Goal: Task Accomplishment & Management: Use online tool/utility

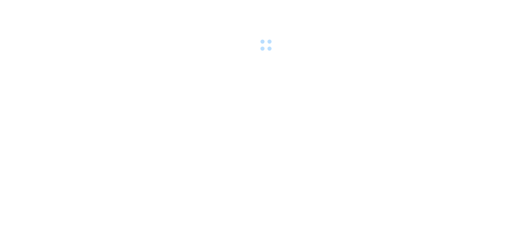
click at [88, 105] on body at bounding box center [266, 118] width 532 height 236
drag, startPoint x: 260, startPoint y: 90, endPoint x: 230, endPoint y: 76, distance: 33.1
click at [256, 88] on body at bounding box center [266, 118] width 532 height 236
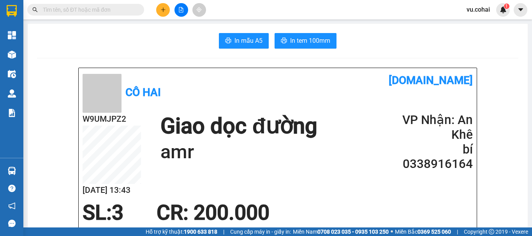
click at [177, 9] on button at bounding box center [182, 10] width 14 height 14
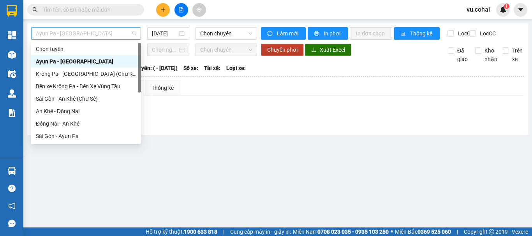
click at [128, 29] on span "Ayun Pa - Sài Gòn" at bounding box center [86, 34] width 100 height 12
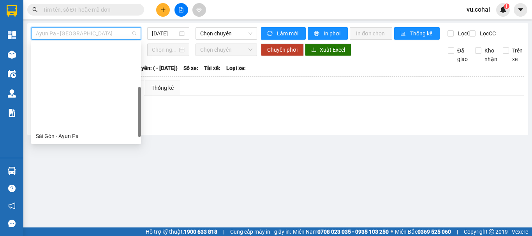
scroll to position [100, 0]
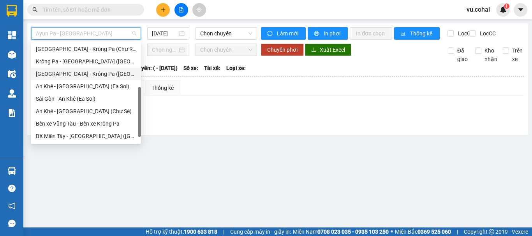
drag, startPoint x: 86, startPoint y: 77, endPoint x: 127, endPoint y: 59, distance: 45.0
click at [88, 76] on div "[GEOGRAPHIC_DATA] - Krông Pa ([GEOGRAPHIC_DATA])" at bounding box center [86, 74] width 100 height 9
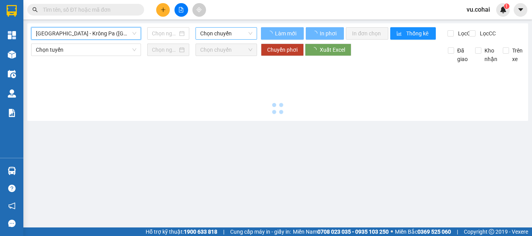
type input "[DATE]"
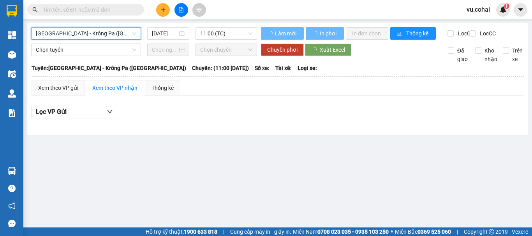
drag, startPoint x: 210, startPoint y: 31, endPoint x: 226, endPoint y: 49, distance: 23.2
click at [211, 31] on span "11:00 (TC)" at bounding box center [226, 34] width 52 height 12
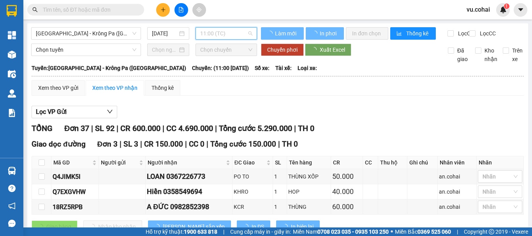
drag, startPoint x: 220, startPoint y: 63, endPoint x: 241, endPoint y: 52, distance: 23.5
click at [222, 62] on div "Chọn chuyến 11:00 (TC) 17:45 - 51B-506.25" at bounding box center [229, 61] width 70 height 37
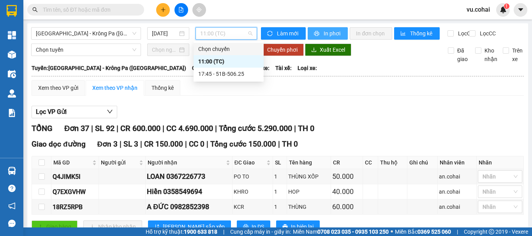
click at [328, 36] on span "In phơi" at bounding box center [333, 33] width 18 height 9
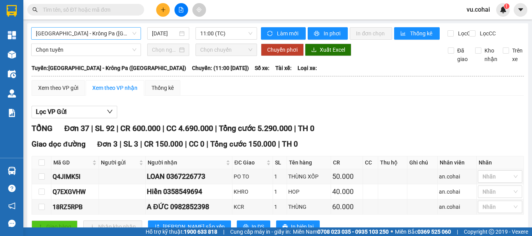
drag, startPoint x: 102, startPoint y: 32, endPoint x: 107, endPoint y: 36, distance: 6.3
click at [102, 32] on span "[GEOGRAPHIC_DATA] - Krông Pa ([GEOGRAPHIC_DATA])" at bounding box center [86, 34] width 100 height 12
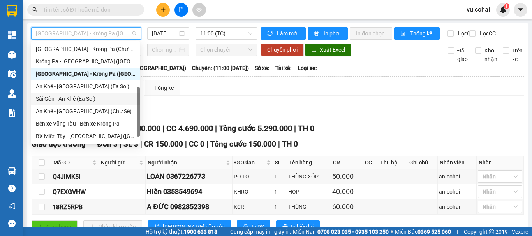
scroll to position [112, 0]
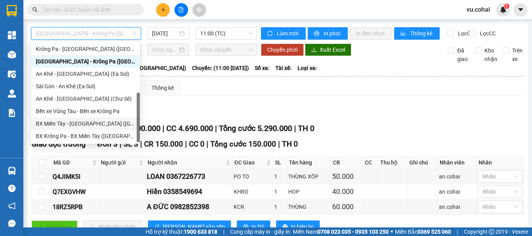
click at [90, 125] on div "BX Miền Tây - [GEOGRAPHIC_DATA] ([GEOGRAPHIC_DATA] - [GEOGRAPHIC_DATA])" at bounding box center [85, 124] width 99 height 9
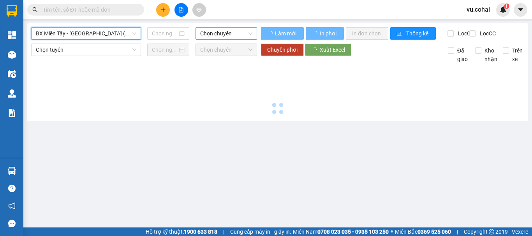
type input "[DATE]"
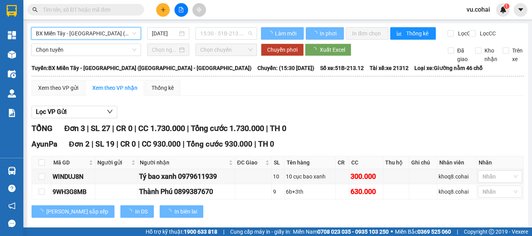
drag, startPoint x: 224, startPoint y: 31, endPoint x: 237, endPoint y: 51, distance: 24.0
click at [225, 31] on span "15:30 - 51B-213.12" at bounding box center [226, 34] width 52 height 12
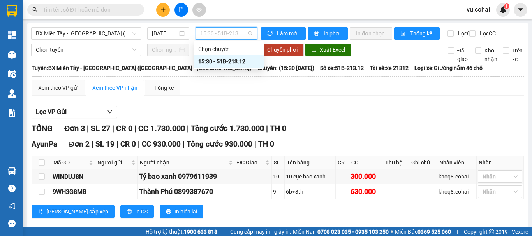
click at [227, 60] on div "15:30 - 51B-213.12" at bounding box center [228, 61] width 61 height 9
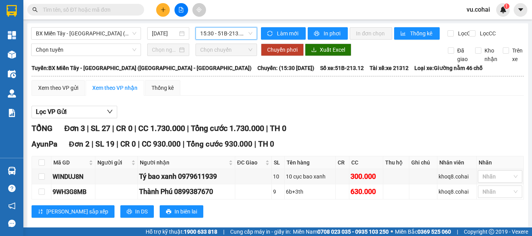
drag, startPoint x: 94, startPoint y: 33, endPoint x: 102, endPoint y: 40, distance: 10.5
click at [94, 33] on span "BX Miền Tây - [GEOGRAPHIC_DATA] ([GEOGRAPHIC_DATA] - [GEOGRAPHIC_DATA])" at bounding box center [86, 34] width 100 height 12
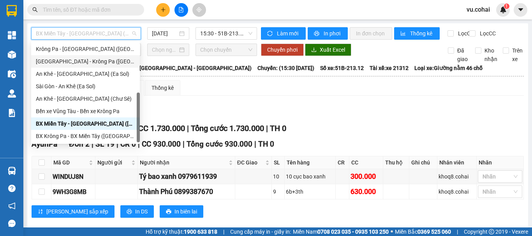
click at [91, 64] on div "[GEOGRAPHIC_DATA] - Krông Pa ([GEOGRAPHIC_DATA])" at bounding box center [85, 61] width 99 height 9
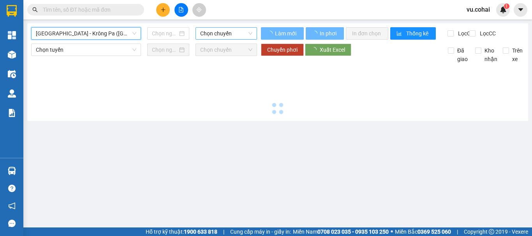
type input "[DATE]"
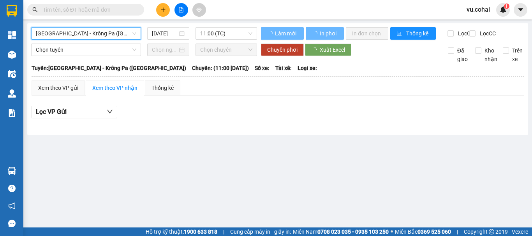
click at [216, 30] on span "11:00 (TC)" at bounding box center [226, 34] width 52 height 12
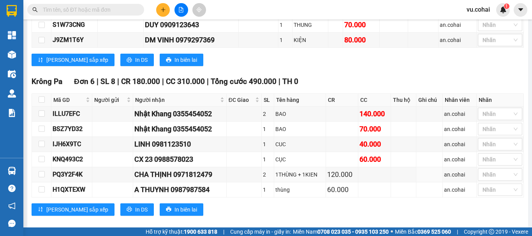
scroll to position [804, 0]
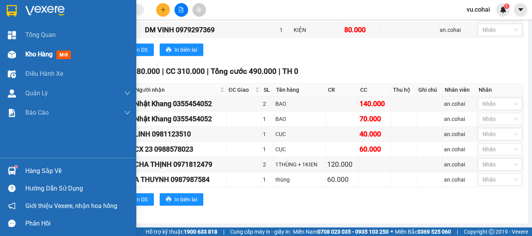
click at [37, 60] on div "Kho hàng mới" at bounding box center [77, 54] width 105 height 19
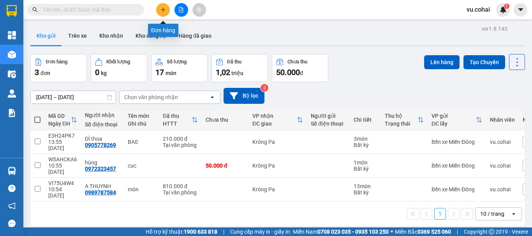
click at [166, 12] on button at bounding box center [163, 10] width 14 height 14
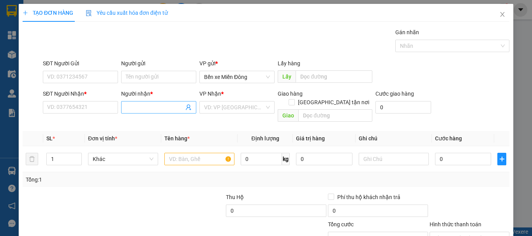
click at [137, 107] on input "Người nhận *" at bounding box center [155, 107] width 58 height 9
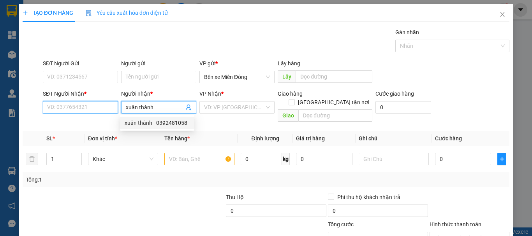
click at [83, 106] on input "SĐT Người Nhận *" at bounding box center [80, 107] width 75 height 12
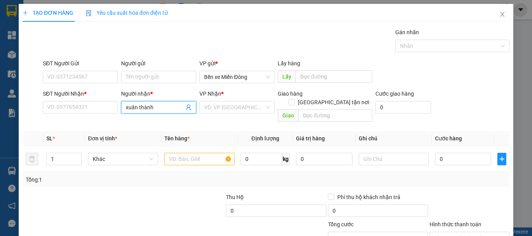
click at [167, 102] on span "xuân thành" at bounding box center [158, 107] width 75 height 12
click at [159, 104] on input "xuân thành" at bounding box center [155, 107] width 58 height 9
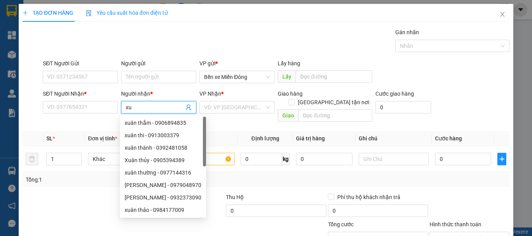
type input "x"
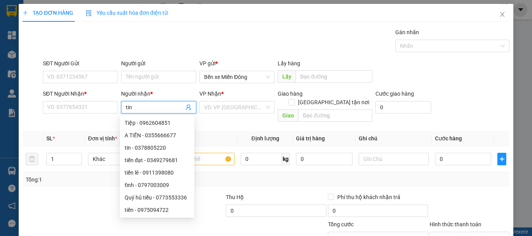
type input "tina"
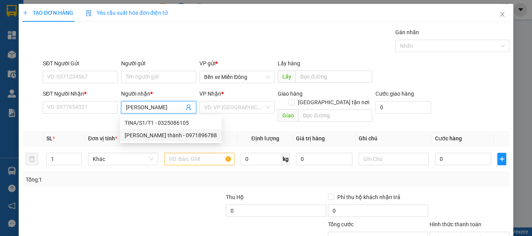
click at [184, 140] on div "TINA LÊ thành - 0971896788" at bounding box center [171, 135] width 102 height 12
type input "0971896788"
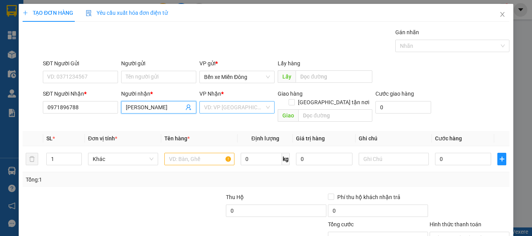
type input "TINA LÊ thành"
click at [223, 111] on input "search" at bounding box center [234, 108] width 60 height 12
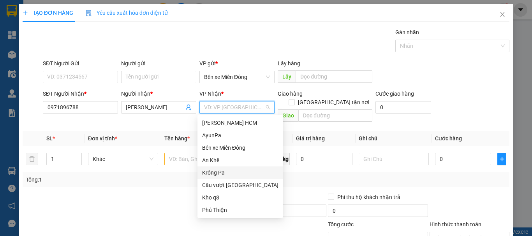
click at [206, 176] on div "Krông Pa" at bounding box center [240, 173] width 76 height 9
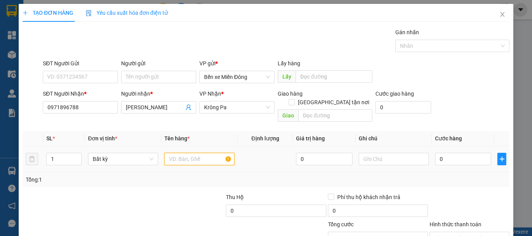
click at [187, 153] on input "text" at bounding box center [199, 159] width 70 height 12
type input "thùng"
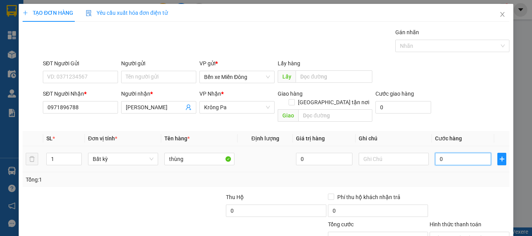
click at [454, 153] on input "0" at bounding box center [463, 159] width 56 height 12
type input "001"
type input "1"
type input "0.012"
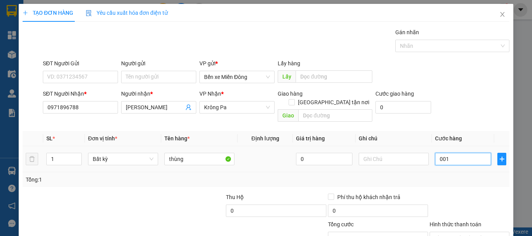
type input "12"
type input "00.120"
type input "120"
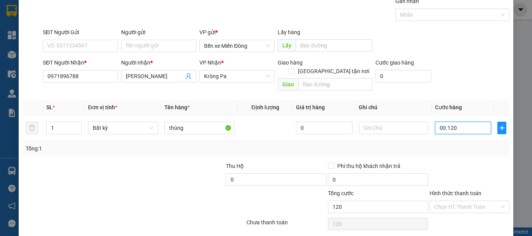
scroll to position [52, 0]
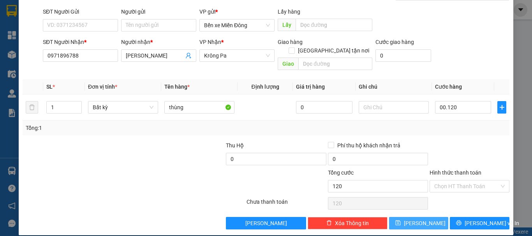
type input "120.000"
click at [432, 217] on button "[PERSON_NAME]" at bounding box center [419, 223] width 60 height 12
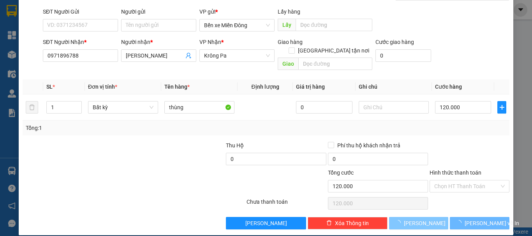
type input "0"
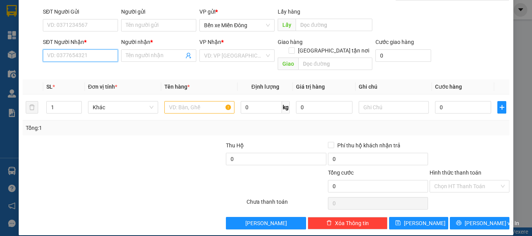
click at [92, 56] on input "SĐT Người Nhận *" at bounding box center [80, 55] width 75 height 12
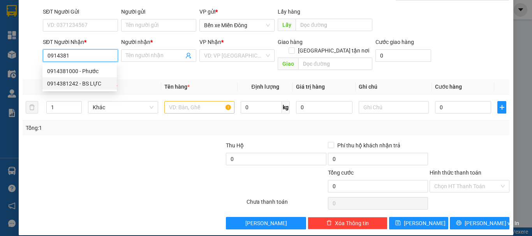
click at [74, 86] on div "0914381242 - BS LỰC" at bounding box center [79, 83] width 65 height 9
type input "0914381242"
type input "BS LỰC"
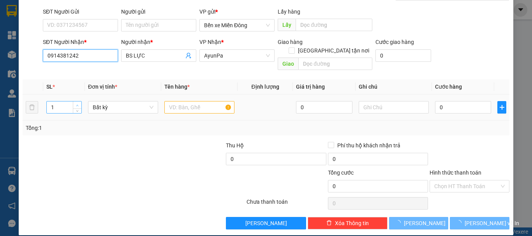
type input "0914381242"
type input "2"
click at [75, 103] on span "up" at bounding box center [77, 105] width 5 height 5
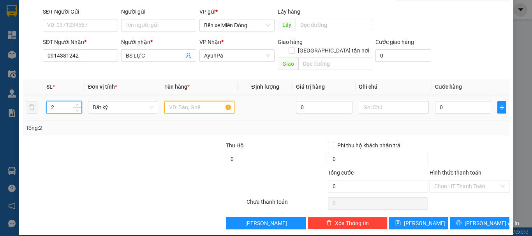
click at [175, 101] on input "text" at bounding box center [199, 107] width 70 height 12
type input "thùng"
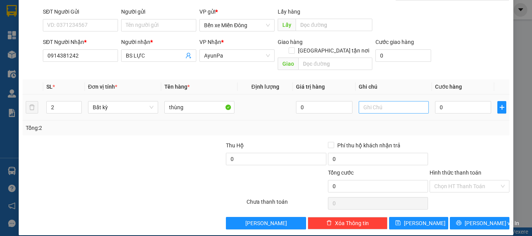
drag, startPoint x: 375, startPoint y: 110, endPoint x: 380, endPoint y: 97, distance: 14.3
click at [379, 100] on td at bounding box center [394, 108] width 76 height 26
click at [379, 101] on input "text" at bounding box center [394, 107] width 70 height 12
type input "giao tận nơi"
click at [461, 101] on input "0" at bounding box center [463, 107] width 56 height 12
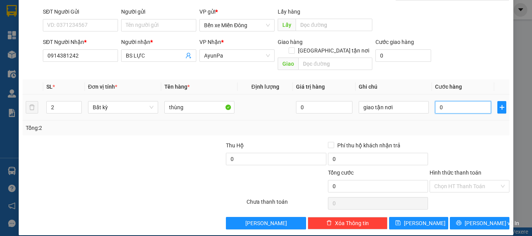
type input "001"
type input "1"
type input "0.015"
type input "15"
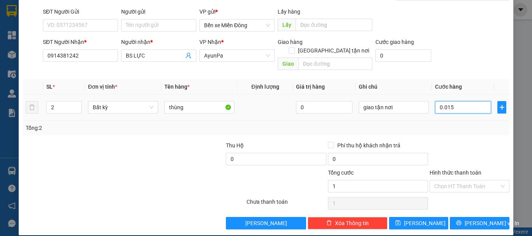
type input "15"
type input "00.150"
type input "150"
click at [445, 170] on div "Hình thức thanh toán" at bounding box center [470, 175] width 80 height 12
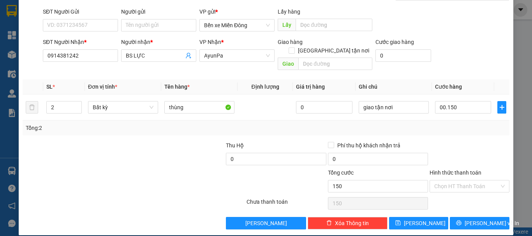
type input "150.000"
click at [443, 181] on input "Hình thức thanh toán" at bounding box center [466, 187] width 65 height 12
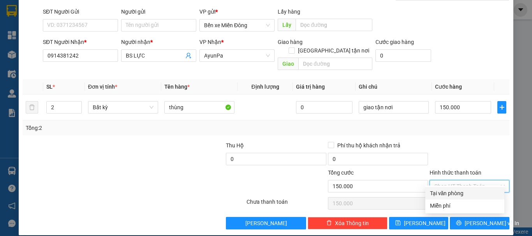
click at [442, 191] on div "Tại văn phòng" at bounding box center [465, 193] width 70 height 9
type input "0"
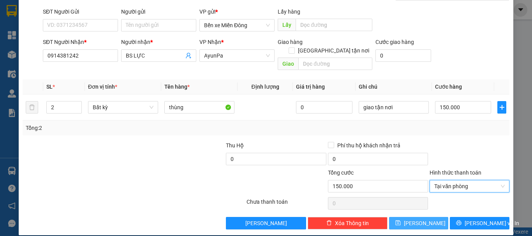
click at [425, 217] on button "[PERSON_NAME]" at bounding box center [419, 223] width 60 height 12
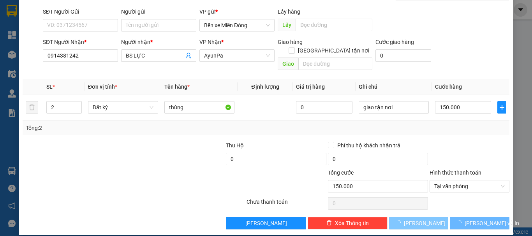
type input "1"
type input "0"
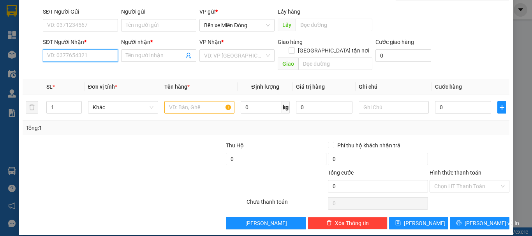
click at [86, 58] on input "SĐT Người Nhận *" at bounding box center [80, 55] width 75 height 12
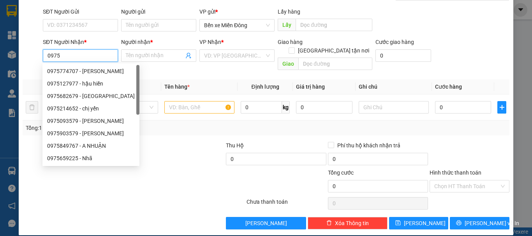
click at [73, 56] on input "0975" at bounding box center [80, 55] width 75 height 12
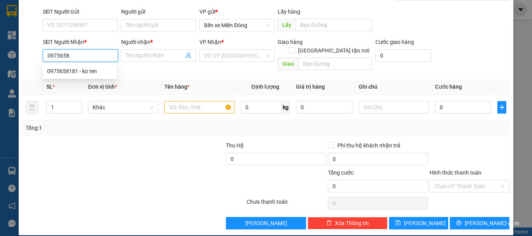
click at [63, 67] on div "0975658181 - ko ten" at bounding box center [79, 71] width 65 height 9
type input "0975658181"
type input "ko ten"
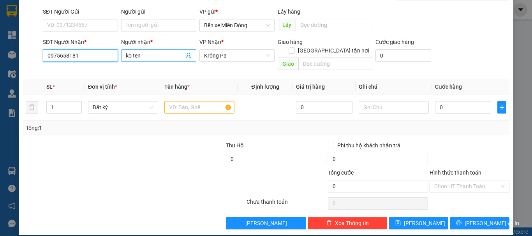
type input "0975658181"
click at [147, 58] on input "ko ten" at bounding box center [155, 55] width 58 height 9
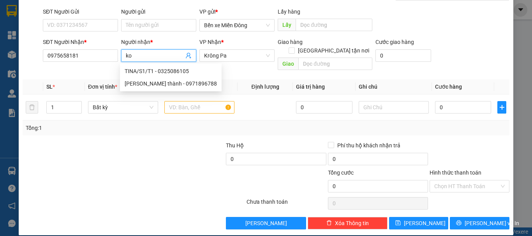
type input "k"
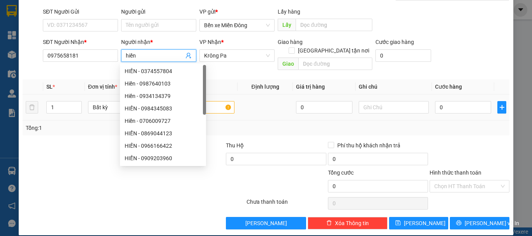
type input "hiền"
click at [204, 100] on div at bounding box center [199, 108] width 70 height 16
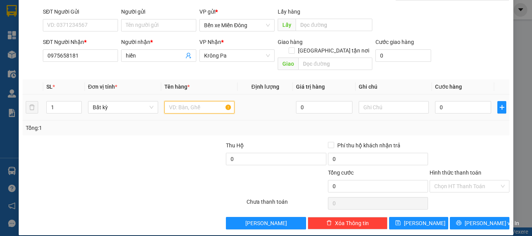
click at [199, 101] on input "text" at bounding box center [199, 107] width 70 height 12
type input "thùng"
click at [446, 101] on input "0" at bounding box center [463, 107] width 56 height 12
type input "005"
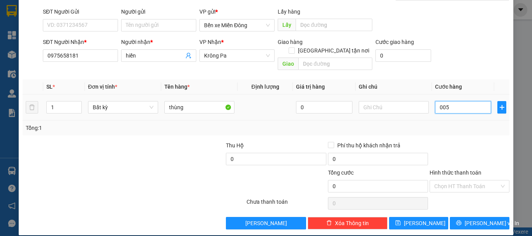
type input "5"
type input "0.050"
type input "50"
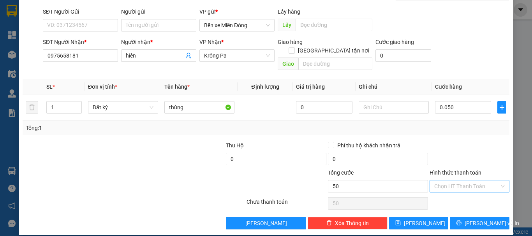
click at [452, 181] on input "Hình thức thanh toán" at bounding box center [466, 187] width 65 height 12
type input "50.000"
click at [457, 196] on div "Tại văn phòng" at bounding box center [465, 193] width 70 height 9
type input "0"
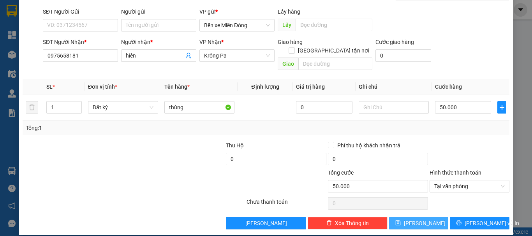
click at [427, 219] on button "[PERSON_NAME]" at bounding box center [419, 223] width 60 height 12
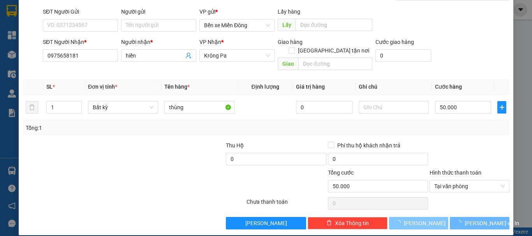
type input "0"
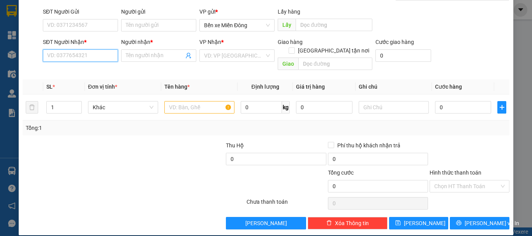
click at [86, 56] on input "SĐT Người Nhận *" at bounding box center [80, 55] width 75 height 12
drag, startPoint x: 83, startPoint y: 67, endPoint x: 178, endPoint y: 114, distance: 106.3
click at [85, 69] on div "0969543505 - a hoàn" at bounding box center [79, 71] width 65 height 9
type input "0969543505"
type input "a hoàn"
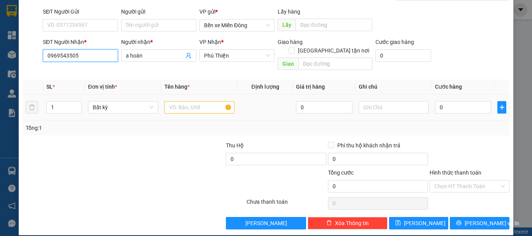
type input "0969543505"
click at [196, 101] on input "text" at bounding box center [199, 107] width 70 height 12
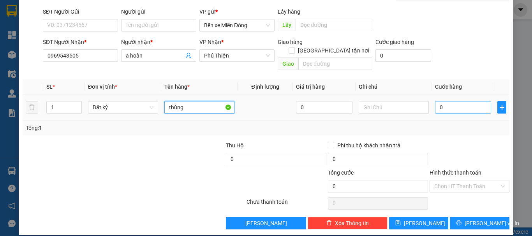
type input "thùng"
click at [454, 101] on input "0" at bounding box center [463, 107] width 56 height 12
type input "005"
type input "5"
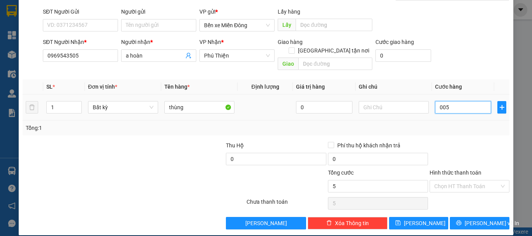
type input "0.050"
type input "50"
type input "00.500"
type input "500"
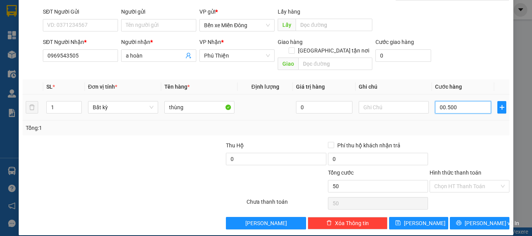
type input "500"
type input "500.000"
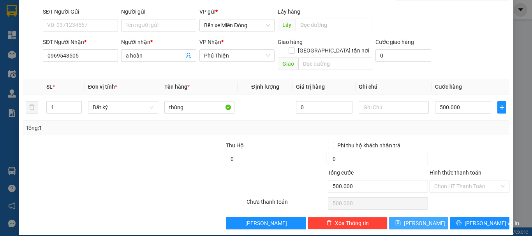
click at [432, 217] on button "[PERSON_NAME]" at bounding box center [419, 223] width 60 height 12
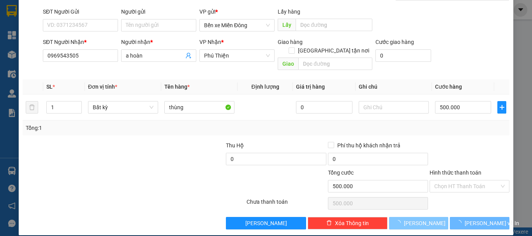
type input "0"
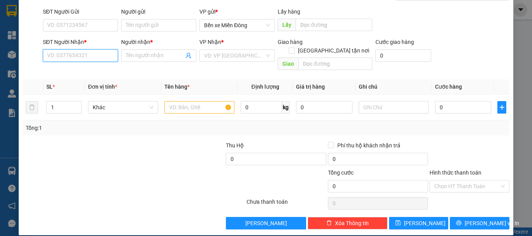
click at [67, 54] on input "SĐT Người Nhận *" at bounding box center [80, 55] width 75 height 12
type input "0964154599"
click at [67, 71] on div "0964154599 - a cường" at bounding box center [79, 71] width 65 height 9
type input "a cường"
type input "0964154599"
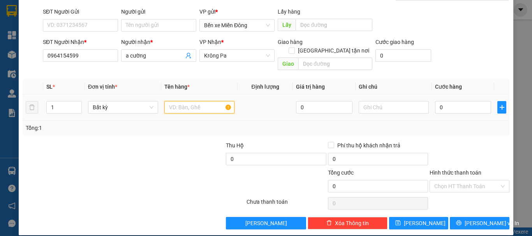
click at [190, 101] on input "text" at bounding box center [199, 107] width 70 height 12
type input "kiện"
click at [471, 101] on input "0" at bounding box center [463, 107] width 56 height 12
type input "002"
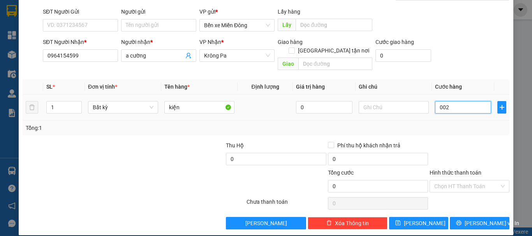
type input "2"
type input "0.025"
type input "25"
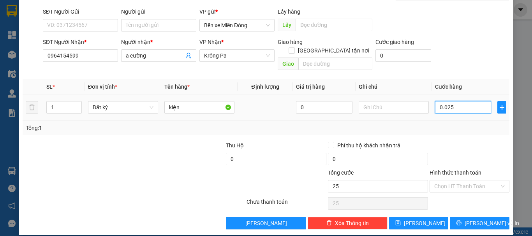
type input "00.250"
type input "250"
click at [463, 181] on input "Hình thức thanh toán" at bounding box center [466, 187] width 65 height 12
type input "250.000"
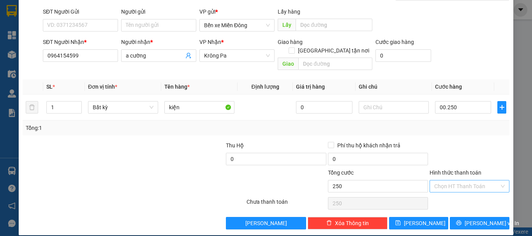
type input "250.000"
click at [447, 192] on div "Tại văn phòng" at bounding box center [465, 193] width 70 height 9
type input "0"
click at [428, 217] on button "[PERSON_NAME]" at bounding box center [419, 223] width 60 height 12
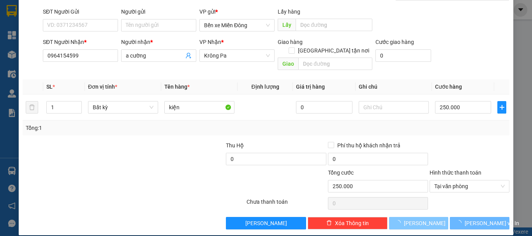
type input "0"
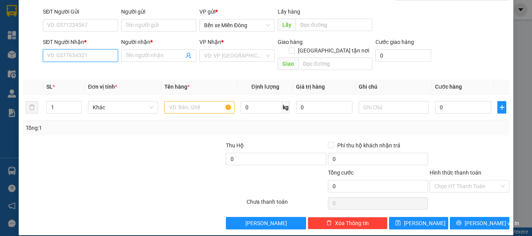
click at [91, 57] on input "SĐT Người Nhận *" at bounding box center [80, 55] width 75 height 12
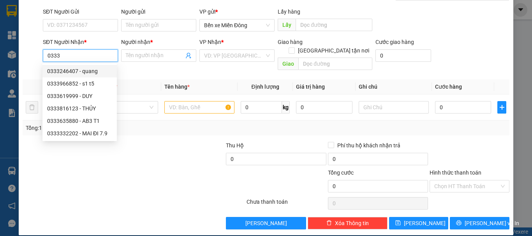
click at [89, 69] on div "0333246407 - quang" at bounding box center [79, 71] width 65 height 9
type input "0333246407"
type input "quang"
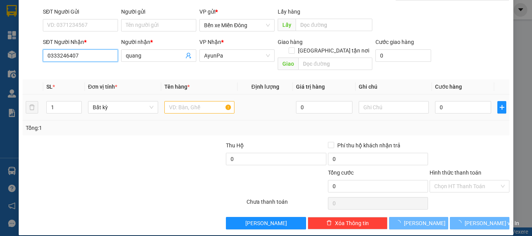
type input "0333246407"
click at [176, 102] on input "text" at bounding box center [199, 107] width 70 height 12
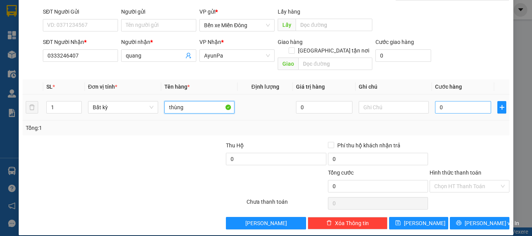
type input "thùng"
click at [445, 101] on input "0" at bounding box center [463, 107] width 56 height 12
type input "005"
type input "5"
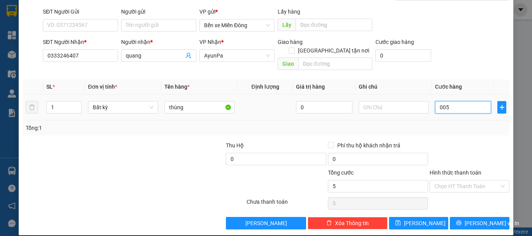
type input "0.050"
type input "50"
type input "50.000"
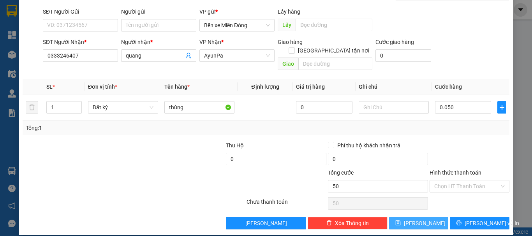
type input "50.000"
click at [423, 217] on button "[PERSON_NAME]" at bounding box center [419, 223] width 60 height 12
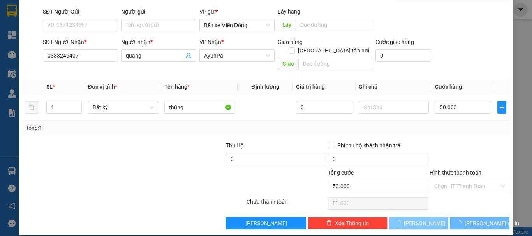
type input "0"
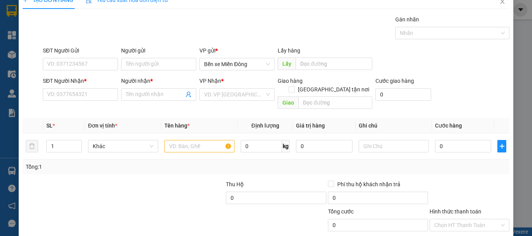
scroll to position [0, 0]
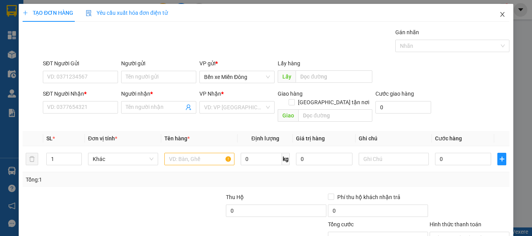
click at [501, 14] on icon "close" at bounding box center [503, 14] width 4 height 5
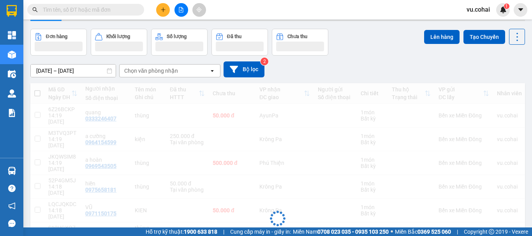
scroll to position [39, 0]
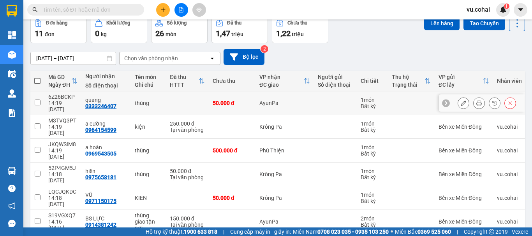
click at [39, 100] on input "checkbox" at bounding box center [38, 103] width 6 height 6
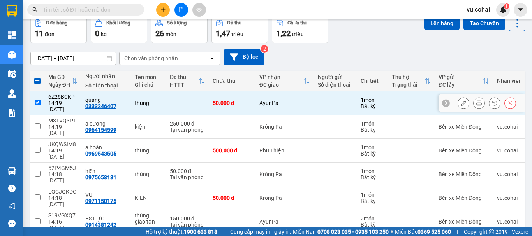
click at [39, 100] on input "checkbox" at bounding box center [38, 103] width 6 height 6
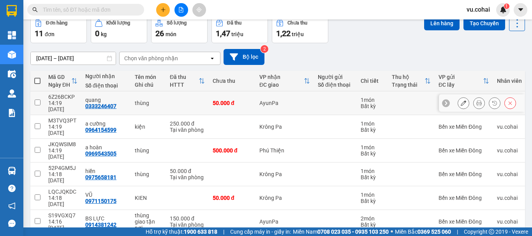
click at [36, 100] on input "checkbox" at bounding box center [38, 103] width 6 height 6
checkbox input "true"
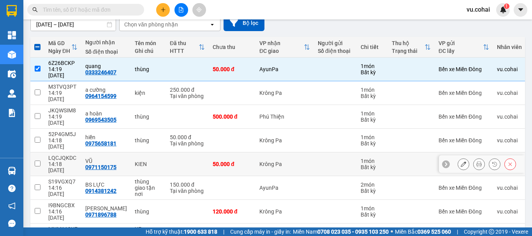
scroll to position [117, 0]
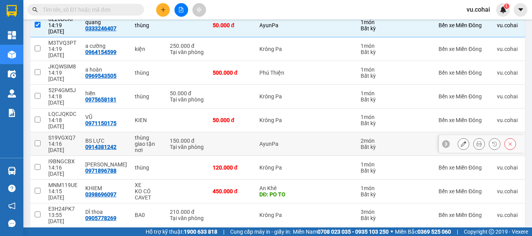
click at [39, 141] on input "checkbox" at bounding box center [38, 144] width 6 height 6
checkbox input "true"
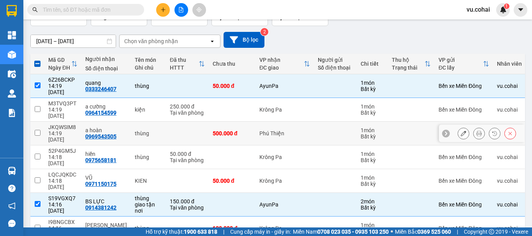
scroll to position [0, 0]
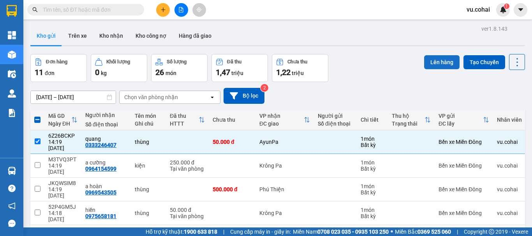
click at [432, 63] on button "Lên hàng" at bounding box center [441, 62] width 35 height 14
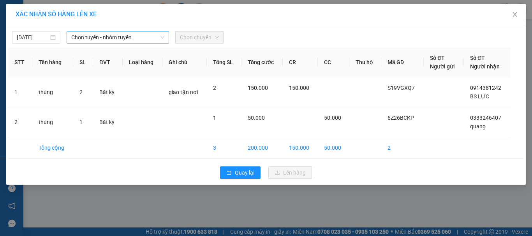
click at [105, 36] on span "Chọn tuyến - nhóm tuyến" at bounding box center [117, 38] width 93 height 12
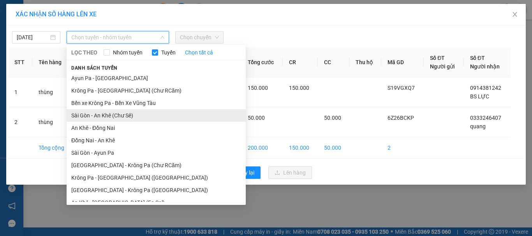
click at [113, 114] on li "Sài Gòn - An Khê (Chư Sê)" at bounding box center [156, 115] width 179 height 12
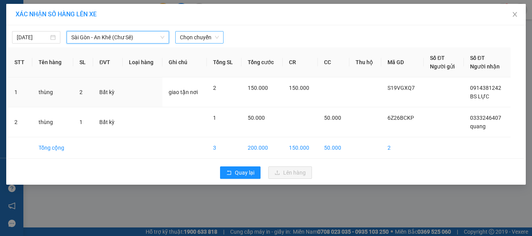
click at [203, 38] on span "Chọn chuyến" at bounding box center [199, 38] width 39 height 12
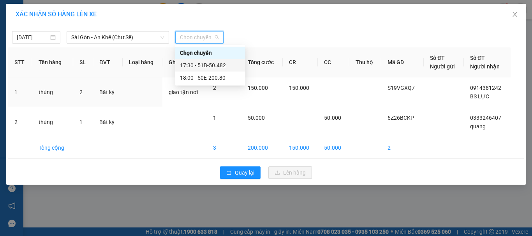
click at [224, 65] on div "17:30 - 51B-50.482" at bounding box center [210, 65] width 61 height 9
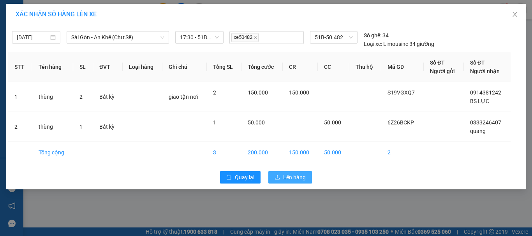
click at [301, 180] on span "Lên hàng" at bounding box center [294, 177] width 23 height 9
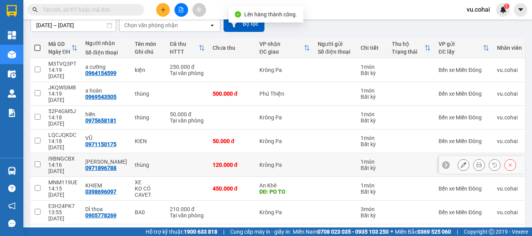
scroll to position [78, 0]
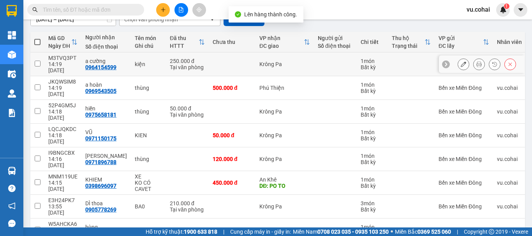
click at [42, 60] on td at bounding box center [37, 65] width 14 height 24
checkbox input "true"
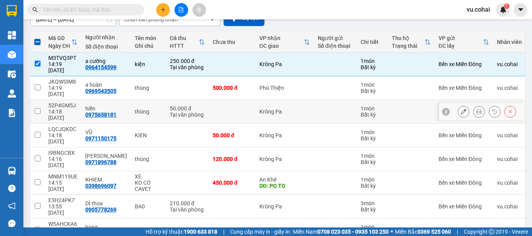
click at [41, 100] on td at bounding box center [37, 112] width 14 height 24
checkbox input "true"
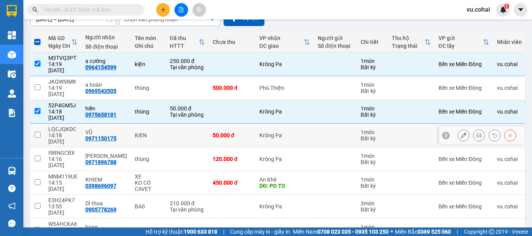
click at [35, 124] on td at bounding box center [37, 136] width 14 height 24
checkbox input "true"
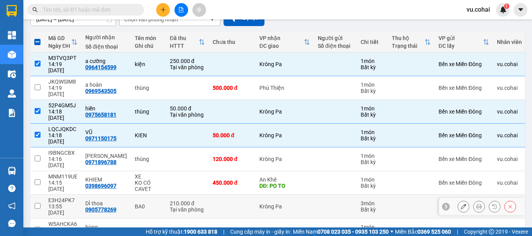
click at [33, 195] on td at bounding box center [37, 207] width 14 height 24
checkbox input "true"
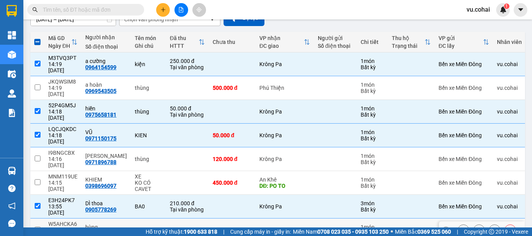
click at [38, 227] on input "checkbox" at bounding box center [38, 230] width 6 height 6
checkbox input "true"
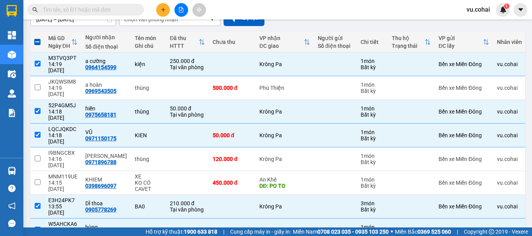
checkbox input "true"
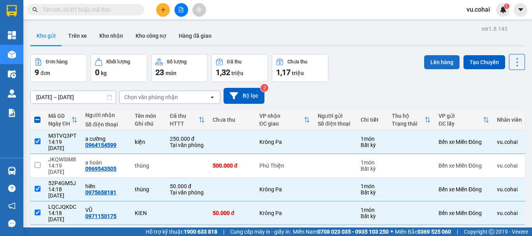
click at [438, 62] on button "Lên hàng" at bounding box center [441, 62] width 35 height 14
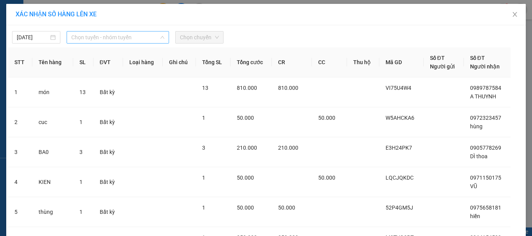
click at [131, 37] on span "Chọn tuyến - nhóm tuyến" at bounding box center [117, 38] width 93 height 12
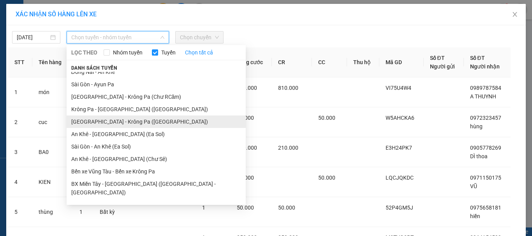
scroll to position [69, 0]
drag, startPoint x: 115, startPoint y: 125, endPoint x: 127, endPoint y: 114, distance: 15.7
click at [116, 123] on li "[GEOGRAPHIC_DATA] - Krông Pa ([GEOGRAPHIC_DATA])" at bounding box center [156, 121] width 179 height 12
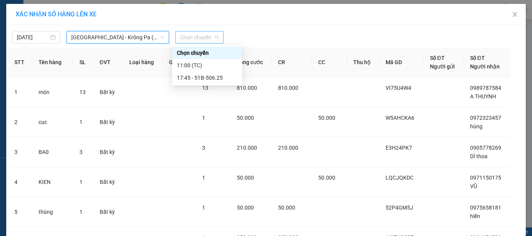
click at [205, 41] on span "Chọn chuyến" at bounding box center [199, 38] width 39 height 12
click at [208, 77] on div "17:45 - 51B-506.25" at bounding box center [207, 78] width 61 height 9
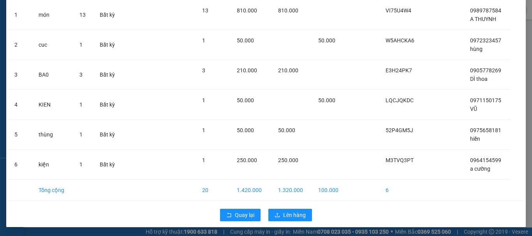
scroll to position [83, 0]
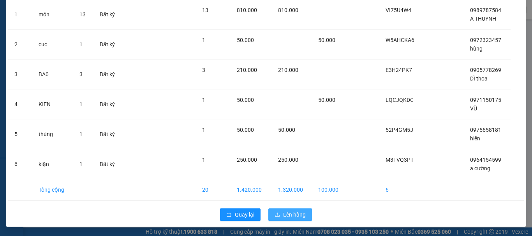
click at [291, 210] on button "Lên hàng" at bounding box center [290, 215] width 44 height 12
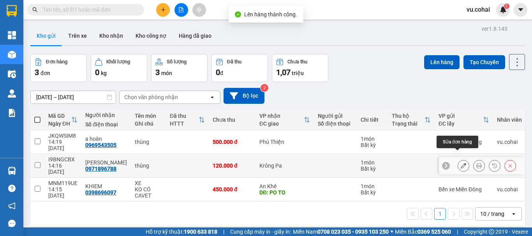
click at [458, 159] on button at bounding box center [463, 166] width 11 height 14
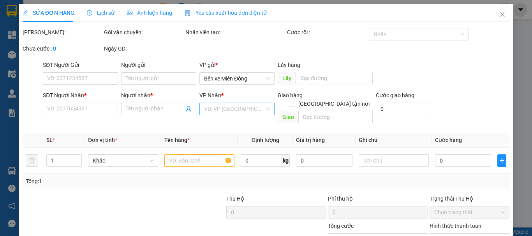
type input "0971896788"
type input "TINA LÊ thành"
type input "120.000"
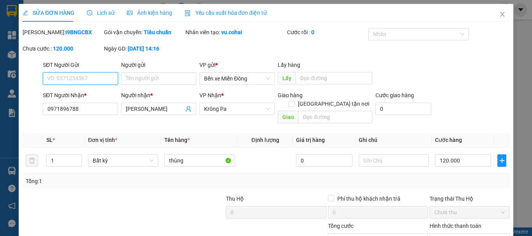
drag, startPoint x: 233, startPoint y: 111, endPoint x: 239, endPoint y: 117, distance: 8.8
click at [233, 111] on span "Krông Pa" at bounding box center [237, 109] width 66 height 12
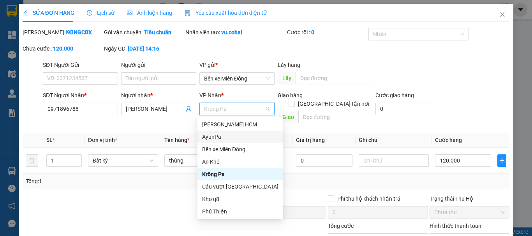
click at [216, 135] on div "AyunPa" at bounding box center [240, 137] width 76 height 9
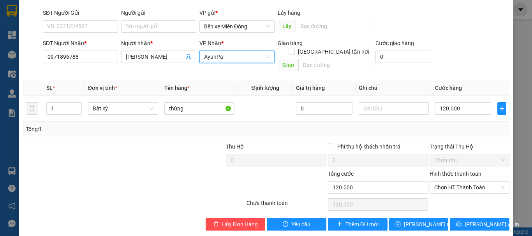
scroll to position [53, 0]
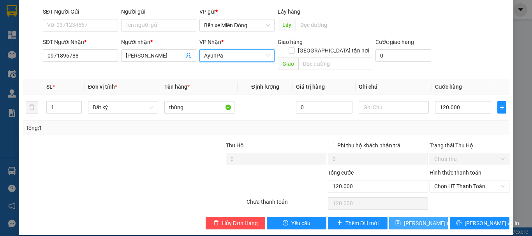
click at [438, 217] on button "[PERSON_NAME] thay đổi" at bounding box center [419, 223] width 60 height 12
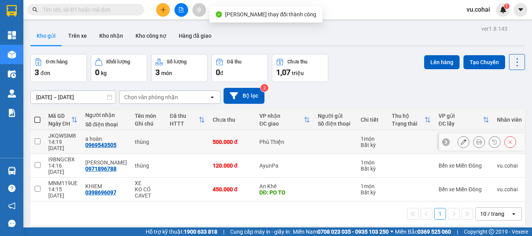
click at [36, 139] on input "checkbox" at bounding box center [38, 142] width 6 height 6
checkbox input "true"
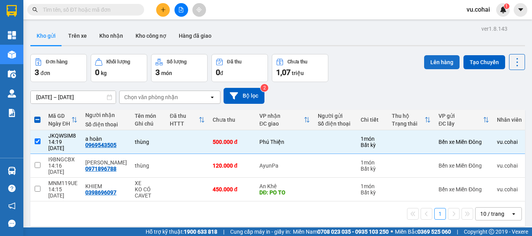
click at [440, 65] on button "Lên hàng" at bounding box center [441, 62] width 35 height 14
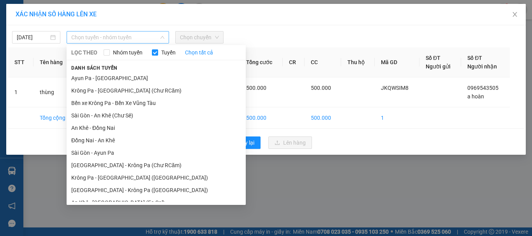
click at [108, 38] on span "Chọn tuyến - nhóm tuyến" at bounding box center [117, 38] width 93 height 12
drag, startPoint x: 132, startPoint y: 165, endPoint x: 161, endPoint y: 108, distance: 64.5
click at [132, 164] on li "[GEOGRAPHIC_DATA] - Krông Pa (Chư RCăm)" at bounding box center [156, 165] width 179 height 12
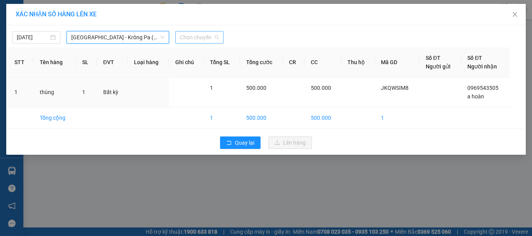
click at [190, 35] on span "Chọn chuyến" at bounding box center [199, 38] width 39 height 12
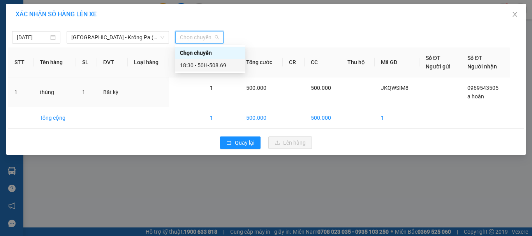
click at [213, 64] on div "18:30 - 50H-508.69" at bounding box center [210, 65] width 61 height 9
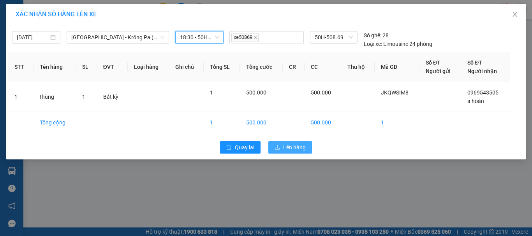
click at [281, 149] on button "Lên hàng" at bounding box center [290, 147] width 44 height 12
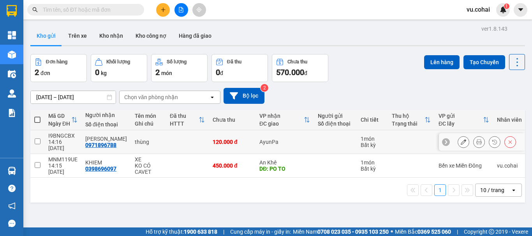
drag, startPoint x: 32, startPoint y: 139, endPoint x: 72, endPoint y: 129, distance: 41.9
click at [32, 138] on td at bounding box center [37, 142] width 14 height 24
checkbox input "true"
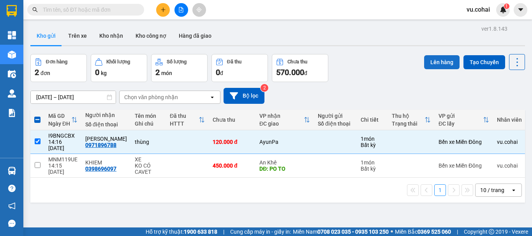
click at [433, 63] on button "Lên hàng" at bounding box center [441, 62] width 35 height 14
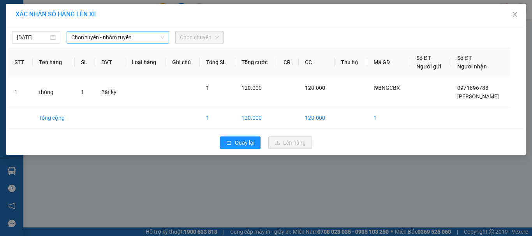
click at [142, 39] on span "Chọn tuyến - nhóm tuyến" at bounding box center [117, 38] width 93 height 12
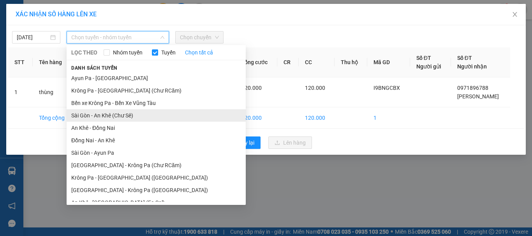
click at [130, 115] on li "Sài Gòn - An Khê (Chư Sê)" at bounding box center [156, 115] width 179 height 12
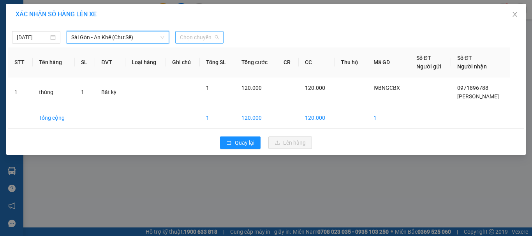
click at [194, 31] on div "Chọn chuyến" at bounding box center [199, 37] width 48 height 12
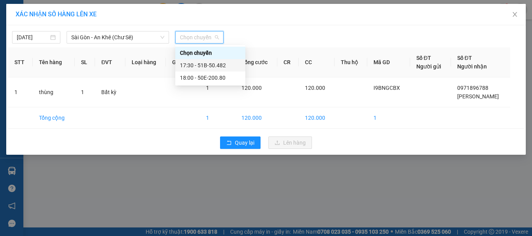
click at [216, 64] on div "17:30 - 51B-50.482" at bounding box center [210, 65] width 61 height 9
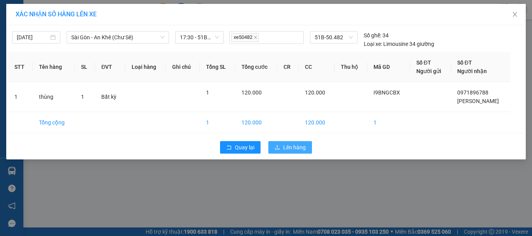
click at [303, 149] on span "Lên hàng" at bounding box center [294, 147] width 23 height 9
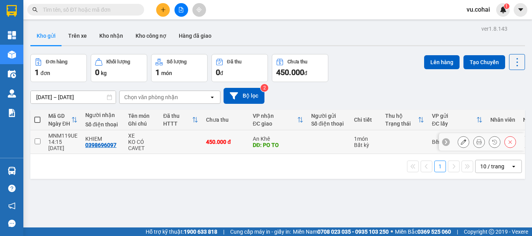
drag, startPoint x: 39, startPoint y: 140, endPoint x: 153, endPoint y: 100, distance: 120.2
click at [56, 134] on tr "MNM119UE 14:15 12/09 KHIEM 0398696097 XE KO CÓ CAVET 450.000 đ An Khê DĐ: PO TO…" at bounding box center [298, 142] width 536 height 24
checkbox input "true"
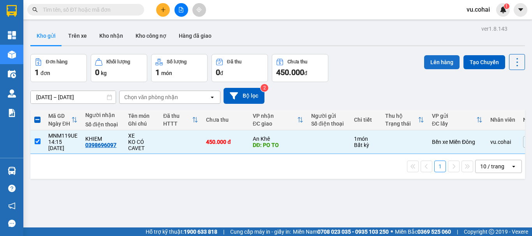
click at [424, 67] on button "Lên hàng" at bounding box center [441, 62] width 35 height 14
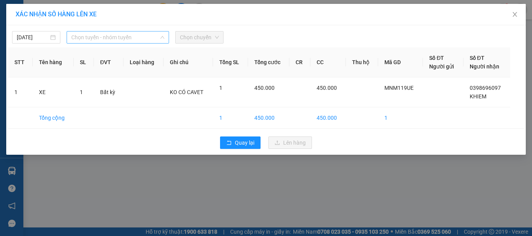
click at [97, 36] on span "Chọn tuyến - nhóm tuyến" at bounding box center [117, 38] width 93 height 12
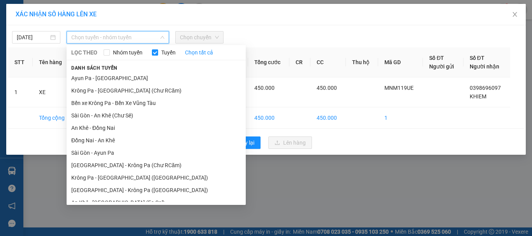
drag, startPoint x: 124, startPoint y: 117, endPoint x: 189, endPoint y: 69, distance: 80.7
click at [127, 114] on li "Sài Gòn - An Khê (Chư Sê)" at bounding box center [156, 115] width 179 height 12
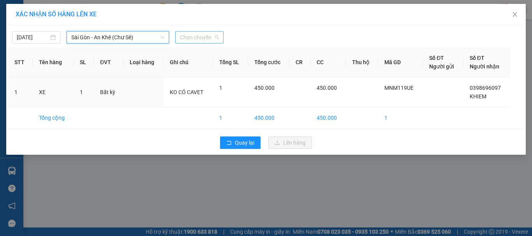
click at [200, 36] on span "Chọn chuyến" at bounding box center [199, 38] width 39 height 12
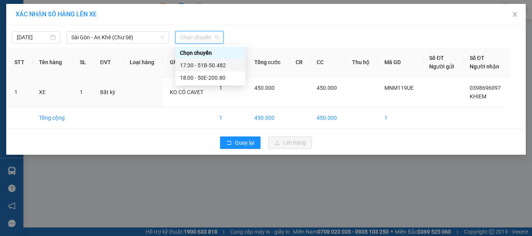
click at [219, 64] on div "17:30 - 51B-50.482" at bounding box center [210, 65] width 61 height 9
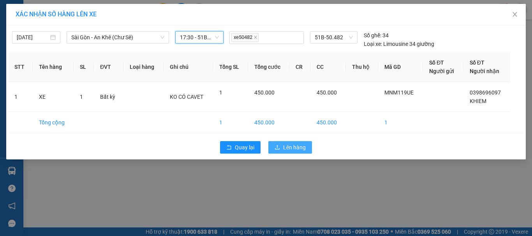
click at [289, 149] on span "Lên hàng" at bounding box center [294, 147] width 23 height 9
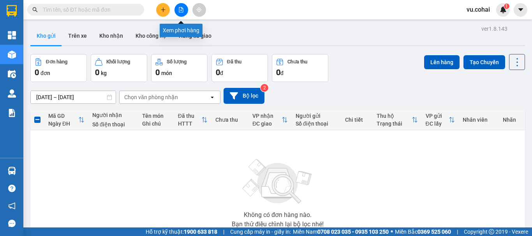
click at [182, 11] on icon "file-add" at bounding box center [180, 9] width 5 height 5
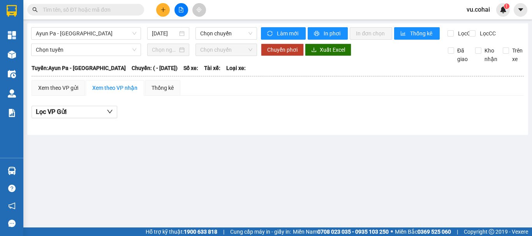
click at [89, 40] on div "Ayun Pa - Sài Gòn 12/09/2025 Chọn chuyến" at bounding box center [144, 33] width 226 height 12
click at [89, 32] on span "Ayun Pa - [GEOGRAPHIC_DATA]" at bounding box center [86, 34] width 100 height 12
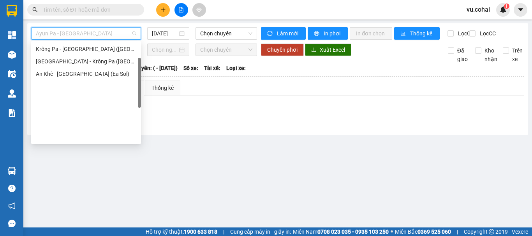
scroll to position [34, 0]
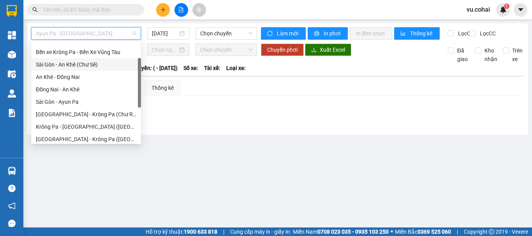
click at [93, 67] on div "Sài Gòn - An Khê (Chư Sê)" at bounding box center [86, 64] width 100 height 9
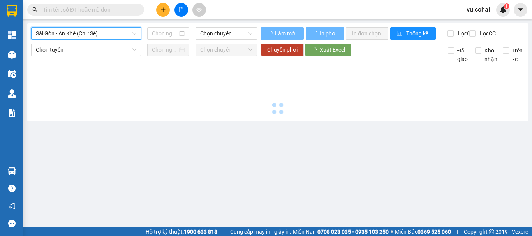
type input "[DATE]"
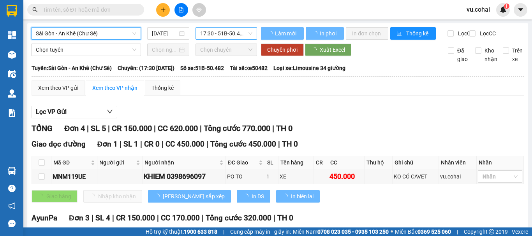
click at [226, 28] on span "17:30 - 51B-50.482" at bounding box center [226, 34] width 52 height 12
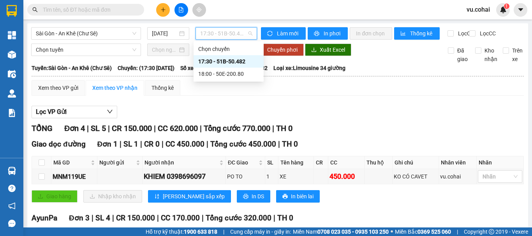
click at [226, 63] on div "17:30 - 51B-50.482" at bounding box center [228, 61] width 61 height 9
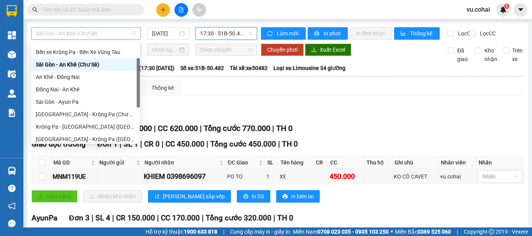
drag, startPoint x: 109, startPoint y: 30, endPoint x: 95, endPoint y: 81, distance: 52.8
click at [109, 32] on span "Sài Gòn - An Khê (Chư Sê)" at bounding box center [86, 34] width 100 height 12
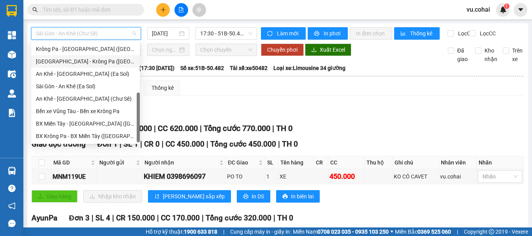
click at [86, 66] on div "[GEOGRAPHIC_DATA] - Krông Pa ([GEOGRAPHIC_DATA])" at bounding box center [85, 61] width 109 height 12
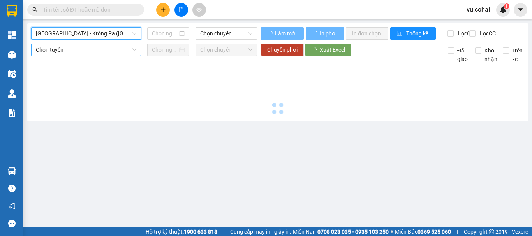
type input "[DATE]"
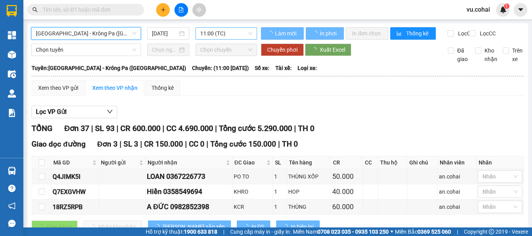
click at [217, 34] on span "11:00 (TC)" at bounding box center [226, 34] width 52 height 12
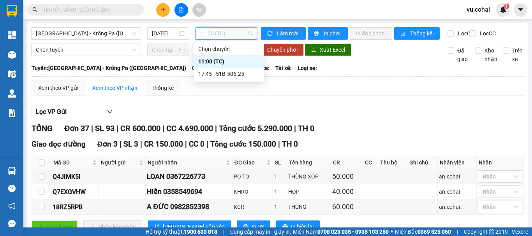
click at [210, 60] on div "11:00 (TC)" at bounding box center [228, 61] width 61 height 9
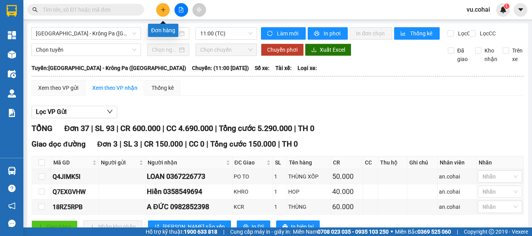
click at [164, 9] on icon "plus" at bounding box center [162, 9] width 5 height 5
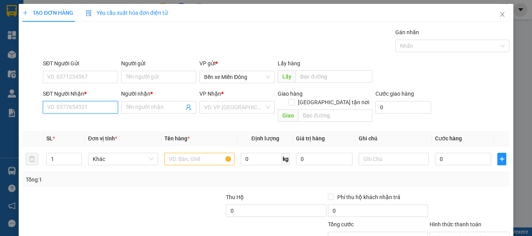
click at [86, 106] on input "SĐT Người Nhận *" at bounding box center [80, 107] width 75 height 12
paste input "0937883755"
type input "0937883755"
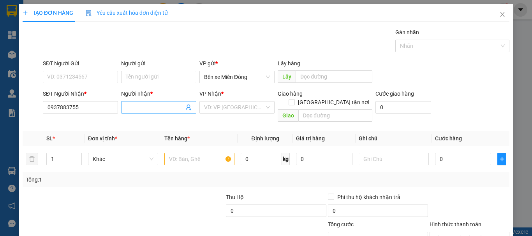
click at [133, 109] on input "Người nhận *" at bounding box center [155, 107] width 58 height 9
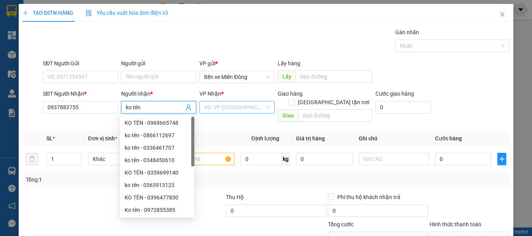
type input "ko tên"
click at [261, 107] on input "search" at bounding box center [234, 108] width 60 height 12
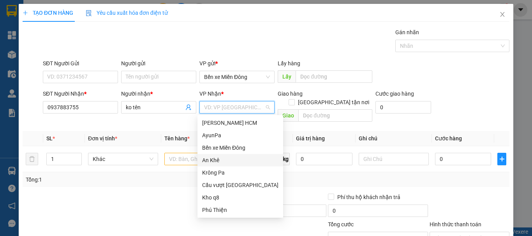
click at [219, 160] on div "An Khê" at bounding box center [240, 160] width 76 height 9
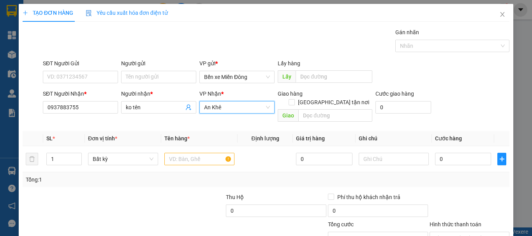
click at [338, 100] on div "Giao hàng Giao tận nơi" at bounding box center [325, 100] width 95 height 20
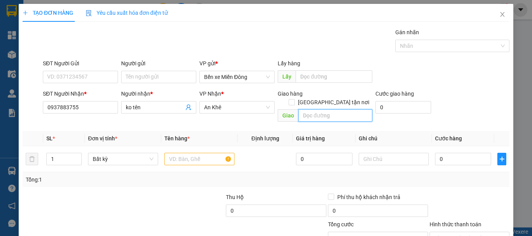
click at [329, 111] on input "text" at bounding box center [335, 115] width 74 height 12
type input "potto"
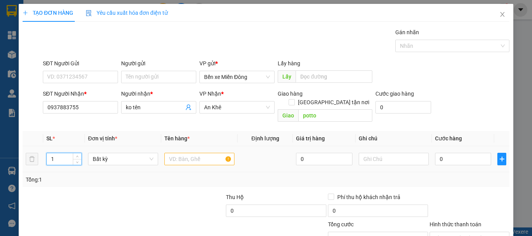
click at [59, 153] on input "1" at bounding box center [64, 159] width 35 height 12
type input "2"
click at [78, 156] on icon "up" at bounding box center [77, 157] width 3 height 3
click at [191, 153] on input "text" at bounding box center [199, 159] width 70 height 12
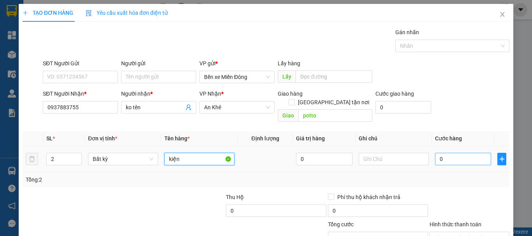
type input "kiện"
click at [450, 153] on input "0" at bounding box center [463, 159] width 56 height 12
type input "008"
type input "8"
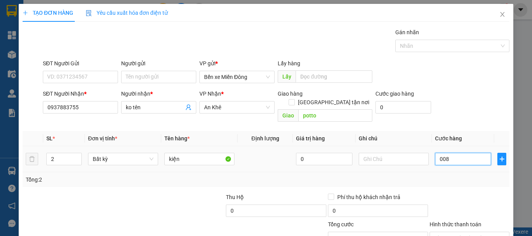
type input "0.080"
type input "80"
type input "00.800"
type input "800"
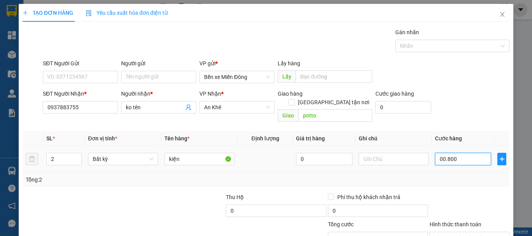
type input "800"
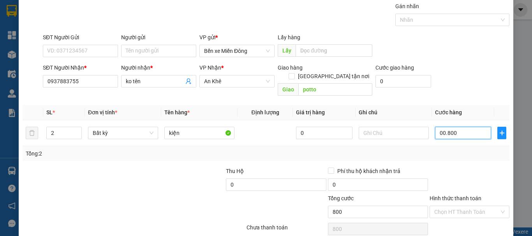
scroll to position [52, 0]
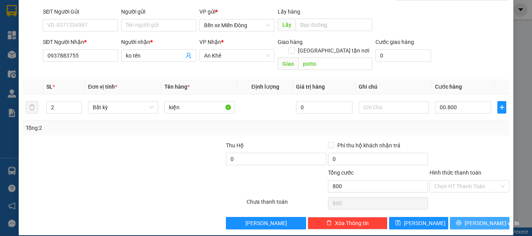
type input "800.000"
click at [458, 217] on button "[PERSON_NAME] và In" at bounding box center [480, 223] width 60 height 12
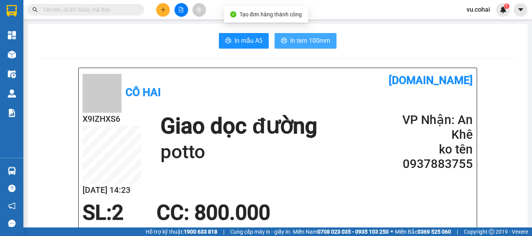
click at [310, 42] on span "In tem 100mm" at bounding box center [310, 41] width 40 height 10
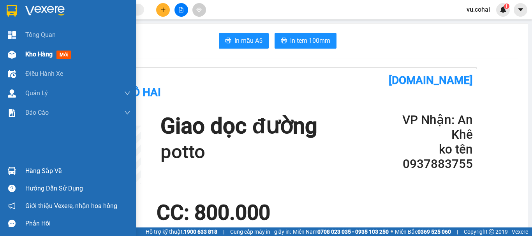
click at [41, 56] on span "Kho hàng" at bounding box center [38, 54] width 27 height 7
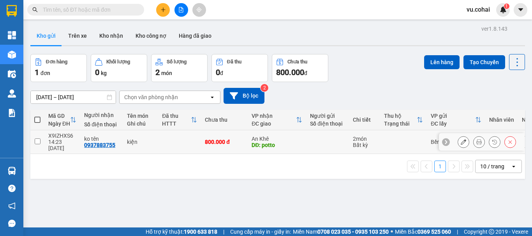
click at [461, 140] on icon at bounding box center [463, 141] width 5 height 5
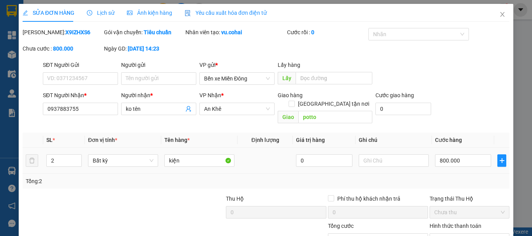
type input "0937883755"
type input "ko tên"
type input "potto"
type input "800.000"
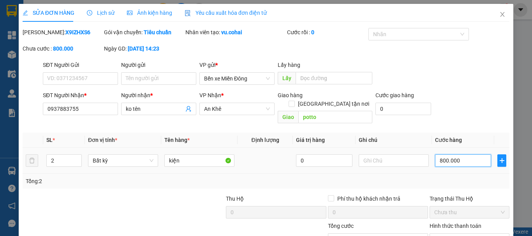
click at [467, 156] on input "800.000" at bounding box center [463, 161] width 56 height 12
type input "0"
type input "006"
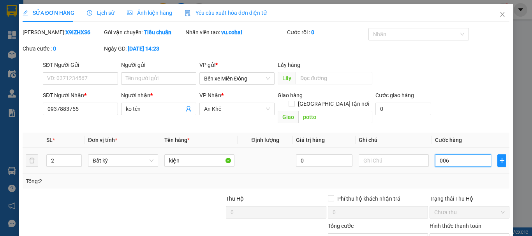
type input "6"
type input "60"
type input "00.600"
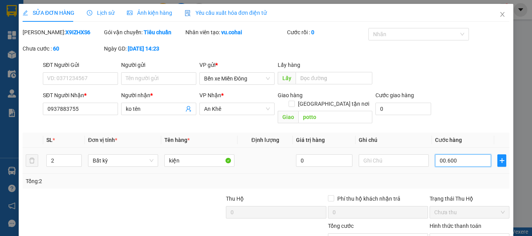
type input "600"
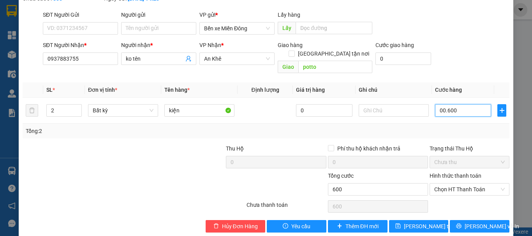
scroll to position [53, 0]
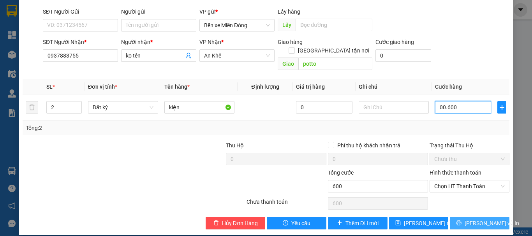
type input "00.600"
click at [477, 219] on span "[PERSON_NAME] và In" at bounding box center [492, 223] width 55 height 9
type input "600.000"
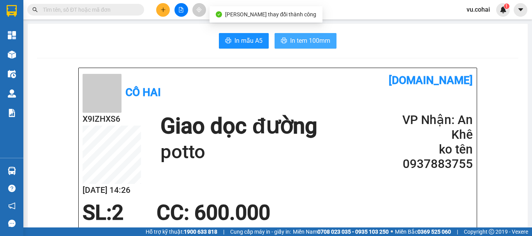
click at [309, 42] on span "In tem 100mm" at bounding box center [310, 41] width 40 height 10
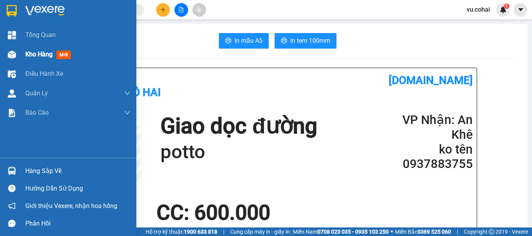
drag, startPoint x: 40, startPoint y: 57, endPoint x: 68, endPoint y: 51, distance: 28.3
click at [40, 57] on span "Kho hàng" at bounding box center [38, 54] width 27 height 7
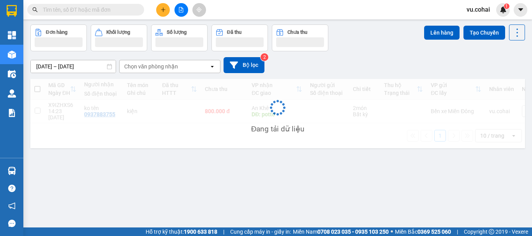
scroll to position [36, 0]
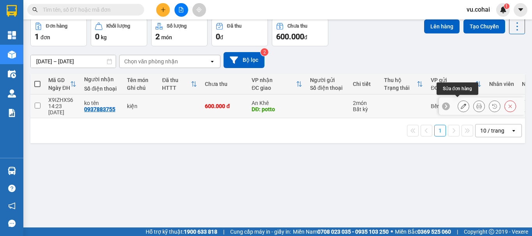
click at [461, 104] on icon at bounding box center [463, 106] width 5 height 5
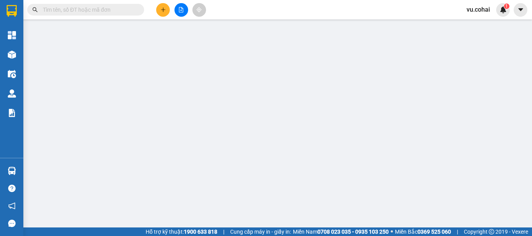
type input "0937883755"
type input "ko tên"
type input "potto"
type input "600.000"
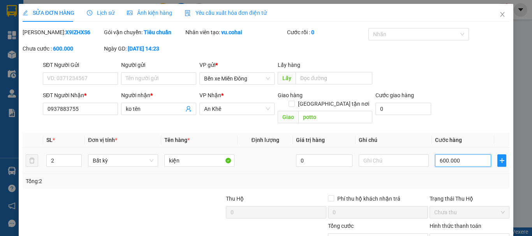
click at [454, 156] on input "600.000" at bounding box center [463, 161] width 56 height 12
type input "0"
type input "008"
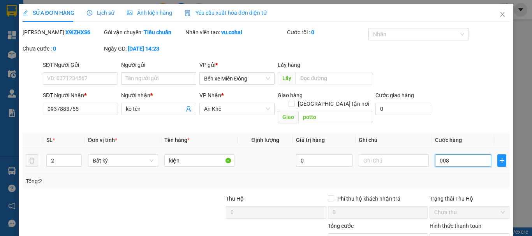
type input "8"
type input "80"
type input "00.800"
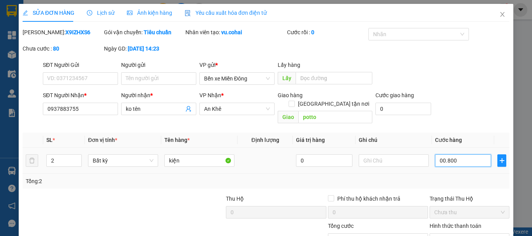
type input "800"
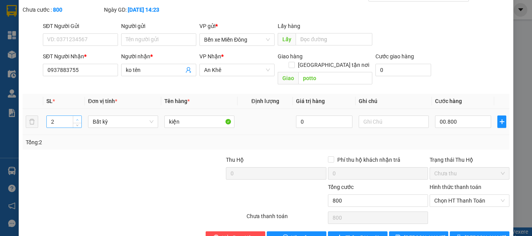
click at [76, 119] on icon "up" at bounding box center [77, 120] width 3 height 3
click at [478, 234] on span "[PERSON_NAME] và In" at bounding box center [492, 238] width 55 height 9
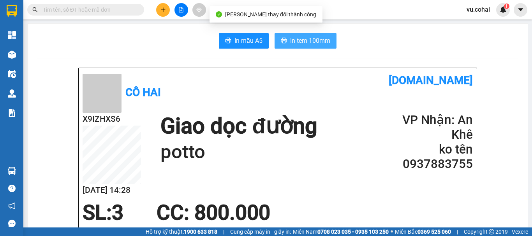
click at [305, 44] on span "In tem 100mm" at bounding box center [310, 41] width 40 height 10
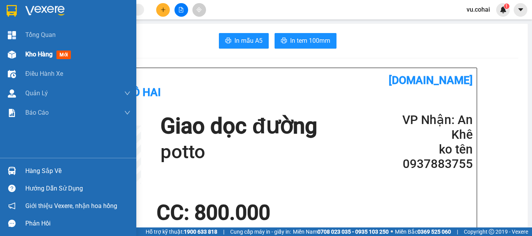
click at [46, 54] on span "Kho hàng" at bounding box center [38, 54] width 27 height 7
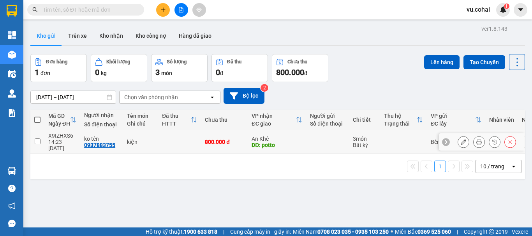
drag, startPoint x: 37, startPoint y: 140, endPoint x: 53, endPoint y: 127, distance: 21.0
click at [37, 140] on input "checkbox" at bounding box center [38, 142] width 6 height 6
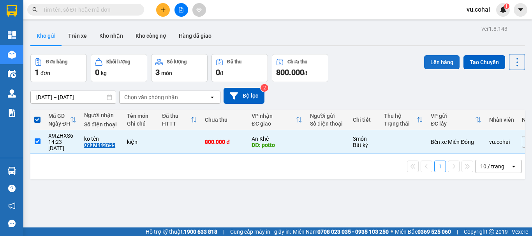
click at [433, 67] on button "Lên hàng" at bounding box center [441, 62] width 35 height 14
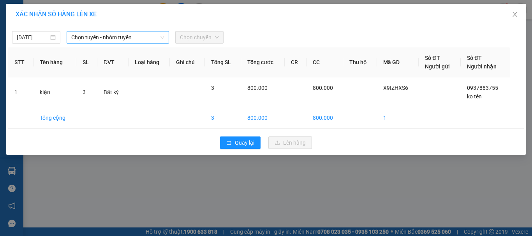
click at [115, 41] on span "Chọn tuyến - nhóm tuyến" at bounding box center [117, 38] width 93 height 12
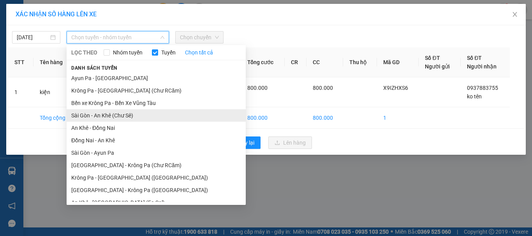
click at [129, 119] on li "Sài Gòn - An Khê (Chư Sê)" at bounding box center [156, 115] width 179 height 12
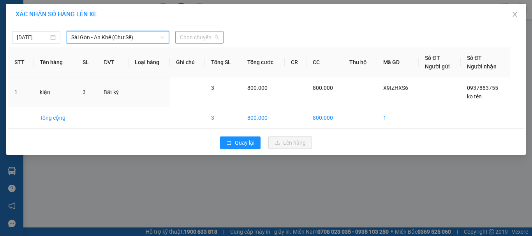
click at [206, 35] on span "Chọn chuyến" at bounding box center [199, 38] width 39 height 12
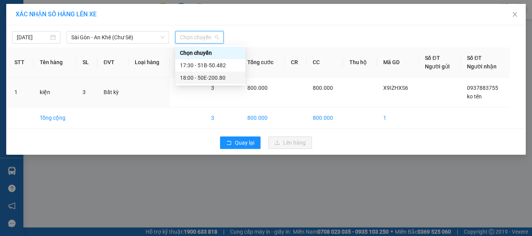
click at [204, 76] on div "18:00 - 50E-200.80" at bounding box center [210, 78] width 61 height 9
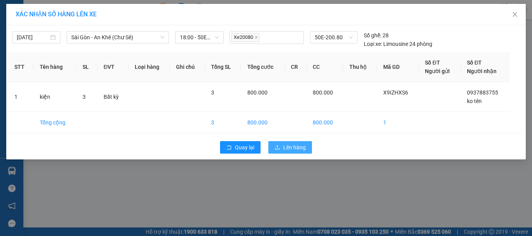
drag, startPoint x: 303, startPoint y: 151, endPoint x: 298, endPoint y: 141, distance: 10.8
click at [302, 145] on span "Lên hàng" at bounding box center [294, 147] width 23 height 9
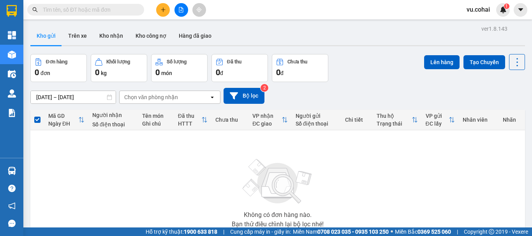
click at [187, 13] on div at bounding box center [181, 10] width 58 height 14
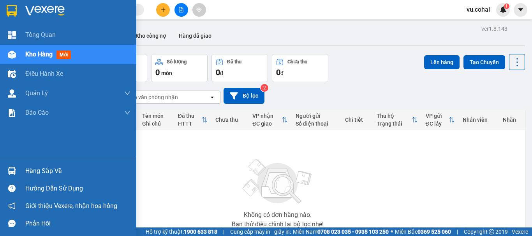
click at [38, 56] on span "Kho hàng" at bounding box center [38, 54] width 27 height 7
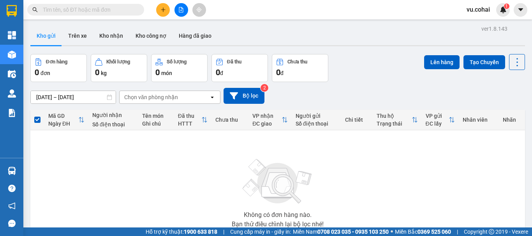
click at [177, 12] on button at bounding box center [182, 10] width 14 height 14
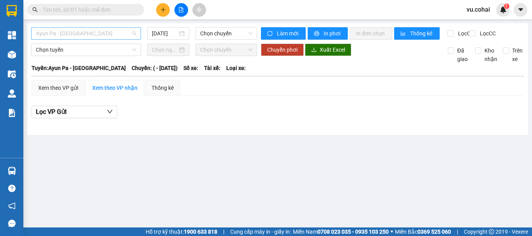
click at [91, 34] on span "Ayun Pa - [GEOGRAPHIC_DATA]" at bounding box center [86, 34] width 100 height 12
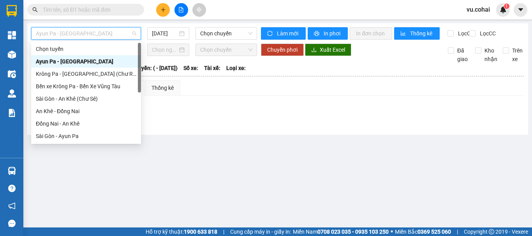
scroll to position [112, 0]
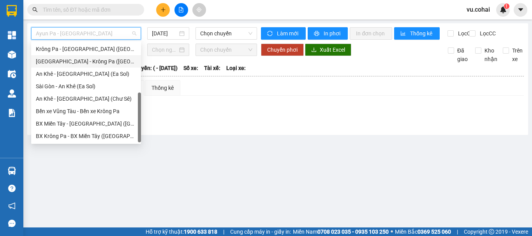
click at [85, 64] on div "[GEOGRAPHIC_DATA] - Krông Pa ([GEOGRAPHIC_DATA])" at bounding box center [86, 61] width 100 height 9
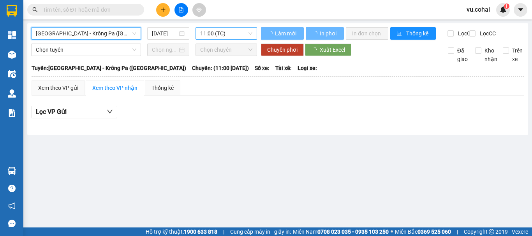
click at [219, 34] on span "11:00 (TC)" at bounding box center [226, 34] width 52 height 12
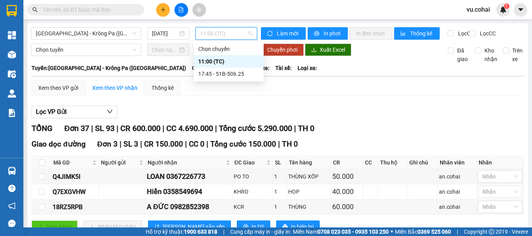
click at [212, 58] on div "11:00 (TC)" at bounding box center [228, 61] width 61 height 9
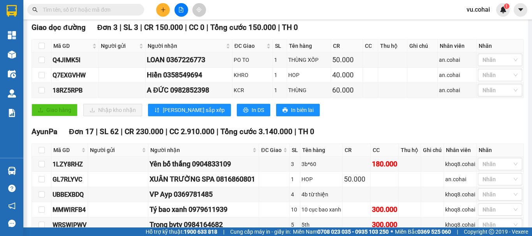
scroll to position [39, 0]
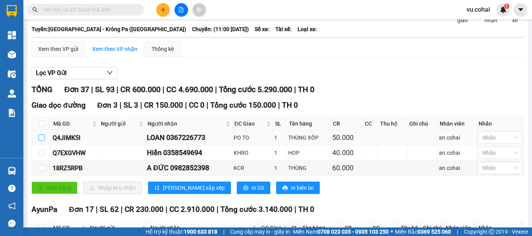
click at [43, 141] on input "checkbox" at bounding box center [42, 138] width 6 height 6
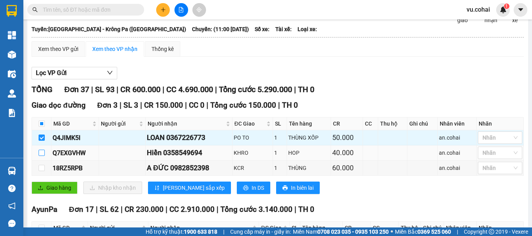
click at [42, 156] on input "checkbox" at bounding box center [42, 153] width 6 height 6
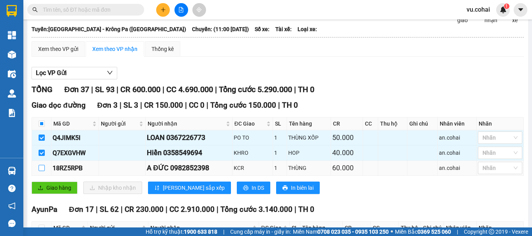
click at [41, 171] on input "checkbox" at bounding box center [42, 168] width 6 height 6
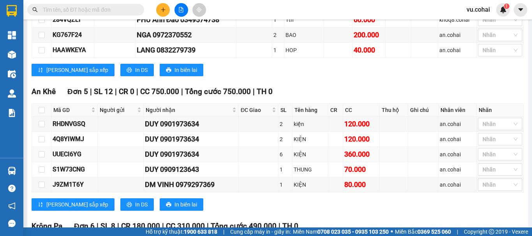
scroll to position [662, 0]
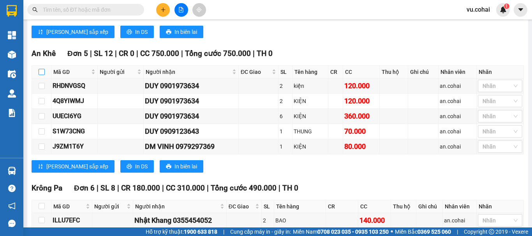
click at [43, 75] on input "checkbox" at bounding box center [42, 72] width 6 height 6
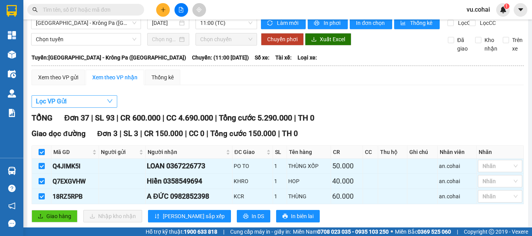
scroll to position [0, 0]
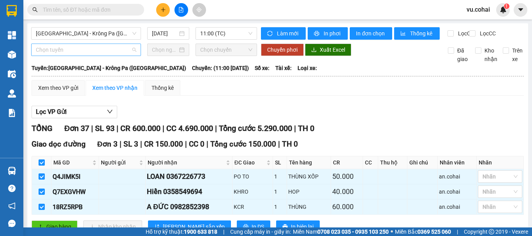
click at [97, 54] on span "Chọn tuyến" at bounding box center [86, 50] width 100 height 12
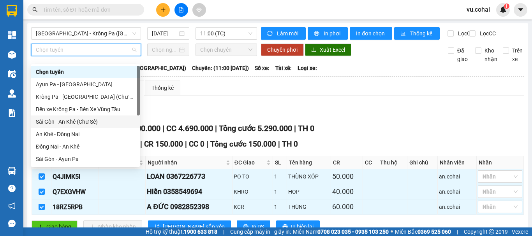
click at [87, 126] on div "Sài Gòn - An Khê (Chư Sê)" at bounding box center [85, 122] width 109 height 12
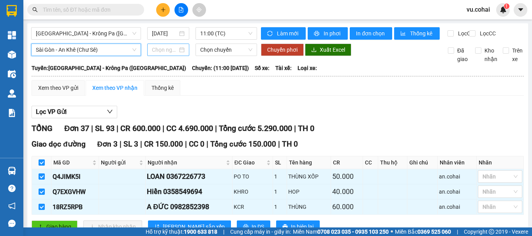
click at [174, 54] on input at bounding box center [165, 50] width 26 height 9
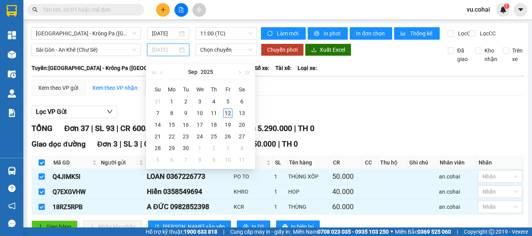
click at [230, 113] on div "12" at bounding box center [227, 113] width 9 height 9
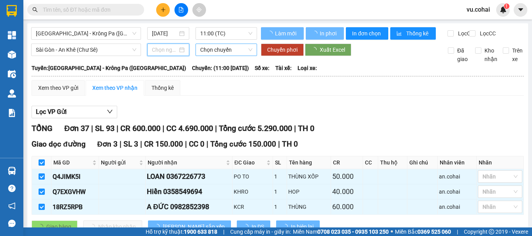
click at [218, 56] on span "Chọn chuyến" at bounding box center [226, 50] width 52 height 12
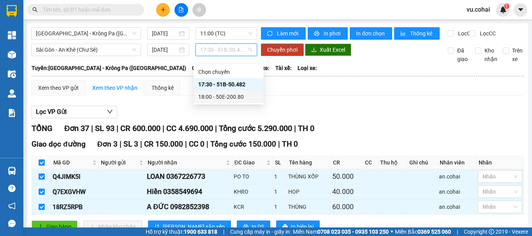
click at [226, 100] on div "18:00 - 50E-200.80" at bounding box center [228, 97] width 61 height 9
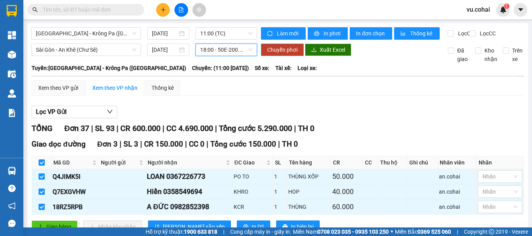
click at [279, 54] on span "Chuyển phơi" at bounding box center [282, 50] width 30 height 9
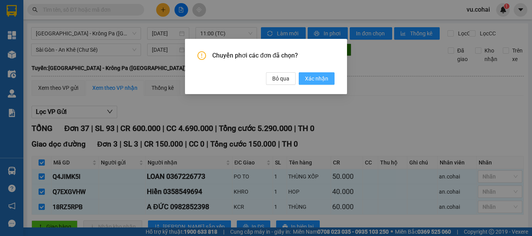
click at [305, 76] on button "Xác nhận" at bounding box center [317, 78] width 36 height 12
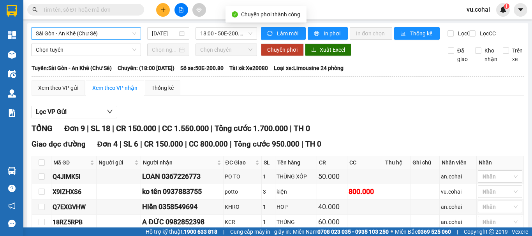
click at [115, 35] on span "Sài Gòn - An Khê (Chư Sê)" at bounding box center [86, 34] width 100 height 12
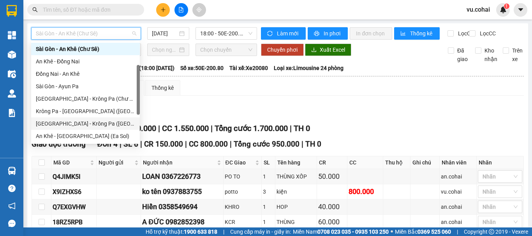
click at [86, 128] on div "[GEOGRAPHIC_DATA] - Krông Pa ([GEOGRAPHIC_DATA])" at bounding box center [85, 124] width 109 height 12
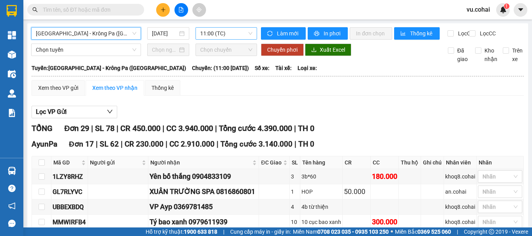
click at [214, 34] on span "11:00 (TC)" at bounding box center [226, 34] width 52 height 12
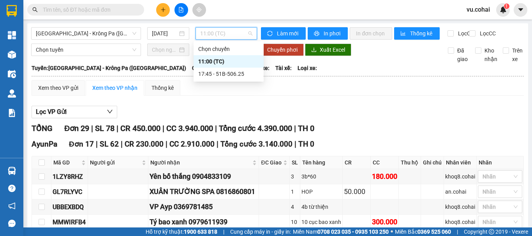
click at [210, 59] on div "11:00 (TC)" at bounding box center [228, 61] width 61 height 9
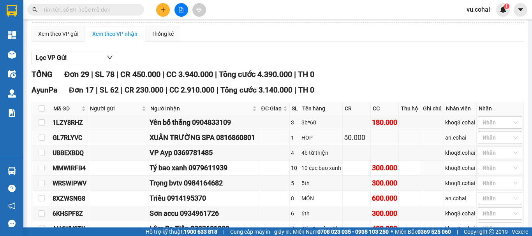
scroll to position [78, 0]
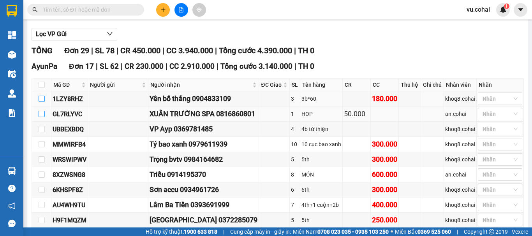
drag, startPoint x: 44, startPoint y: 114, endPoint x: 42, endPoint y: 127, distance: 12.9
click at [44, 102] on input "checkbox" at bounding box center [42, 99] width 6 height 6
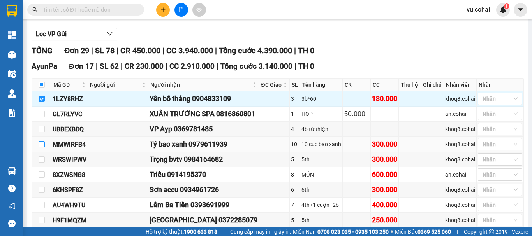
click at [43, 148] on input "checkbox" at bounding box center [42, 144] width 6 height 6
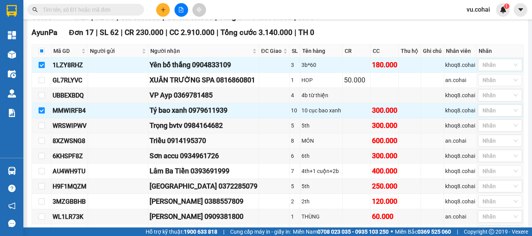
scroll to position [117, 0]
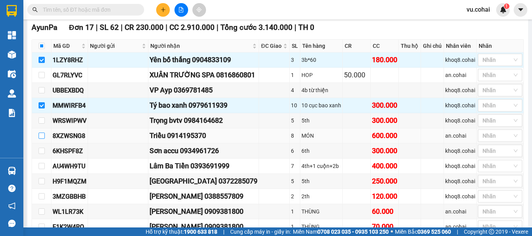
click at [42, 139] on input "checkbox" at bounding box center [42, 136] width 6 height 6
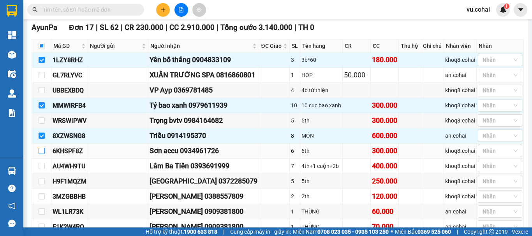
click at [42, 154] on input "checkbox" at bounding box center [42, 151] width 6 height 6
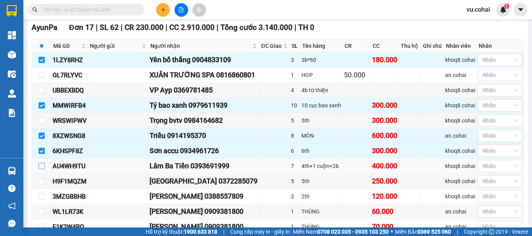
click at [39, 169] on input "checkbox" at bounding box center [42, 166] width 6 height 6
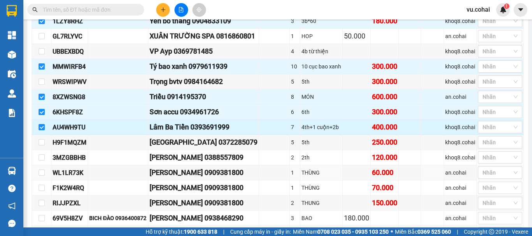
scroll to position [195, 0]
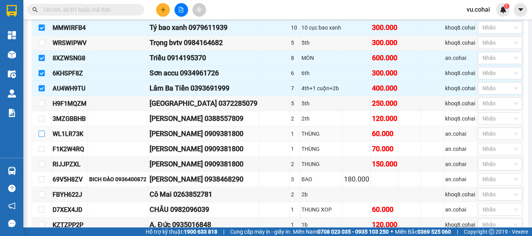
click at [43, 137] on input "checkbox" at bounding box center [42, 134] width 6 height 6
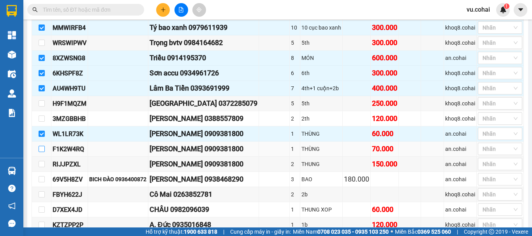
click at [42, 152] on input "checkbox" at bounding box center [42, 149] width 6 height 6
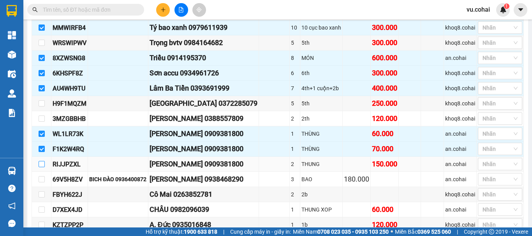
click at [42, 167] on input "checkbox" at bounding box center [42, 164] width 6 height 6
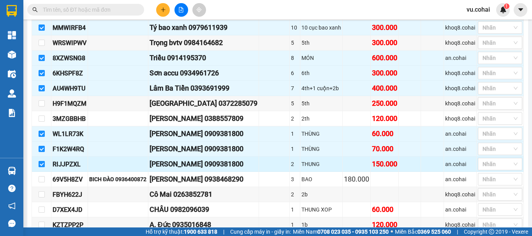
scroll to position [234, 0]
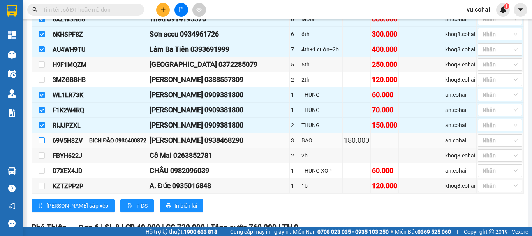
click at [41, 144] on input "checkbox" at bounding box center [42, 140] width 6 height 6
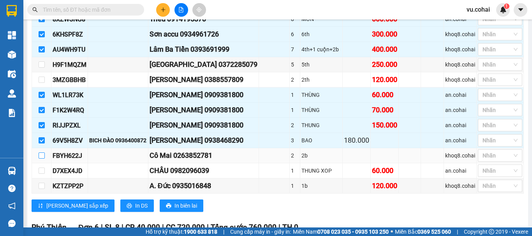
click at [39, 159] on input "checkbox" at bounding box center [42, 156] width 6 height 6
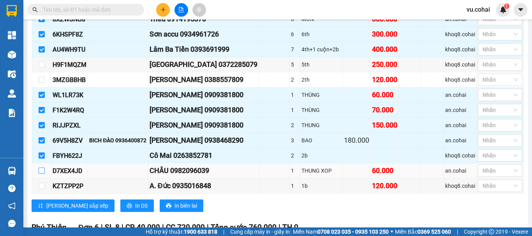
click at [42, 174] on input "checkbox" at bounding box center [42, 171] width 6 height 6
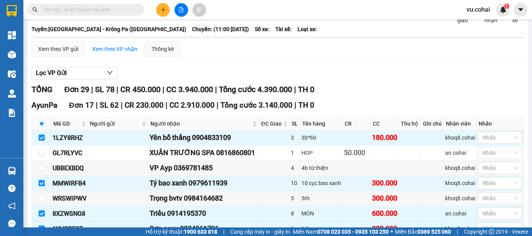
scroll to position [0, 0]
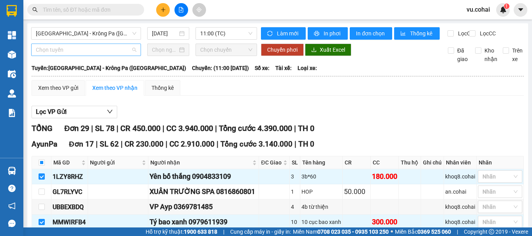
click at [86, 53] on span "Chọn tuyến" at bounding box center [86, 50] width 100 height 12
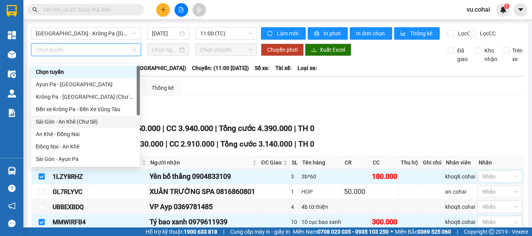
click at [89, 121] on div "Sài Gòn - An Khê (Chư Sê)" at bounding box center [85, 122] width 99 height 9
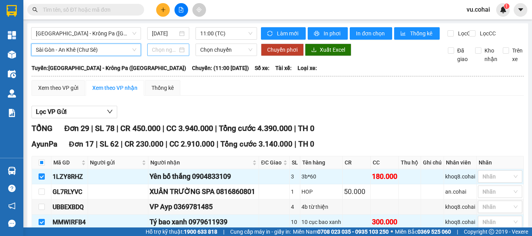
click at [171, 54] on input at bounding box center [165, 50] width 26 height 9
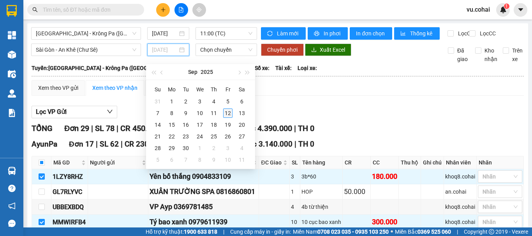
drag, startPoint x: 227, startPoint y: 111, endPoint x: 221, endPoint y: 46, distance: 65.3
click at [226, 111] on div "12" at bounding box center [227, 113] width 9 height 9
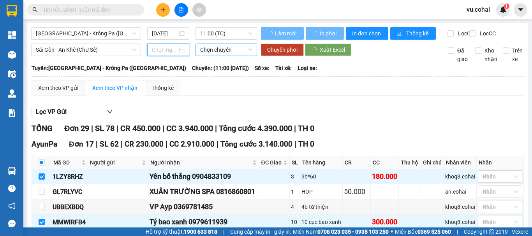
click at [221, 55] on span "Chọn chuyến" at bounding box center [226, 50] width 52 height 12
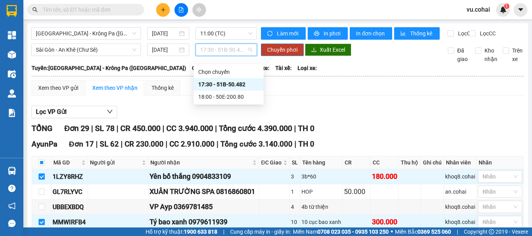
click at [224, 85] on div "17:30 - 51B-50.482" at bounding box center [228, 84] width 61 height 9
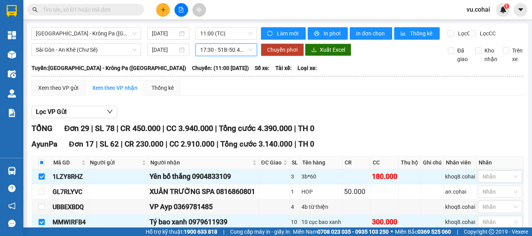
click at [276, 54] on span "Chuyển phơi" at bounding box center [282, 50] width 30 height 9
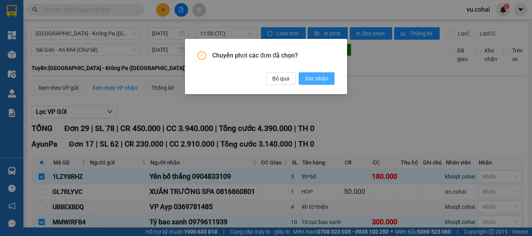
click at [303, 76] on button "Xác nhận" at bounding box center [317, 78] width 36 height 12
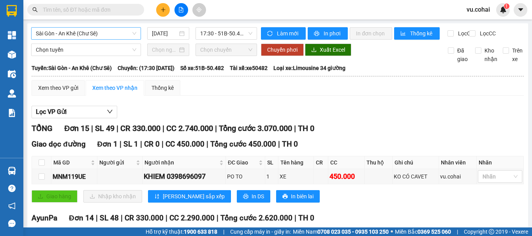
click at [124, 33] on span "Sài Gòn - An Khê (Chư Sê)" at bounding box center [86, 34] width 100 height 12
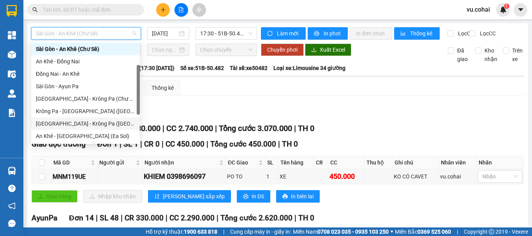
click at [79, 125] on div "[GEOGRAPHIC_DATA] - Krông Pa ([GEOGRAPHIC_DATA])" at bounding box center [85, 124] width 99 height 9
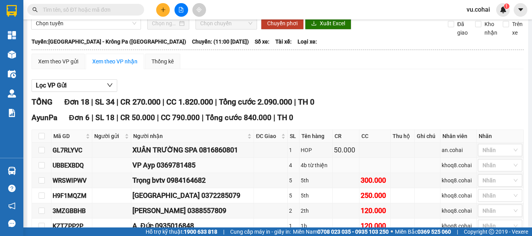
scroll to position [78, 0]
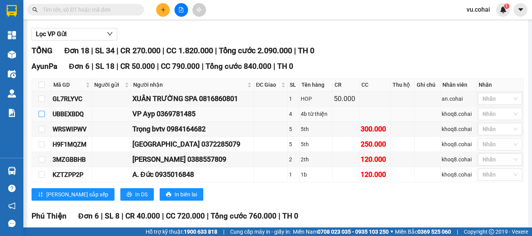
click at [42, 117] on input "checkbox" at bounding box center [42, 114] width 6 height 6
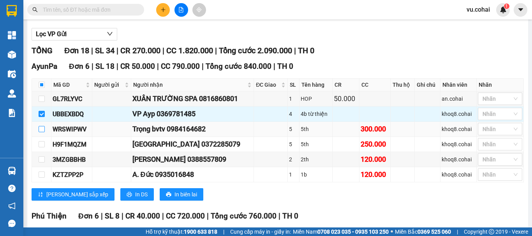
click at [41, 132] on input "checkbox" at bounding box center [42, 129] width 6 height 6
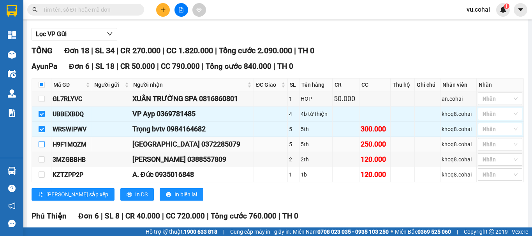
click at [41, 148] on input "checkbox" at bounding box center [42, 144] width 6 height 6
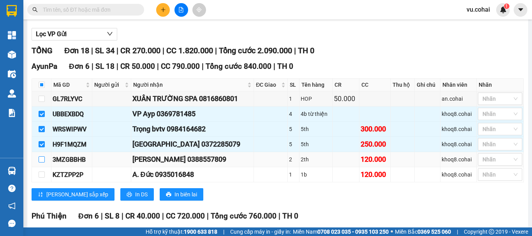
click at [41, 163] on input "checkbox" at bounding box center [42, 160] width 6 height 6
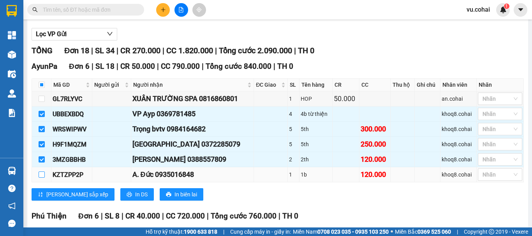
click at [39, 178] on input "checkbox" at bounding box center [42, 175] width 6 height 6
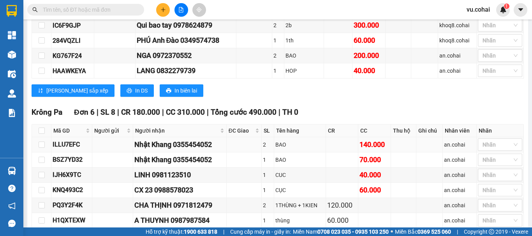
scroll to position [351, 0]
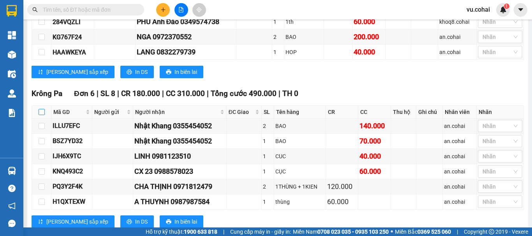
click at [42, 115] on input "checkbox" at bounding box center [42, 112] width 6 height 6
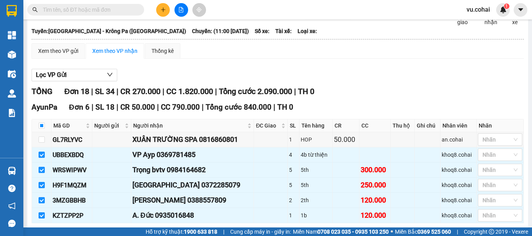
scroll to position [0, 0]
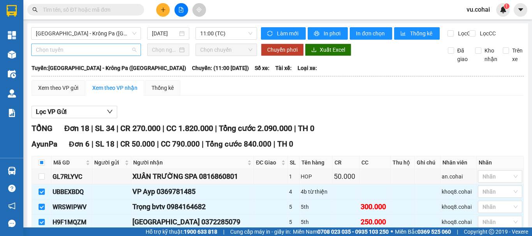
drag, startPoint x: 95, startPoint y: 56, endPoint x: 109, endPoint y: 84, distance: 31.4
click at [95, 56] on span "Chọn tuyến" at bounding box center [86, 50] width 100 height 12
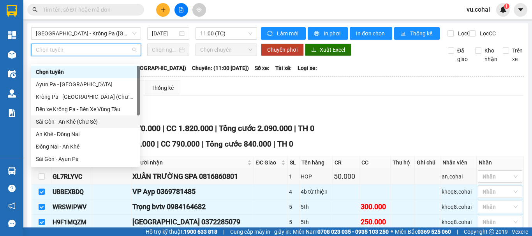
scroll to position [109, 0]
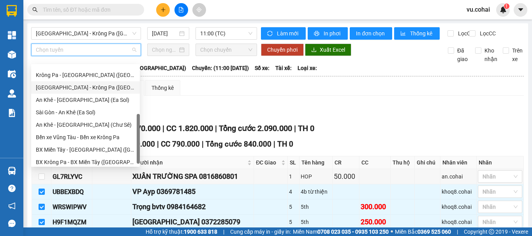
click at [86, 90] on div "[GEOGRAPHIC_DATA] - Krông Pa ([GEOGRAPHIC_DATA])" at bounding box center [85, 87] width 99 height 9
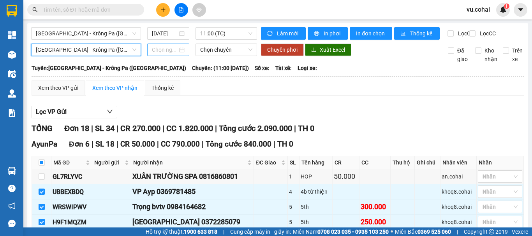
click at [166, 54] on input at bounding box center [165, 50] width 26 height 9
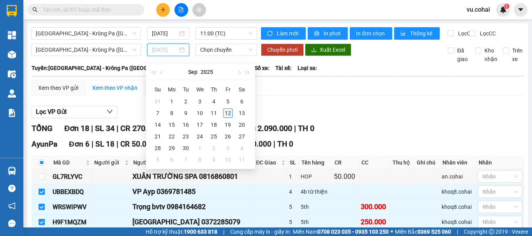
click at [229, 115] on div "12" at bounding box center [227, 113] width 9 height 9
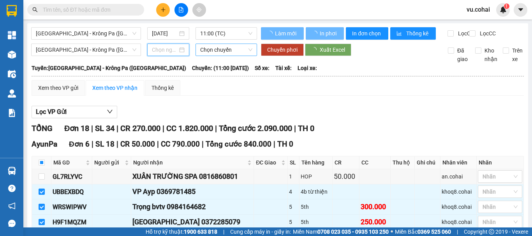
click at [219, 56] on span "Chọn chuyến" at bounding box center [226, 50] width 52 height 12
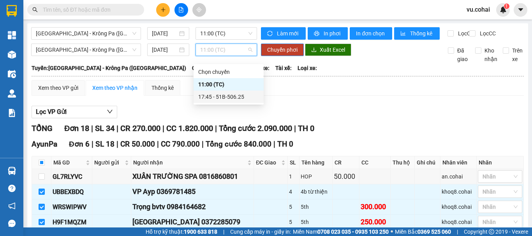
click at [226, 100] on div "17:45 - 51B-506.25" at bounding box center [228, 97] width 61 height 9
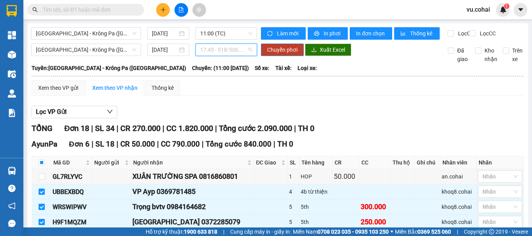
click at [213, 53] on span "17:45 - 51B-506.25" at bounding box center [226, 50] width 52 height 12
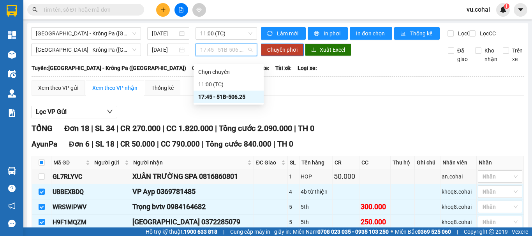
click at [229, 99] on div "17:45 - 51B-506.25" at bounding box center [228, 97] width 61 height 9
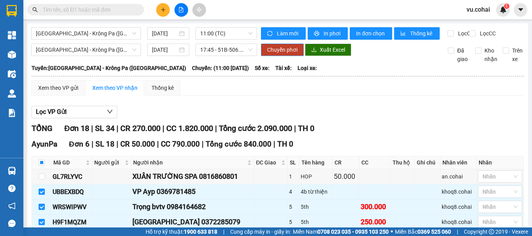
click at [282, 54] on span "Chuyển phơi" at bounding box center [282, 50] width 30 height 9
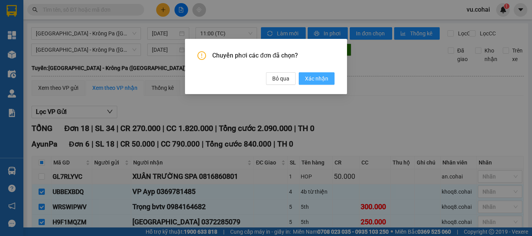
click at [310, 78] on span "Xác nhận" at bounding box center [316, 78] width 23 height 9
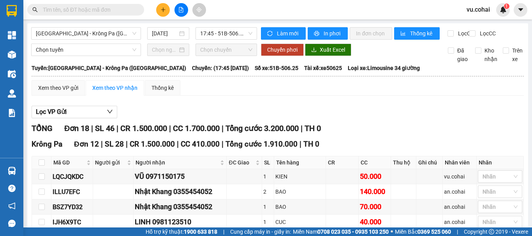
click at [217, 34] on span "17:45 - 51B-506.25" at bounding box center [226, 34] width 52 height 12
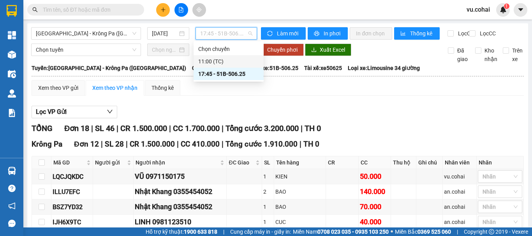
click at [206, 59] on div "11:00 (TC)" at bounding box center [228, 61] width 61 height 9
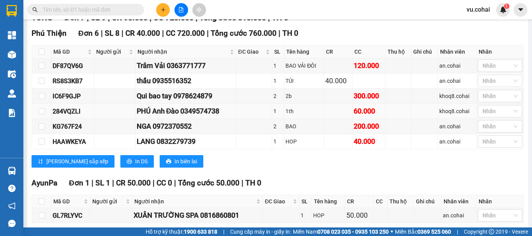
scroll to position [76, 0]
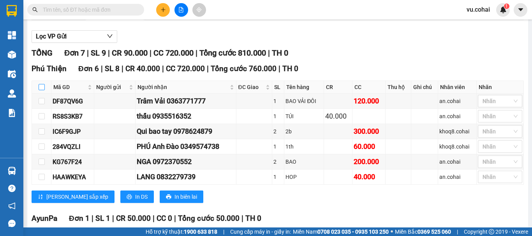
drag, startPoint x: 43, startPoint y: 93, endPoint x: 40, endPoint y: 84, distance: 9.3
click at [38, 88] on th at bounding box center [41, 87] width 19 height 13
click at [40, 90] on input "checkbox" at bounding box center [42, 87] width 6 height 6
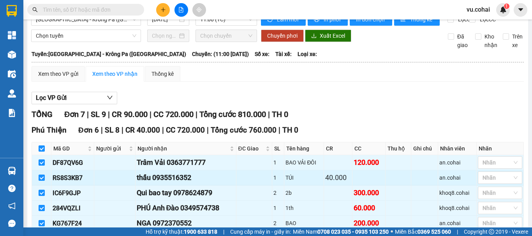
scroll to position [0, 0]
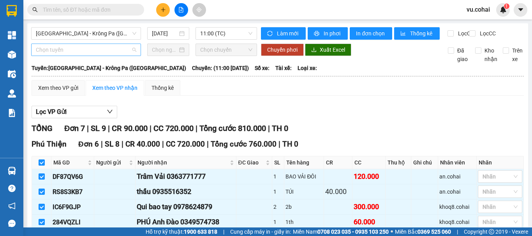
click at [103, 56] on span "Chọn tuyến" at bounding box center [86, 50] width 100 height 12
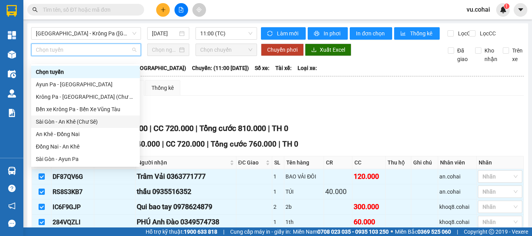
drag, startPoint x: 83, startPoint y: 122, endPoint x: 89, endPoint y: 105, distance: 18.1
click at [83, 122] on div "Sài Gòn - An Khê (Chư Sê)" at bounding box center [85, 122] width 99 height 9
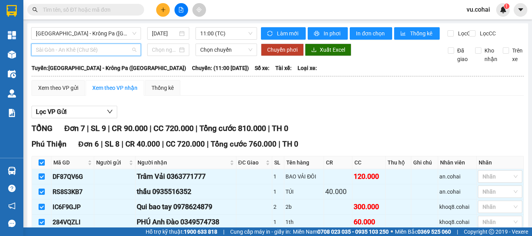
click at [104, 56] on span "Sài Gòn - An Khê (Chư Sê)" at bounding box center [86, 50] width 100 height 12
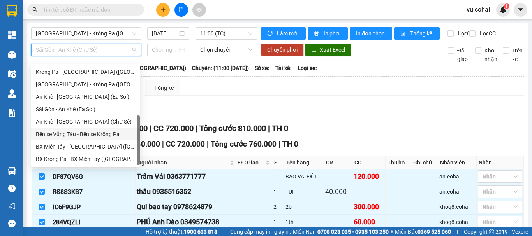
scroll to position [34, 0]
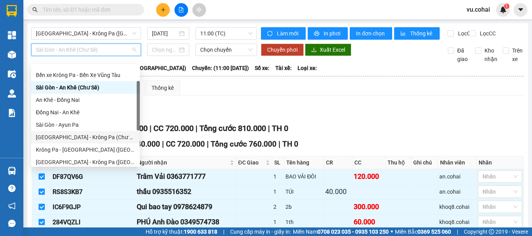
click at [100, 137] on div "[GEOGRAPHIC_DATA] - Krông Pa (Chư RCăm)" at bounding box center [85, 137] width 99 height 9
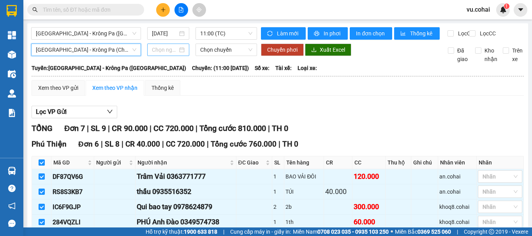
click at [160, 54] on input at bounding box center [165, 50] width 26 height 9
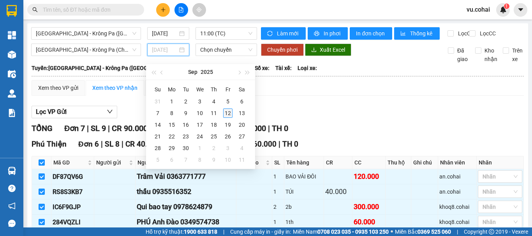
click at [227, 116] on div "12" at bounding box center [227, 113] width 9 height 9
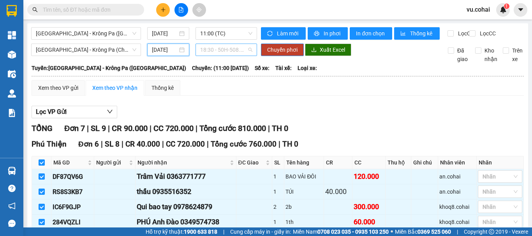
click at [220, 56] on span "18:30 - 50H-508.69" at bounding box center [226, 50] width 52 height 12
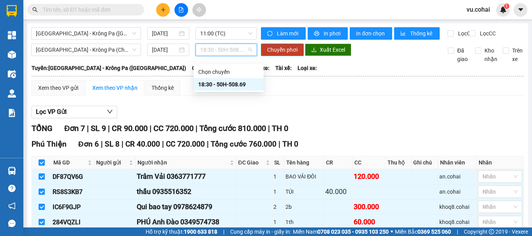
click at [224, 85] on div "18:30 - 50H-508.69" at bounding box center [228, 84] width 61 height 9
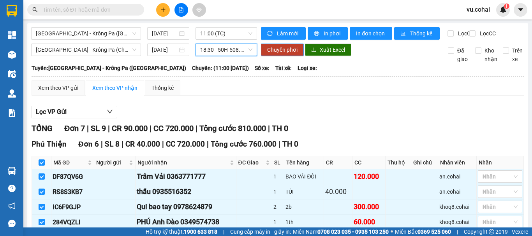
click at [273, 54] on span "Chuyển phơi" at bounding box center [282, 50] width 30 height 9
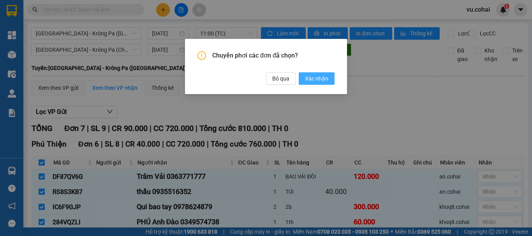
click at [312, 79] on span "Xác nhận" at bounding box center [316, 78] width 23 height 9
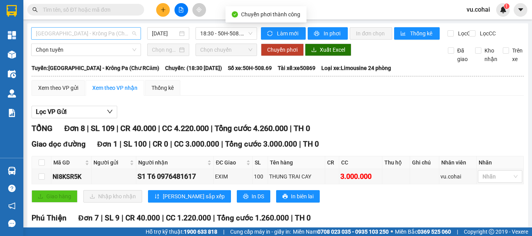
click at [121, 37] on span "[GEOGRAPHIC_DATA] - Krông Pa (Chư RCăm)" at bounding box center [86, 34] width 100 height 12
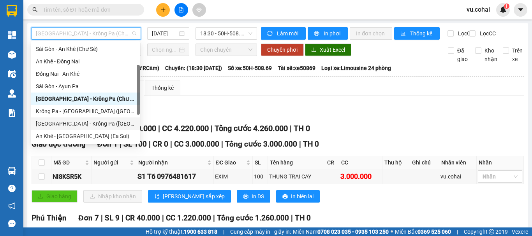
click at [90, 122] on div "[GEOGRAPHIC_DATA] - Krông Pa ([GEOGRAPHIC_DATA])" at bounding box center [85, 124] width 99 height 9
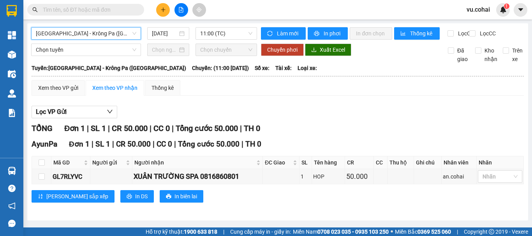
scroll to position [4, 0]
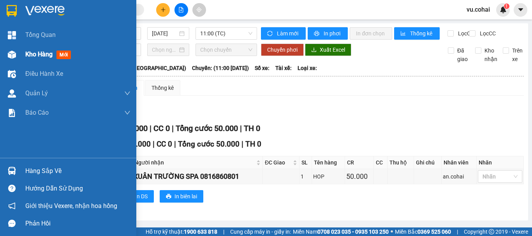
click at [32, 58] on div "Kho hàng mới" at bounding box center [49, 54] width 49 height 10
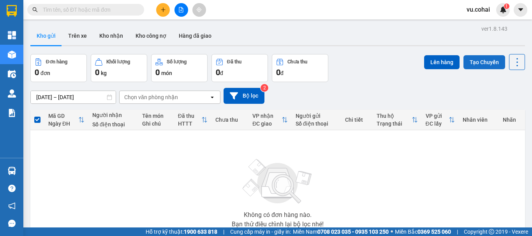
click at [476, 65] on button "Tạo Chuyến" at bounding box center [485, 62] width 42 height 14
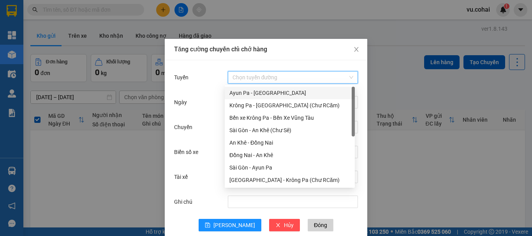
click at [256, 73] on input "Tuyến" at bounding box center [290, 78] width 115 height 12
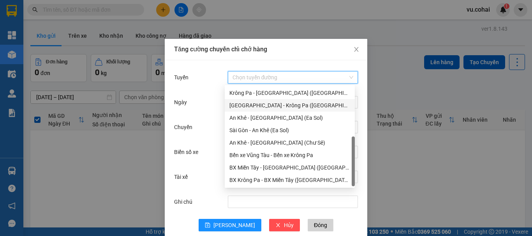
click at [273, 109] on div "[GEOGRAPHIC_DATA] - Krông Pa ([GEOGRAPHIC_DATA])" at bounding box center [289, 105] width 121 height 9
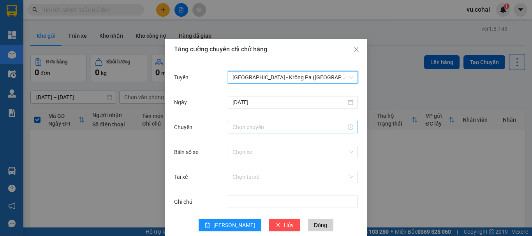
click at [235, 131] on input "Chuyến" at bounding box center [290, 127] width 114 height 9
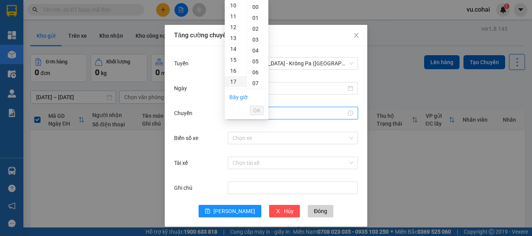
scroll to position [117, 0]
click at [234, 85] on div "18" at bounding box center [236, 86] width 22 height 11
click at [257, 113] on span "OK" at bounding box center [256, 110] width 7 height 9
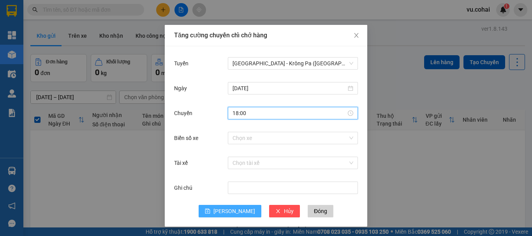
drag, startPoint x: 231, startPoint y: 218, endPoint x: 231, endPoint y: 212, distance: 5.9
click at [231, 213] on div "Tuyến Sài Gòn - Krông Pa (Uar) Ngày 12/09/2025 Chuyến 18:00 Biển số xe Chọn xe …" at bounding box center [266, 136] width 203 height 181
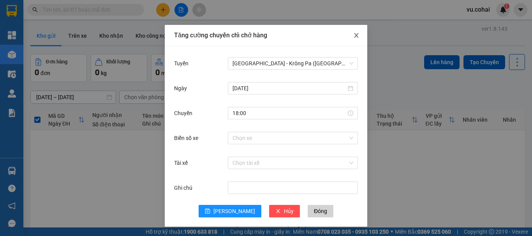
click at [356, 36] on icon "close" at bounding box center [356, 35] width 6 height 6
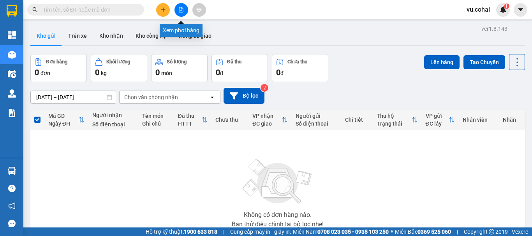
click at [182, 9] on icon "file-add" at bounding box center [180, 9] width 5 height 5
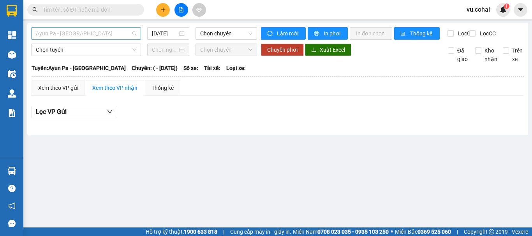
click at [96, 31] on span "Ayun Pa - [GEOGRAPHIC_DATA]" at bounding box center [86, 34] width 100 height 12
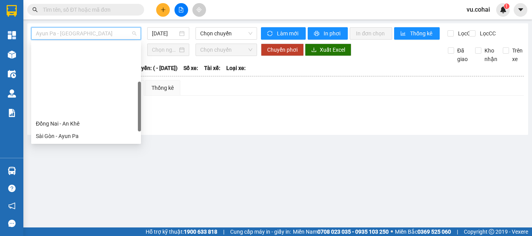
scroll to position [109, 0]
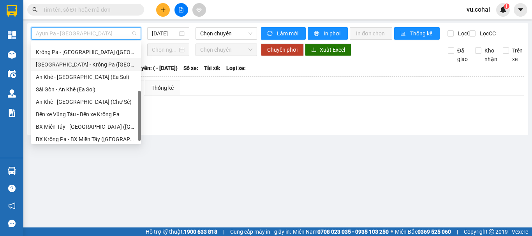
click at [79, 68] on div "[GEOGRAPHIC_DATA] - Krông Pa ([GEOGRAPHIC_DATA])" at bounding box center [86, 64] width 100 height 9
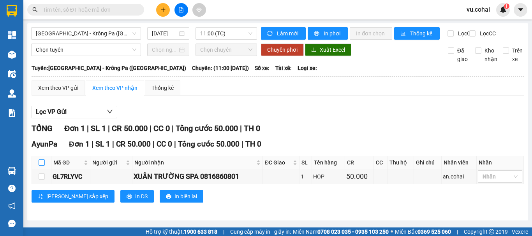
click at [43, 166] on input "checkbox" at bounding box center [42, 163] width 6 height 6
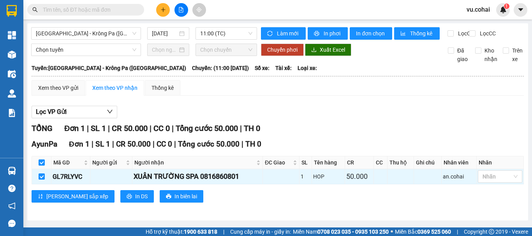
click at [79, 48] on div "Sài Gòn - Krông Pa (Uar) 12/09/2025 11:00 (TC) Làm mới In phơi In đơn chọn Thốn…" at bounding box center [277, 121] width 501 height 197
click at [72, 56] on span "Chọn tuyến" at bounding box center [86, 50] width 100 height 12
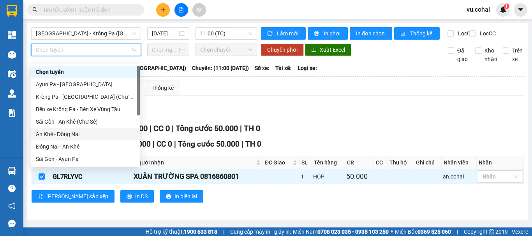
scroll to position [109, 0]
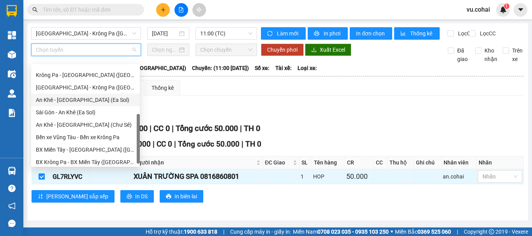
click at [82, 94] on div "An Khê - [GEOGRAPHIC_DATA] (Ea Sol)" at bounding box center [85, 100] width 109 height 12
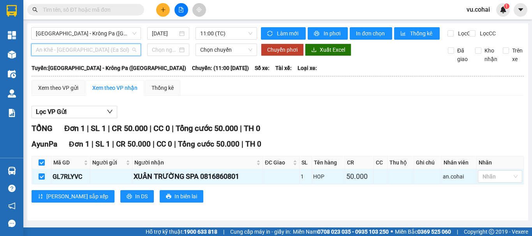
click at [83, 56] on span "An Khê - [GEOGRAPHIC_DATA] (Ea Sol)" at bounding box center [86, 50] width 100 height 12
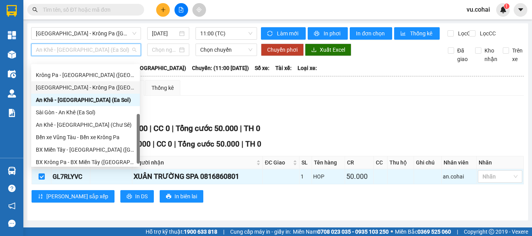
click at [80, 90] on div "[GEOGRAPHIC_DATA] - Krông Pa ([GEOGRAPHIC_DATA])" at bounding box center [85, 87] width 99 height 9
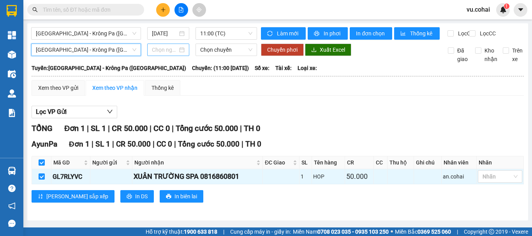
click at [157, 54] on input at bounding box center [165, 50] width 26 height 9
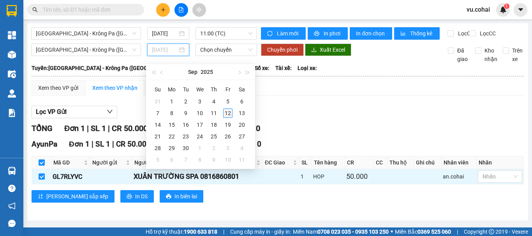
click at [227, 114] on div "12" at bounding box center [227, 113] width 9 height 9
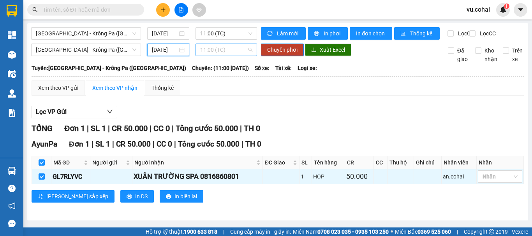
click at [227, 56] on span "11:00 (TC)" at bounding box center [226, 50] width 52 height 12
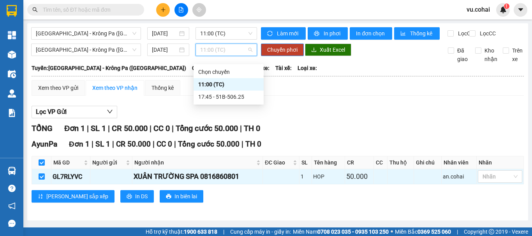
click at [206, 86] on div "11:00 (TC)" at bounding box center [228, 84] width 61 height 9
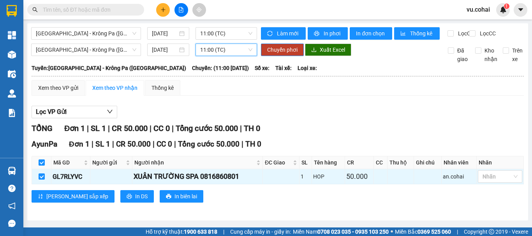
click at [208, 53] on span "11:00 (TC)" at bounding box center [226, 50] width 52 height 12
click at [326, 110] on div "Lọc VP Gửi TỔNG Đơn 1 | SL 1 | CR 50.000 | CC 0 | Tổng cước 50.000 | TH 0 Ayun…" at bounding box center [278, 157] width 492 height 111
click at [154, 11] on div at bounding box center [181, 10] width 58 height 14
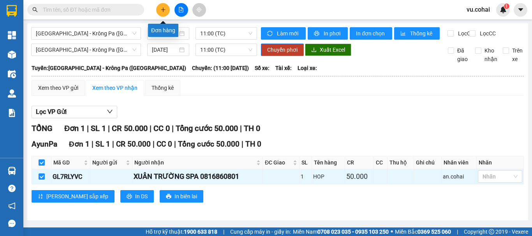
click at [162, 14] on button at bounding box center [163, 10] width 14 height 14
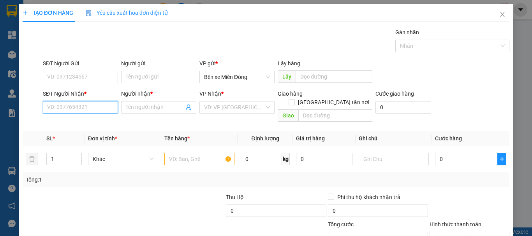
drag, startPoint x: 69, startPoint y: 112, endPoint x: 83, endPoint y: 92, distance: 24.3
click at [70, 109] on input "SĐT Người Nhận *" at bounding box center [80, 107] width 75 height 12
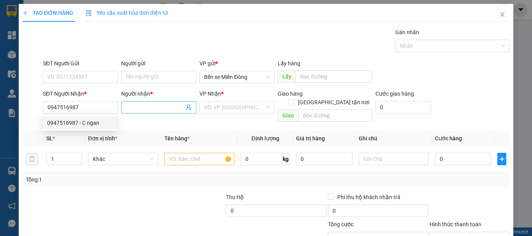
click at [131, 108] on input "Người nhận *" at bounding box center [155, 107] width 58 height 9
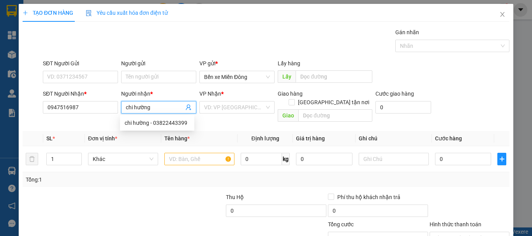
click at [232, 110] on input "search" at bounding box center [234, 108] width 60 height 12
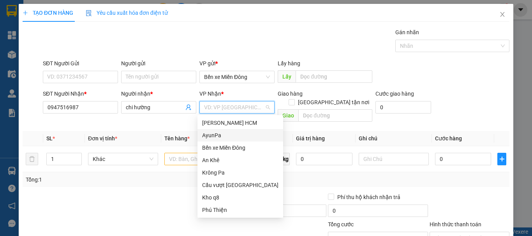
click at [215, 137] on div "AyunPa" at bounding box center [240, 135] width 76 height 9
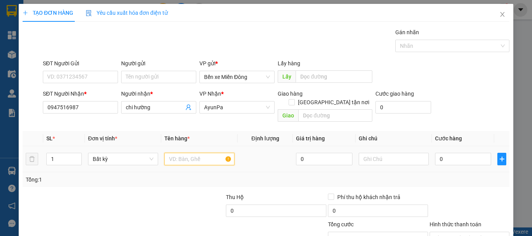
drag, startPoint x: 176, startPoint y: 156, endPoint x: 176, endPoint y: 144, distance: 11.7
click at [176, 153] on input "text" at bounding box center [199, 159] width 70 height 12
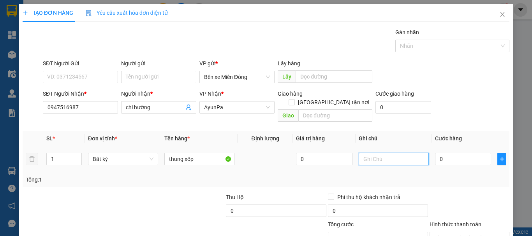
drag, startPoint x: 391, startPoint y: 149, endPoint x: 390, endPoint y: 137, distance: 11.7
click at [390, 153] on input "text" at bounding box center [394, 159] width 70 height 12
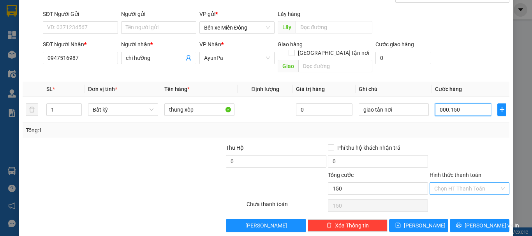
scroll to position [52, 0]
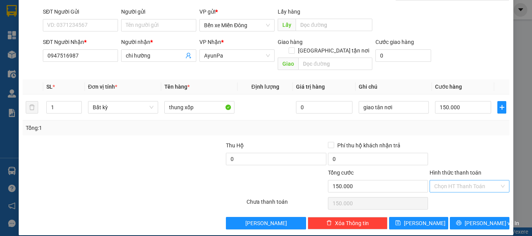
click at [457, 181] on input "Hình thức thanh toán" at bounding box center [466, 187] width 65 height 12
click at [449, 195] on div "Tại văn phòng" at bounding box center [465, 193] width 70 height 9
click at [460, 218] on button "[PERSON_NAME] và In" at bounding box center [480, 223] width 60 height 12
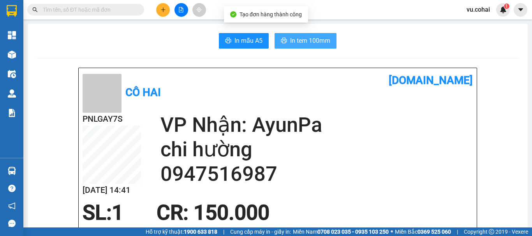
drag, startPoint x: 303, startPoint y: 40, endPoint x: 304, endPoint y: 36, distance: 4.2
click at [303, 40] on span "In tem 100mm" at bounding box center [310, 41] width 40 height 10
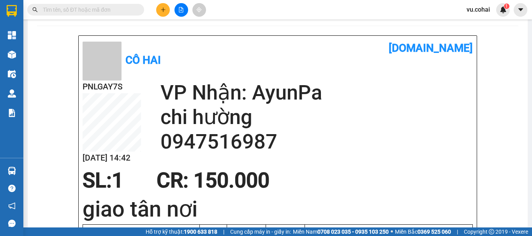
scroll to position [39, 0]
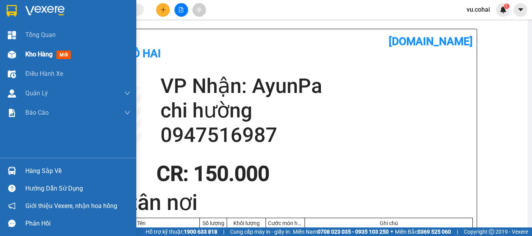
click at [42, 51] on span "Kho hàng" at bounding box center [38, 54] width 27 height 7
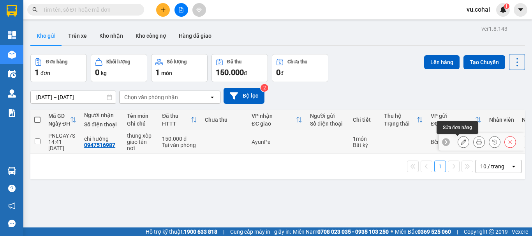
click at [461, 145] on icon at bounding box center [463, 141] width 5 height 5
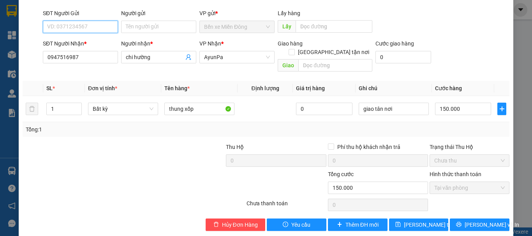
scroll to position [53, 0]
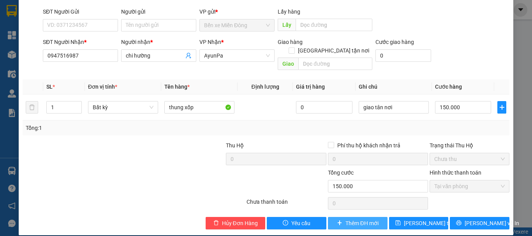
click at [357, 219] on span "Thêm ĐH mới" at bounding box center [361, 223] width 33 height 9
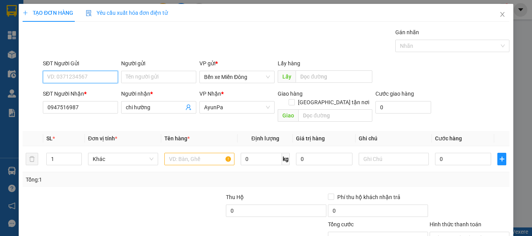
scroll to position [52, 0]
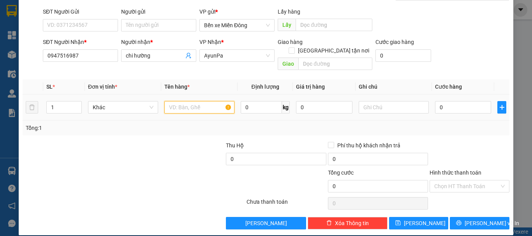
drag, startPoint x: 183, startPoint y: 99, endPoint x: 173, endPoint y: 72, distance: 28.5
click at [183, 101] on input "text" at bounding box center [199, 107] width 70 height 12
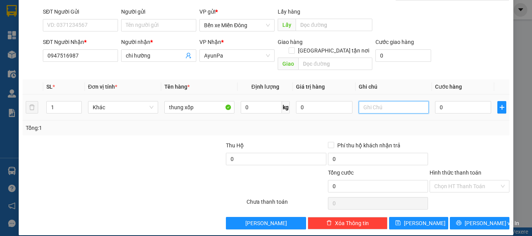
click at [374, 101] on input "text" at bounding box center [394, 107] width 70 height 12
click at [464, 181] on input "Hình thức thanh toán" at bounding box center [466, 187] width 65 height 12
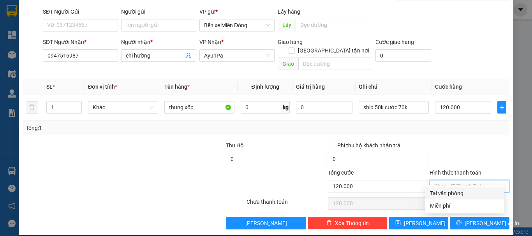
click at [453, 194] on div "Tại văn phòng" at bounding box center [465, 193] width 70 height 9
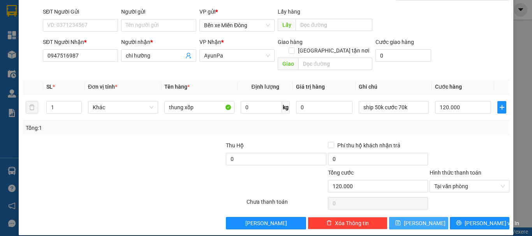
click at [420, 217] on button "[PERSON_NAME]" at bounding box center [419, 223] width 60 height 12
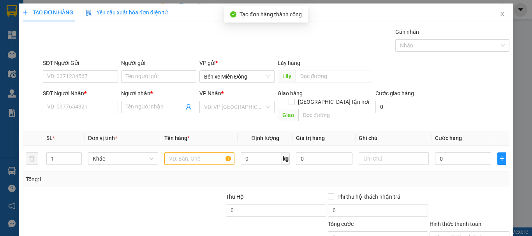
scroll to position [0, 0]
click at [499, 9] on span "Close" at bounding box center [503, 15] width 22 height 22
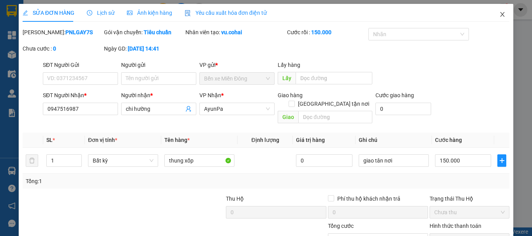
click at [499, 14] on icon "close" at bounding box center [502, 14] width 6 height 6
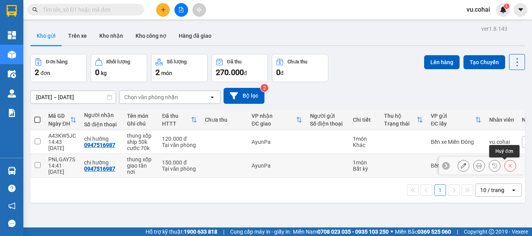
click at [508, 167] on icon at bounding box center [510, 165] width 5 height 5
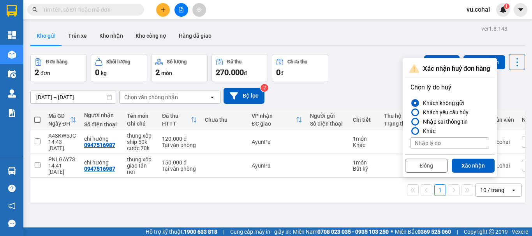
drag, startPoint x: 480, startPoint y: 166, endPoint x: 472, endPoint y: 166, distance: 8.2
click at [480, 166] on button "Xác nhận" at bounding box center [473, 166] width 43 height 14
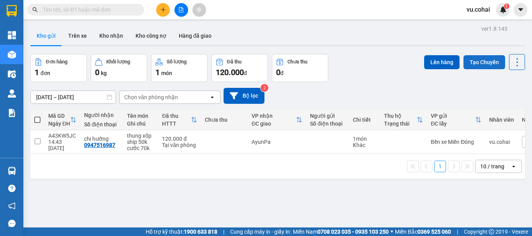
click at [464, 61] on button "Tạo Chuyến" at bounding box center [485, 62] width 42 height 14
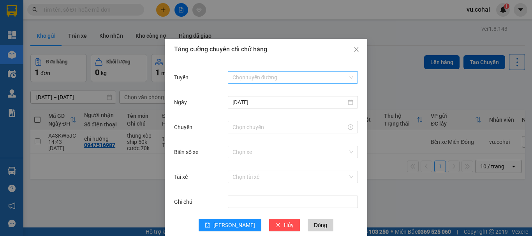
click at [284, 82] on input "Tuyến" at bounding box center [290, 78] width 115 height 12
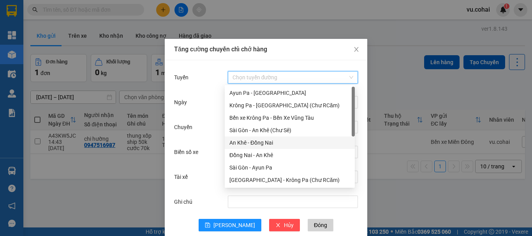
scroll to position [100, 0]
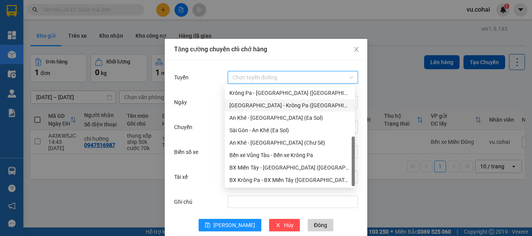
click at [281, 109] on div "[GEOGRAPHIC_DATA] - Krông Pa ([GEOGRAPHIC_DATA])" at bounding box center [289, 105] width 121 height 9
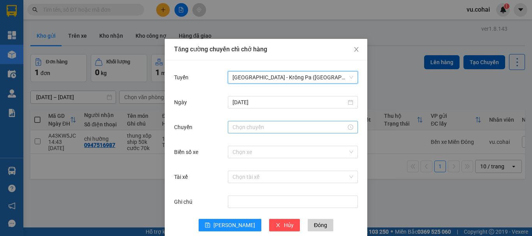
click at [239, 131] on input "Chuyến" at bounding box center [290, 127] width 114 height 9
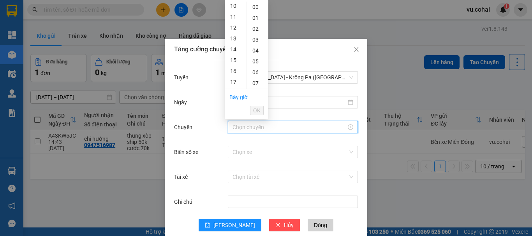
scroll to position [117, 0]
click at [233, 85] on div "18" at bounding box center [236, 86] width 22 height 11
click at [259, 107] on span "OK" at bounding box center [256, 110] width 7 height 9
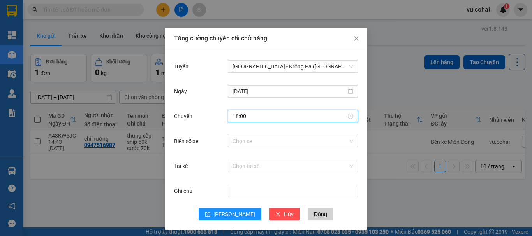
scroll to position [14, 0]
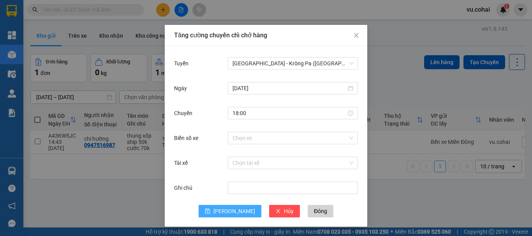
click at [231, 214] on span "[PERSON_NAME]" at bounding box center [234, 211] width 42 height 9
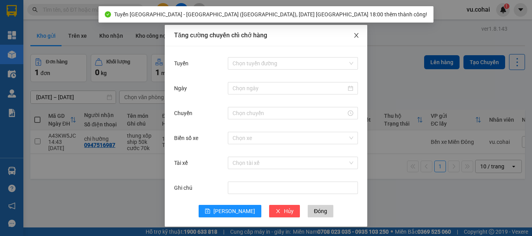
click at [353, 38] on icon "close" at bounding box center [356, 35] width 6 height 6
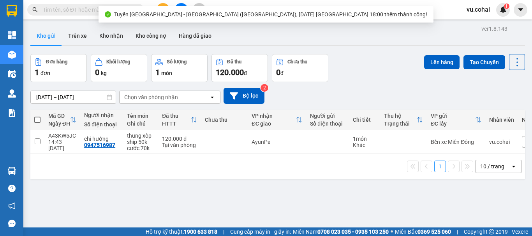
scroll to position [0, 0]
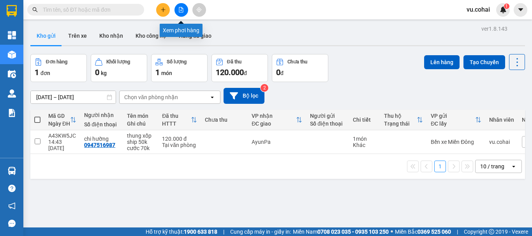
click at [178, 7] on button at bounding box center [182, 10] width 14 height 14
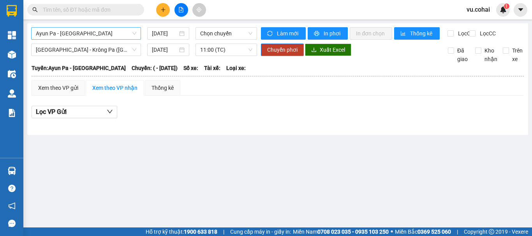
click at [88, 32] on span "Ayun Pa - [GEOGRAPHIC_DATA]" at bounding box center [86, 34] width 100 height 12
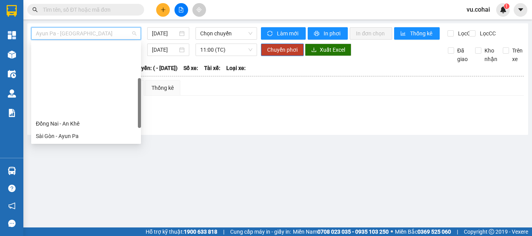
scroll to position [109, 0]
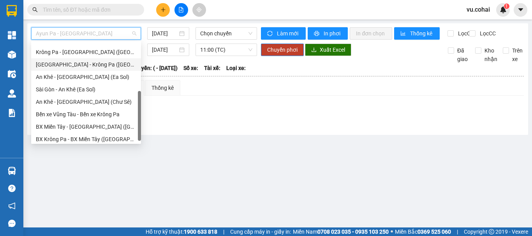
click at [81, 65] on div "[GEOGRAPHIC_DATA] - Krông Pa ([GEOGRAPHIC_DATA])" at bounding box center [86, 64] width 100 height 9
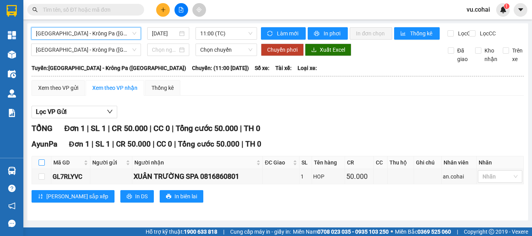
click at [41, 166] on input "checkbox" at bounding box center [42, 163] width 6 height 6
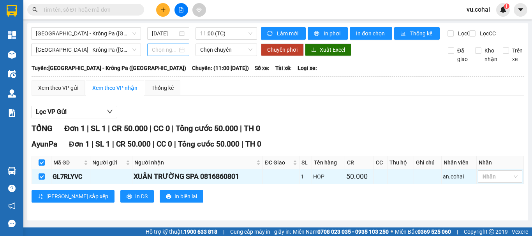
click at [175, 54] on input at bounding box center [165, 50] width 26 height 9
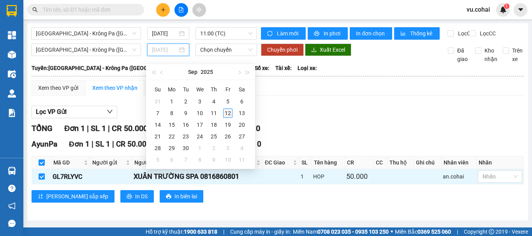
click at [230, 115] on div "12" at bounding box center [227, 113] width 9 height 9
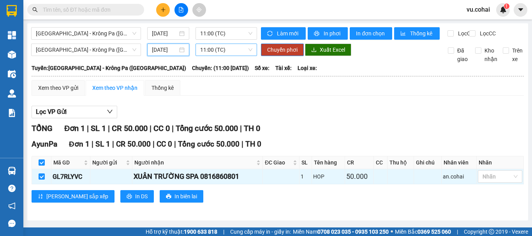
click at [228, 56] on span "11:00 (TC)" at bounding box center [226, 50] width 52 height 12
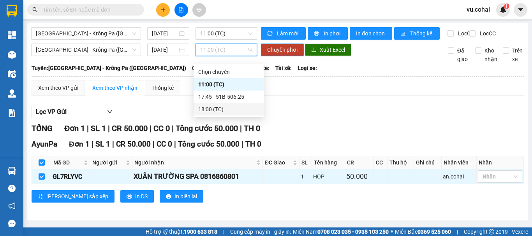
click at [212, 111] on div "18:00 (TC)" at bounding box center [228, 109] width 61 height 9
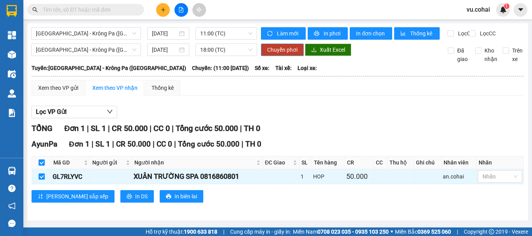
click at [283, 52] on button "Chuyển phơi" at bounding box center [282, 50] width 43 height 12
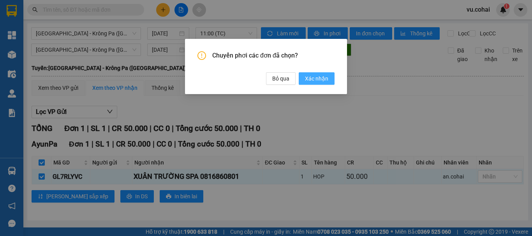
click at [323, 78] on span "Xác nhận" at bounding box center [316, 78] width 23 height 9
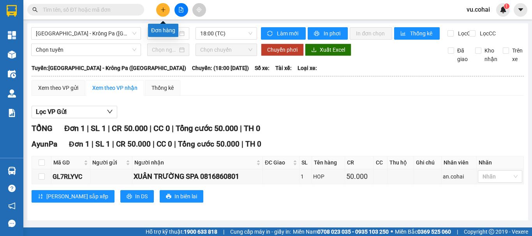
click at [166, 9] on icon "plus" at bounding box center [162, 9] width 5 height 5
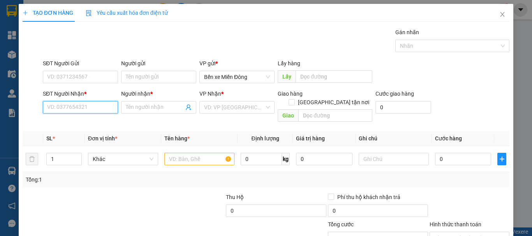
drag, startPoint x: 71, startPoint y: 109, endPoint x: 55, endPoint y: 100, distance: 18.3
click at [68, 108] on input "SĐT Người Nhận *" at bounding box center [80, 107] width 75 height 12
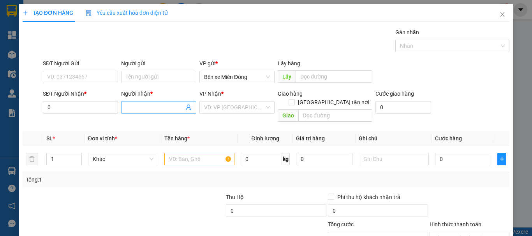
click at [154, 111] on input "Người nhận *" at bounding box center [155, 107] width 58 height 9
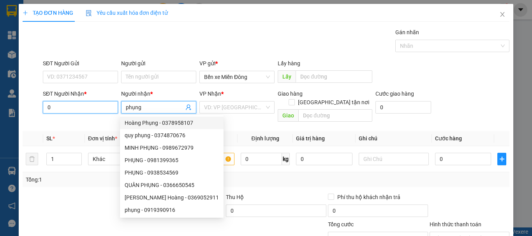
click at [55, 107] on input "0" at bounding box center [80, 107] width 75 height 12
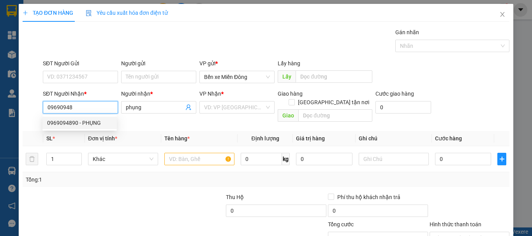
drag, startPoint x: 81, startPoint y: 123, endPoint x: 143, endPoint y: 134, distance: 63.3
click at [81, 123] on div "0969094890 - PHỤNG" at bounding box center [79, 123] width 65 height 9
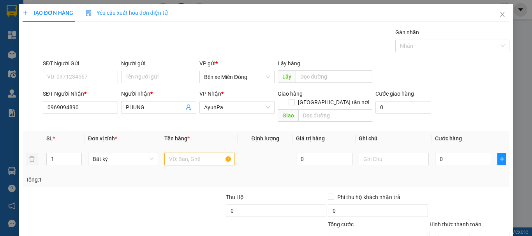
click at [187, 153] on input "text" at bounding box center [199, 159] width 70 height 12
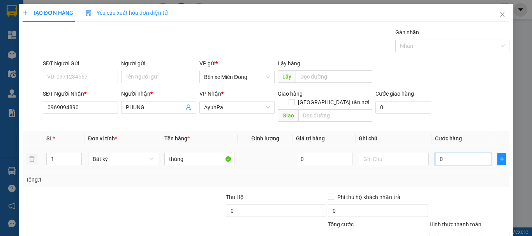
click at [475, 153] on input "0" at bounding box center [463, 159] width 56 height 12
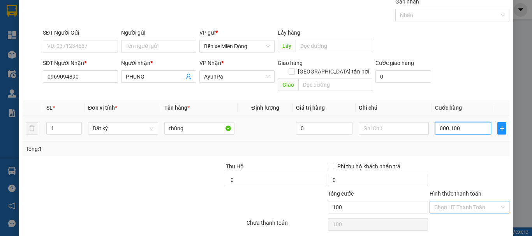
scroll to position [52, 0]
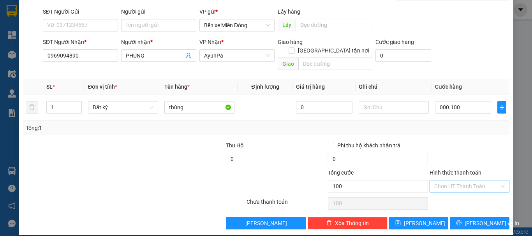
click at [449, 181] on input "Hình thức thanh toán" at bounding box center [466, 187] width 65 height 12
click at [449, 183] on input "Hình thức thanh toán" at bounding box center [466, 187] width 65 height 12
click at [448, 194] on div "Tại văn phòng" at bounding box center [465, 193] width 70 height 9
click at [478, 222] on div "TẠO ĐƠN HÀNG Yêu cầu xuất hóa đơn điện tử Transit Pickup Surcharge Ids Transit …" at bounding box center [266, 94] width 495 height 284
click at [478, 219] on span "[PERSON_NAME] và In" at bounding box center [492, 223] width 55 height 9
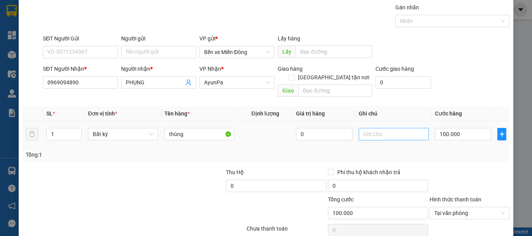
scroll to position [0, 0]
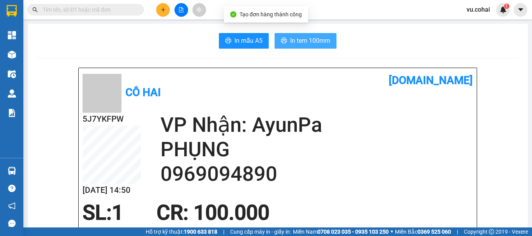
click at [307, 34] on button "In tem 100mm" at bounding box center [306, 41] width 62 height 16
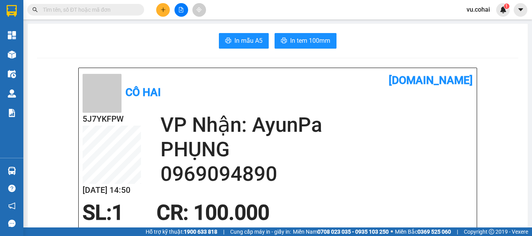
click at [161, 8] on icon "plus" at bounding box center [162, 9] width 5 height 5
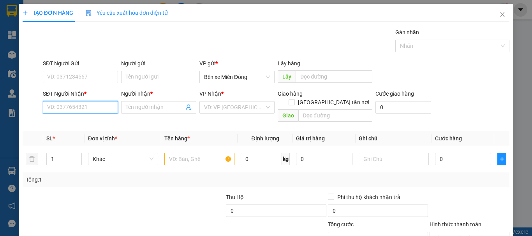
click at [68, 110] on input "SĐT Người Nhận *" at bounding box center [80, 107] width 75 height 12
click at [62, 124] on div "0969543505 - a hoàn" at bounding box center [79, 123] width 65 height 9
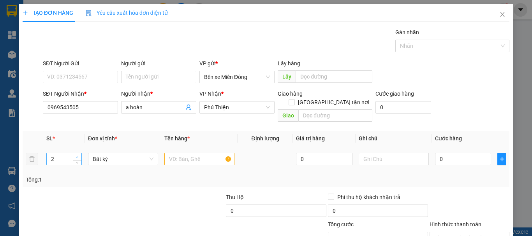
click at [78, 153] on span "Increase Value" at bounding box center [77, 156] width 9 height 7
click at [178, 146] on td at bounding box center [199, 159] width 76 height 26
click at [178, 153] on input "text" at bounding box center [199, 159] width 70 height 12
click at [440, 153] on input "0" at bounding box center [463, 159] width 56 height 12
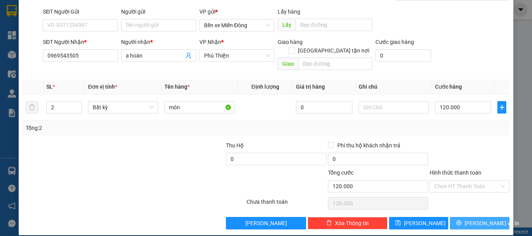
click at [472, 219] on span "[PERSON_NAME] và In" at bounding box center [492, 223] width 55 height 9
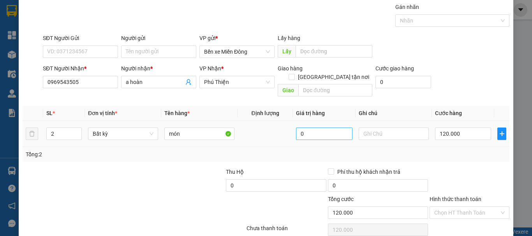
scroll to position [0, 0]
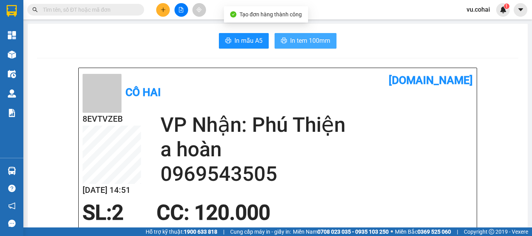
click at [307, 40] on span "In tem 100mm" at bounding box center [310, 41] width 40 height 10
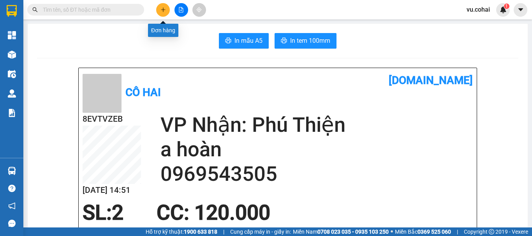
click at [163, 8] on icon "plus" at bounding box center [162, 9] width 5 height 5
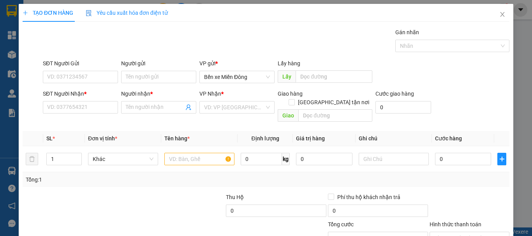
click at [160, 101] on div "Người nhận *" at bounding box center [158, 96] width 75 height 12
click at [160, 108] on input "Người nhận *" at bounding box center [155, 107] width 58 height 9
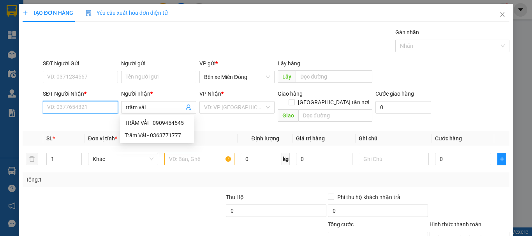
click at [83, 104] on input "SĐT Người Nhận *" at bounding box center [80, 107] width 75 height 12
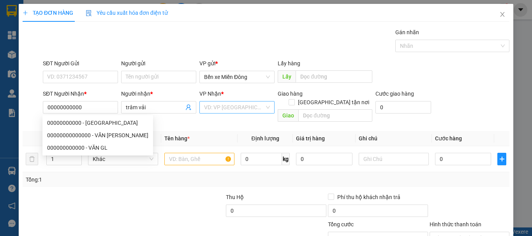
click at [239, 111] on input "search" at bounding box center [234, 108] width 60 height 12
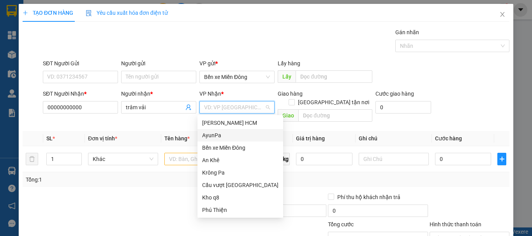
click at [213, 136] on div "AyunPa" at bounding box center [240, 135] width 76 height 9
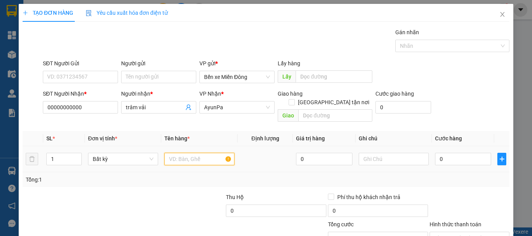
click at [185, 154] on input "text" at bounding box center [199, 159] width 70 height 12
click at [185, 153] on input "text" at bounding box center [199, 159] width 70 height 12
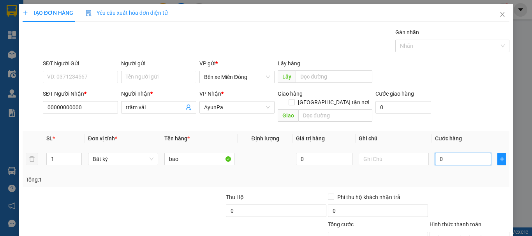
click at [452, 153] on input "0" at bounding box center [463, 159] width 56 height 12
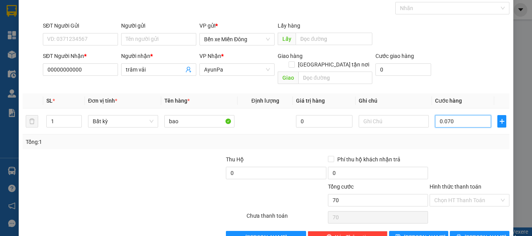
scroll to position [52, 0]
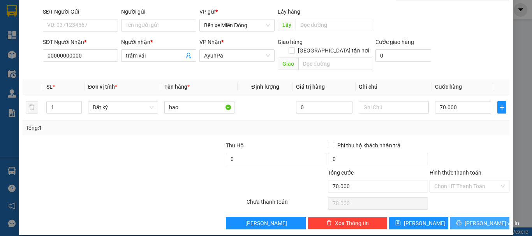
click at [462, 217] on button "[PERSON_NAME] và In" at bounding box center [480, 223] width 60 height 12
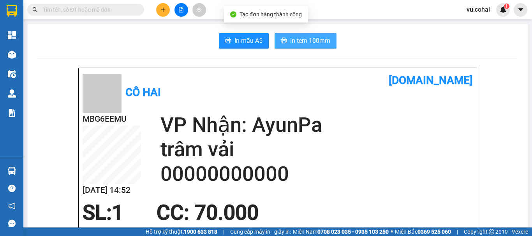
click at [312, 41] on span "In tem 100mm" at bounding box center [310, 41] width 40 height 10
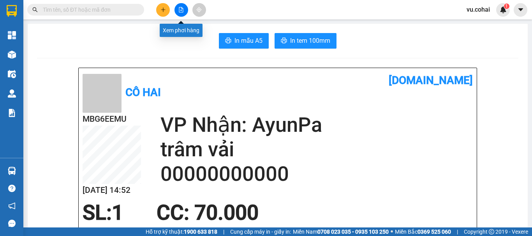
click at [178, 11] on button at bounding box center [182, 10] width 14 height 14
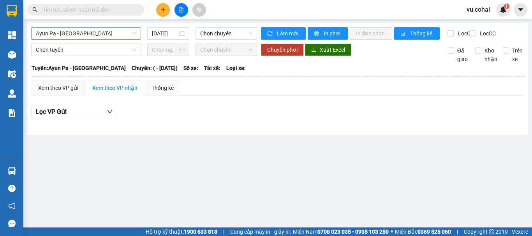
click at [89, 30] on span "Ayun Pa - [GEOGRAPHIC_DATA]" at bounding box center [86, 34] width 100 height 12
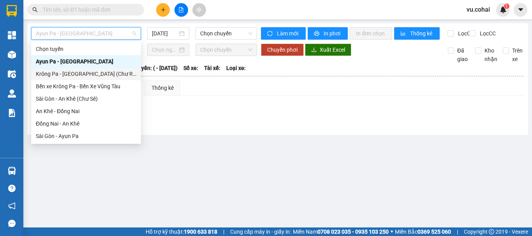
click at [74, 72] on div "Krông Pa - [GEOGRAPHIC_DATA] (Chư RCăm)" at bounding box center [86, 74] width 100 height 9
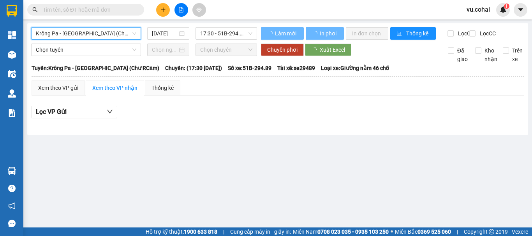
click at [162, 33] on input "[DATE]" at bounding box center [165, 33] width 26 height 9
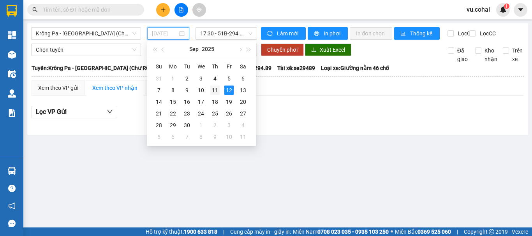
click at [214, 89] on div "11" at bounding box center [214, 90] width 9 height 9
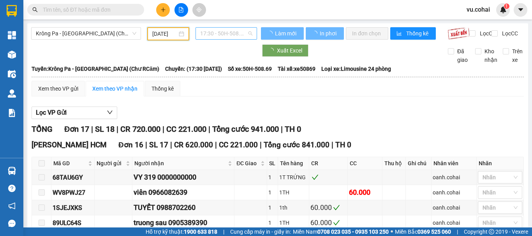
click at [236, 29] on span "17:30 - 50H-508.69" at bounding box center [226, 34] width 52 height 12
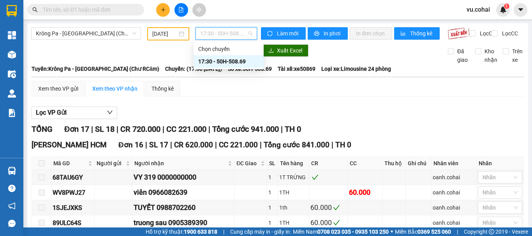
click at [223, 65] on div "17:30 - 50H-508.69" at bounding box center [228, 61] width 61 height 9
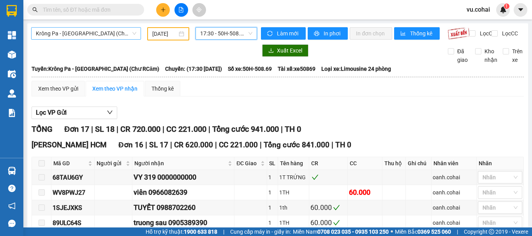
click at [87, 36] on span "Krông Pa - [GEOGRAPHIC_DATA] (Chư RCăm)" at bounding box center [86, 34] width 100 height 12
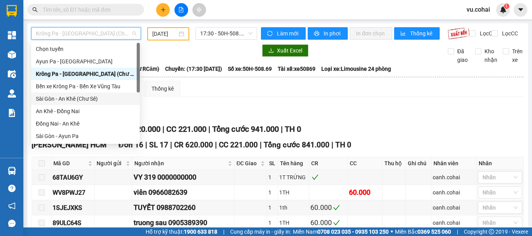
scroll to position [39, 0]
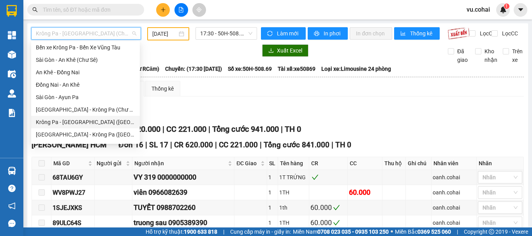
click at [78, 124] on div "Krông Pa - [GEOGRAPHIC_DATA] ([GEOGRAPHIC_DATA])" at bounding box center [85, 122] width 99 height 9
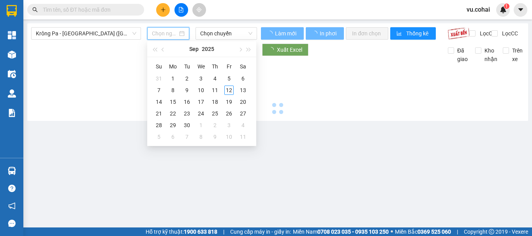
click at [166, 33] on input at bounding box center [165, 33] width 26 height 9
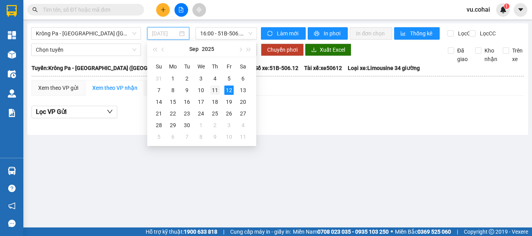
click at [212, 92] on div "11" at bounding box center [214, 90] width 9 height 9
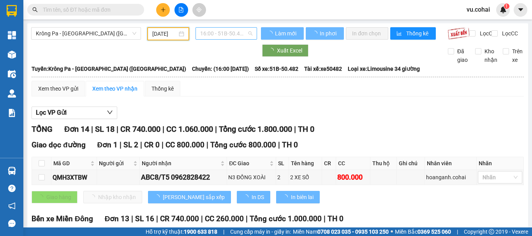
click at [237, 35] on span "16:00 - 51B-50.482" at bounding box center [226, 34] width 52 height 12
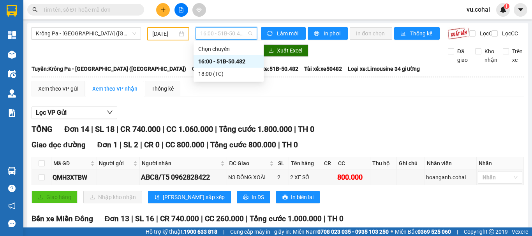
click at [235, 63] on div "16:00 - 51B-50.482" at bounding box center [228, 61] width 61 height 9
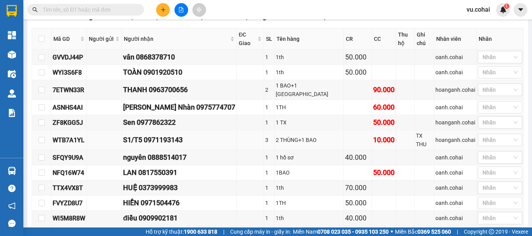
scroll to position [195, 0]
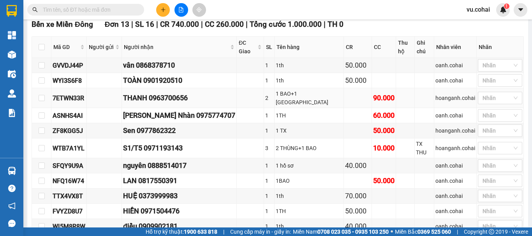
click at [45, 92] on td at bounding box center [41, 98] width 19 height 20
click at [45, 108] on td at bounding box center [41, 115] width 19 height 15
click at [40, 113] on input "checkbox" at bounding box center [42, 116] width 6 height 6
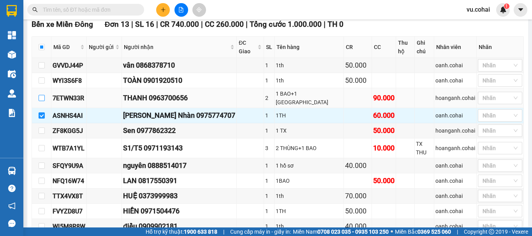
click at [44, 95] on input "checkbox" at bounding box center [42, 98] width 6 height 6
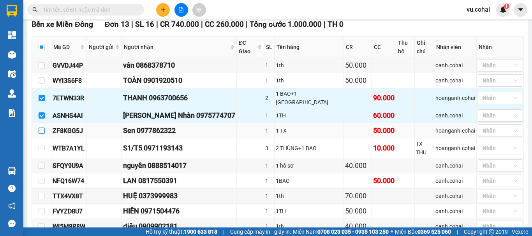
click at [39, 128] on input "checkbox" at bounding box center [42, 131] width 6 height 6
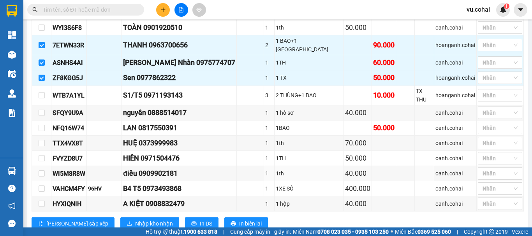
scroll to position [260, 0]
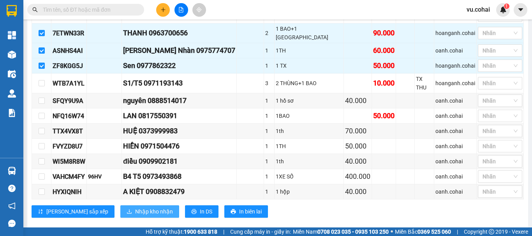
click at [122, 206] on button "Nhập kho nhận" at bounding box center [149, 212] width 59 height 12
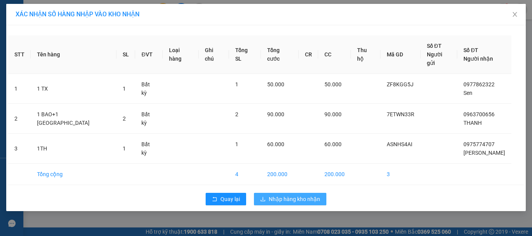
click at [295, 195] on span "Nhập hàng kho nhận" at bounding box center [294, 199] width 51 height 9
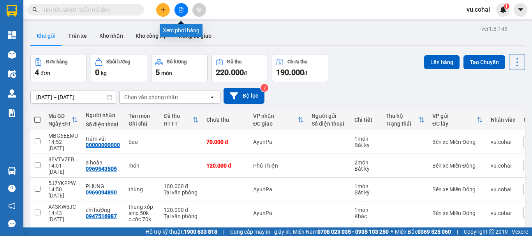
click at [183, 11] on icon "file-add" at bounding box center [180, 9] width 5 height 5
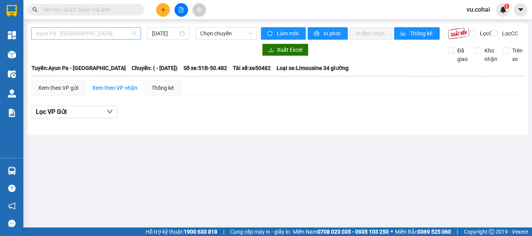
click at [107, 27] on div "Ayun Pa - [GEOGRAPHIC_DATA]" at bounding box center [86, 33] width 110 height 12
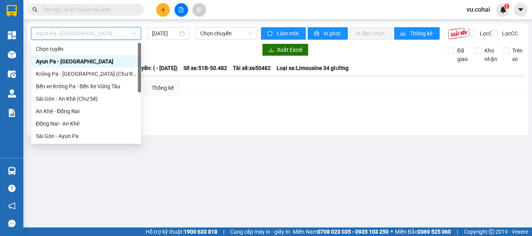
scroll to position [109, 0]
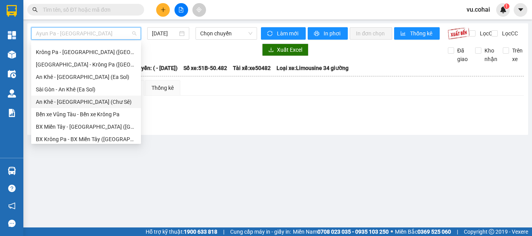
click at [80, 102] on div "An Khê - [GEOGRAPHIC_DATA] (Chư Sê)" at bounding box center [86, 102] width 100 height 9
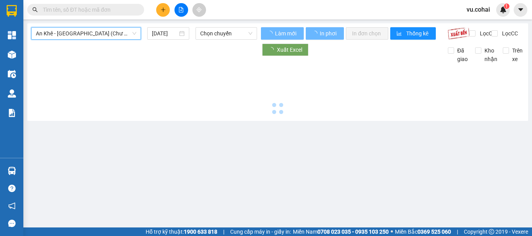
click at [160, 35] on input "[DATE]" at bounding box center [165, 33] width 26 height 9
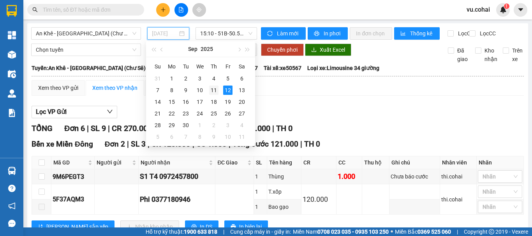
click at [215, 91] on div "11" at bounding box center [213, 90] width 9 height 9
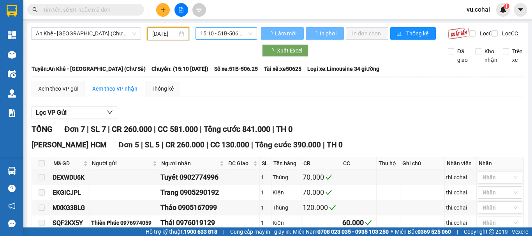
click at [233, 34] on span "15:10 - 51B-506.25" at bounding box center [226, 34] width 52 height 12
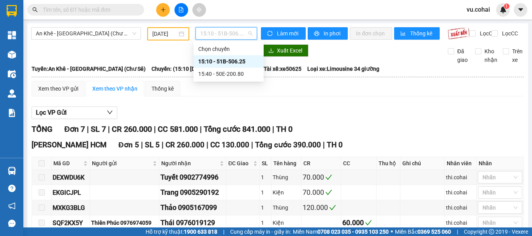
drag, startPoint x: 240, startPoint y: 63, endPoint x: 244, endPoint y: 76, distance: 13.5
click at [240, 63] on div "15:10 - 51B-506.25" at bounding box center [228, 61] width 61 height 9
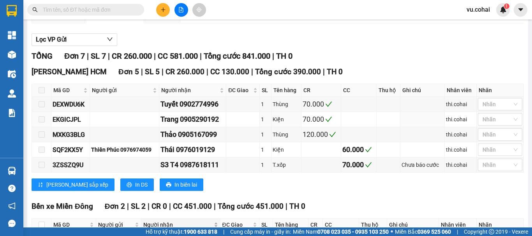
scroll to position [153, 0]
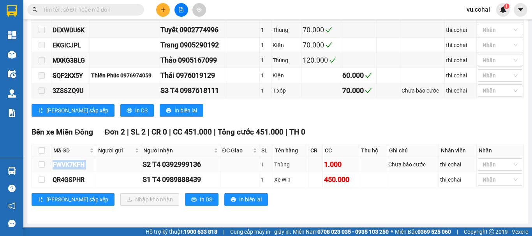
drag, startPoint x: 97, startPoint y: 166, endPoint x: 48, endPoint y: 167, distance: 48.7
click at [48, 167] on tr "FWVK7KFH S2 T4 0392999136 1 Thùng 1.000 Chưa báo cước thi.cohai Nhãn" at bounding box center [278, 164] width 492 height 15
copy tr "FWVK7KFH"
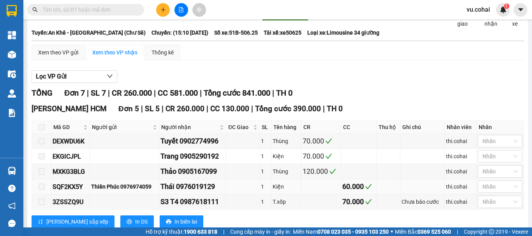
scroll to position [0, 0]
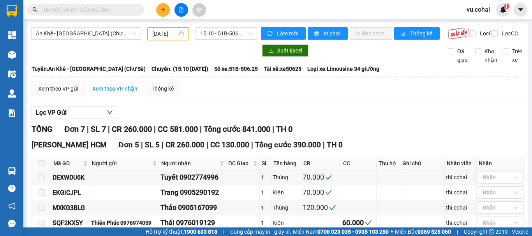
click at [80, 14] on input "text" at bounding box center [89, 9] width 92 height 9
paste input "FWVK7KFH"
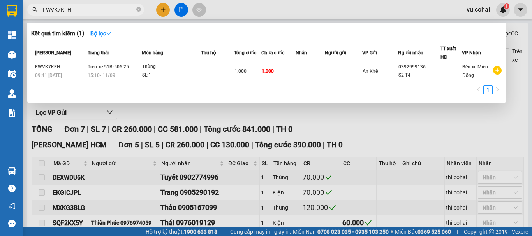
click at [360, 58] on th "Người gửi" at bounding box center [343, 53] width 37 height 18
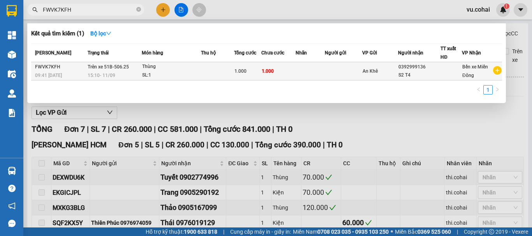
click at [363, 67] on td "An Khê" at bounding box center [380, 71] width 36 height 18
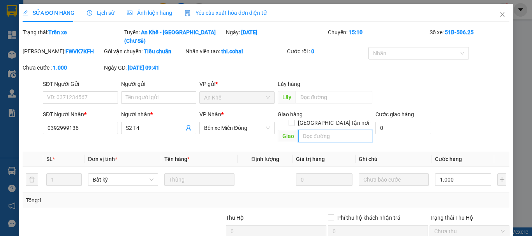
click at [328, 130] on input "text" at bounding box center [335, 136] width 74 height 12
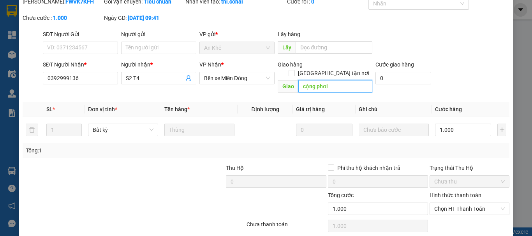
scroll to position [64, 0]
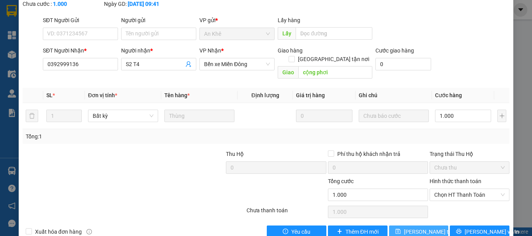
click at [427, 228] on span "[PERSON_NAME] thay đổi" at bounding box center [435, 232] width 62 height 9
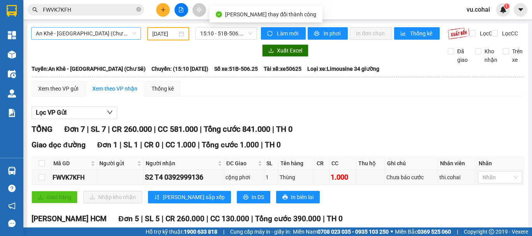
click at [108, 33] on span "An Khê - [GEOGRAPHIC_DATA] (Chư Sê)" at bounding box center [86, 34] width 100 height 12
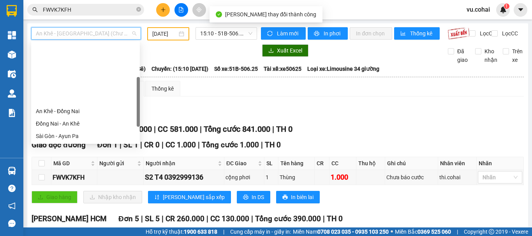
scroll to position [75, 0]
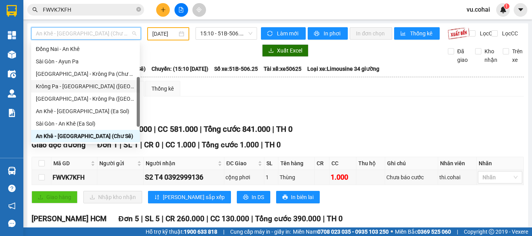
click at [85, 89] on div "Krông Pa - [GEOGRAPHIC_DATA] ([GEOGRAPHIC_DATA])" at bounding box center [85, 86] width 99 height 9
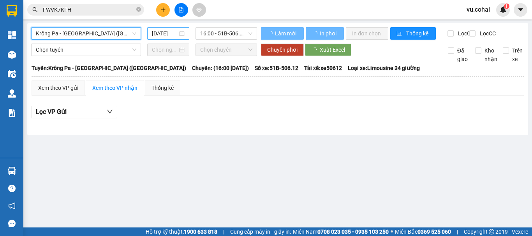
click at [153, 32] on input "[DATE]" at bounding box center [165, 33] width 26 height 9
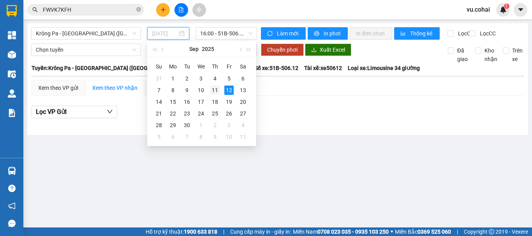
click at [217, 90] on div "11" at bounding box center [214, 90] width 9 height 9
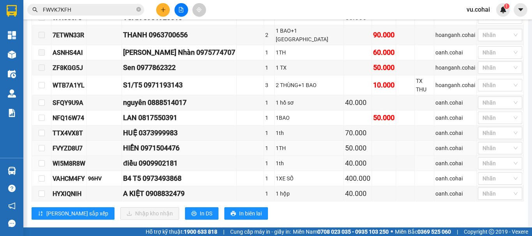
scroll to position [260, 0]
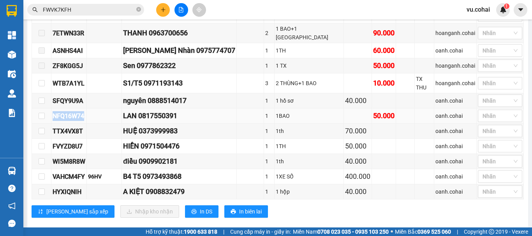
drag, startPoint x: 90, startPoint y: 103, endPoint x: 51, endPoint y: 108, distance: 38.8
click at [51, 109] on td "NFQ16W74" at bounding box center [68, 116] width 35 height 15
copy div "NFQ16W74"
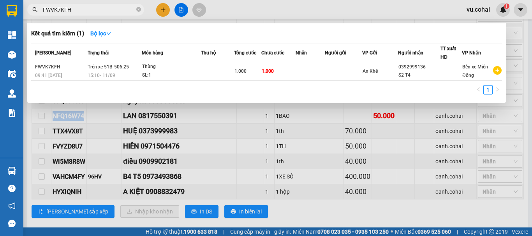
click at [72, 7] on input "FWVK7KFH" at bounding box center [89, 9] width 92 height 9
drag, startPoint x: 144, startPoint y: 9, endPoint x: 137, endPoint y: 13, distance: 7.5
click at [143, 10] on span "FWVK7KFH" at bounding box center [85, 10] width 117 height 12
click at [137, 11] on icon "close-circle" at bounding box center [138, 9] width 5 height 5
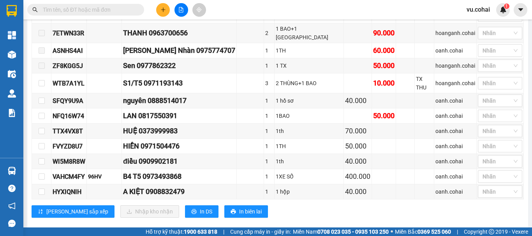
click at [110, 11] on input "text" at bounding box center [89, 9] width 92 height 9
paste input "NFQ16W74"
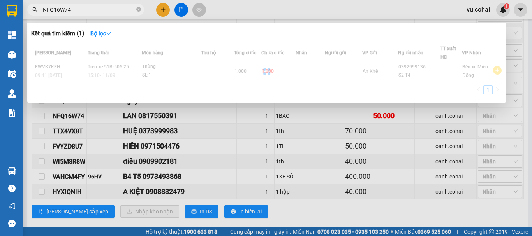
click at [308, 80] on div at bounding box center [266, 72] width 471 height 56
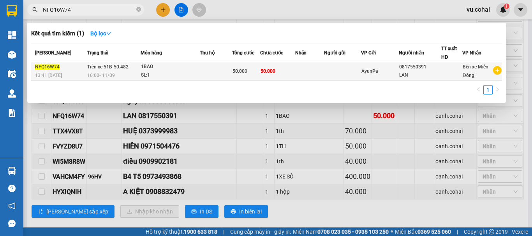
click at [335, 75] on td at bounding box center [342, 71] width 37 height 18
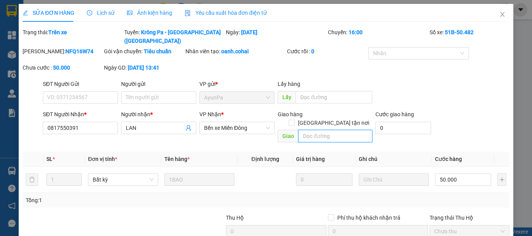
click at [307, 130] on input "text" at bounding box center [335, 136] width 74 height 12
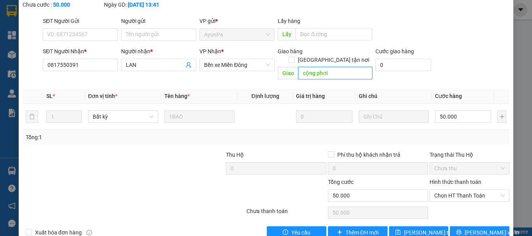
scroll to position [64, 0]
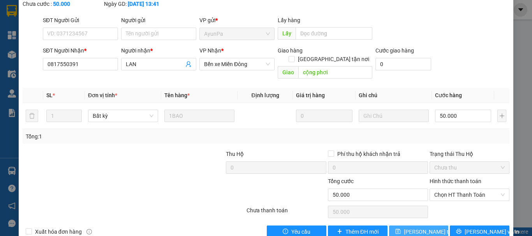
click at [435, 226] on button "[PERSON_NAME] thay đổi" at bounding box center [419, 232] width 60 height 12
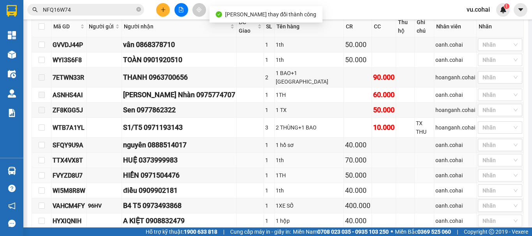
scroll to position [234, 0]
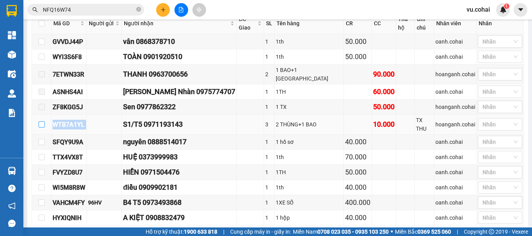
drag, startPoint x: 95, startPoint y: 112, endPoint x: 44, endPoint y: 117, distance: 52.1
click at [43, 117] on tr "WTB7A1YL S1/T5 0971193143 3 2 THÙNG+1 BAO 10.000 TX THU hoanganh.cohai Nhãn" at bounding box center [278, 125] width 492 height 20
copy tr "WTB7A1YL"
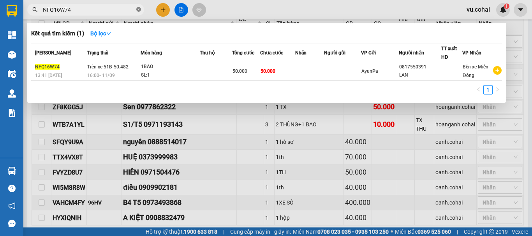
click at [138, 8] on icon "close-circle" at bounding box center [138, 9] width 5 height 5
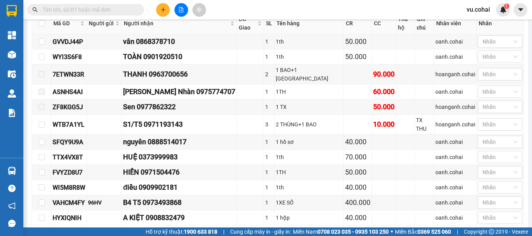
click at [106, 8] on input "text" at bounding box center [89, 9] width 92 height 9
paste input "WTB7A1YL"
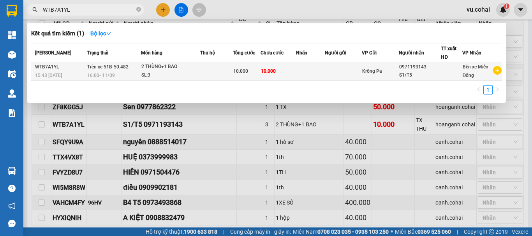
click at [364, 68] on div "Krông Pa" at bounding box center [380, 71] width 36 height 9
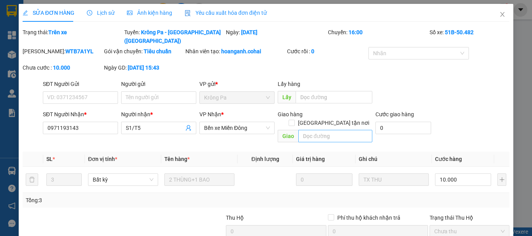
click at [311, 110] on div "Giao hàng Giao tận nơi" at bounding box center [325, 114] width 95 height 9
click at [312, 130] on input "text" at bounding box center [335, 136] width 74 height 12
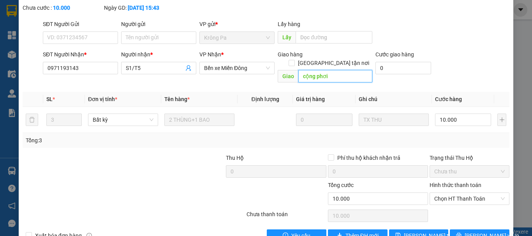
scroll to position [64, 0]
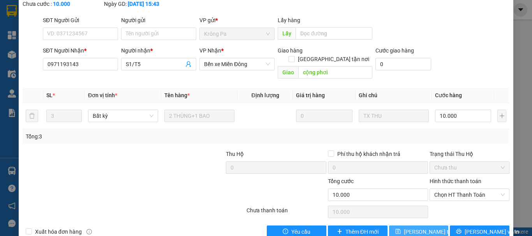
click at [429, 228] on span "[PERSON_NAME] thay đổi" at bounding box center [435, 232] width 62 height 9
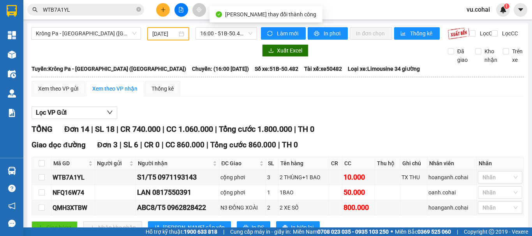
click at [175, 31] on input "[DATE]" at bounding box center [164, 34] width 25 height 9
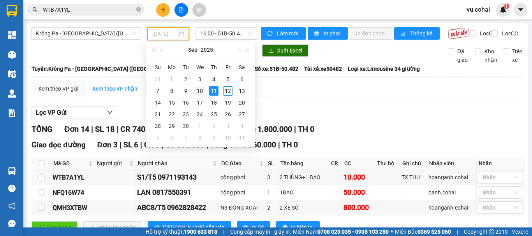
click at [201, 92] on div "10" at bounding box center [199, 90] width 9 height 9
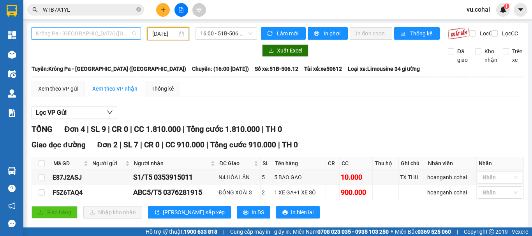
click at [111, 33] on span "Krông Pa - [GEOGRAPHIC_DATA] ([GEOGRAPHIC_DATA])" at bounding box center [86, 34] width 100 height 12
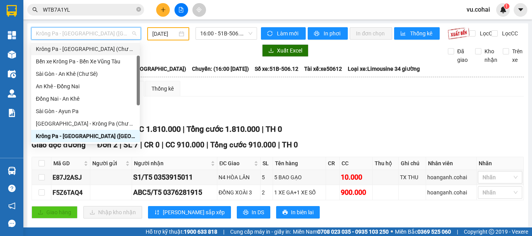
drag, startPoint x: 94, startPoint y: 50, endPoint x: 140, endPoint y: 48, distance: 46.0
click at [95, 50] on div "Krông Pa - [GEOGRAPHIC_DATA] (Chư RCăm)" at bounding box center [85, 49] width 99 height 9
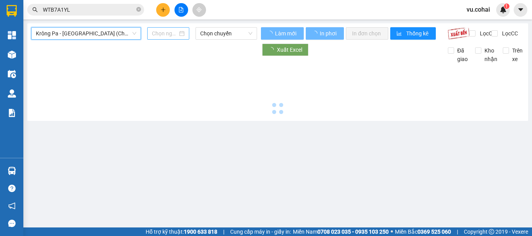
click at [172, 33] on input at bounding box center [165, 33] width 26 height 9
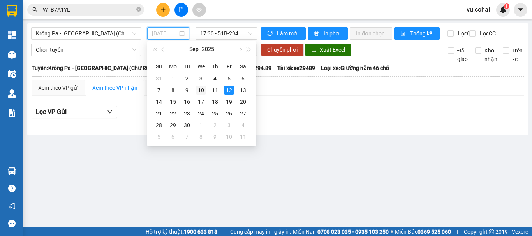
click at [199, 90] on div "10" at bounding box center [200, 90] width 9 height 9
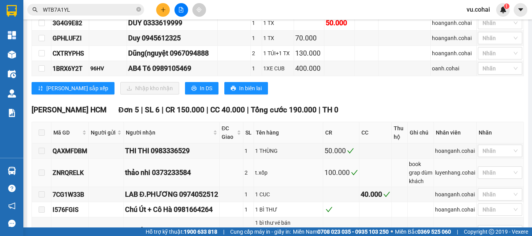
scroll to position [117, 0]
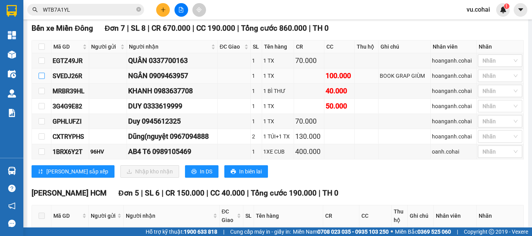
click at [43, 79] on input "checkbox" at bounding box center [42, 76] width 6 height 6
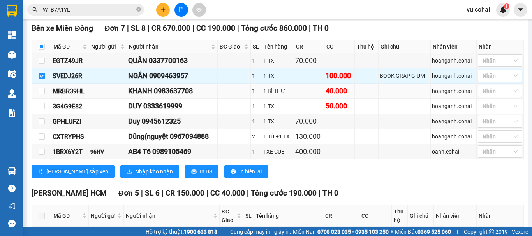
click at [40, 91] on td at bounding box center [41, 91] width 19 height 15
click at [41, 109] on input "checkbox" at bounding box center [42, 106] width 6 height 6
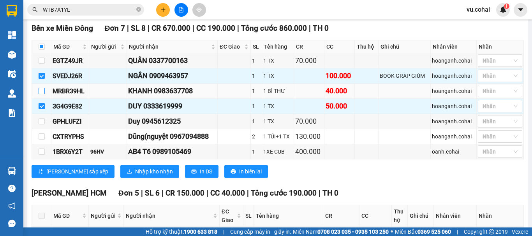
click at [44, 94] on input "checkbox" at bounding box center [42, 91] width 6 height 6
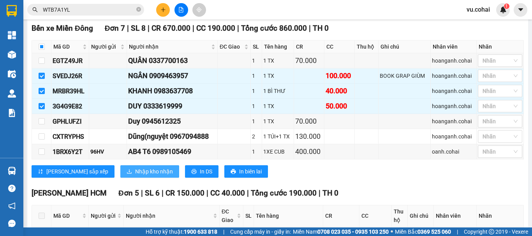
click at [135, 176] on span "Nhập kho nhận" at bounding box center [154, 171] width 38 height 9
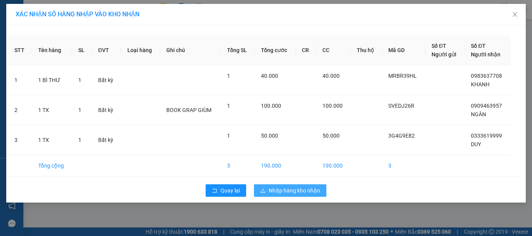
click at [285, 191] on span "Nhập hàng kho nhận" at bounding box center [294, 191] width 51 height 9
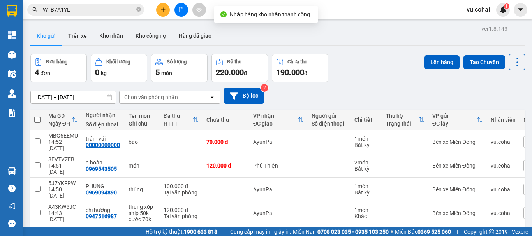
drag, startPoint x: 176, startPoint y: 9, endPoint x: 175, endPoint y: 14, distance: 4.8
click at [178, 10] on button at bounding box center [182, 10] width 14 height 14
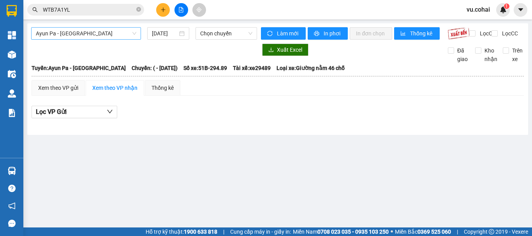
click at [94, 36] on span "Ayun Pa - [GEOGRAPHIC_DATA]" at bounding box center [86, 34] width 100 height 12
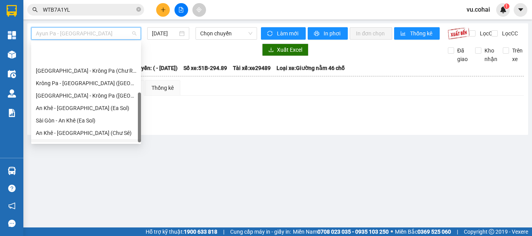
scroll to position [112, 0]
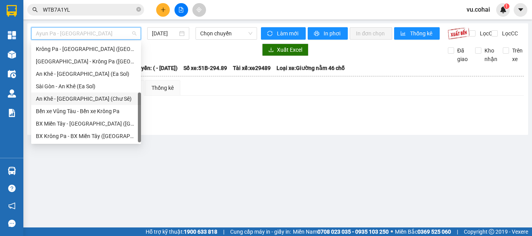
click at [93, 96] on div "An Khê - [GEOGRAPHIC_DATA] (Chư Sê)" at bounding box center [86, 99] width 100 height 9
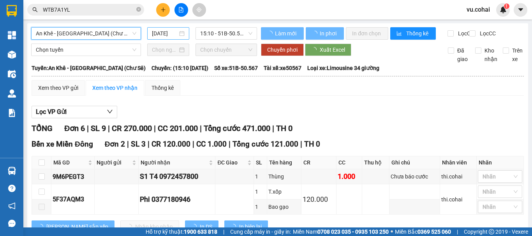
click at [162, 33] on input "[DATE]" at bounding box center [165, 33] width 26 height 9
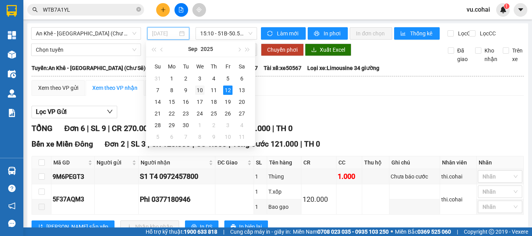
click at [197, 92] on div "10" at bounding box center [199, 90] width 9 height 9
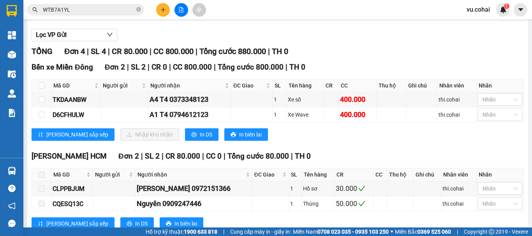
scroll to position [108, 0]
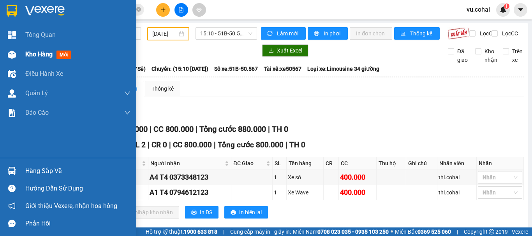
click at [43, 55] on span "Kho hàng" at bounding box center [38, 54] width 27 height 7
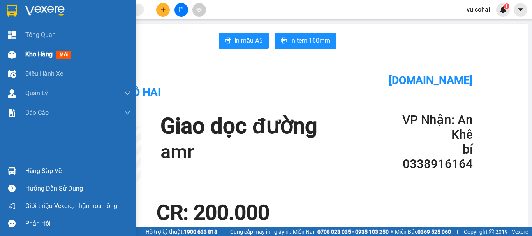
click at [42, 51] on span "Kho hàng" at bounding box center [38, 54] width 27 height 7
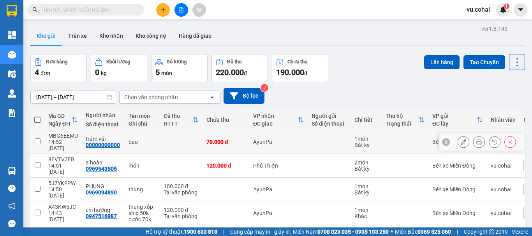
click at [39, 139] on input "checkbox" at bounding box center [38, 142] width 6 height 6
checkbox input "true"
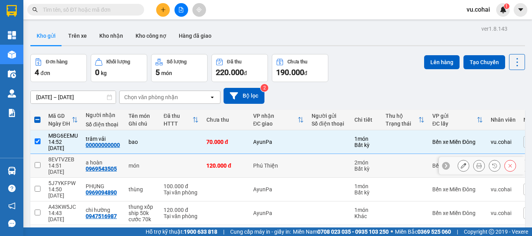
drag, startPoint x: 36, startPoint y: 156, endPoint x: 60, endPoint y: 158, distance: 24.7
click at [38, 162] on input "checkbox" at bounding box center [38, 165] width 6 height 6
checkbox input "true"
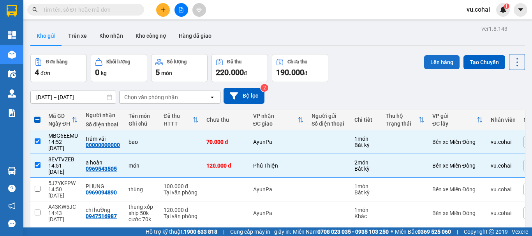
click at [424, 59] on button "Lên hàng" at bounding box center [441, 62] width 35 height 14
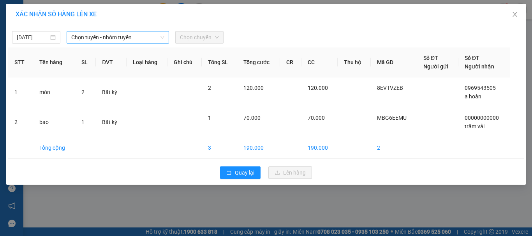
click at [136, 36] on span "Chọn tuyến - nhóm tuyến" at bounding box center [117, 38] width 93 height 12
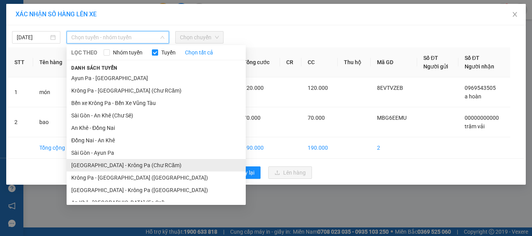
click at [136, 166] on li "[GEOGRAPHIC_DATA] - Krông Pa (Chư RCăm)" at bounding box center [156, 165] width 179 height 12
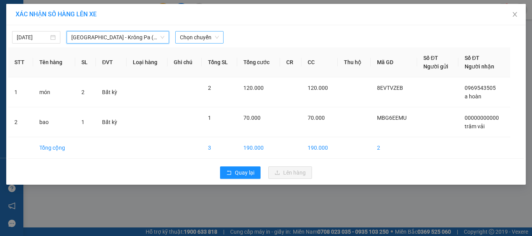
click at [215, 40] on span "Chọn chuyến" at bounding box center [199, 38] width 39 height 12
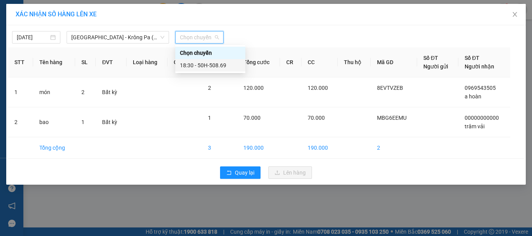
click at [220, 65] on div "18:30 - 50H-508.69" at bounding box center [210, 65] width 61 height 9
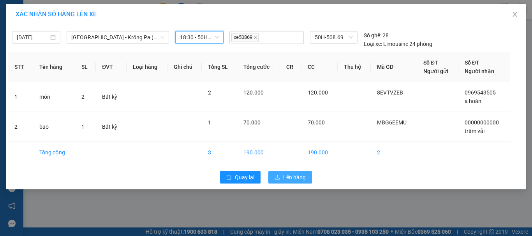
click at [299, 178] on span "Lên hàng" at bounding box center [294, 177] width 23 height 9
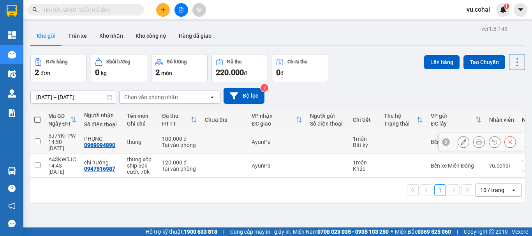
click at [41, 139] on td at bounding box center [37, 142] width 14 height 24
checkbox input "true"
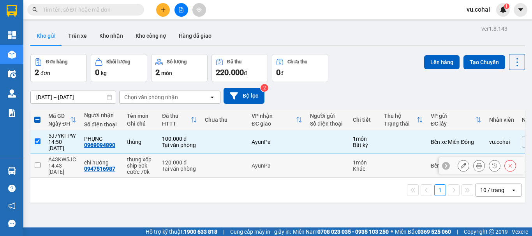
click at [36, 162] on input "checkbox" at bounding box center [38, 165] width 6 height 6
checkbox input "true"
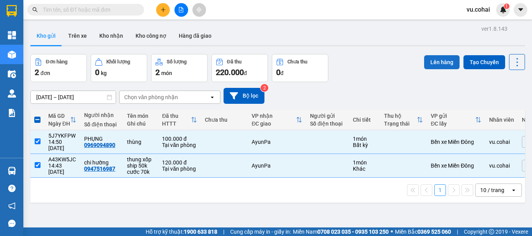
click at [433, 66] on button "Lên hàng" at bounding box center [441, 62] width 35 height 14
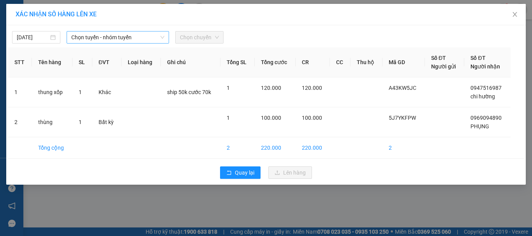
click at [97, 32] on span "Chọn tuyến - nhóm tuyến" at bounding box center [117, 38] width 93 height 12
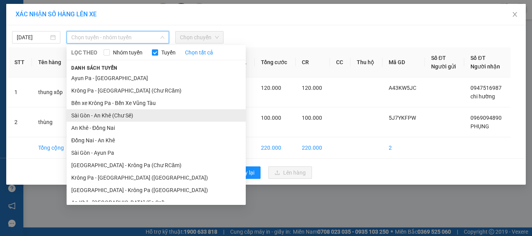
click at [128, 118] on li "Sài Gòn - An Khê (Chư Sê)" at bounding box center [156, 115] width 179 height 12
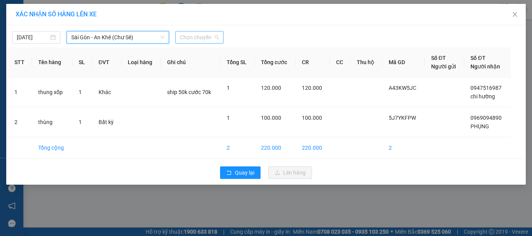
click at [206, 35] on span "Chọn chuyến" at bounding box center [199, 38] width 39 height 12
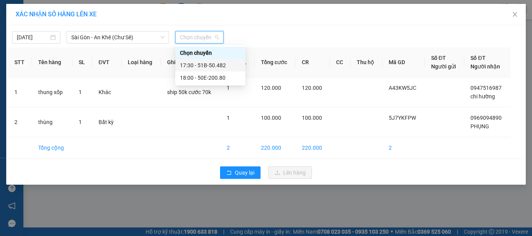
click at [212, 67] on div "17:30 - 51B-50.482" at bounding box center [210, 65] width 61 height 9
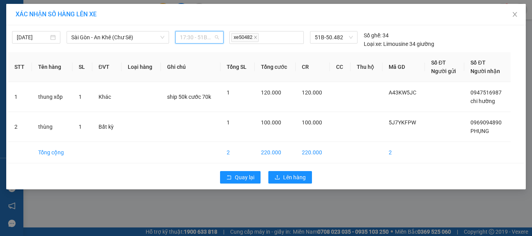
click at [207, 39] on span "17:30 - 51B-50.482" at bounding box center [199, 38] width 39 height 12
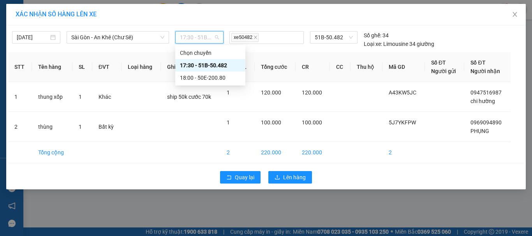
click at [214, 63] on div "17:30 - 51B-50.482" at bounding box center [210, 65] width 61 height 9
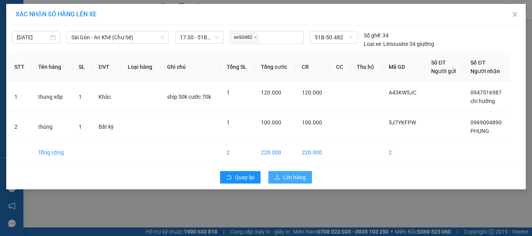
click at [297, 175] on span "Lên hàng" at bounding box center [294, 177] width 23 height 9
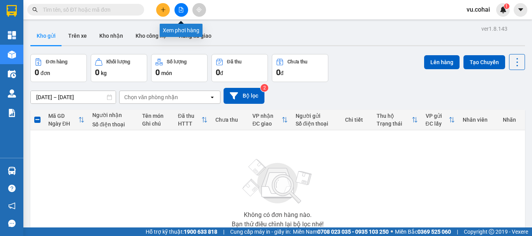
click at [178, 9] on button at bounding box center [182, 10] width 14 height 14
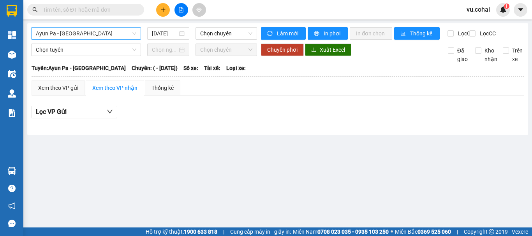
click at [96, 33] on span "Ayun Pa - [GEOGRAPHIC_DATA]" at bounding box center [86, 34] width 100 height 12
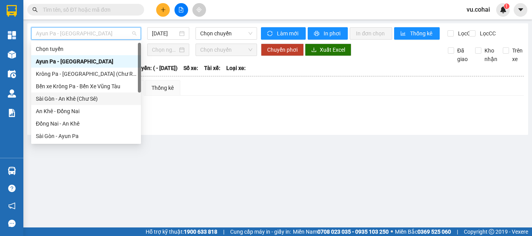
click at [79, 100] on div "Sài Gòn - An Khê (Chư Sê)" at bounding box center [86, 99] width 100 height 9
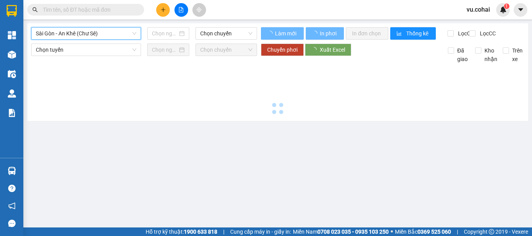
type input "[DATE]"
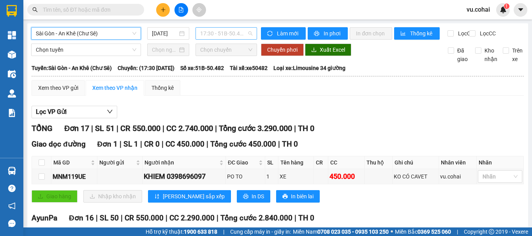
click at [222, 31] on span "17:30 - 51B-50.482" at bounding box center [226, 34] width 52 height 12
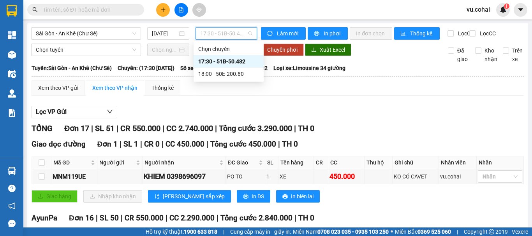
click at [221, 63] on div "17:30 - 51B-50.482" at bounding box center [228, 61] width 61 height 9
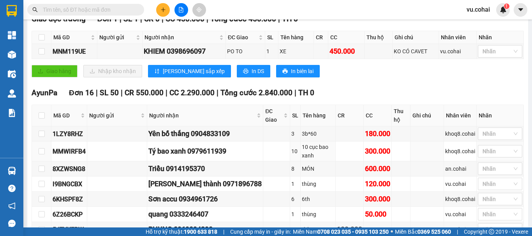
scroll to position [94, 0]
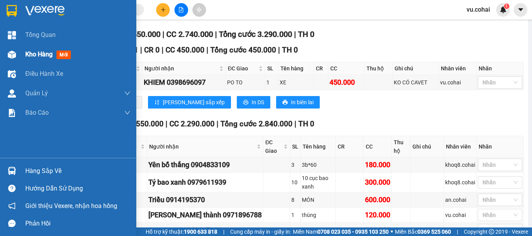
click at [36, 53] on span "Kho hàng" at bounding box center [38, 54] width 27 height 7
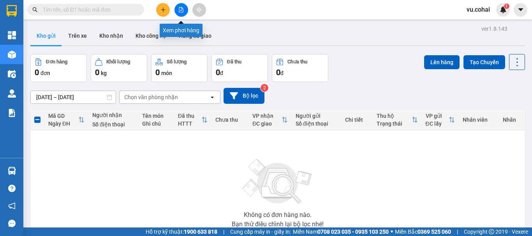
click at [179, 12] on icon "file-add" at bounding box center [181, 9] width 4 height 5
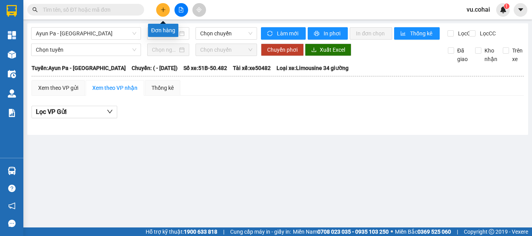
click at [162, 9] on icon "plus" at bounding box center [162, 9] width 5 height 5
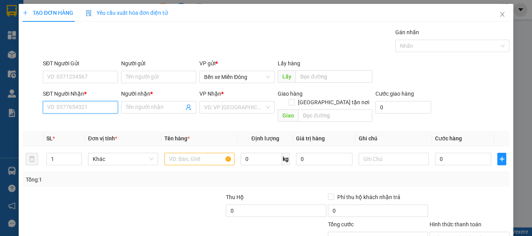
click at [69, 105] on input "SĐT Người Nhận *" at bounding box center [80, 107] width 75 height 12
click at [85, 107] on input "SĐT Người Nhận *" at bounding box center [80, 107] width 75 height 12
type input "0"
click at [478, 76] on div "SĐT Người Gửi VD: 0371234567 Người gửi Tên người gửi VP gửi * Bến xe Miền Đông …" at bounding box center [276, 72] width 470 height 27
click at [62, 107] on input "0" at bounding box center [80, 107] width 75 height 12
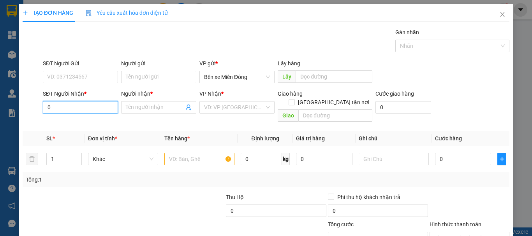
click at [59, 106] on input "0" at bounding box center [80, 107] width 75 height 12
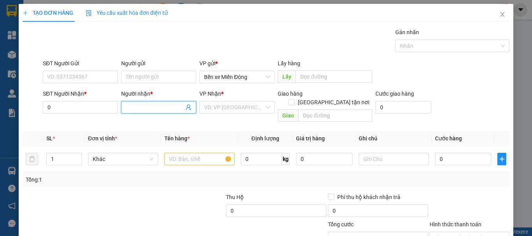
click at [139, 109] on input "Người nhận *" at bounding box center [155, 107] width 58 height 9
click at [123, 109] on span at bounding box center [158, 107] width 75 height 12
type input "vương"
click at [247, 109] on input "search" at bounding box center [234, 108] width 60 height 12
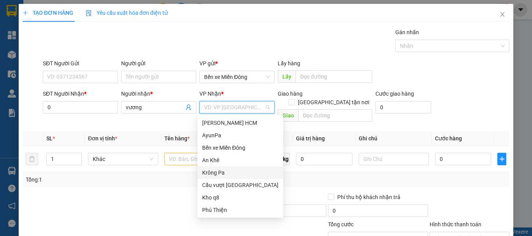
click at [213, 170] on div "Krông Pa" at bounding box center [240, 173] width 76 height 9
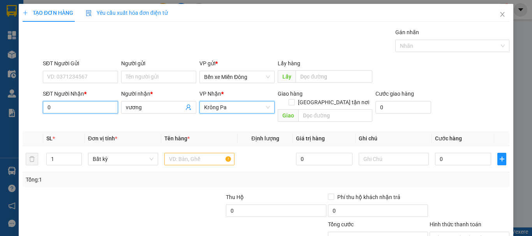
click at [53, 109] on input "0" at bounding box center [80, 107] width 75 height 12
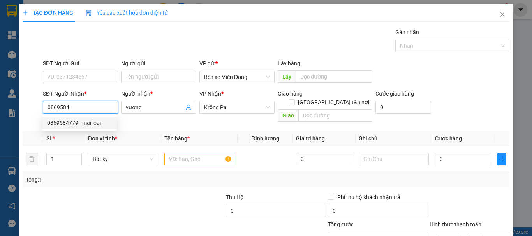
click at [83, 125] on div "0869584779 - mai loan" at bounding box center [79, 123] width 65 height 9
type input "0869584779"
type input "mai loan"
click at [92, 111] on input "0869584779" at bounding box center [80, 107] width 75 height 12
click at [85, 125] on div "0869584779 - mai loan" at bounding box center [79, 123] width 65 height 9
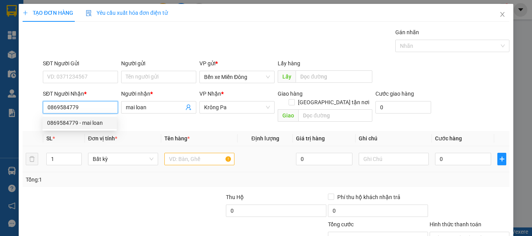
type input "0869584779"
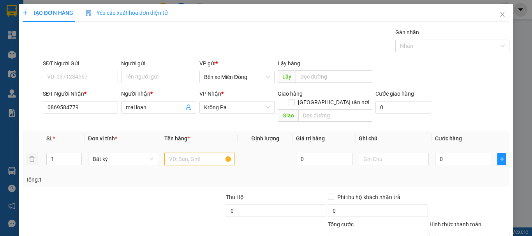
click at [196, 153] on input "text" at bounding box center [199, 159] width 70 height 12
type input "thùng xốp"
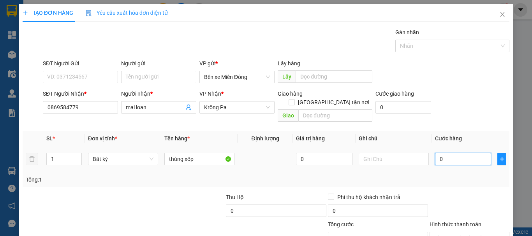
click at [442, 153] on input "0" at bounding box center [463, 159] width 56 height 12
type input "001"
type input "1"
type input "0.010"
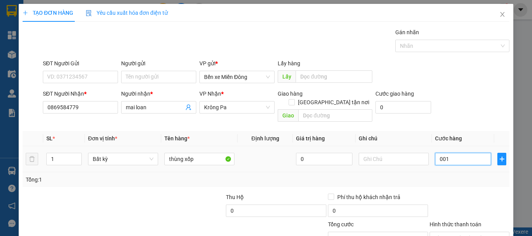
type input "10"
type input "00.100"
type input "100"
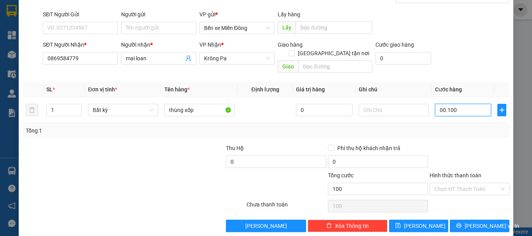
scroll to position [52, 0]
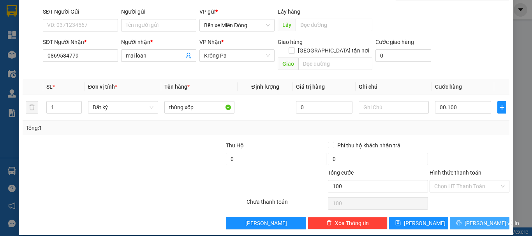
click at [478, 219] on span "[PERSON_NAME] và In" at bounding box center [492, 223] width 55 height 9
type input "100.000"
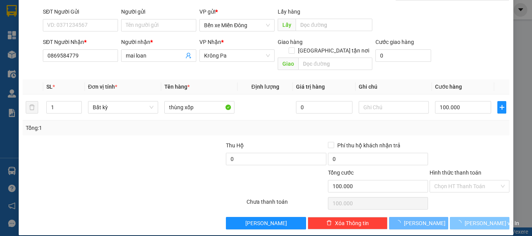
scroll to position [0, 0]
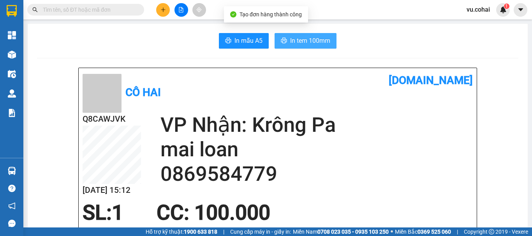
click at [300, 45] on span "In tem 100mm" at bounding box center [310, 41] width 40 height 10
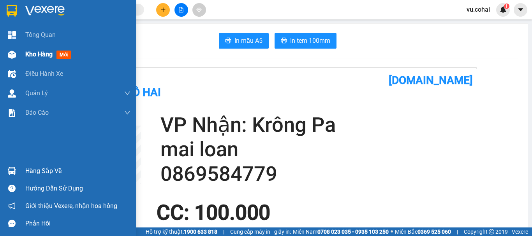
click at [39, 58] on span "Kho hàng" at bounding box center [38, 54] width 27 height 7
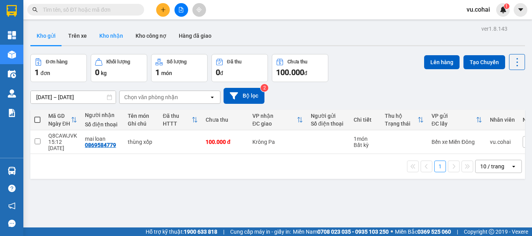
click at [111, 31] on button "Kho nhận" at bounding box center [111, 35] width 36 height 19
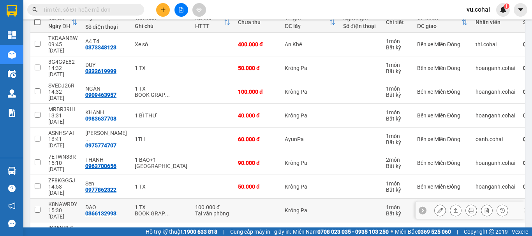
scroll to position [117, 0]
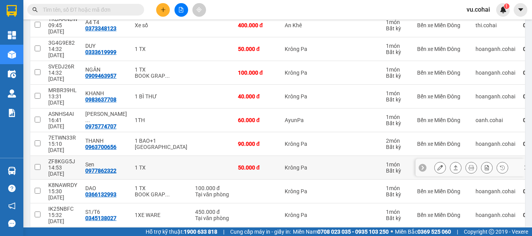
click at [435, 161] on button at bounding box center [440, 168] width 11 height 14
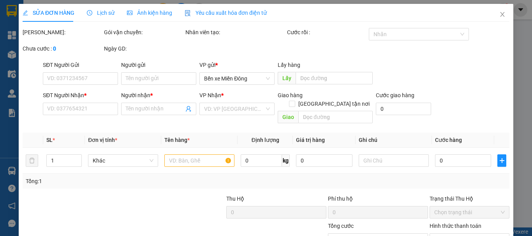
type input "0977862322"
type input "Sen"
type input "50.000"
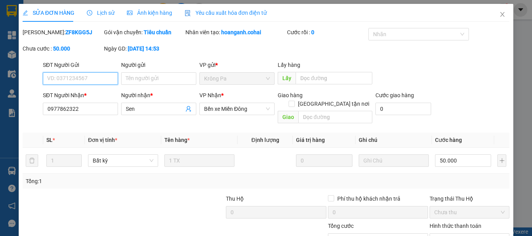
scroll to position [49, 0]
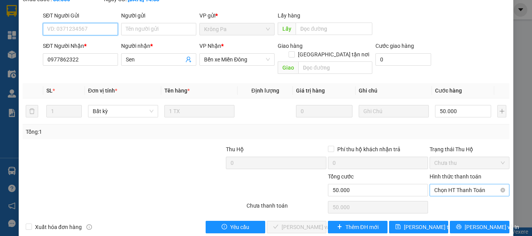
click at [454, 185] on span "Chọn HT Thanh Toán" at bounding box center [469, 191] width 71 height 12
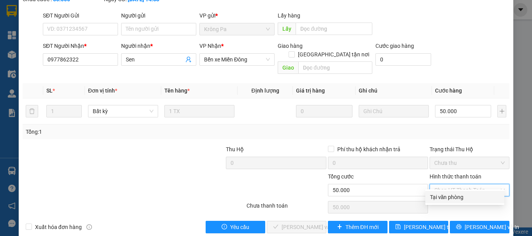
click at [443, 198] on div "Tại văn phòng" at bounding box center [465, 197] width 70 height 9
type input "0"
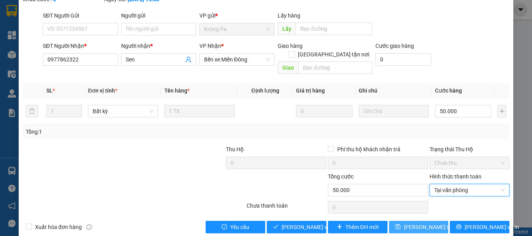
click at [426, 223] on span "[PERSON_NAME] thay đổi" at bounding box center [435, 227] width 62 height 9
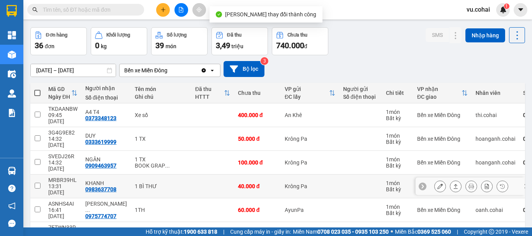
scroll to position [39, 0]
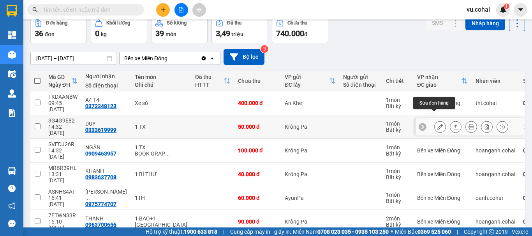
click at [437, 124] on icon at bounding box center [439, 126] width 5 height 5
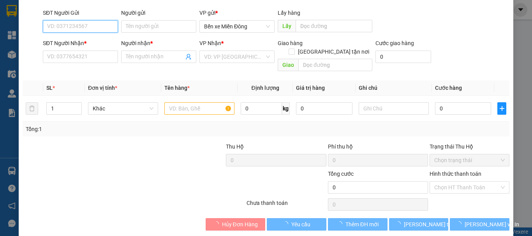
scroll to position [53, 0]
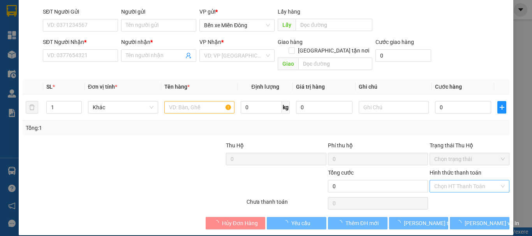
click at [449, 181] on input "Hình thức thanh toán" at bounding box center [466, 187] width 65 height 12
click at [439, 196] on div "Tại văn phòng" at bounding box center [465, 193] width 70 height 9
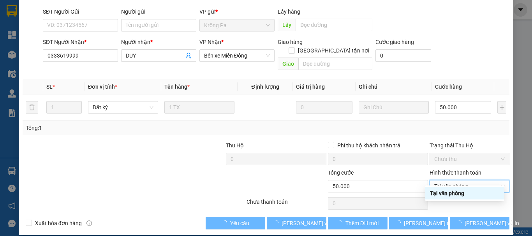
type input "0333619999"
type input "DUY"
type input "50.000"
type input "0"
click at [422, 225] on div "SỬA ĐƠN HÀNG Lịch sử Ảnh kiện hàng Yêu cầu xuất hóa đơn điện tử Total Paid Fee …" at bounding box center [266, 93] width 495 height 285
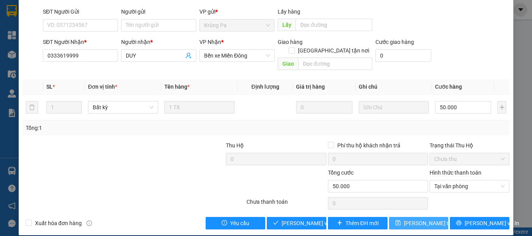
click at [422, 219] on span "[PERSON_NAME] thay đổi" at bounding box center [435, 223] width 62 height 9
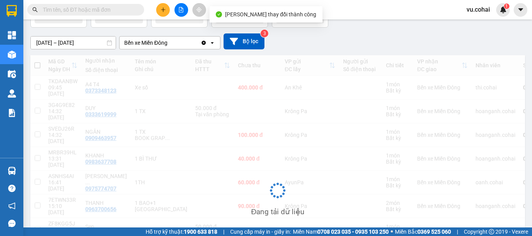
scroll to position [78, 0]
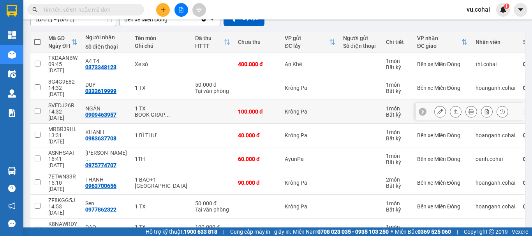
click at [437, 109] on icon at bounding box center [439, 111] width 5 height 5
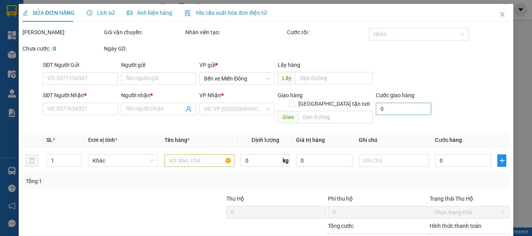
type input "0909463957"
type input "NGÂN"
type input "100.000"
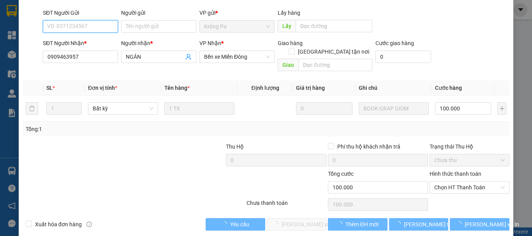
scroll to position [53, 0]
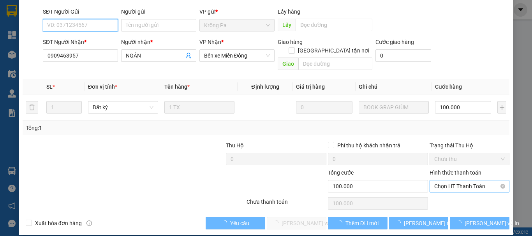
click at [450, 181] on span "Chọn HT Thanh Toán" at bounding box center [469, 187] width 71 height 12
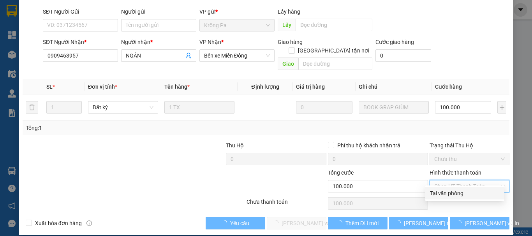
click at [443, 198] on div "Tại văn phòng" at bounding box center [464, 193] width 79 height 12
type input "0"
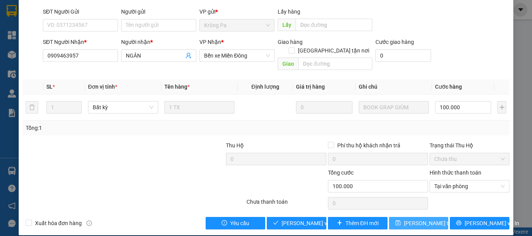
click at [418, 219] on span "[PERSON_NAME] thay đổi" at bounding box center [435, 223] width 62 height 9
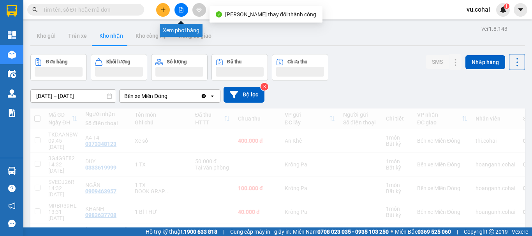
drag, startPoint x: 179, startPoint y: 9, endPoint x: 150, endPoint y: 16, distance: 30.0
click at [180, 9] on icon "file-add" at bounding box center [180, 9] width 5 height 5
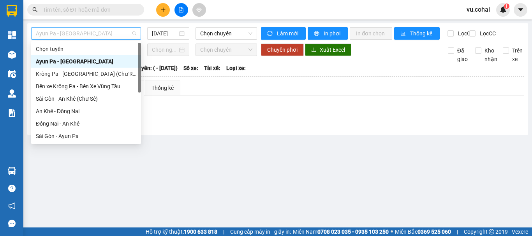
click at [78, 35] on span "Ayun Pa - [GEOGRAPHIC_DATA]" at bounding box center [86, 34] width 100 height 12
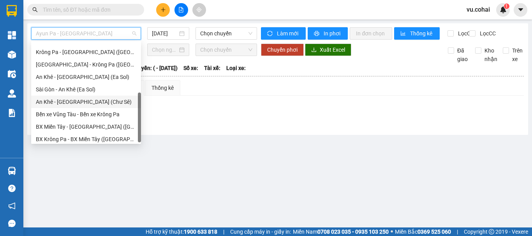
scroll to position [112, 0]
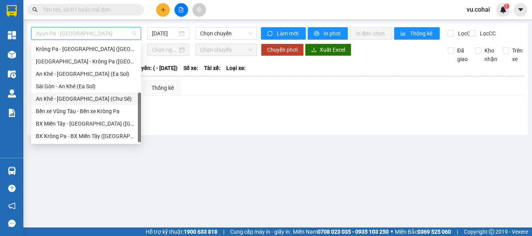
click at [70, 103] on div "An Khê - [GEOGRAPHIC_DATA] (Chư Sê)" at bounding box center [86, 99] width 110 height 12
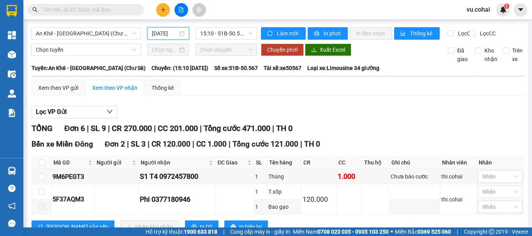
click at [159, 35] on input "[DATE]" at bounding box center [165, 33] width 26 height 9
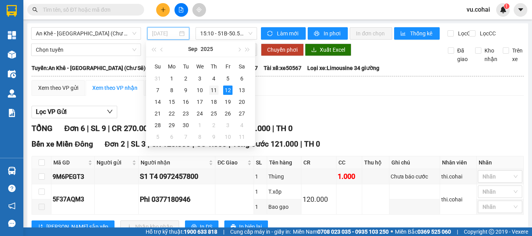
click at [212, 91] on div "11" at bounding box center [213, 90] width 9 height 9
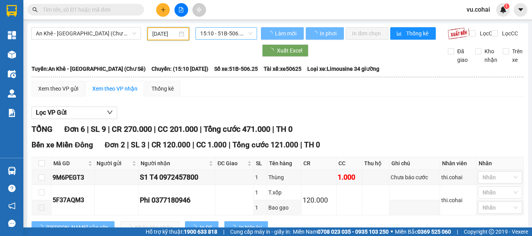
type input "[DATE]"
click at [215, 35] on span "15:10 - 51B-506.25" at bounding box center [226, 34] width 52 height 12
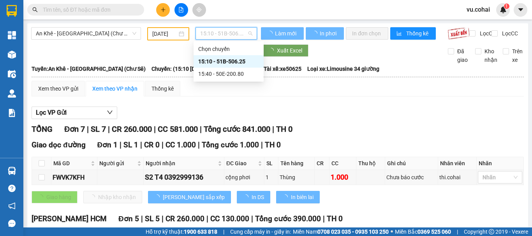
click at [230, 63] on div "15:10 - 51B-506.25" at bounding box center [228, 61] width 61 height 9
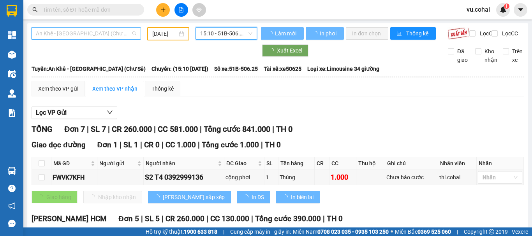
click at [104, 30] on span "An Khê - [GEOGRAPHIC_DATA] (Chư Sê)" at bounding box center [86, 34] width 100 height 12
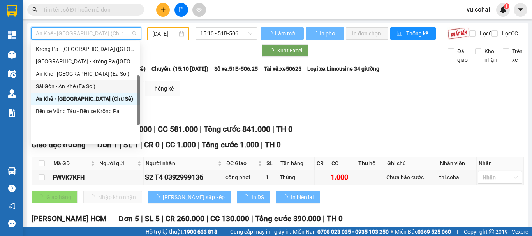
scroll to position [73, 0]
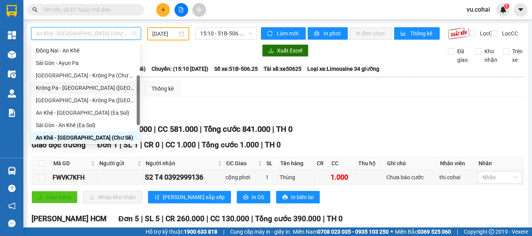
click at [84, 88] on div "Krông Pa - [GEOGRAPHIC_DATA] ([GEOGRAPHIC_DATA])" at bounding box center [85, 88] width 99 height 9
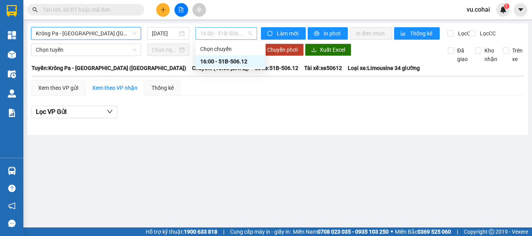
click at [235, 35] on span "16:00 - 51B-506.12" at bounding box center [226, 34] width 52 height 12
click at [229, 60] on div "16:00 - 51B-506.12" at bounding box center [230, 61] width 61 height 9
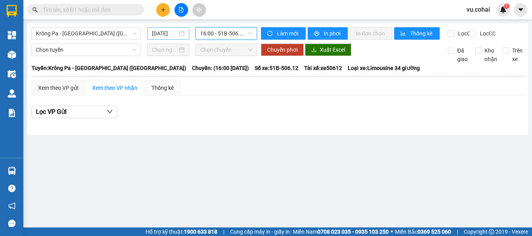
click at [170, 30] on input "[DATE]" at bounding box center [165, 33] width 26 height 9
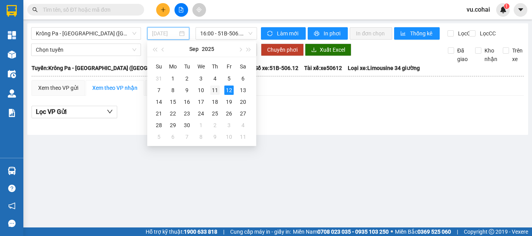
click at [217, 93] on div "11" at bounding box center [214, 90] width 9 height 9
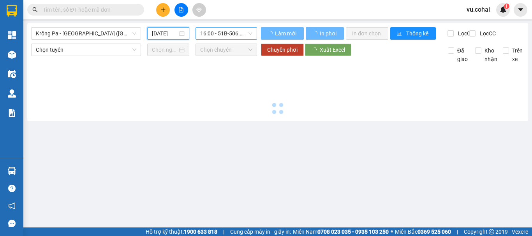
type input "[DATE]"
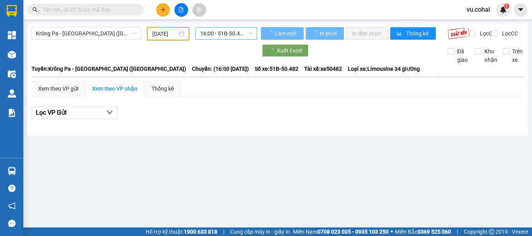
click at [227, 37] on span "16:00 - 51B-50.482" at bounding box center [226, 34] width 52 height 12
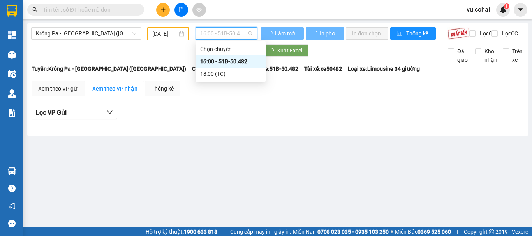
click at [236, 60] on div "16:00 - 51B-50.482" at bounding box center [230, 61] width 61 height 9
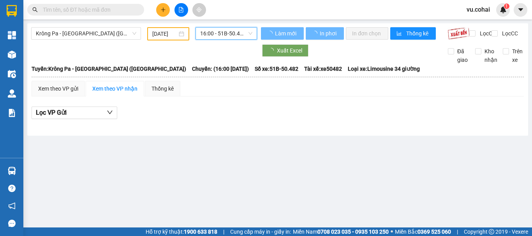
click at [224, 34] on span "16:00 - 51B-50.482" at bounding box center [226, 34] width 52 height 12
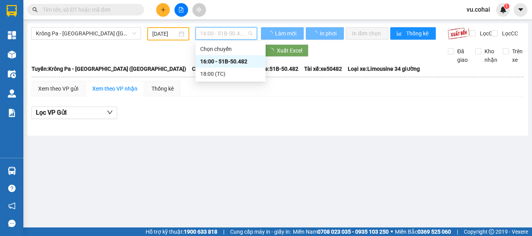
click at [237, 63] on div "16:00 - 51B-50.482" at bounding box center [230, 61] width 61 height 9
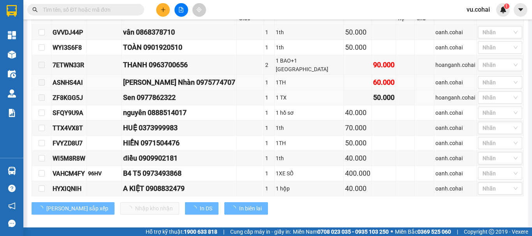
scroll to position [260, 0]
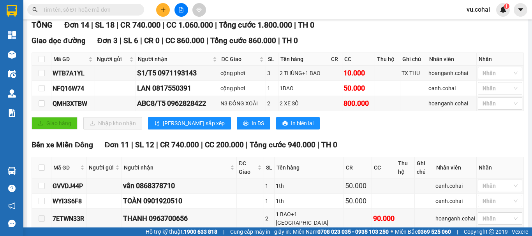
scroll to position [104, 0]
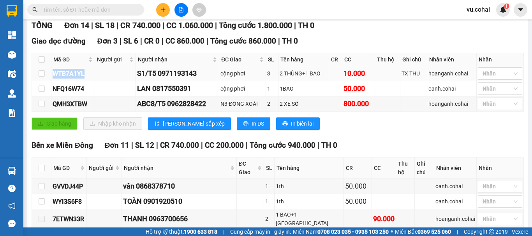
drag, startPoint x: 84, startPoint y: 79, endPoint x: 50, endPoint y: 78, distance: 33.5
click at [50, 78] on tr "WTB7A1YL S1/T5 0971193143 cộng phơi 3 2 THÙNG+1 BAO 10.000 TX THU hoanganh.coha…" at bounding box center [278, 73] width 492 height 15
copy tr "WTB7A1YL"
click at [71, 13] on input "text" at bounding box center [89, 9] width 92 height 9
paste input "WTB7A1YL"
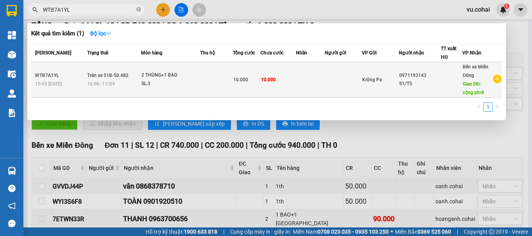
type input "WTB7A1YL"
click at [415, 82] on div "S1/T5" at bounding box center [420, 84] width 42 height 8
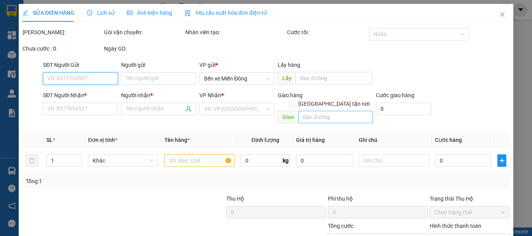
type input "0971193143"
type input "S1/T5"
type input "cộng phơi"
type input "10.000"
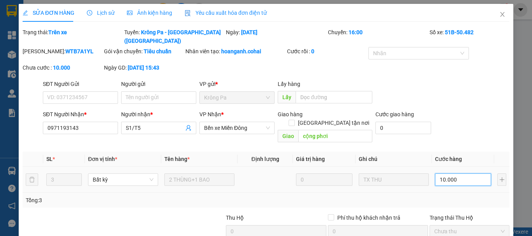
type input "0"
type input "1"
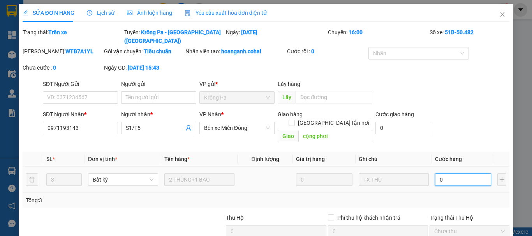
type input "001"
type input "10"
type input "0.010"
type input "100"
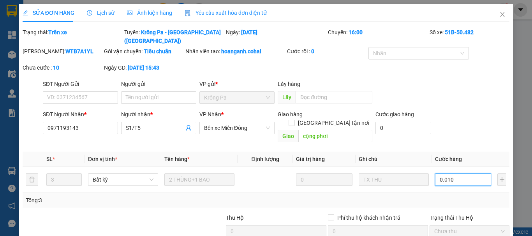
type input "100"
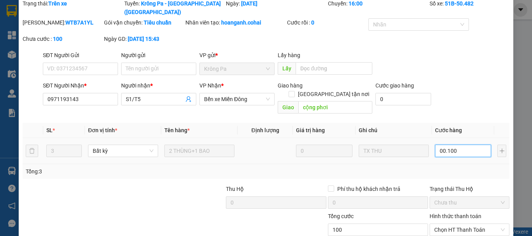
scroll to position [64, 0]
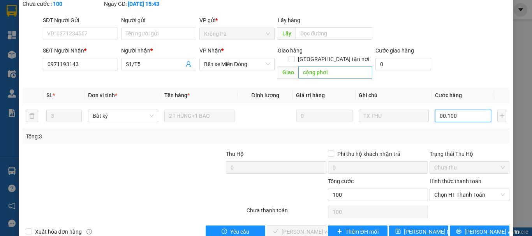
type input "00.100"
click at [343, 66] on input "cộng phơi" at bounding box center [335, 72] width 74 height 12
type input "100.000"
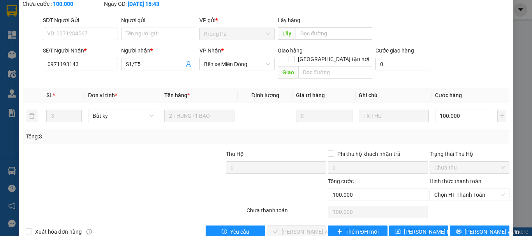
click at [454, 204] on div "Chọn HT Thanh Toán" at bounding box center [469, 212] width 81 height 16
drag, startPoint x: 451, startPoint y: 179, endPoint x: 449, endPoint y: 185, distance: 5.9
click at [448, 189] on span "Chọn HT Thanh Toán" at bounding box center [469, 195] width 71 height 12
click at [449, 195] on div "Tại văn phòng" at bounding box center [465, 193] width 70 height 9
type input "0"
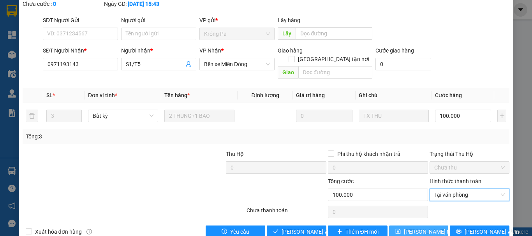
drag, startPoint x: 418, startPoint y: 213, endPoint x: 449, endPoint y: 188, distance: 39.8
click at [418, 228] on span "[PERSON_NAME] thay đổi" at bounding box center [435, 232] width 62 height 9
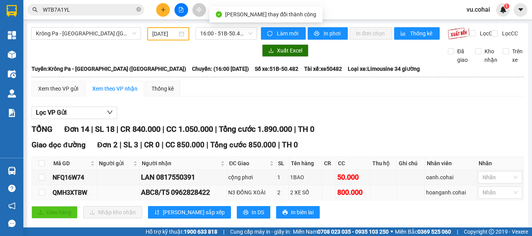
scroll to position [78, 0]
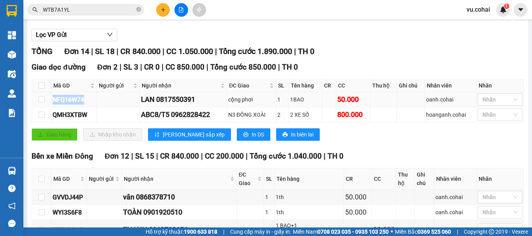
drag, startPoint x: 91, startPoint y: 102, endPoint x: 58, endPoint y: 106, distance: 33.7
click at [54, 105] on div "NFQ16W74" at bounding box center [74, 100] width 43 height 10
copy div "NFQ16W74"
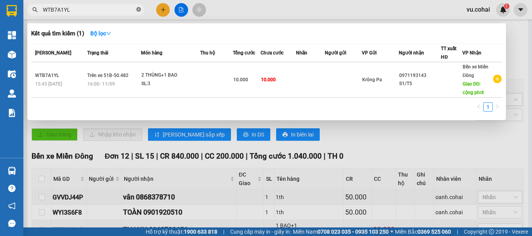
click at [138, 11] on icon "close-circle" at bounding box center [138, 9] width 5 height 5
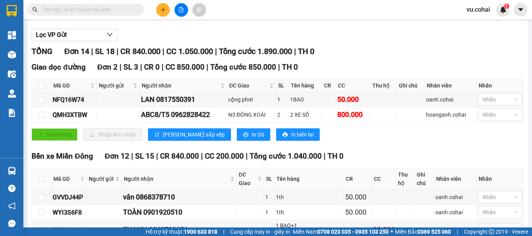
click at [107, 11] on input "text" at bounding box center [89, 9] width 92 height 9
paste input "NFQ16W74"
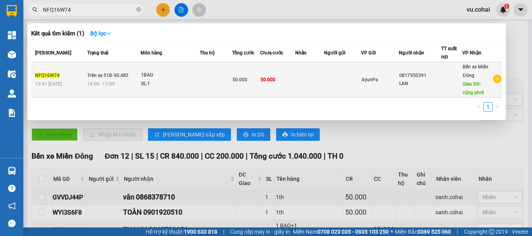
type input "NFQ16W74"
click at [435, 89] on td "0817550391 LAN" at bounding box center [420, 79] width 42 height 35
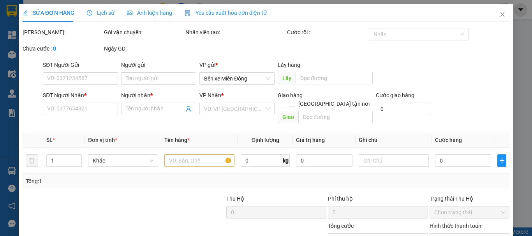
type input "0817550391"
type input "LAN"
type input "cộng phơi"
type input "50.000"
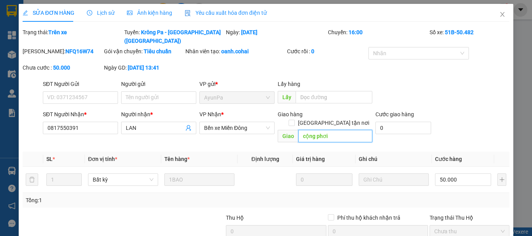
click at [338, 130] on input "cộng phơi" at bounding box center [335, 136] width 74 height 12
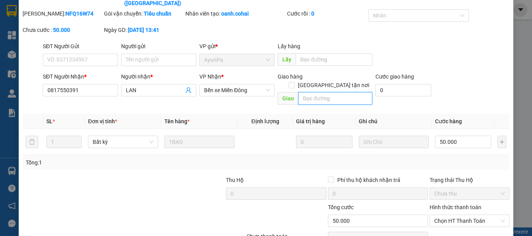
scroll to position [64, 0]
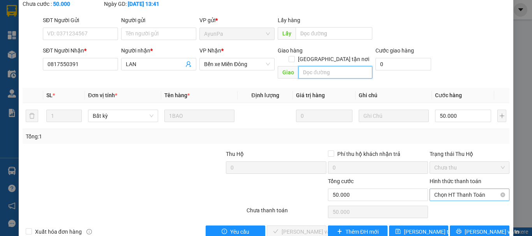
click at [459, 189] on span "Chọn HT Thanh Toán" at bounding box center [469, 195] width 71 height 12
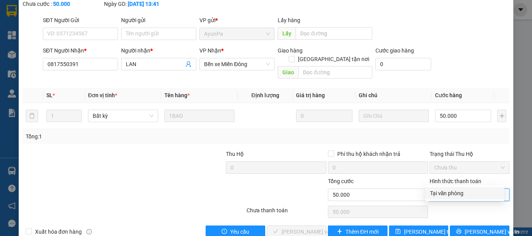
click at [446, 194] on div "Tại văn phòng" at bounding box center [465, 193] width 70 height 9
type input "0"
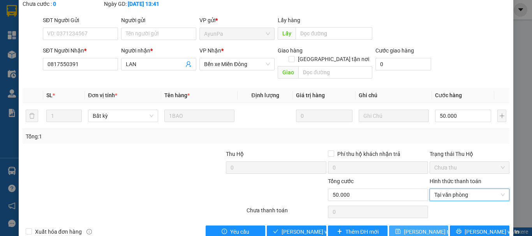
click at [437, 226] on button "[PERSON_NAME] thay đổi" at bounding box center [419, 232] width 60 height 12
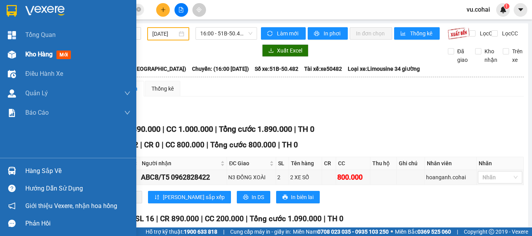
click at [34, 55] on span "Kho hàng" at bounding box center [38, 54] width 27 height 7
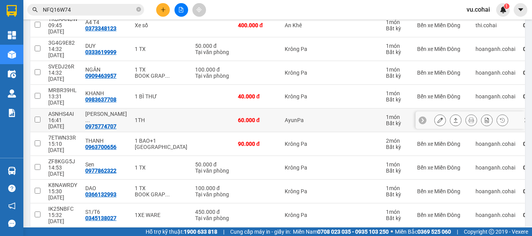
scroll to position [125, 0]
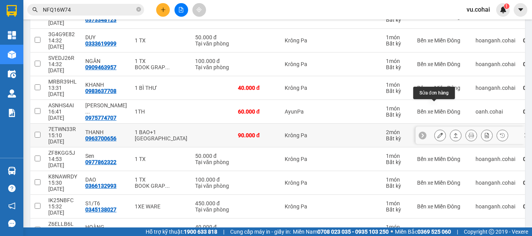
click at [435, 129] on button at bounding box center [440, 136] width 11 height 14
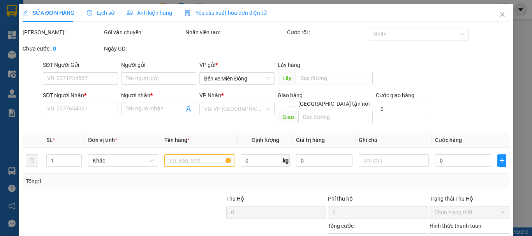
type input "0963700656"
type input "THANH"
type input "90.000"
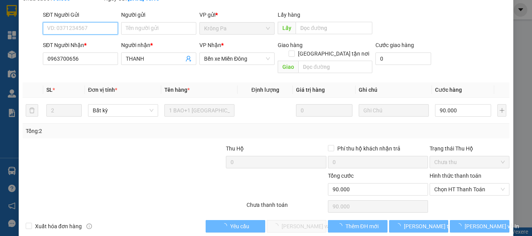
scroll to position [53, 0]
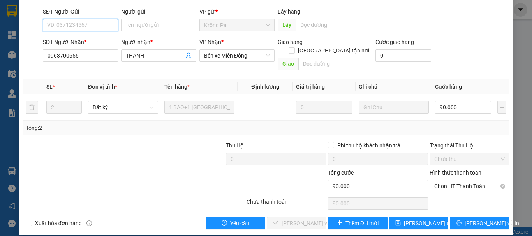
click at [461, 181] on span "Chọn HT Thanh Toán" at bounding box center [469, 187] width 71 height 12
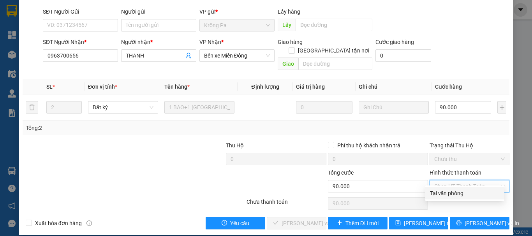
click at [446, 194] on div "Tại văn phòng" at bounding box center [465, 193] width 70 height 9
type input "0"
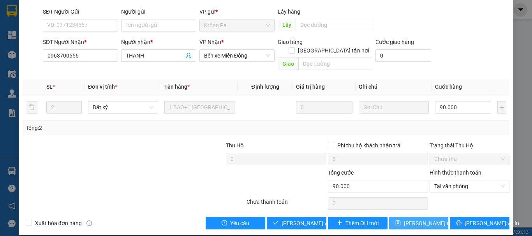
drag, startPoint x: 427, startPoint y: 218, endPoint x: 427, endPoint y: 207, distance: 11.3
click at [427, 219] on span "[PERSON_NAME] thay đổi" at bounding box center [435, 223] width 62 height 9
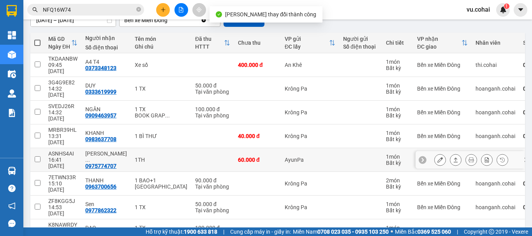
scroll to position [78, 0]
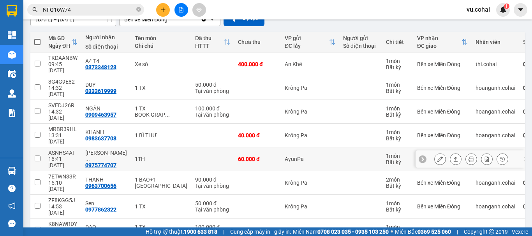
click at [437, 157] on icon at bounding box center [439, 159] width 5 height 5
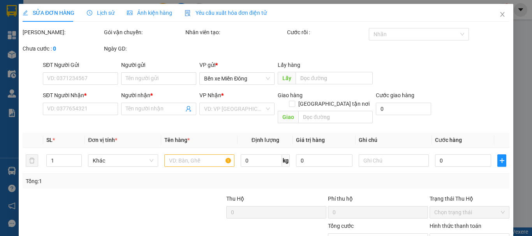
type input "0975774707"
type input "Sử Thanh Nhàn"
type input "60.000"
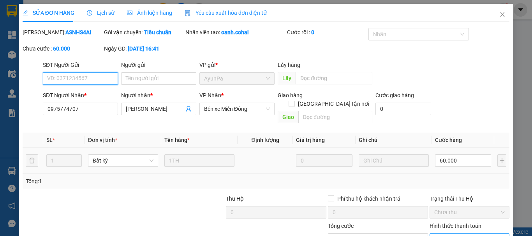
scroll to position [30, 0]
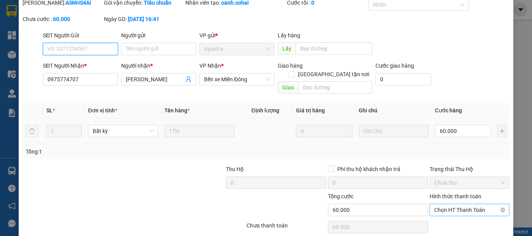
click at [449, 204] on span "Chọn HT Thanh Toán" at bounding box center [469, 210] width 71 height 12
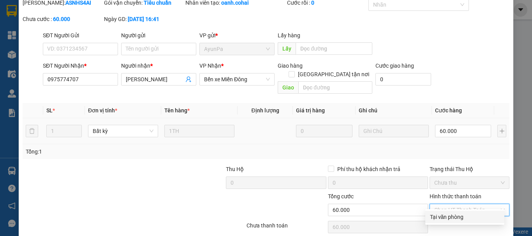
drag, startPoint x: 447, startPoint y: 222, endPoint x: 443, endPoint y: 222, distance: 4.3
click at [447, 222] on div "Tại văn phòng" at bounding box center [464, 217] width 79 height 12
type input "0"
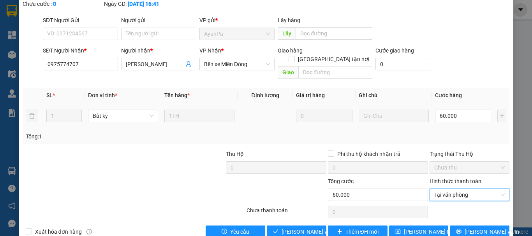
scroll to position [53, 0]
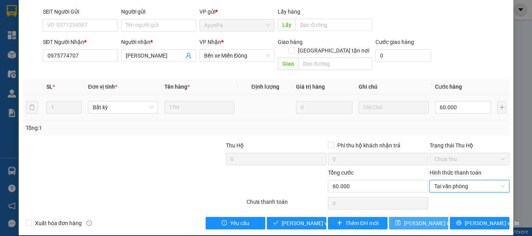
click at [425, 219] on span "[PERSON_NAME] thay đổi" at bounding box center [435, 223] width 62 height 9
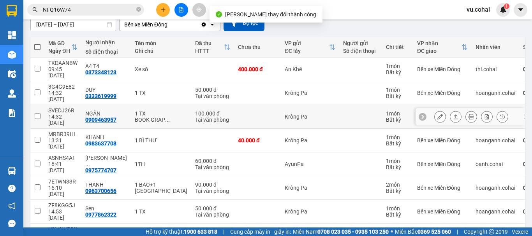
scroll to position [78, 0]
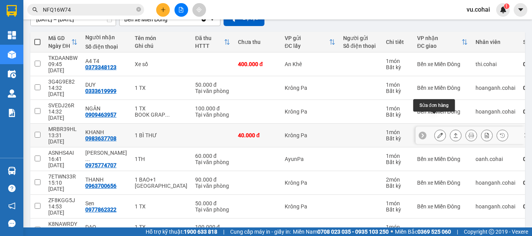
click at [437, 133] on icon at bounding box center [439, 135] width 5 height 5
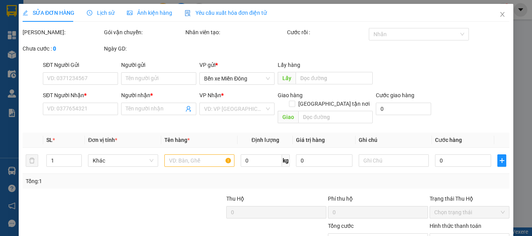
type input "0983637708"
type input "KHANH"
type input "40.000"
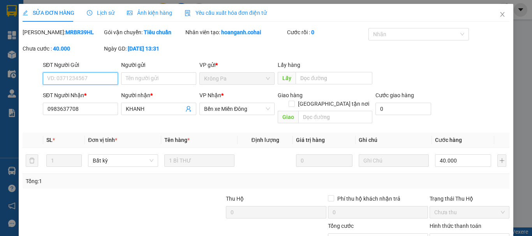
scroll to position [49, 0]
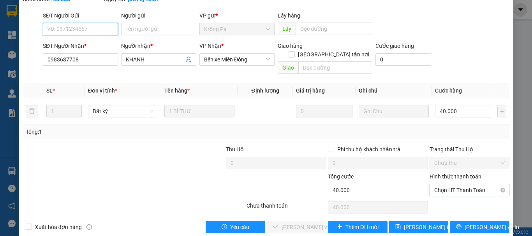
click at [448, 185] on span "Chọn HT Thanh Toán" at bounding box center [469, 191] width 71 height 12
drag, startPoint x: 446, startPoint y: 204, endPoint x: 444, endPoint y: 197, distance: 7.8
click at [446, 204] on div "Total Paid Fee 0 Total UnPaid Fee 40.000 Cash Collection Total Fee Mã ĐH: MRBR3…" at bounding box center [266, 106] width 487 height 255
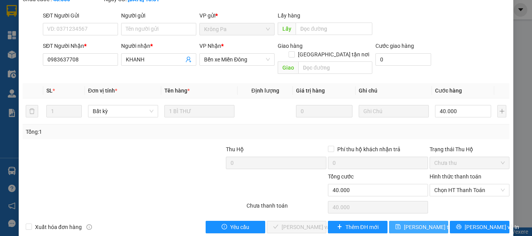
drag, startPoint x: 424, startPoint y: 220, endPoint x: 415, endPoint y: 222, distance: 9.2
click at [424, 223] on span "[PERSON_NAME] thay đổi" at bounding box center [435, 227] width 62 height 9
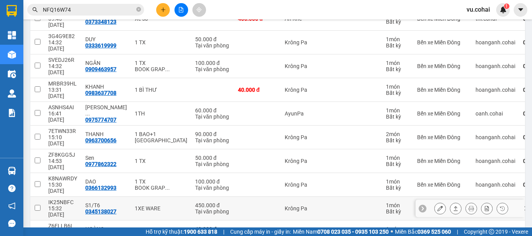
scroll to position [125, 0]
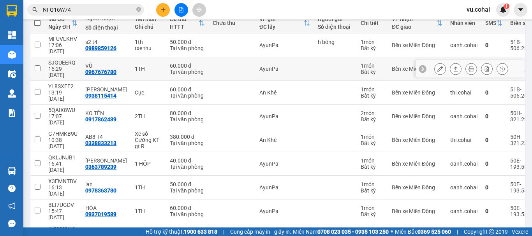
scroll to position [119, 0]
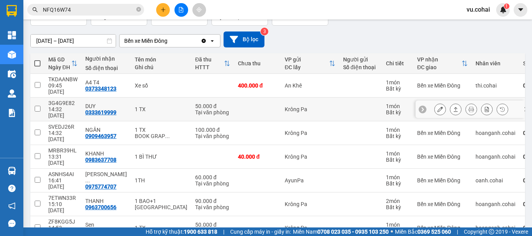
scroll to position [80, 0]
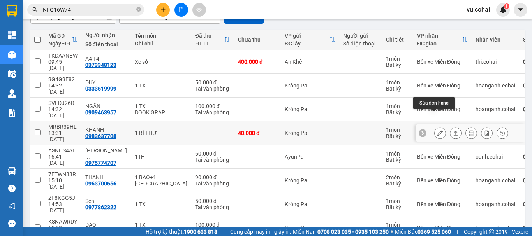
click at [435, 127] on button at bounding box center [440, 134] width 11 height 14
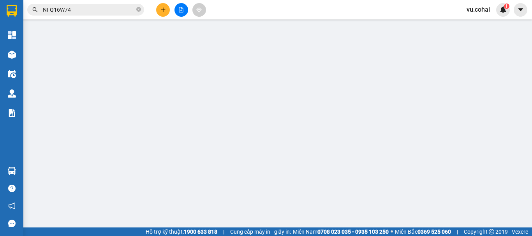
type input "0983637708"
type input "KHANH"
type input "40.000"
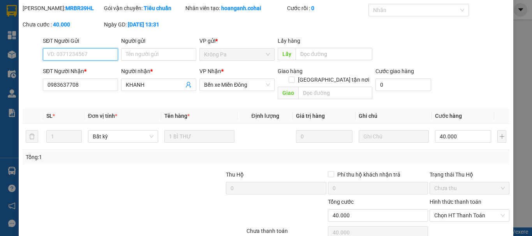
scroll to position [53, 0]
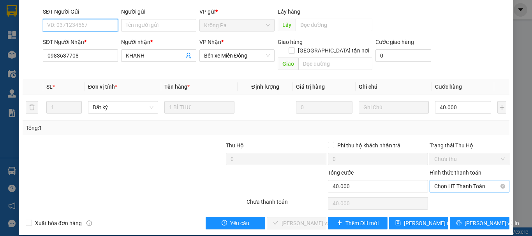
click at [453, 181] on span "Chọn HT Thanh Toán" at bounding box center [469, 187] width 71 height 12
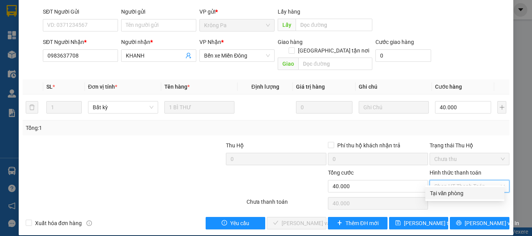
click at [435, 192] on div "Tại văn phòng" at bounding box center [465, 193] width 70 height 9
type input "0"
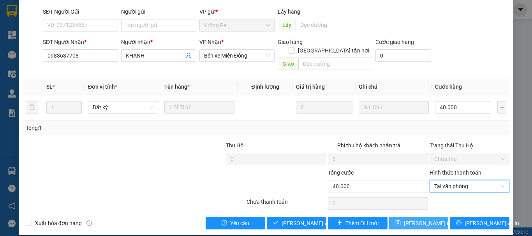
click at [427, 219] on span "[PERSON_NAME] thay đổi" at bounding box center [435, 223] width 62 height 9
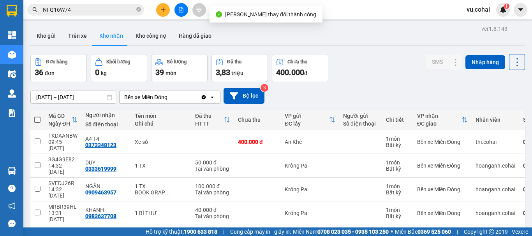
click at [28, 115] on div "ver 1.8.143 Kho gửi Trên xe Kho nhận Kho công nợ Hàng đã giao Đơn hàng 36 đơn K…" at bounding box center [277, 209] width 501 height 373
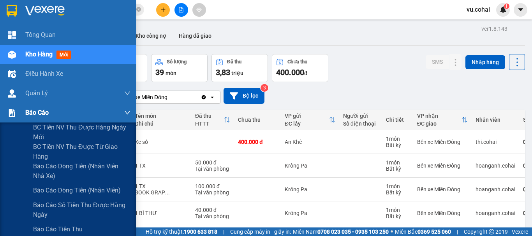
click at [32, 110] on span "Báo cáo" at bounding box center [36, 113] width 23 height 10
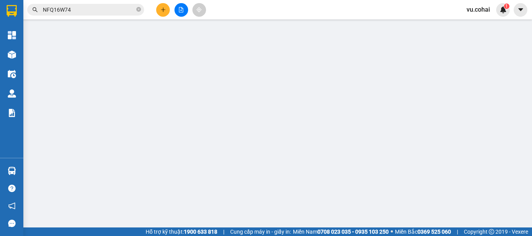
scroll to position [39, 0]
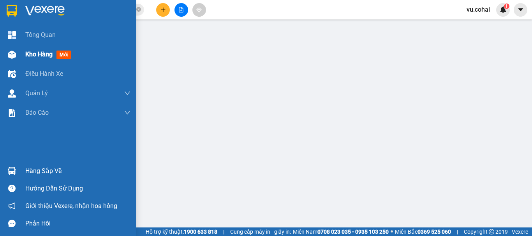
click at [43, 57] on span "Kho hàng" at bounding box center [38, 54] width 27 height 7
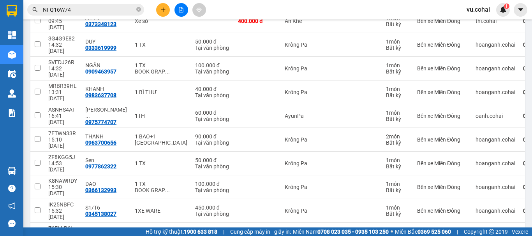
scroll to position [125, 0]
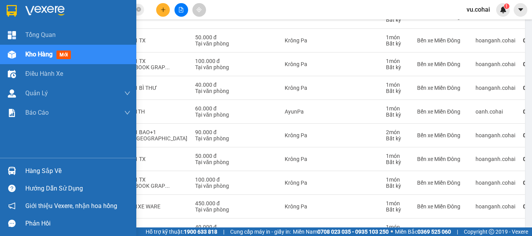
drag, startPoint x: 44, startPoint y: 55, endPoint x: 101, endPoint y: 84, distance: 63.9
click at [45, 55] on span "Kho hàng" at bounding box center [38, 54] width 27 height 7
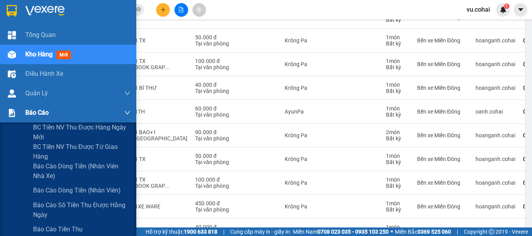
drag, startPoint x: 34, startPoint y: 116, endPoint x: 44, endPoint y: 115, distance: 9.8
click at [35, 116] on span "Báo cáo" at bounding box center [36, 113] width 23 height 10
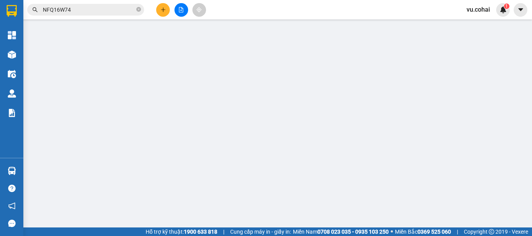
click at [180, 14] on button at bounding box center [182, 10] width 14 height 14
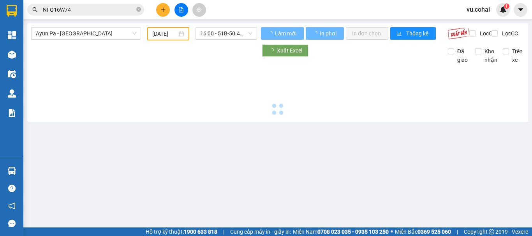
type input "[DATE]"
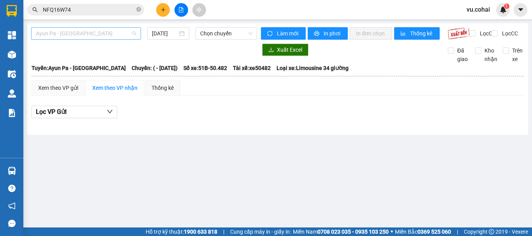
click at [97, 34] on span "Ayun Pa - [GEOGRAPHIC_DATA]" at bounding box center [86, 34] width 100 height 12
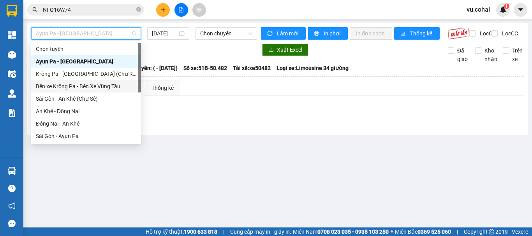
scroll to position [39, 0]
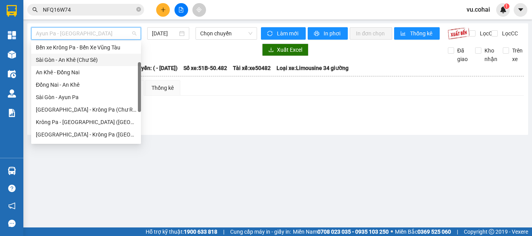
click at [92, 58] on div "Sài Gòn - An Khê (Chư Sê)" at bounding box center [86, 60] width 100 height 9
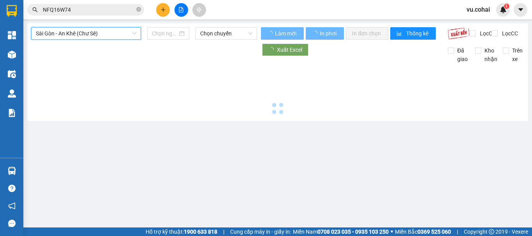
type input "[DATE]"
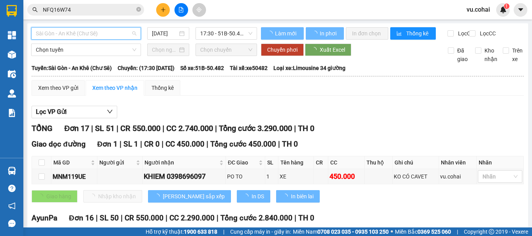
click at [105, 37] on span "Sài Gòn - An Khê (Chư Sê)" at bounding box center [86, 34] width 100 height 12
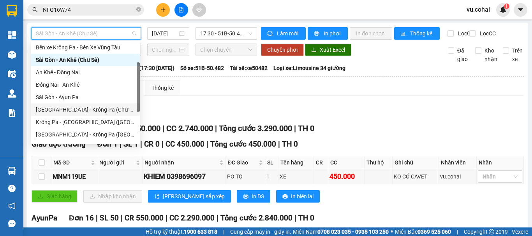
click at [97, 108] on div "[GEOGRAPHIC_DATA] - Krông Pa (Chư RCăm)" at bounding box center [85, 110] width 99 height 9
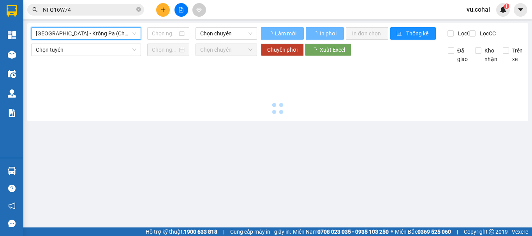
type input "[DATE]"
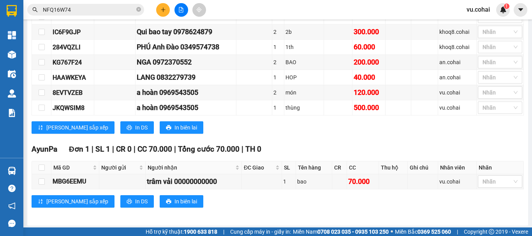
scroll to position [258, 0]
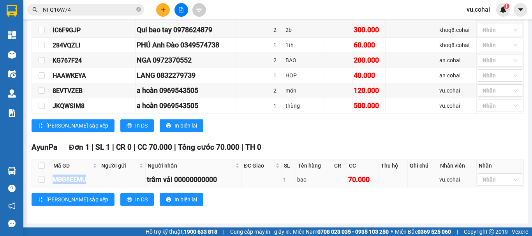
drag, startPoint x: 91, startPoint y: 177, endPoint x: 47, endPoint y: 179, distance: 44.4
click at [46, 180] on tr "MBG6EEMU trâm vải 00000000000 1 bao 70.000 vu.cohai Nhãn" at bounding box center [278, 180] width 492 height 15
copy tr "MBG6EEMU"
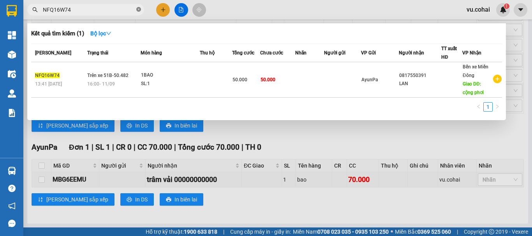
drag, startPoint x: 139, startPoint y: 9, endPoint x: 125, endPoint y: 9, distance: 14.4
click at [139, 9] on icon "close-circle" at bounding box center [138, 9] width 5 height 5
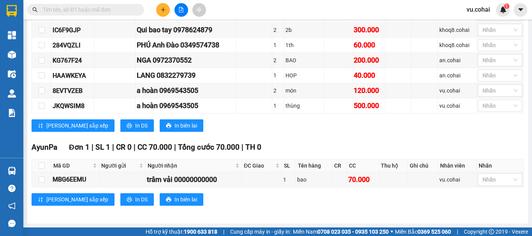
click at [110, 15] on span at bounding box center [85, 10] width 117 height 12
click at [107, 13] on input "text" at bounding box center [89, 9] width 92 height 9
paste input "MBG6EEMU"
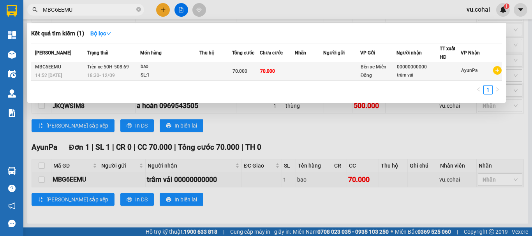
type input "MBG6EEMU"
click at [357, 74] on td at bounding box center [341, 71] width 37 height 18
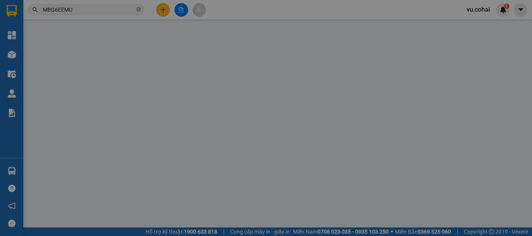
type input "00000000000"
type input "trâm vải"
type input "70.000"
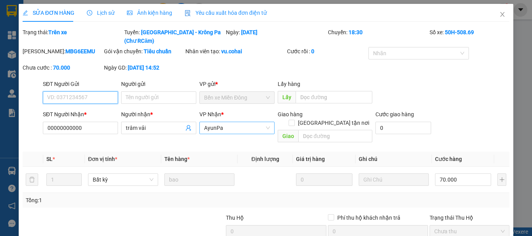
click at [246, 122] on span "AyunPa" at bounding box center [237, 128] width 66 height 12
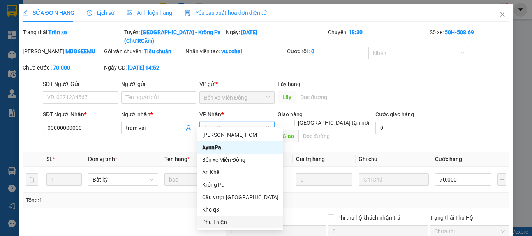
click at [219, 220] on div "Phú Thiện" at bounding box center [240, 222] width 76 height 9
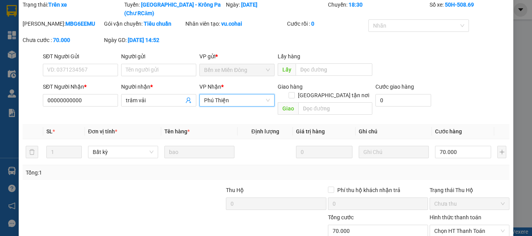
scroll to position [64, 0]
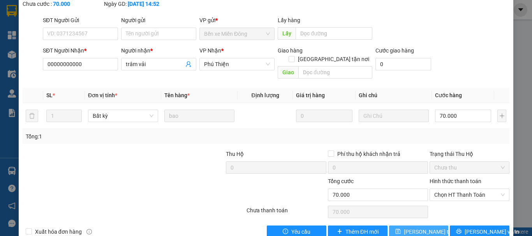
click at [427, 228] on span "[PERSON_NAME] thay đổi" at bounding box center [435, 232] width 62 height 9
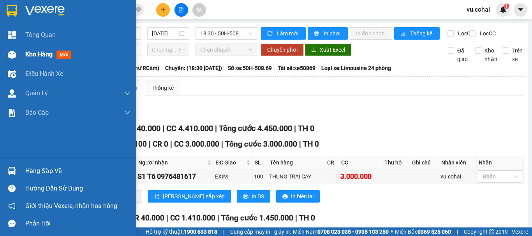
click at [30, 64] on div "Kho hàng mới" at bounding box center [77, 54] width 105 height 19
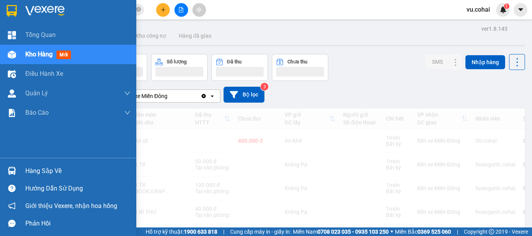
click at [37, 55] on span "Kho hàng" at bounding box center [38, 54] width 27 height 7
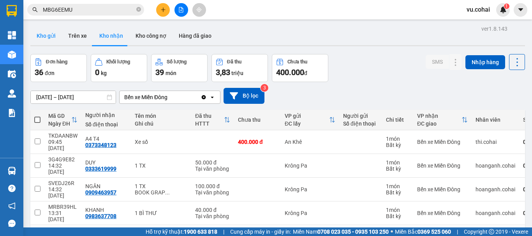
click at [46, 37] on button "Kho gửi" at bounding box center [46, 35] width 32 height 19
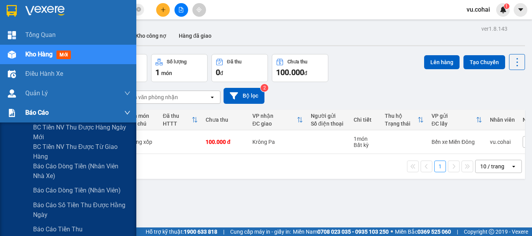
click at [30, 110] on span "Báo cáo" at bounding box center [36, 113] width 23 height 10
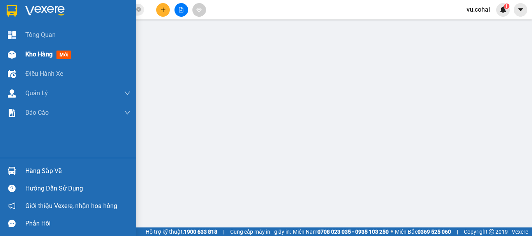
click at [41, 55] on span "Kho hàng" at bounding box center [38, 54] width 27 height 7
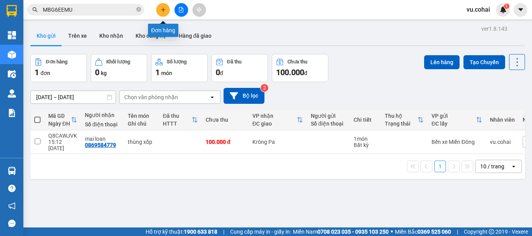
click at [165, 12] on icon "plus" at bounding box center [162, 9] width 5 height 5
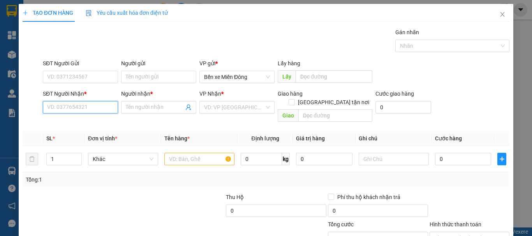
click at [68, 108] on input "SĐT Người Nhận *" at bounding box center [80, 107] width 75 height 12
type input "0978080479"
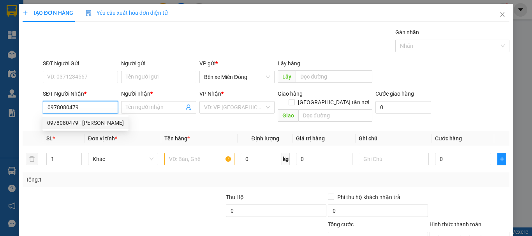
click at [78, 127] on div "0978080479 - Hà Thi" at bounding box center [85, 123] width 86 height 12
type input "Hà Thi"
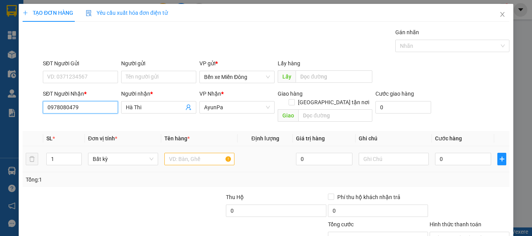
type input "0978080479"
click at [189, 153] on input "text" at bounding box center [199, 159] width 70 height 12
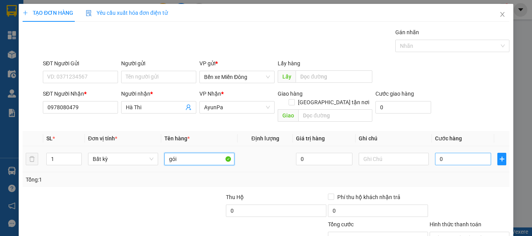
type input "gói"
click at [450, 153] on input "0" at bounding box center [463, 159] width 56 height 12
type input "004"
type input "4"
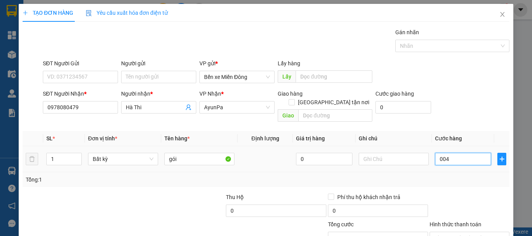
type input "0.040"
type input "40"
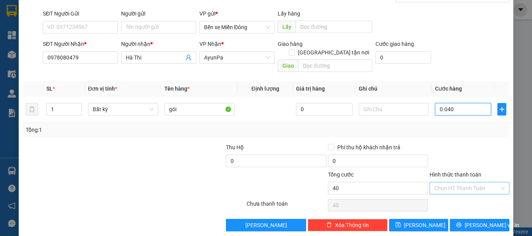
scroll to position [52, 0]
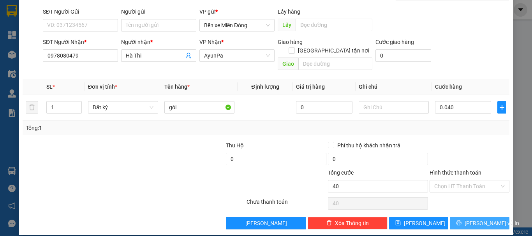
type input "40.000"
click at [481, 219] on span "[PERSON_NAME] và In" at bounding box center [492, 223] width 55 height 9
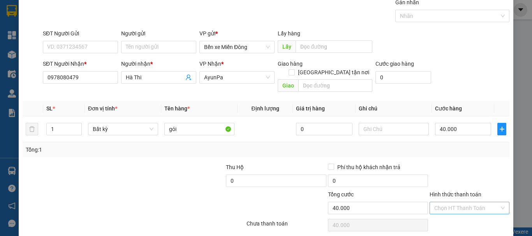
scroll to position [0, 0]
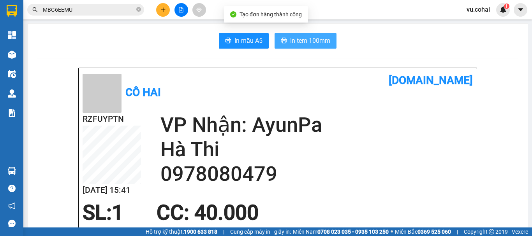
click at [314, 34] on button "In tem 100mm" at bounding box center [306, 41] width 62 height 16
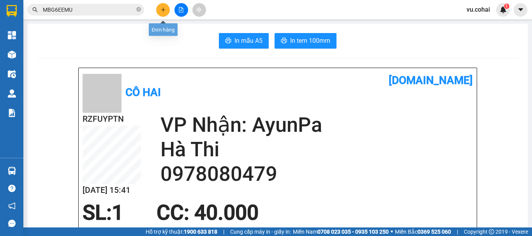
click at [167, 9] on button at bounding box center [163, 10] width 14 height 14
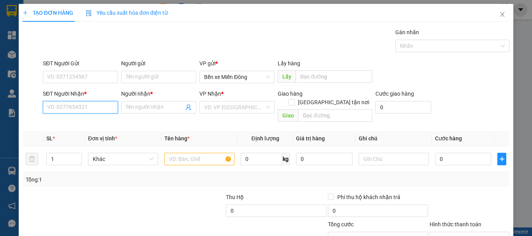
click at [79, 109] on input "SĐT Người Nhận *" at bounding box center [80, 107] width 75 height 12
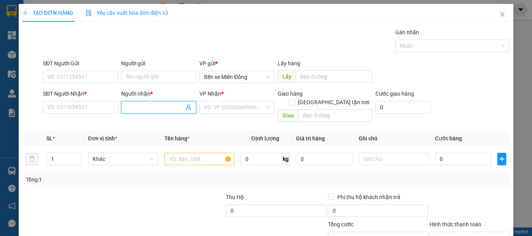
click at [160, 105] on input "Người nhận *" at bounding box center [155, 107] width 58 height 9
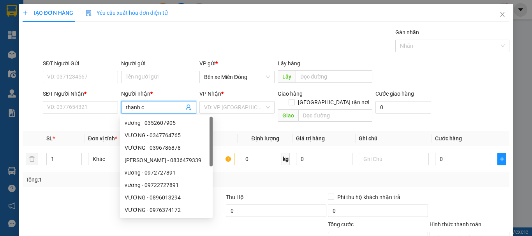
type input "thạnh cx"
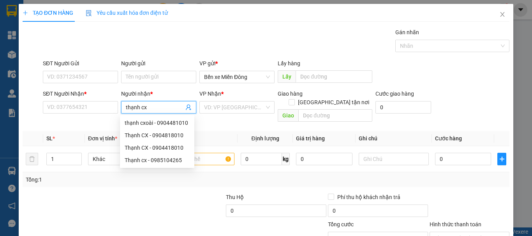
click at [173, 137] on div "Thạnh CX - 0904818010" at bounding box center [157, 135] width 65 height 9
type input "0904818010"
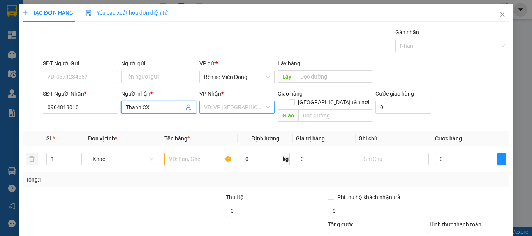
type input "Thạnh CX"
click at [237, 108] on input "search" at bounding box center [234, 108] width 60 height 12
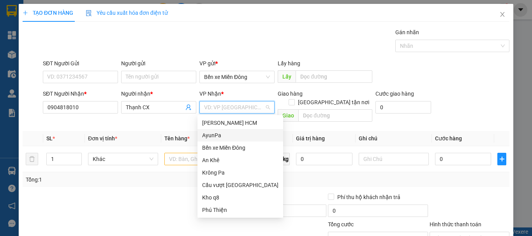
click at [216, 133] on div "AyunPa" at bounding box center [240, 135] width 76 height 9
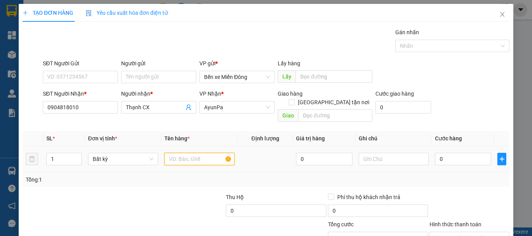
click at [195, 153] on input "text" at bounding box center [199, 159] width 70 height 12
type input "cục"
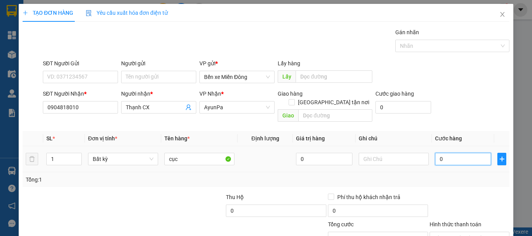
click at [461, 153] on input "0" at bounding box center [463, 159] width 56 height 12
type input "007"
type input "7"
type input "0.070"
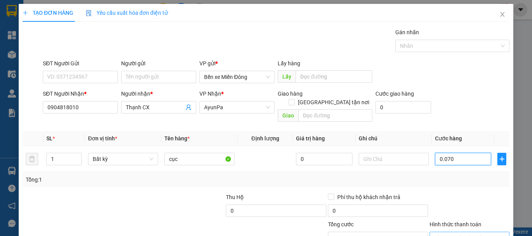
type input "70"
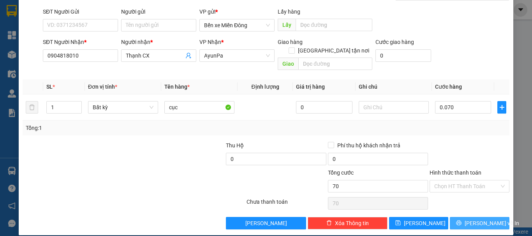
type input "70.000"
click at [486, 219] on span "[PERSON_NAME] và In" at bounding box center [492, 223] width 55 height 9
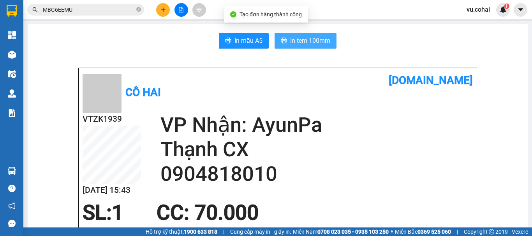
click at [307, 41] on span "In tem 100mm" at bounding box center [310, 41] width 40 height 10
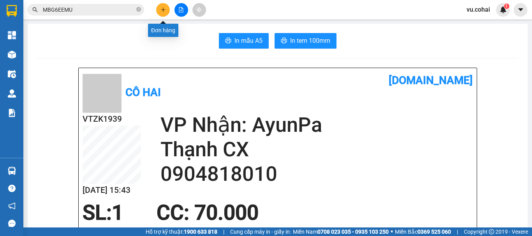
click at [159, 9] on button at bounding box center [163, 10] width 14 height 14
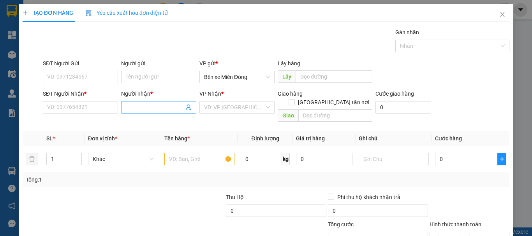
click at [141, 108] on input "Người nhận *" at bounding box center [155, 107] width 58 height 9
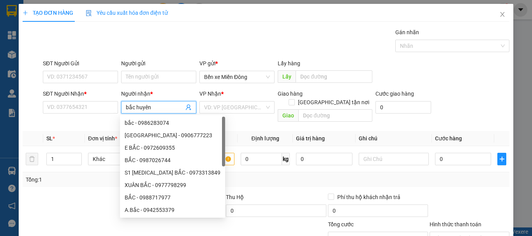
type input "bắc huyền"
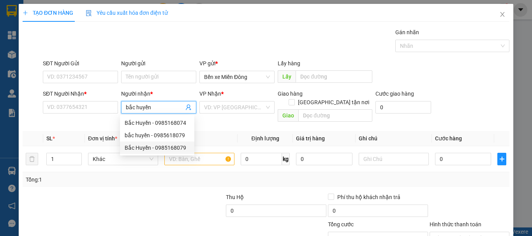
click at [176, 148] on div "Bắc Huyền - 0985168079" at bounding box center [157, 148] width 65 height 9
type input "0985168079"
type input "Bắc Huyền"
click at [241, 106] on input "search" at bounding box center [234, 108] width 60 height 12
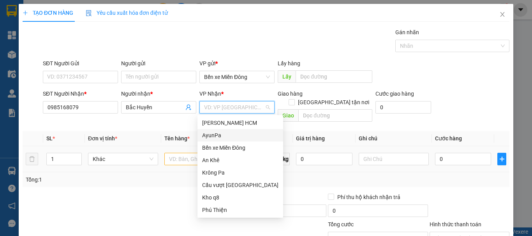
drag, startPoint x: 223, startPoint y: 137, endPoint x: 197, endPoint y: 139, distance: 26.2
click at [223, 137] on div "AyunPa" at bounding box center [240, 135] width 76 height 9
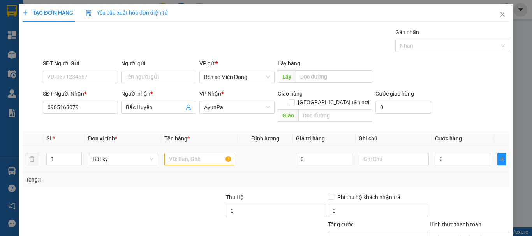
drag, startPoint x: 187, startPoint y: 144, endPoint x: 185, endPoint y: 134, distance: 10.2
click at [186, 146] on td at bounding box center [199, 159] width 76 height 26
click at [202, 153] on input "text" at bounding box center [199, 159] width 70 height 12
type input "b"
type input "cục"
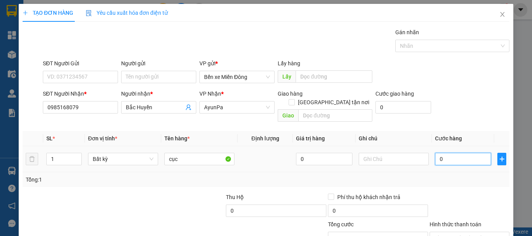
click at [447, 155] on input "0" at bounding box center [463, 159] width 56 height 12
type input "001"
type input "1"
type input "0.010"
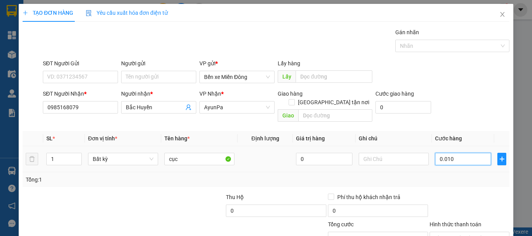
type input "10"
type input "00.100"
type input "100"
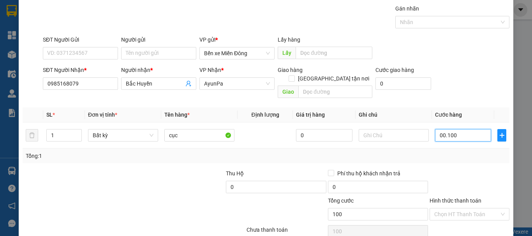
scroll to position [52, 0]
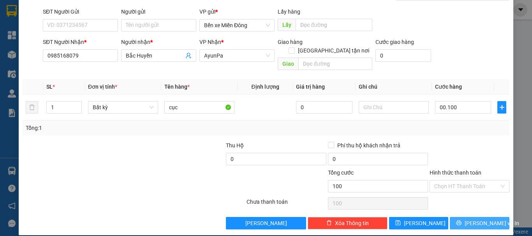
click at [472, 219] on span "[PERSON_NAME] và In" at bounding box center [492, 223] width 55 height 9
type input "100.000"
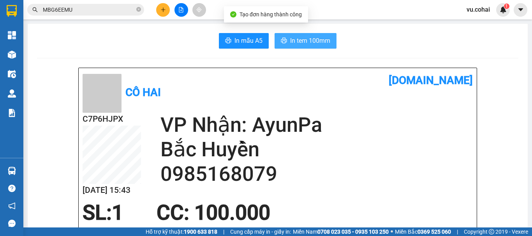
drag, startPoint x: 319, startPoint y: 44, endPoint x: 319, endPoint y: 33, distance: 11.7
click at [323, 42] on span "In tem 100mm" at bounding box center [310, 41] width 40 height 10
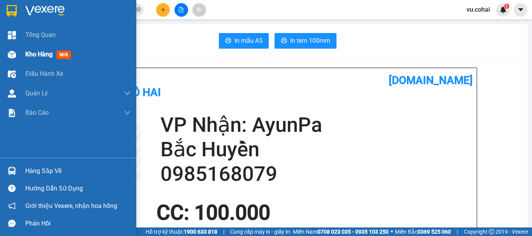
drag, startPoint x: 34, startPoint y: 55, endPoint x: 65, endPoint y: 63, distance: 31.6
click at [35, 54] on span "Kho hàng" at bounding box center [38, 54] width 27 height 7
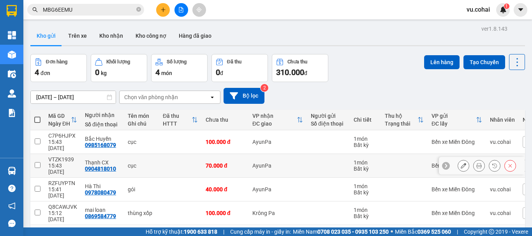
click at [476, 163] on icon at bounding box center [478, 165] width 5 height 5
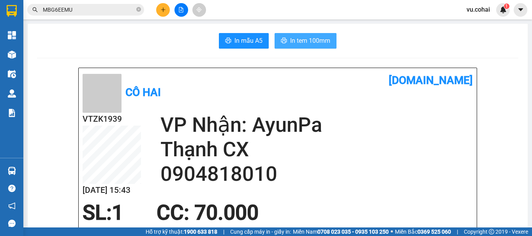
click at [316, 38] on span "In tem 100mm" at bounding box center [310, 41] width 40 height 10
drag, startPoint x: 170, startPoint y: 12, endPoint x: 160, endPoint y: 13, distance: 10.6
click at [169, 12] on div at bounding box center [181, 10] width 58 height 14
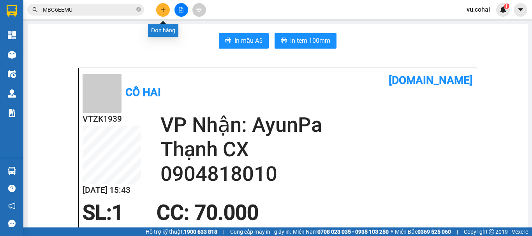
click at [157, 14] on button at bounding box center [163, 10] width 14 height 14
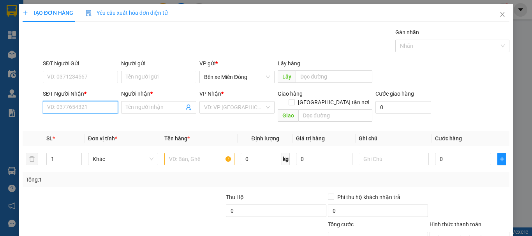
drag, startPoint x: 76, startPoint y: 105, endPoint x: 76, endPoint y: 98, distance: 6.6
click at [76, 99] on div "SĐT Người Nhận * VD: 0377654321" at bounding box center [80, 103] width 75 height 27
type input "0982426398"
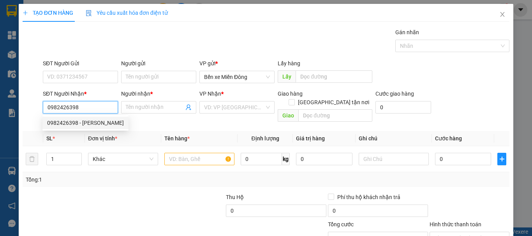
click at [72, 124] on div "0982426398 - quỳnh" at bounding box center [85, 123] width 77 height 9
type input "quỳnh"
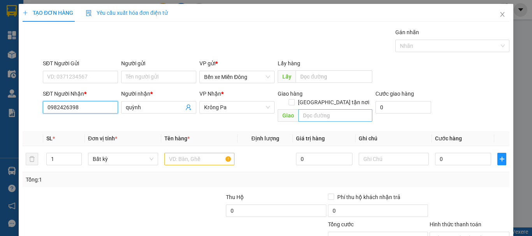
type input "0982426398"
click at [335, 109] on input "text" at bounding box center [335, 115] width 74 height 12
type input "chư đông"
click at [205, 153] on input "text" at bounding box center [199, 159] width 70 height 12
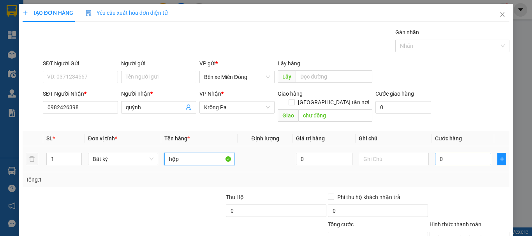
type input "hộp"
click at [464, 153] on input "0" at bounding box center [463, 159] width 56 height 12
type input "005"
type input "5"
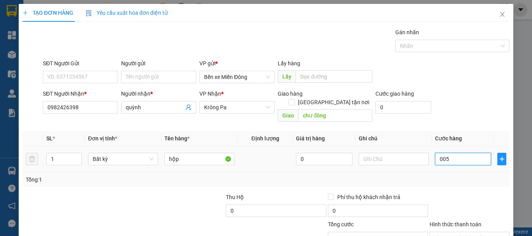
type input "0.050"
type input "50"
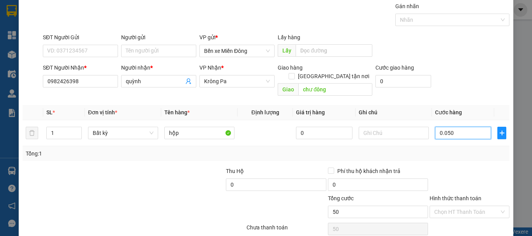
scroll to position [52, 0]
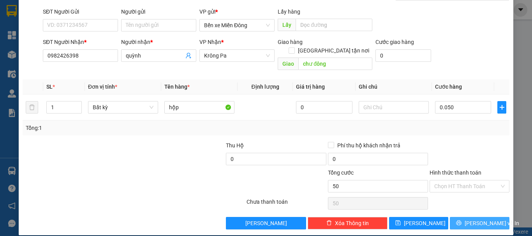
type input "50.000"
click at [481, 219] on span "[PERSON_NAME] và In" at bounding box center [492, 223] width 55 height 9
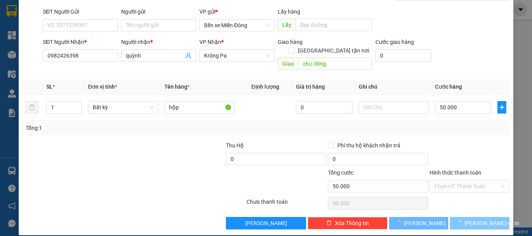
scroll to position [42, 0]
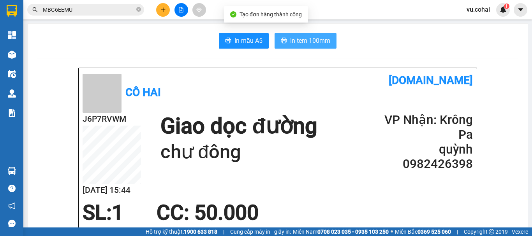
click at [311, 40] on span "In tem 100mm" at bounding box center [310, 41] width 40 height 10
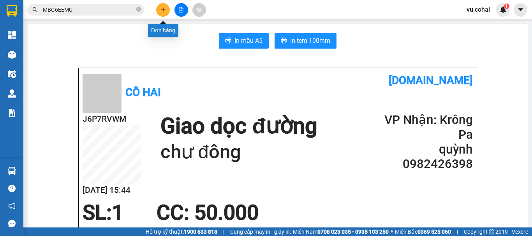
click at [166, 10] on icon "plus" at bounding box center [162, 9] width 5 height 5
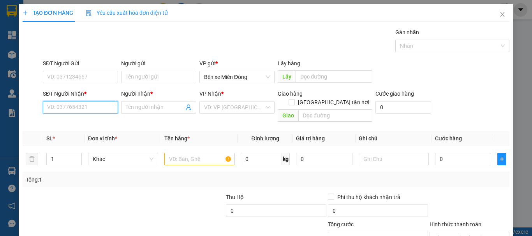
click at [83, 107] on input "SĐT Người Nhận *" at bounding box center [80, 107] width 75 height 12
click at [69, 107] on input "SĐT Người Nhận *" at bounding box center [80, 107] width 75 height 12
click at [92, 125] on div "0367727778 - phi gam" at bounding box center [79, 123] width 65 height 9
type input "0367727778"
type input "phi gam"
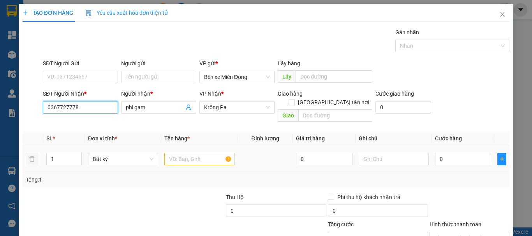
type input "0367727778"
click at [183, 161] on td at bounding box center [199, 159] width 76 height 26
click at [203, 153] on input "text" at bounding box center [199, 159] width 70 height 12
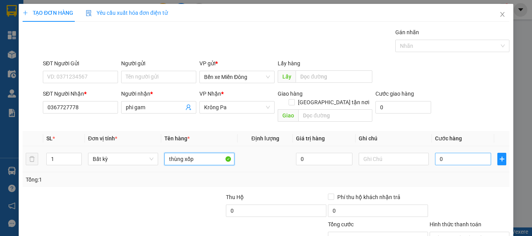
type input "thùng xốp"
click at [465, 153] on input "0" at bounding box center [463, 159] width 56 height 12
type input "006"
type input "6"
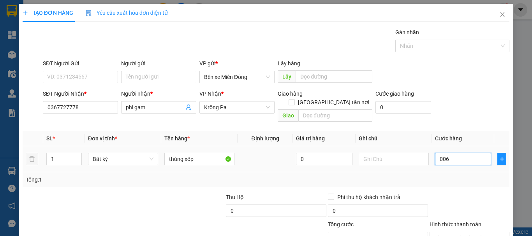
type input "0.060"
type input "60"
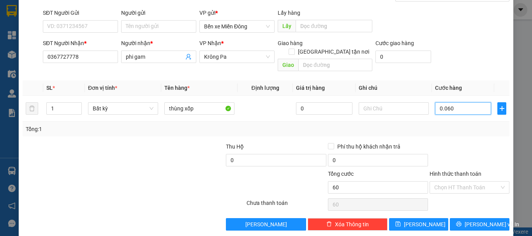
scroll to position [52, 0]
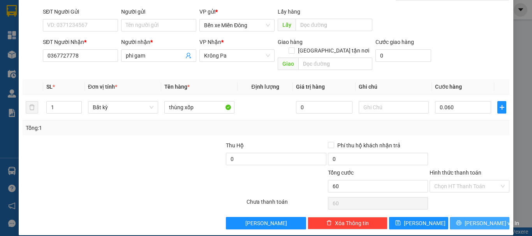
type input "60.000"
click at [481, 217] on button "[PERSON_NAME] và In" at bounding box center [480, 223] width 60 height 12
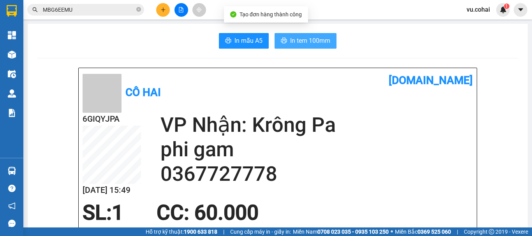
click at [305, 36] on span "In tem 100mm" at bounding box center [310, 41] width 40 height 10
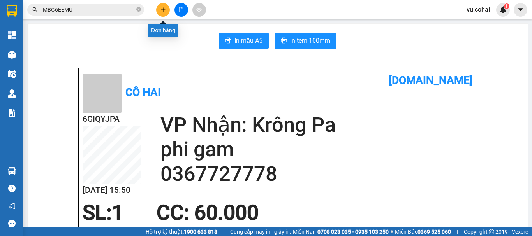
click at [166, 11] on button at bounding box center [163, 10] width 14 height 14
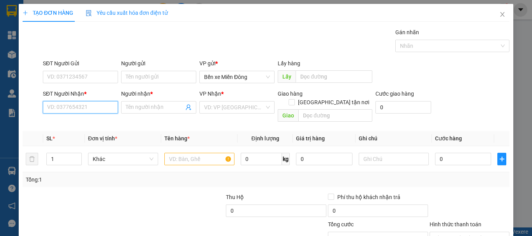
click at [84, 110] on input "SĐT Người Nhận *" at bounding box center [80, 107] width 75 height 12
paste input "0346600794"
type input "0346600794"
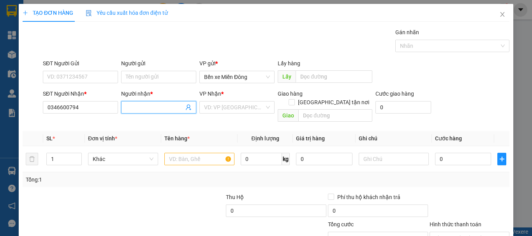
click at [144, 108] on input "Người nhận *" at bounding box center [155, 107] width 58 height 9
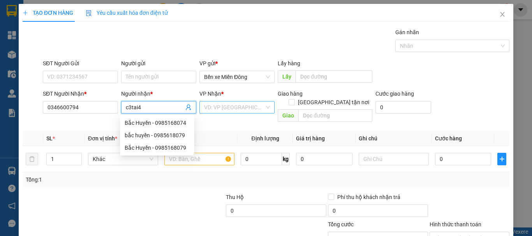
type input "c3tai4"
click at [234, 104] on input "search" at bounding box center [234, 108] width 60 height 12
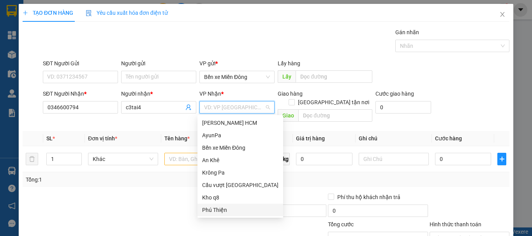
click at [219, 215] on div "Phú Thiện" at bounding box center [240, 210] width 86 height 12
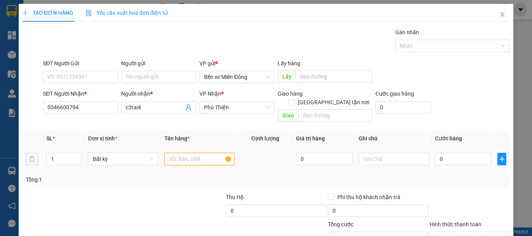
click at [202, 153] on input "text" at bounding box center [199, 159] width 70 height 12
type input "kiện chó"
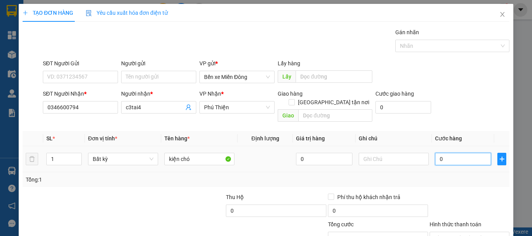
click at [460, 155] on input "0" at bounding box center [463, 159] width 56 height 12
type input "001"
type input "1"
type input "0.010"
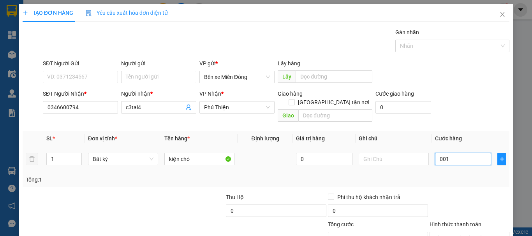
type input "10"
type input "00.100"
type input "100"
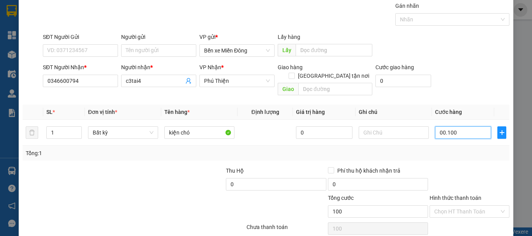
scroll to position [52, 0]
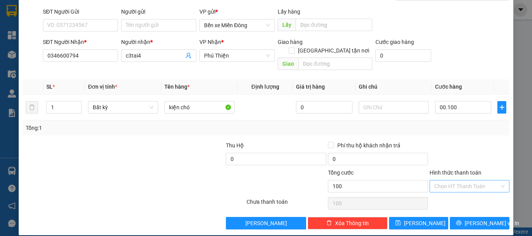
drag, startPoint x: 459, startPoint y: 176, endPoint x: 461, endPoint y: 183, distance: 7.2
click at [459, 181] on input "Hình thức thanh toán" at bounding box center [466, 187] width 65 height 12
type input "100.000"
click at [456, 194] on div "Tại văn phòng" at bounding box center [465, 193] width 70 height 9
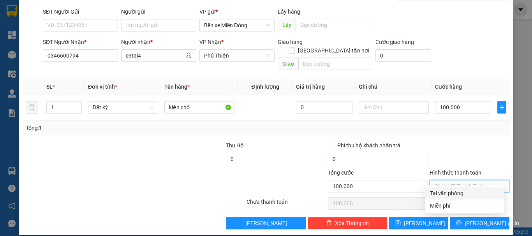
type input "0"
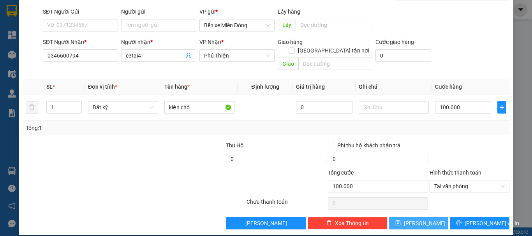
click at [430, 217] on button "[PERSON_NAME]" at bounding box center [419, 223] width 60 height 12
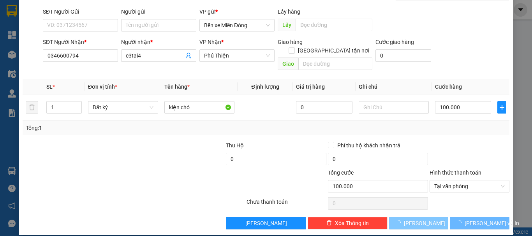
type input "0"
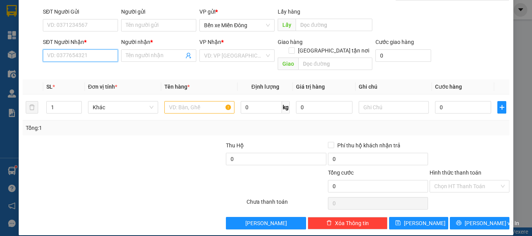
click at [90, 58] on input "SĐT Người Nhận *" at bounding box center [80, 55] width 75 height 12
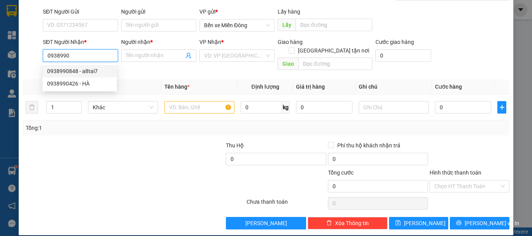
click at [86, 73] on div "0938990848 - a8tai7" at bounding box center [79, 71] width 65 height 9
type input "0938990848"
type input "a8tai7"
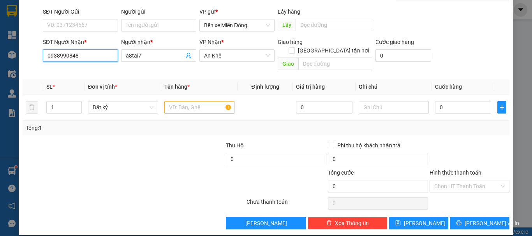
type input "0938990848"
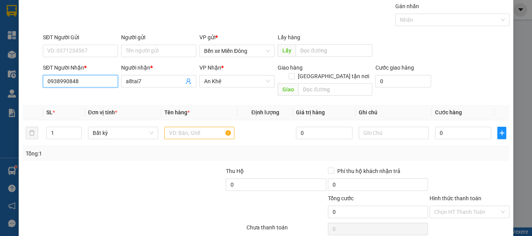
scroll to position [0, 0]
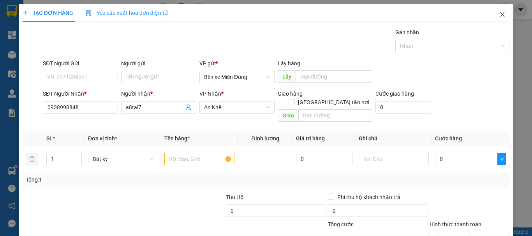
click at [499, 15] on icon "close" at bounding box center [502, 14] width 6 height 6
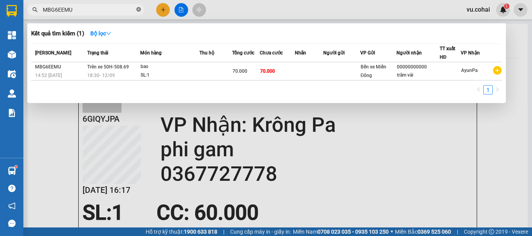
click at [139, 10] on icon "close-circle" at bounding box center [138, 9] width 5 height 5
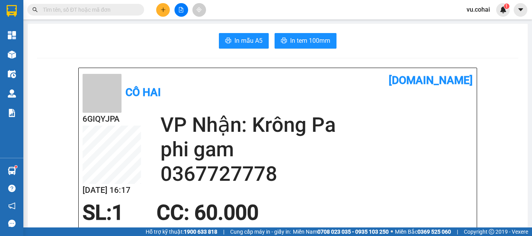
click at [125, 12] on input "text" at bounding box center [89, 9] width 92 height 9
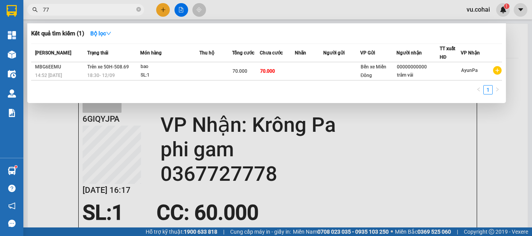
type input "7"
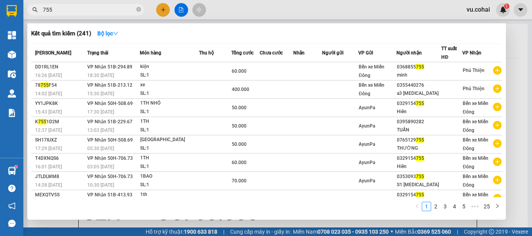
type input "755"
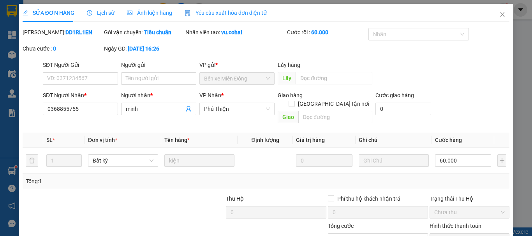
type input "0368855755"
type input "minh"
type input "60.000"
click at [499, 14] on icon "close" at bounding box center [502, 14] width 6 height 6
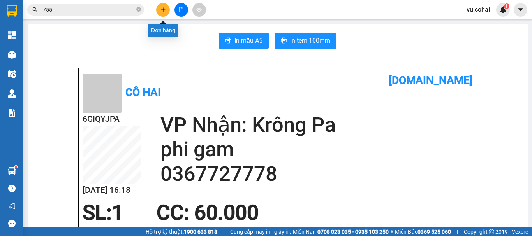
click at [162, 7] on icon "plus" at bounding box center [162, 9] width 5 height 5
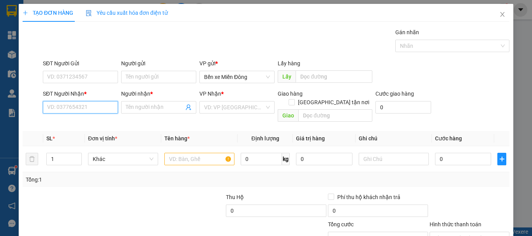
click at [82, 107] on input "SĐT Người Nhận *" at bounding box center [80, 107] width 75 height 12
type input "0937883755"
click at [67, 126] on div "0937883755 - ko tên" at bounding box center [79, 123] width 65 height 9
type input "ko tên"
type input "0937883755"
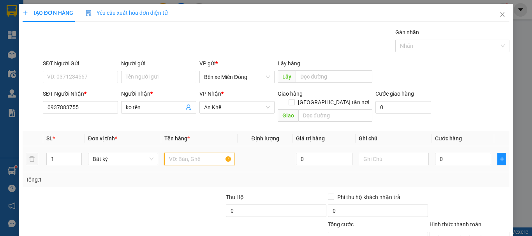
click at [186, 153] on input "text" at bounding box center [199, 159] width 70 height 12
click at [181, 153] on input "text" at bounding box center [199, 159] width 70 height 12
type input "bao"
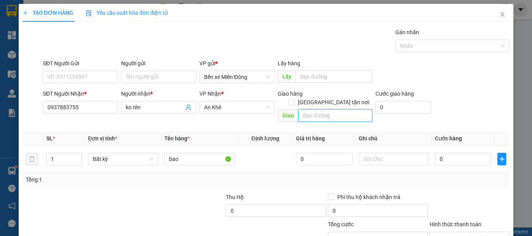
click at [335, 109] on input "text" at bounding box center [335, 115] width 74 height 12
type input "poto"
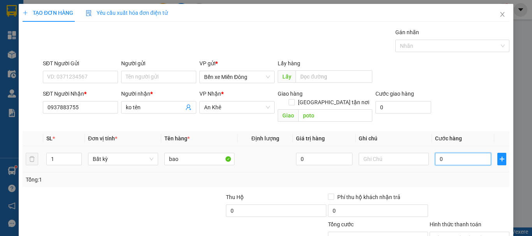
click at [469, 153] on input "0" at bounding box center [463, 159] width 56 height 12
type input "007"
type input "7"
type input "0.070"
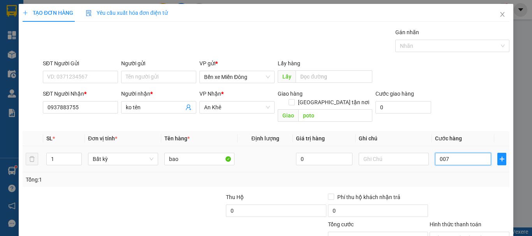
type input "70"
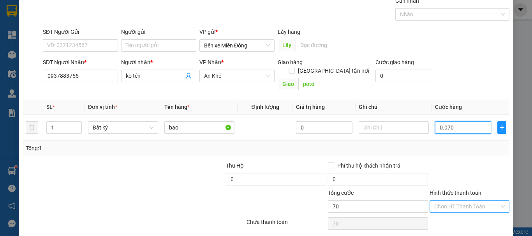
scroll to position [52, 0]
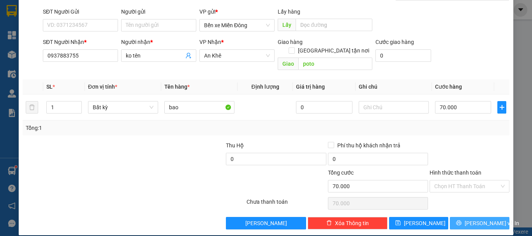
click at [473, 219] on span "[PERSON_NAME] và In" at bounding box center [492, 223] width 55 height 9
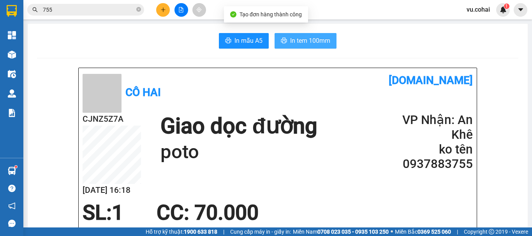
click at [317, 41] on span "In tem 100mm" at bounding box center [310, 41] width 40 height 10
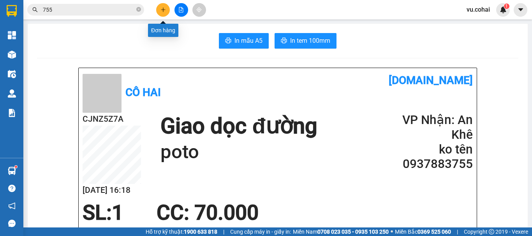
click at [160, 11] on button at bounding box center [163, 10] width 14 height 14
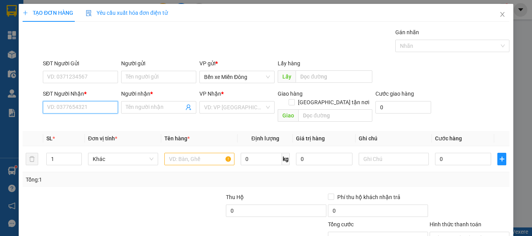
click at [67, 113] on input "SĐT Người Nhận *" at bounding box center [80, 107] width 75 height 12
click at [67, 113] on input "0905" at bounding box center [80, 107] width 75 height 12
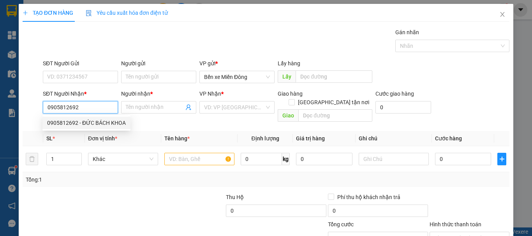
click at [103, 123] on div "0905812692 - ĐỨC BÁCH KHOA" at bounding box center [86, 123] width 79 height 9
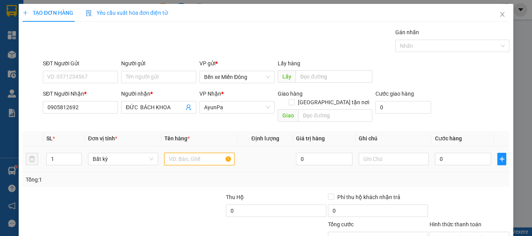
click at [195, 153] on input "text" at bounding box center [199, 159] width 70 height 12
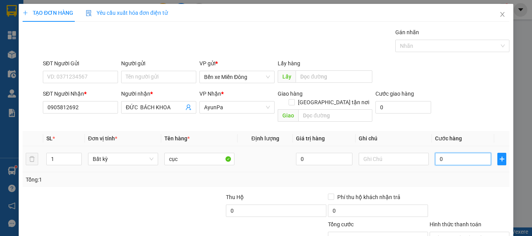
click at [454, 155] on input "0" at bounding box center [463, 159] width 56 height 12
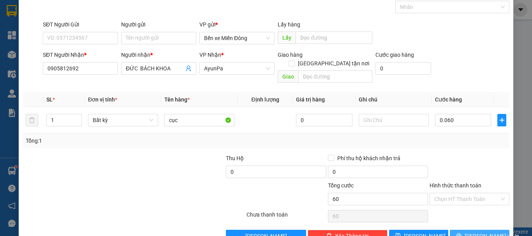
click at [476, 232] on span "[PERSON_NAME] và In" at bounding box center [492, 236] width 55 height 9
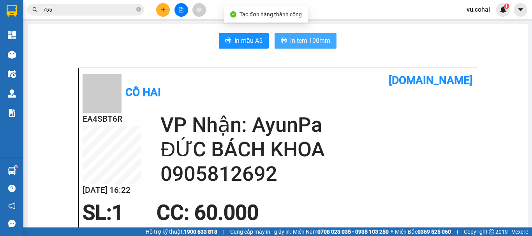
click at [329, 35] on button "In tem 100mm" at bounding box center [306, 41] width 62 height 16
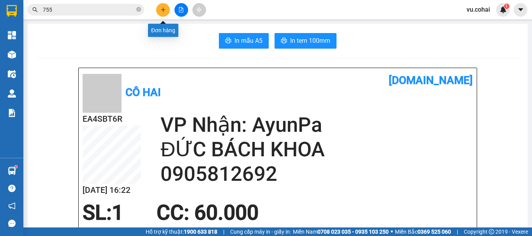
click at [161, 7] on button at bounding box center [163, 10] width 14 height 14
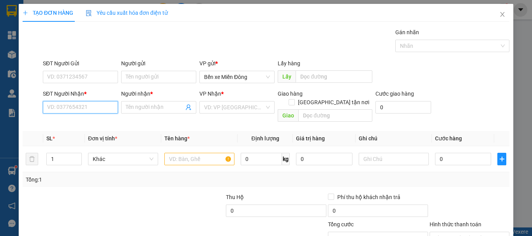
click at [95, 113] on input "SĐT Người Nhận *" at bounding box center [80, 107] width 75 height 12
click at [89, 125] on div "0345608879 - CƯỜNG" at bounding box center [79, 123] width 65 height 9
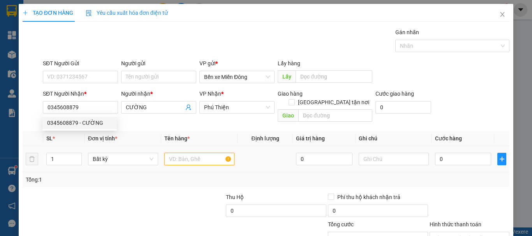
click at [196, 153] on input "text" at bounding box center [199, 159] width 70 height 12
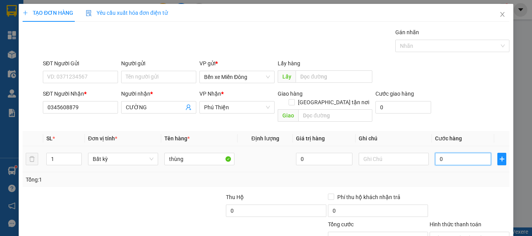
click at [455, 153] on input "0" at bounding box center [463, 159] width 56 height 12
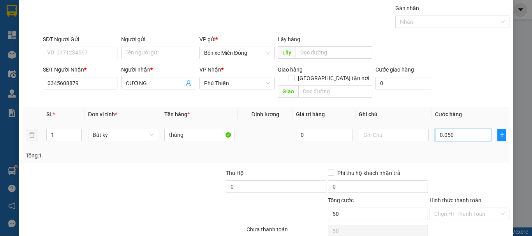
scroll to position [52, 0]
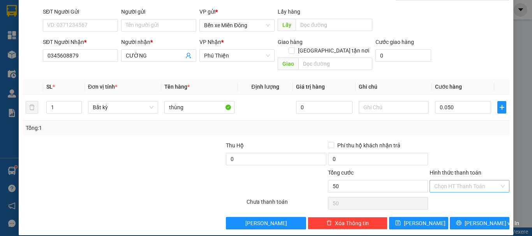
click at [467, 181] on input "Hình thức thanh toán" at bounding box center [466, 187] width 65 height 12
click at [459, 189] on div "Tại văn phòng" at bounding box center [464, 193] width 79 height 12
click at [473, 219] on span "[PERSON_NAME] và In" at bounding box center [492, 223] width 55 height 9
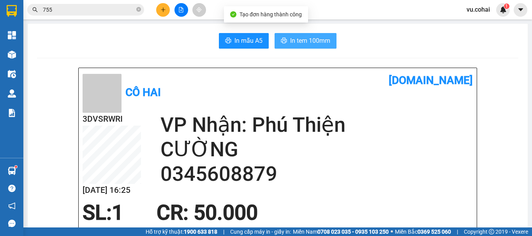
click at [290, 43] on span "In tem 100mm" at bounding box center [310, 41] width 40 height 10
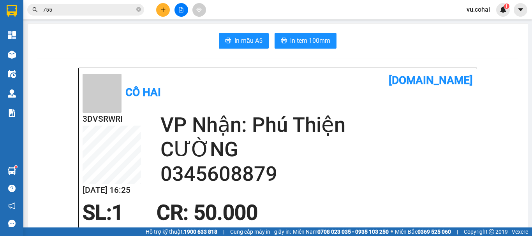
click at [162, 8] on icon "plus" at bounding box center [162, 9] width 5 height 5
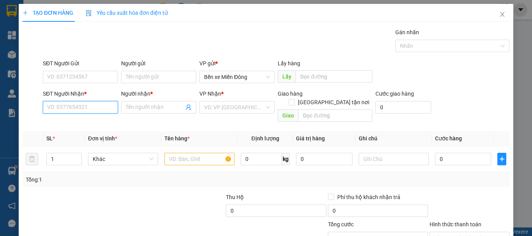
click at [64, 107] on input "SĐT Người Nhận *" at bounding box center [80, 107] width 75 height 12
click at [71, 106] on input "SĐT Người Nhận *" at bounding box center [80, 107] width 75 height 12
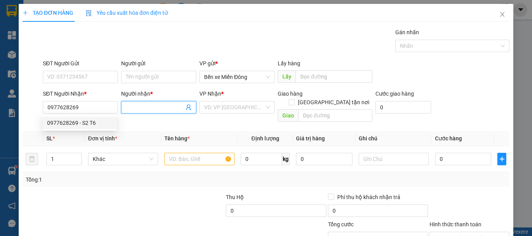
click at [153, 104] on input "Người nhận *" at bounding box center [155, 107] width 58 height 9
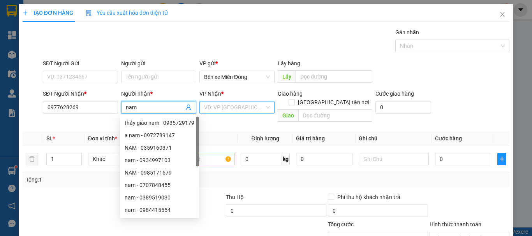
click at [233, 107] on input "search" at bounding box center [234, 108] width 60 height 12
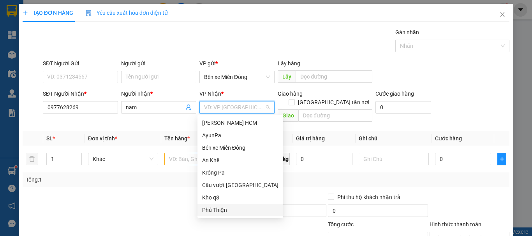
click at [217, 210] on div "Phú Thiện" at bounding box center [240, 210] width 76 height 9
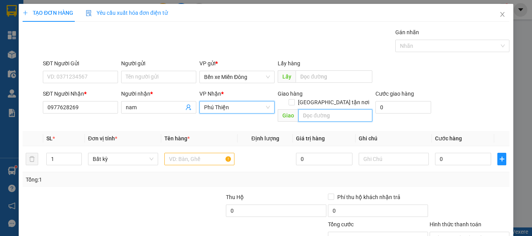
click at [316, 109] on input "text" at bounding box center [335, 115] width 74 height 12
click at [333, 109] on input "aynha" at bounding box center [335, 115] width 74 height 12
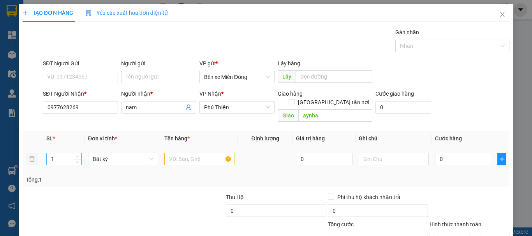
click at [57, 153] on input "1" at bounding box center [64, 159] width 35 height 12
click at [61, 153] on input "1" at bounding box center [64, 159] width 35 height 12
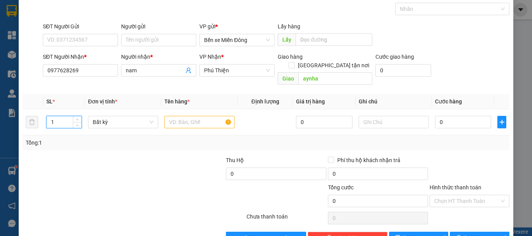
scroll to position [39, 0]
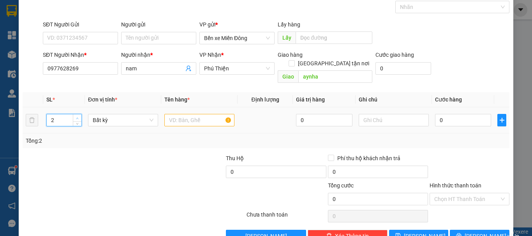
click at [76, 117] on icon "up" at bounding box center [77, 118] width 3 height 3
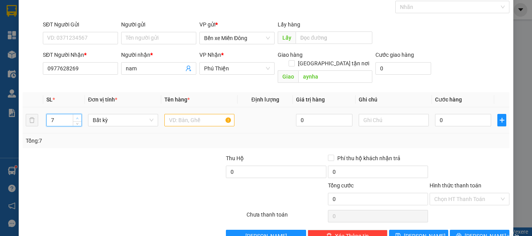
click at [76, 117] on icon "up" at bounding box center [77, 118] width 3 height 3
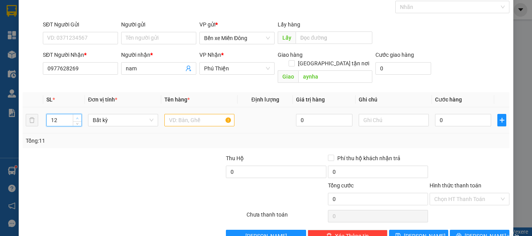
click at [76, 117] on icon "up" at bounding box center [77, 118] width 3 height 3
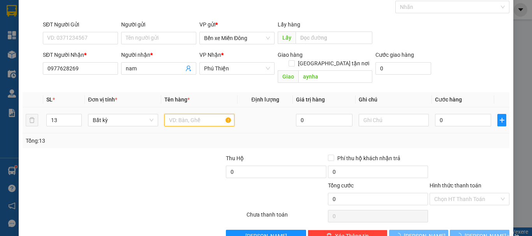
click at [196, 114] on input "text" at bounding box center [199, 120] width 70 height 12
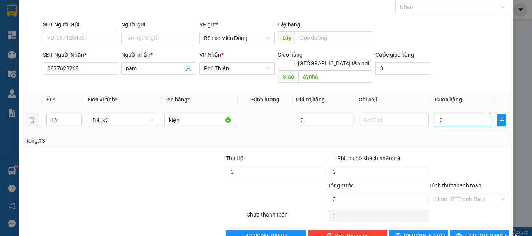
drag, startPoint x: 465, startPoint y: 119, endPoint x: 465, endPoint y: 112, distance: 7.1
click at [465, 116] on div "0" at bounding box center [463, 121] width 56 height 16
click at [464, 114] on input "0" at bounding box center [463, 120] width 56 height 12
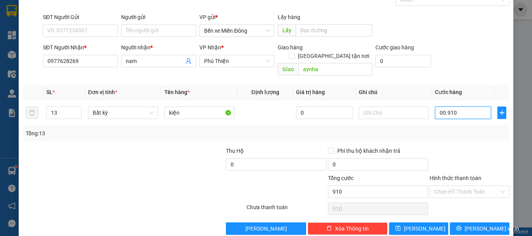
scroll to position [52, 0]
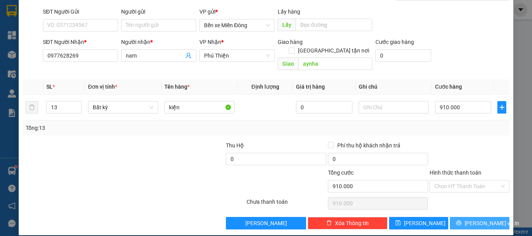
click at [483, 219] on span "[PERSON_NAME] và In" at bounding box center [492, 223] width 55 height 9
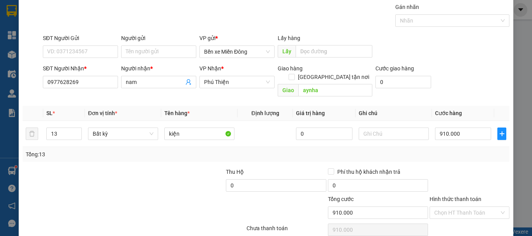
scroll to position [0, 0]
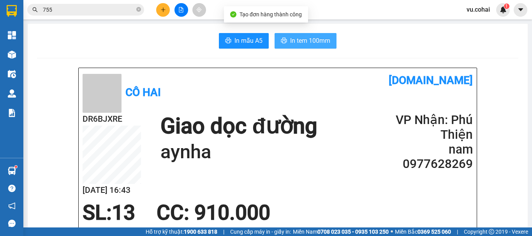
click at [308, 46] on button "In tem 100mm" at bounding box center [306, 41] width 62 height 16
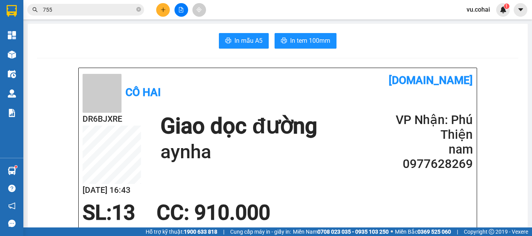
click at [166, 7] on button at bounding box center [163, 10] width 14 height 14
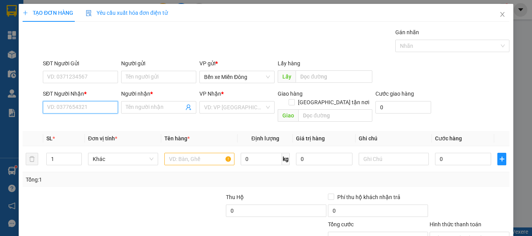
click at [78, 110] on input "SĐT Người Nhận *" at bounding box center [80, 107] width 75 height 12
click at [74, 109] on input "SĐT Người Nhận *" at bounding box center [80, 107] width 75 height 12
click at [80, 105] on input "SĐT Người Nhận *" at bounding box center [80, 107] width 75 height 12
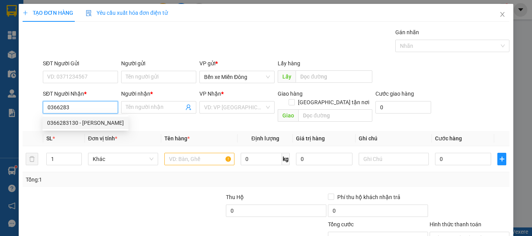
click at [59, 122] on div "0366283130 - Hùng Tiến Đạt" at bounding box center [85, 123] width 77 height 9
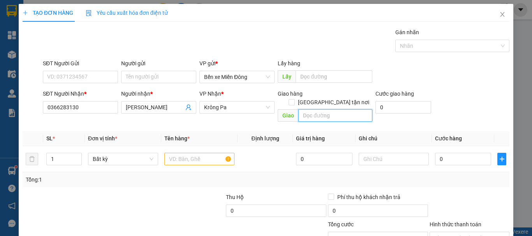
click at [331, 109] on input "text" at bounding box center [335, 115] width 74 height 12
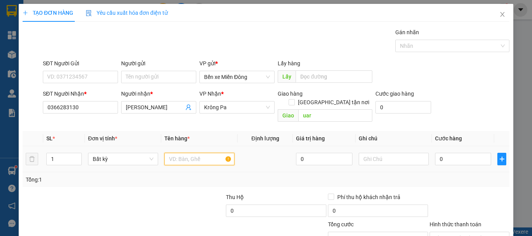
click at [190, 153] on input "text" at bounding box center [199, 159] width 70 height 12
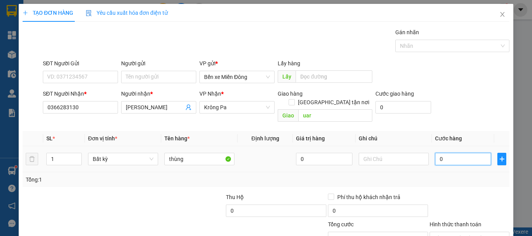
click at [466, 153] on input "0" at bounding box center [463, 159] width 56 height 12
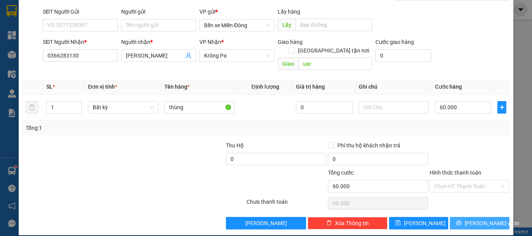
click at [481, 219] on span "[PERSON_NAME] và In" at bounding box center [492, 223] width 55 height 9
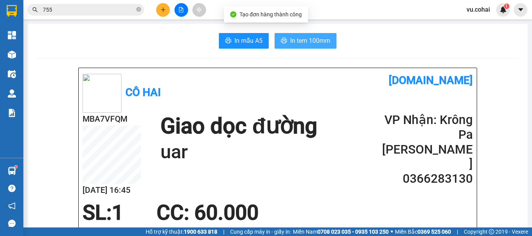
click at [316, 44] on span "In tem 100mm" at bounding box center [310, 41] width 40 height 10
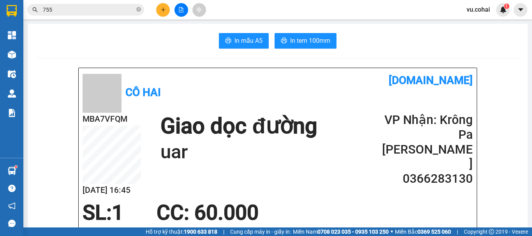
click at [173, 11] on div at bounding box center [181, 10] width 58 height 14
click at [163, 12] on button at bounding box center [163, 10] width 14 height 14
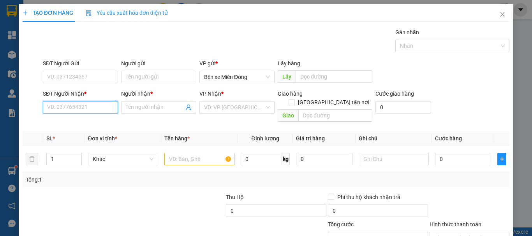
click at [86, 105] on input "SĐT Người Nhận *" at bounding box center [80, 107] width 75 height 12
click at [81, 110] on input "SĐT Người Nhận *" at bounding box center [80, 107] width 75 height 12
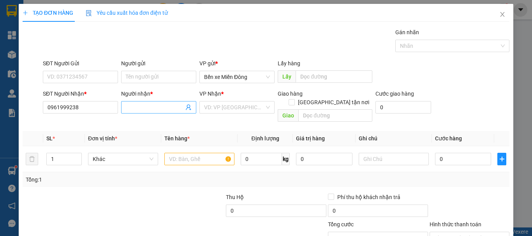
click at [166, 105] on input "Người nhận *" at bounding box center [155, 107] width 58 height 9
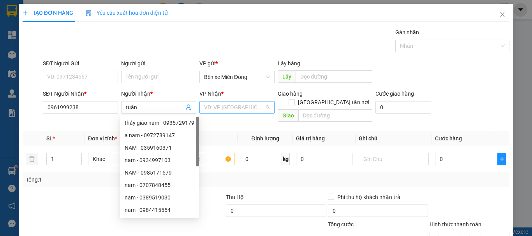
click at [234, 106] on input "search" at bounding box center [234, 108] width 60 height 12
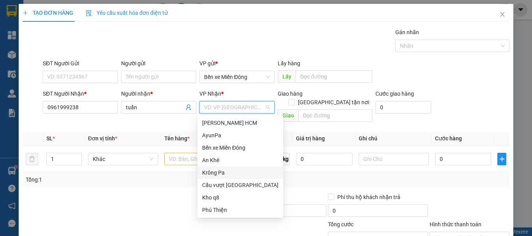
click at [220, 174] on div "Krông Pa" at bounding box center [240, 173] width 76 height 9
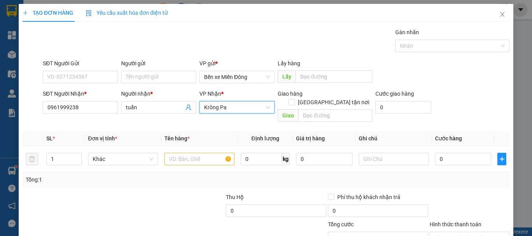
drag, startPoint x: 220, startPoint y: 174, endPoint x: 229, endPoint y: 110, distance: 64.1
click at [222, 162] on div "SL * Đơn vị tính * Tên hàng * Định lượng Giá trị hàng Ghi chú Cước hàng 1 Khác …" at bounding box center [266, 159] width 487 height 56
click at [235, 106] on span "Krông Pa" at bounding box center [237, 108] width 66 height 12
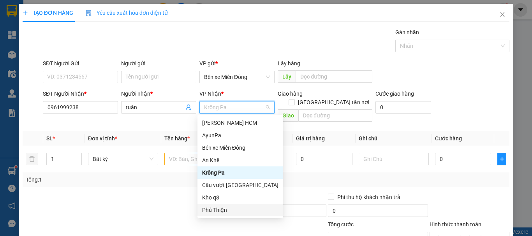
click at [224, 210] on div "Phú Thiện" at bounding box center [240, 210] width 76 height 9
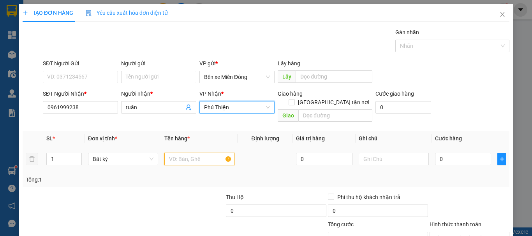
click at [185, 153] on input "text" at bounding box center [199, 159] width 70 height 12
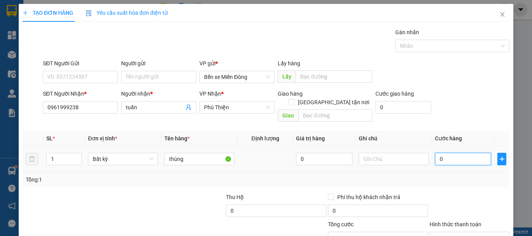
click at [462, 153] on input "0" at bounding box center [463, 159] width 56 height 12
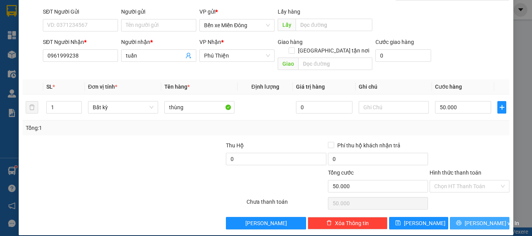
click at [491, 217] on button "[PERSON_NAME] và In" at bounding box center [480, 223] width 60 height 12
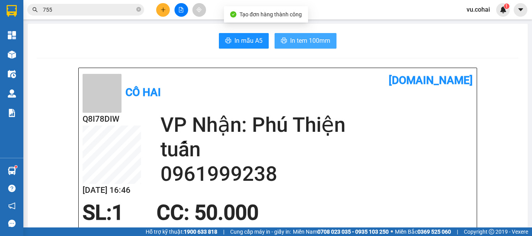
click at [313, 45] on span "In tem 100mm" at bounding box center [310, 41] width 40 height 10
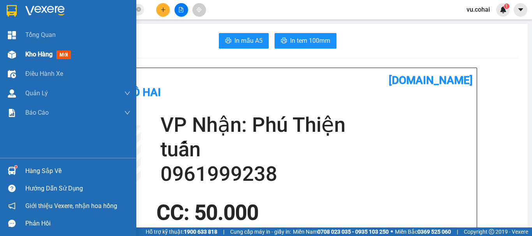
click at [39, 48] on div "Kho hàng mới" at bounding box center [77, 54] width 105 height 19
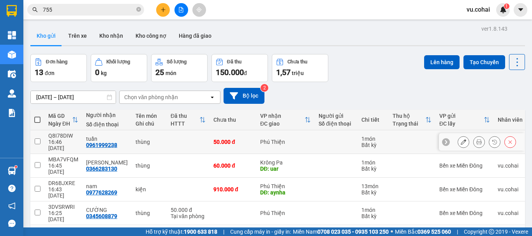
click at [35, 142] on td at bounding box center [37, 142] width 14 height 24
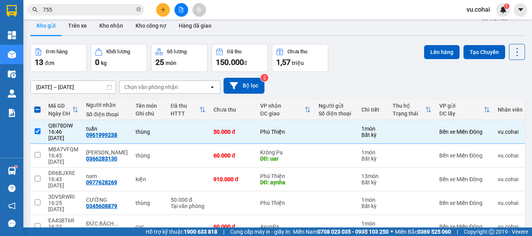
scroll to position [39, 0]
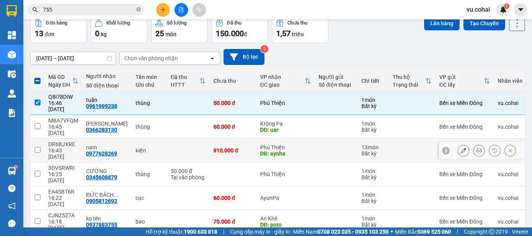
click at [35, 147] on input "checkbox" at bounding box center [38, 150] width 6 height 6
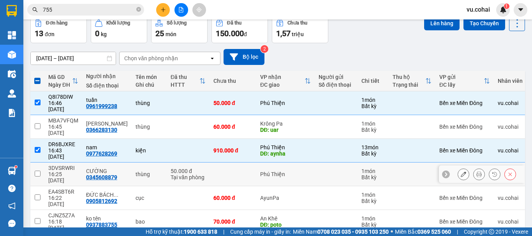
click at [38, 171] on input "checkbox" at bounding box center [38, 174] width 6 height 6
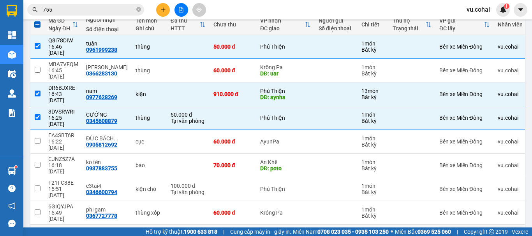
scroll to position [113, 0]
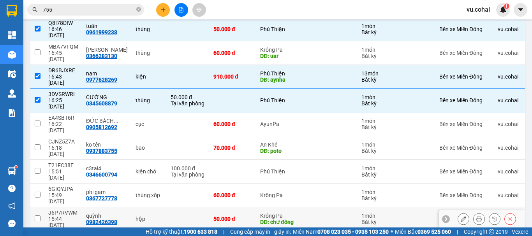
click at [37, 216] on input "checkbox" at bounding box center [38, 219] width 6 height 6
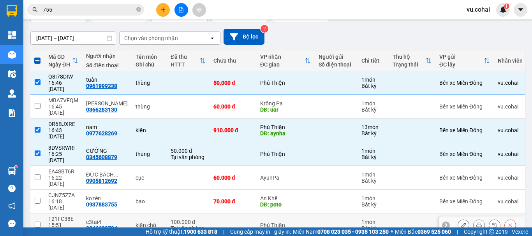
scroll to position [0, 0]
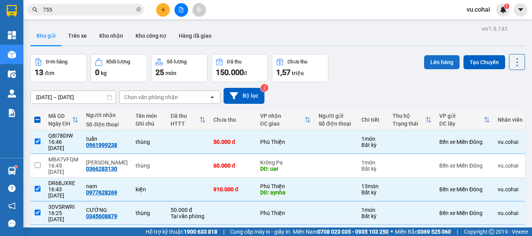
click at [445, 58] on button "Lên hàng" at bounding box center [441, 62] width 35 height 14
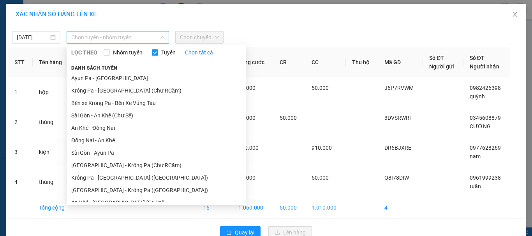
click at [108, 36] on span "Chọn tuyến - nhóm tuyến" at bounding box center [117, 38] width 93 height 12
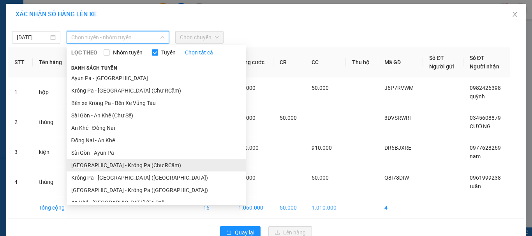
click at [123, 168] on li "[GEOGRAPHIC_DATA] - Krông Pa (Chư RCăm)" at bounding box center [156, 165] width 179 height 12
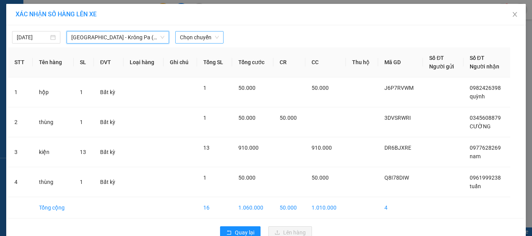
click at [205, 36] on span "Chọn chuyến" at bounding box center [199, 38] width 39 height 12
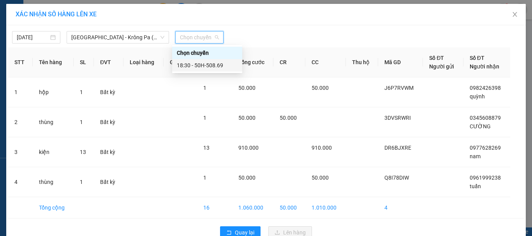
click at [207, 68] on div "18:30 - 50H-508.69" at bounding box center [207, 65] width 61 height 9
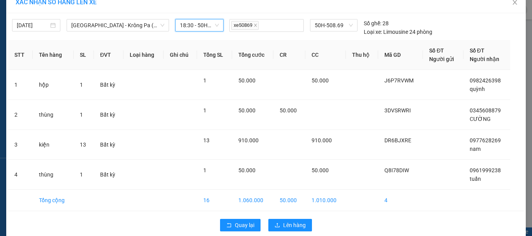
scroll to position [23, 0]
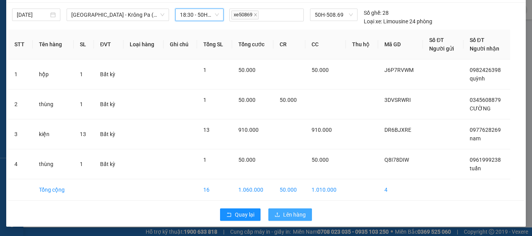
click at [294, 217] on span "Lên hàng" at bounding box center [294, 215] width 23 height 9
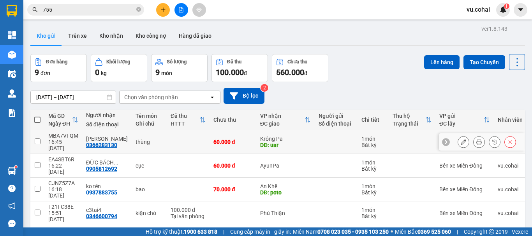
click at [41, 139] on td at bounding box center [37, 142] width 14 height 24
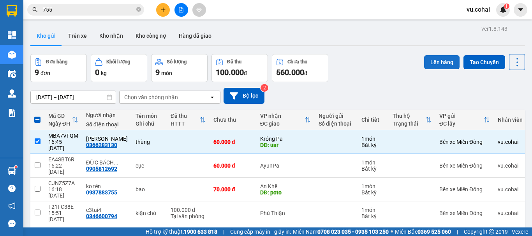
click at [435, 65] on button "Lên hàng" at bounding box center [441, 62] width 35 height 14
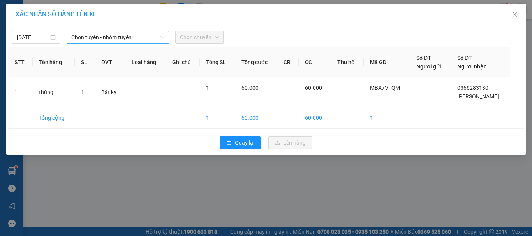
click at [135, 37] on span "Chọn tuyến - nhóm tuyến" at bounding box center [117, 38] width 93 height 12
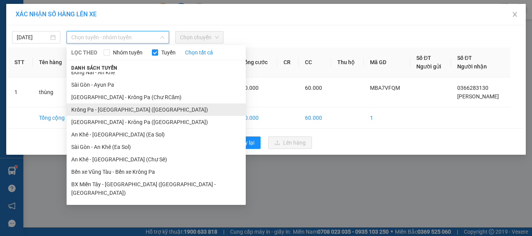
scroll to position [69, 0]
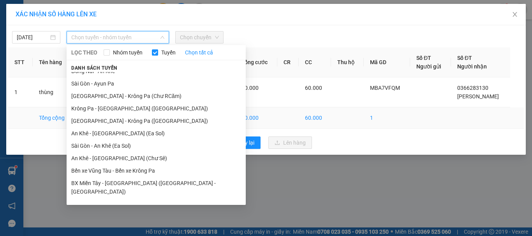
drag, startPoint x: 116, startPoint y: 122, endPoint x: 138, endPoint y: 115, distance: 23.9
click at [117, 122] on li "[GEOGRAPHIC_DATA] - Krông Pa ([GEOGRAPHIC_DATA])" at bounding box center [156, 121] width 179 height 12
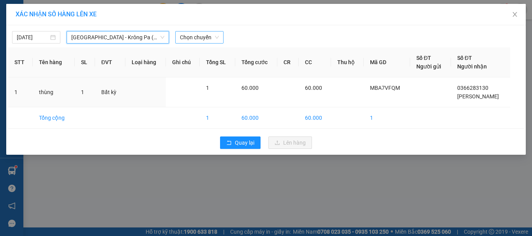
click at [199, 36] on span "Chọn chuyến" at bounding box center [199, 38] width 39 height 12
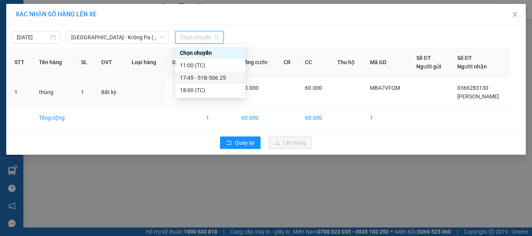
click at [208, 78] on div "17:45 - 51B-506.25" at bounding box center [210, 78] width 61 height 9
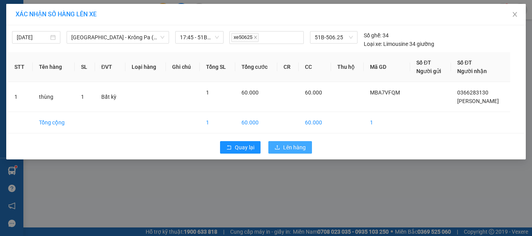
click at [300, 150] on span "Lên hàng" at bounding box center [294, 147] width 23 height 9
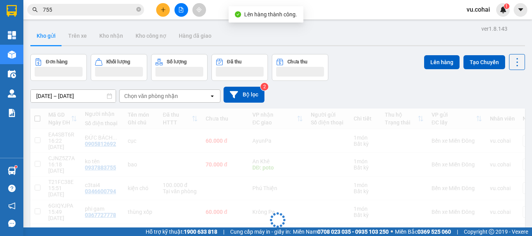
scroll to position [77, 0]
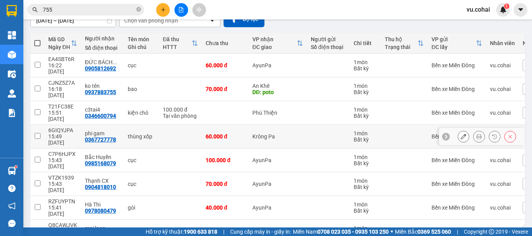
click at [34, 125] on td at bounding box center [37, 137] width 14 height 24
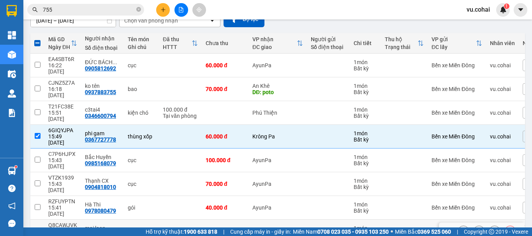
click at [39, 228] on input "checkbox" at bounding box center [38, 231] width 6 height 6
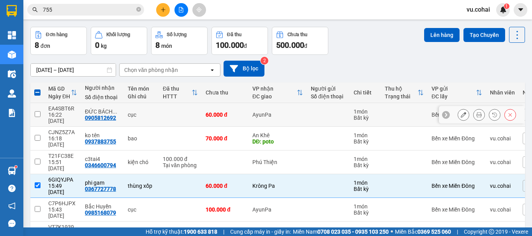
scroll to position [0, 0]
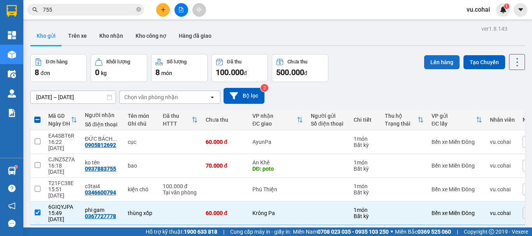
click at [431, 64] on button "Lên hàng" at bounding box center [441, 62] width 35 height 14
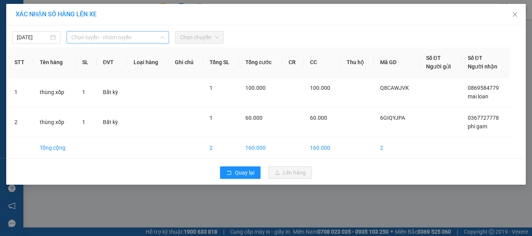
click at [93, 37] on span "Chọn tuyến - nhóm tuyến" at bounding box center [117, 38] width 93 height 12
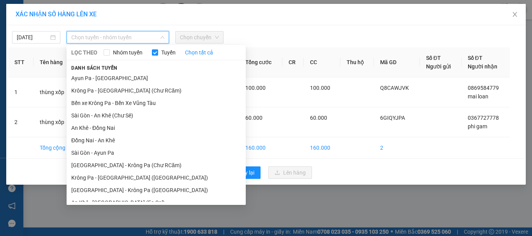
drag, startPoint x: 115, startPoint y: 190, endPoint x: 120, endPoint y: 178, distance: 12.7
click at [115, 190] on li "[GEOGRAPHIC_DATA] - Krông Pa ([GEOGRAPHIC_DATA])" at bounding box center [156, 190] width 179 height 12
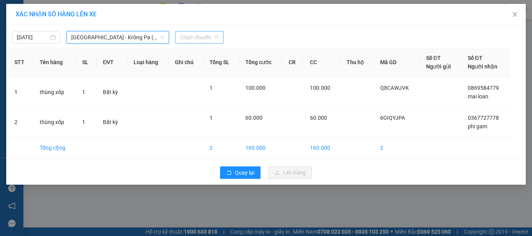
click at [204, 37] on span "Chọn chuyến" at bounding box center [199, 38] width 39 height 12
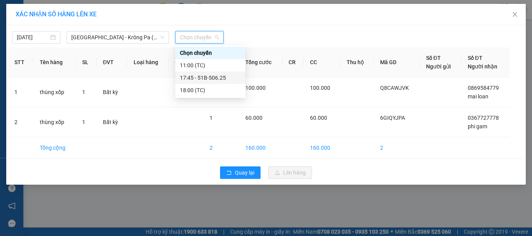
click at [216, 78] on div "17:45 - 51B-506.25" at bounding box center [210, 78] width 61 height 9
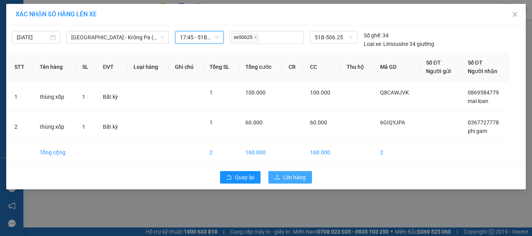
click at [284, 178] on span "Lên hàng" at bounding box center [294, 177] width 23 height 9
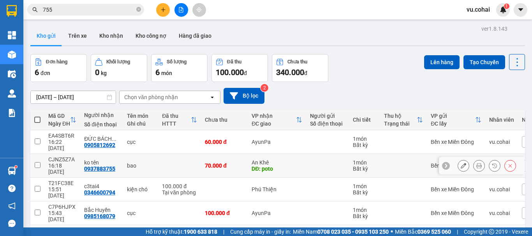
click at [36, 162] on input "checkbox" at bounding box center [38, 165] width 6 height 6
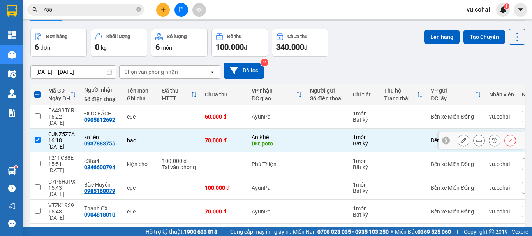
scroll to position [39, 0]
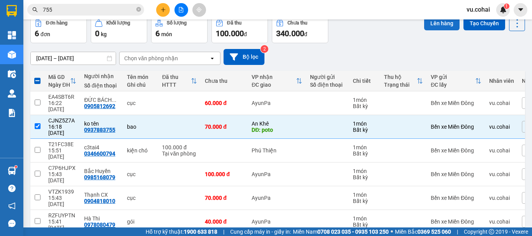
click at [430, 27] on button "Lên hàng" at bounding box center [441, 23] width 35 height 14
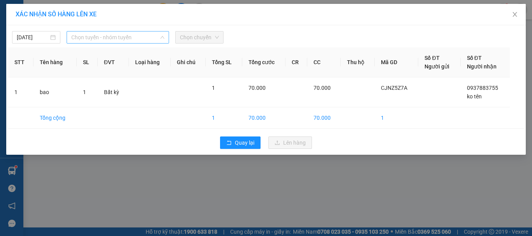
click at [116, 39] on span "Chọn tuyến - nhóm tuyến" at bounding box center [117, 38] width 93 height 12
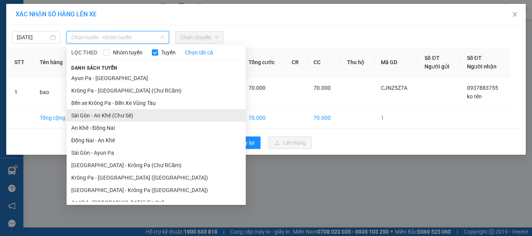
click at [134, 117] on li "Sài Gòn - An Khê (Chư Sê)" at bounding box center [156, 115] width 179 height 12
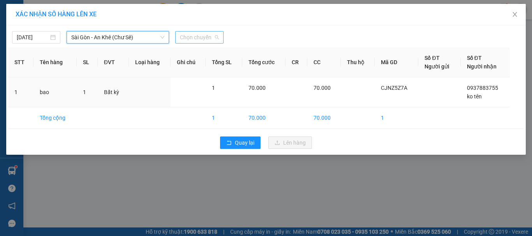
click at [210, 37] on span "Chọn chuyến" at bounding box center [199, 38] width 39 height 12
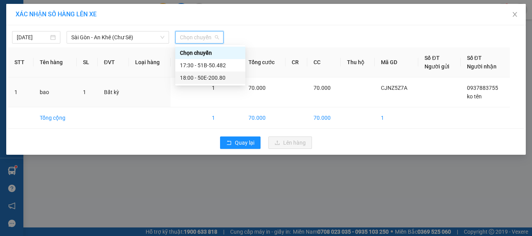
click at [212, 80] on div "18:00 - 50E-200.80" at bounding box center [210, 78] width 61 height 9
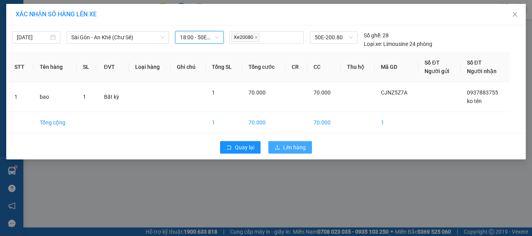
click at [295, 145] on span "Lên hàng" at bounding box center [294, 147] width 23 height 9
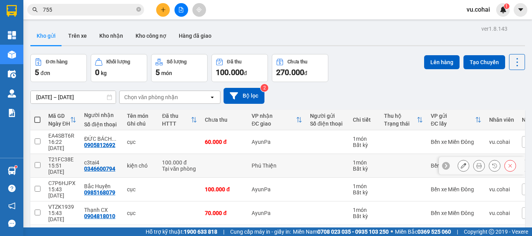
drag, startPoint x: 34, startPoint y: 157, endPoint x: 87, endPoint y: 143, distance: 54.7
click at [36, 162] on input "checkbox" at bounding box center [38, 165] width 6 height 6
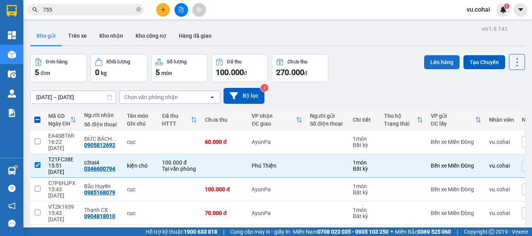
drag, startPoint x: 436, startPoint y: 60, endPoint x: 426, endPoint y: 60, distance: 9.7
click at [433, 60] on button "Lên hàng" at bounding box center [441, 62] width 35 height 14
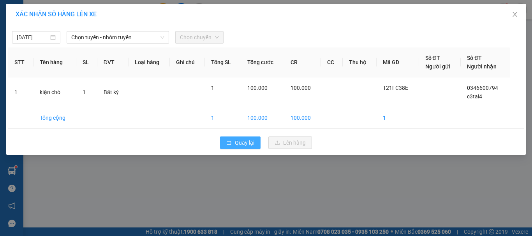
click at [241, 146] on span "Quay lại" at bounding box center [244, 143] width 19 height 9
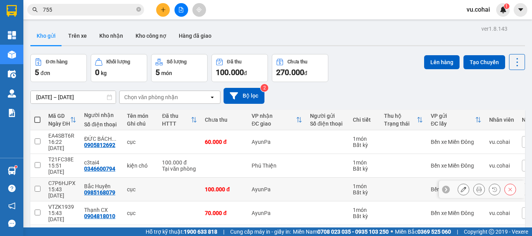
click at [35, 186] on input "checkbox" at bounding box center [38, 189] width 6 height 6
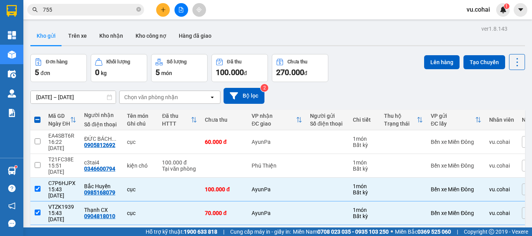
drag, startPoint x: 42, startPoint y: 210, endPoint x: 111, endPoint y: 193, distance: 71.0
click at [49, 226] on tr "RZFUYPTN 15:41 [DATE] Hà Thi 0978080479 gói 40.000 đ AyunPa 1 món Bất kỳ Bến xe…" at bounding box center [297, 238] width 535 height 24
checkbox input "true"
click at [32, 155] on td at bounding box center [37, 166] width 14 height 24
checkbox input "true"
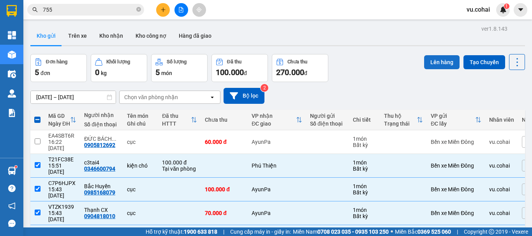
click at [431, 56] on button "Lên hàng" at bounding box center [441, 62] width 35 height 14
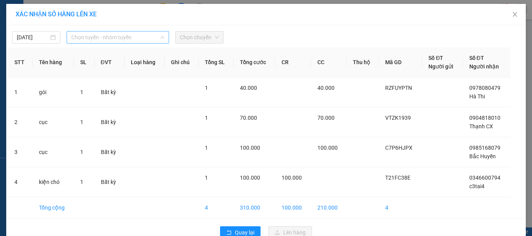
click at [109, 38] on span "Chọn tuyến - nhóm tuyến" at bounding box center [117, 38] width 93 height 12
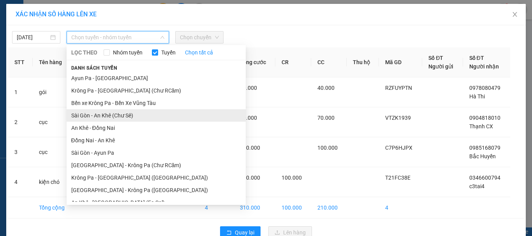
click at [128, 116] on li "Sài Gòn - An Khê (Chư Sê)" at bounding box center [156, 115] width 179 height 12
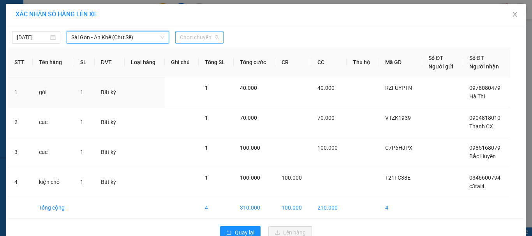
click at [198, 38] on span "Chọn chuyến" at bounding box center [199, 38] width 39 height 12
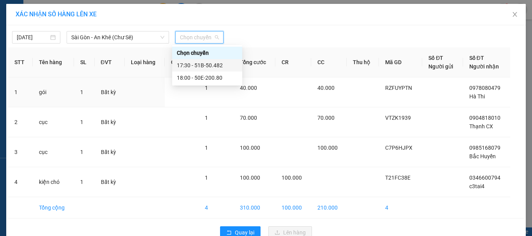
click at [209, 65] on div "17:30 - 51B-50.482" at bounding box center [207, 65] width 61 height 9
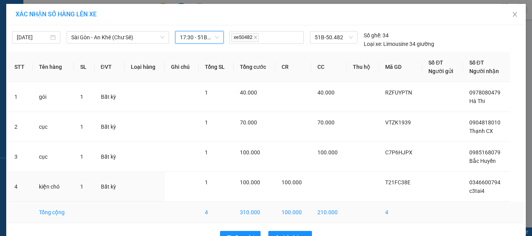
scroll to position [23, 0]
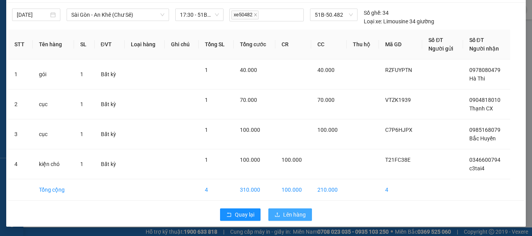
click at [286, 212] on span "Lên hàng" at bounding box center [294, 215] width 23 height 9
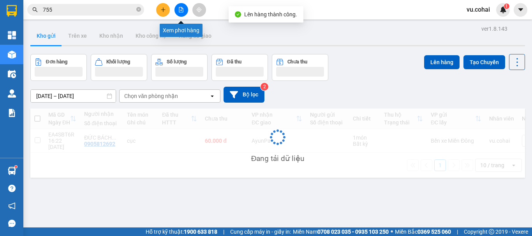
drag, startPoint x: 184, startPoint y: 11, endPoint x: 180, endPoint y: 11, distance: 4.3
click at [180, 11] on button at bounding box center [182, 10] width 14 height 14
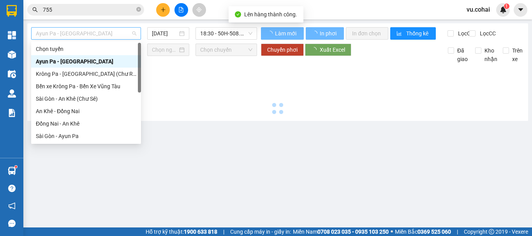
click at [100, 31] on span "Ayun Pa - [GEOGRAPHIC_DATA]" at bounding box center [86, 34] width 100 height 12
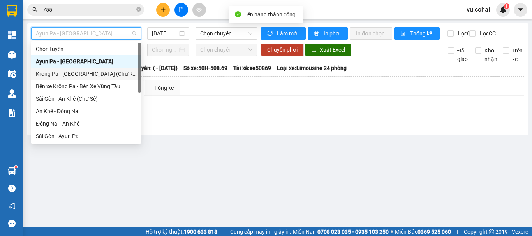
scroll to position [78, 0]
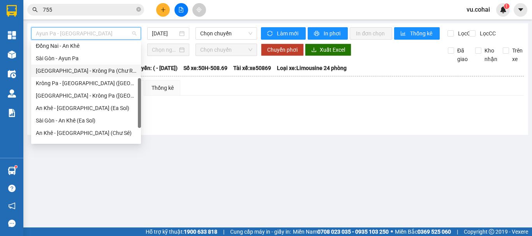
click at [104, 74] on div "[GEOGRAPHIC_DATA] - Krông Pa (Chư RCăm)" at bounding box center [86, 71] width 100 height 9
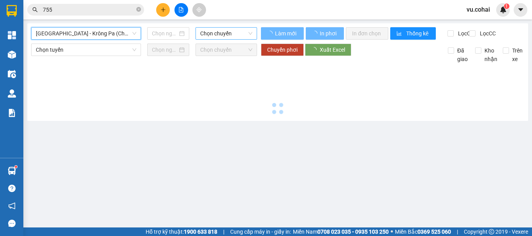
type input "[DATE]"
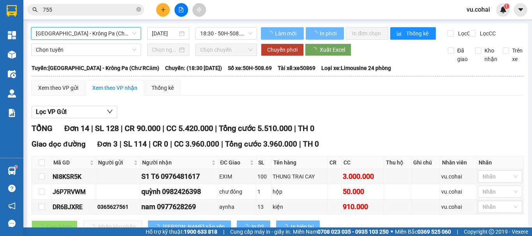
click at [219, 34] on span "18:30 - 50H-508.69" at bounding box center [226, 34] width 52 height 12
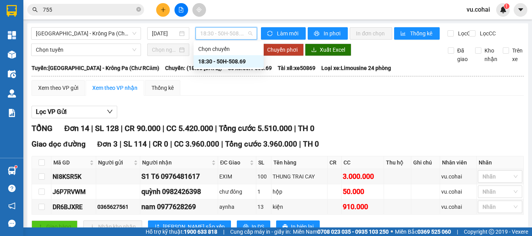
click at [231, 58] on div "18:30 - 50H-508.69" at bounding box center [228, 61] width 61 height 9
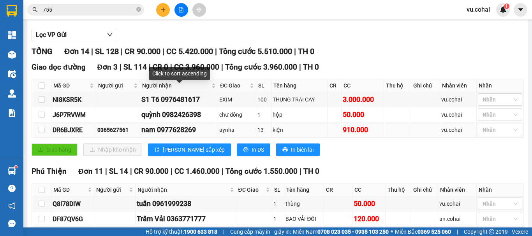
scroll to position [78, 0]
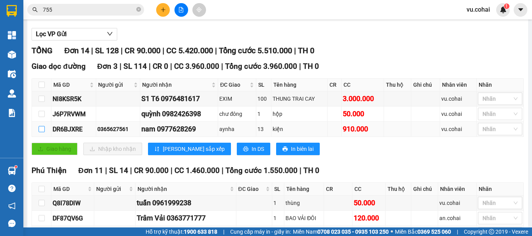
click at [41, 132] on input "checkbox" at bounding box center [42, 129] width 6 height 6
checkbox input "true"
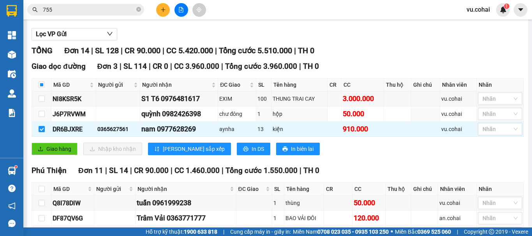
scroll to position [0, 0]
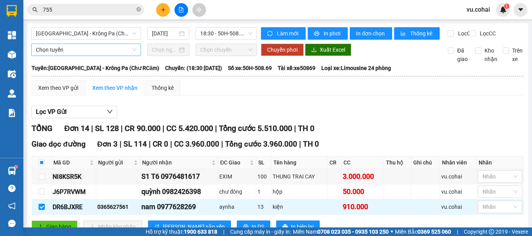
click at [86, 53] on span "Chọn tuyến" at bounding box center [86, 50] width 100 height 12
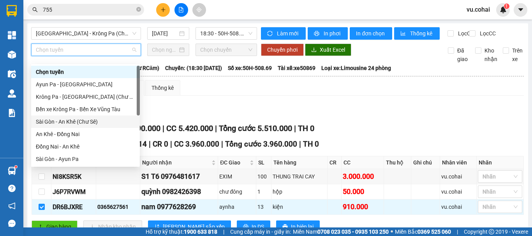
click at [86, 126] on div "Sài Gòn - An Khê (Chư Sê)" at bounding box center [85, 122] width 99 height 9
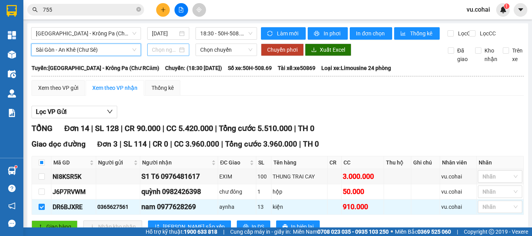
click at [167, 53] on input at bounding box center [165, 50] width 26 height 9
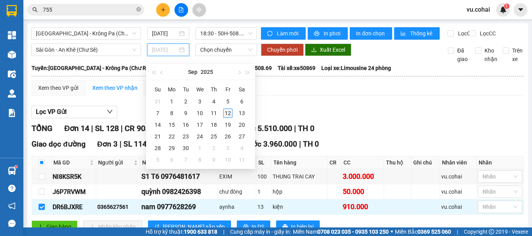
type input "[DATE]"
drag, startPoint x: 228, startPoint y: 115, endPoint x: 220, endPoint y: 81, distance: 34.4
click at [228, 115] on div "12" at bounding box center [227, 113] width 9 height 9
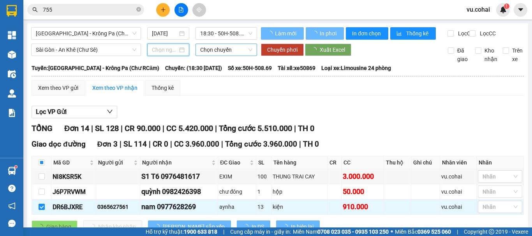
type input "[DATE]"
click at [230, 56] on span "Chọn chuyến" at bounding box center [226, 50] width 52 height 12
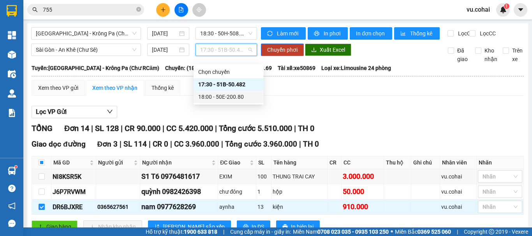
click at [218, 99] on div "18:00 - 50E-200.80" at bounding box center [228, 97] width 61 height 9
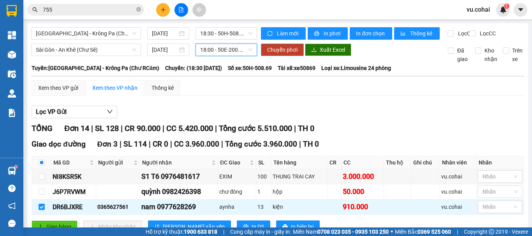
click at [287, 54] on span "Chuyển phơi" at bounding box center [282, 50] width 30 height 9
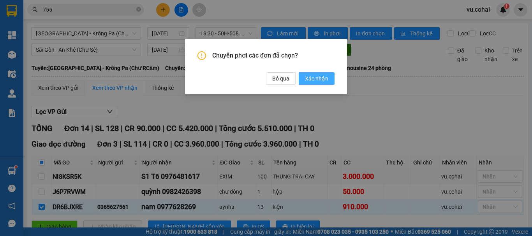
drag, startPoint x: 324, startPoint y: 79, endPoint x: 320, endPoint y: 78, distance: 4.0
click at [324, 79] on span "Xác nhận" at bounding box center [316, 78] width 23 height 9
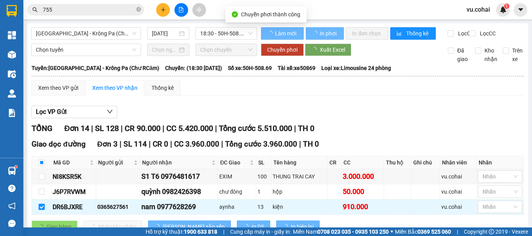
checkbox input "false"
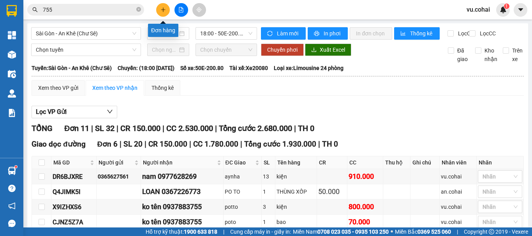
click at [159, 11] on button at bounding box center [163, 10] width 14 height 14
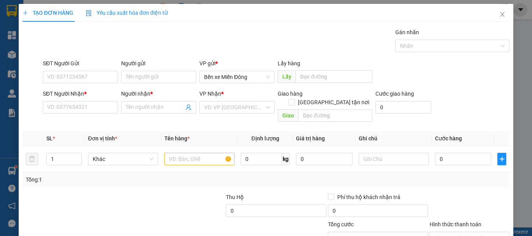
click at [90, 114] on div "SĐT Người Nhận * VD: 0377654321" at bounding box center [80, 103] width 75 height 27
click at [77, 108] on input "SĐT Người Nhận *" at bounding box center [80, 107] width 75 height 12
click at [67, 111] on input "SĐT Người Nhận *" at bounding box center [80, 107] width 75 height 12
click at [78, 103] on input "SĐT Người Nhận *" at bounding box center [80, 107] width 75 height 12
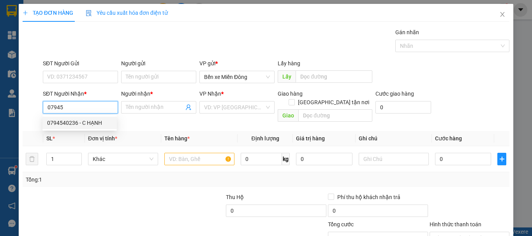
click at [78, 123] on div "0794540236 - C HẠNH" at bounding box center [79, 123] width 65 height 9
type input "0794540236"
type input "C HẠNH"
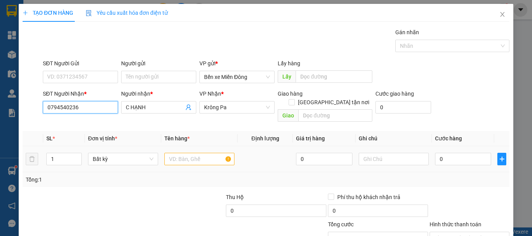
type input "0794540236"
click at [182, 153] on input "text" at bounding box center [199, 159] width 70 height 12
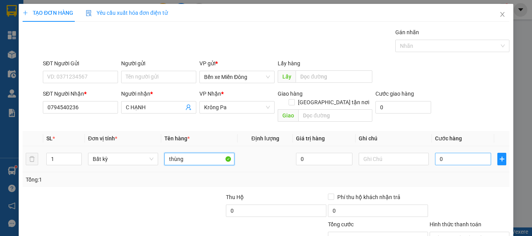
type input "thùng"
click at [443, 153] on input "0" at bounding box center [463, 159] width 56 height 12
type input "005"
type input "5"
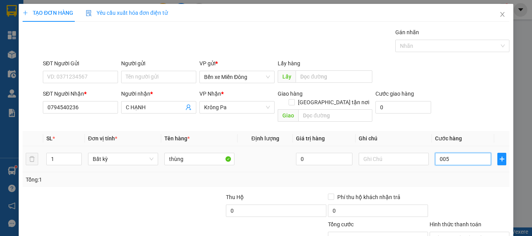
type input "0.050"
type input "50"
type input "005"
type input "5"
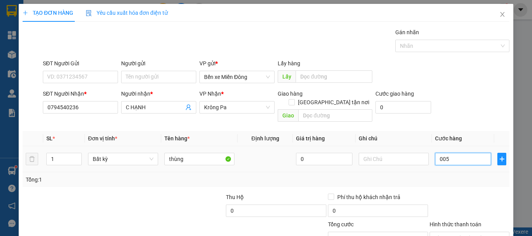
type input "5"
type input "00"
type input "0"
type input "006"
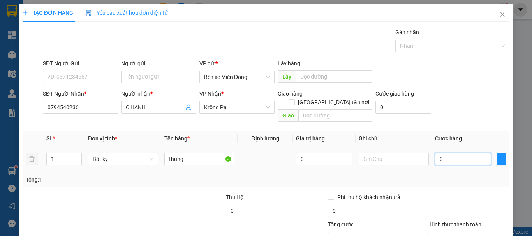
type input "6"
type input "0.060"
type input "60"
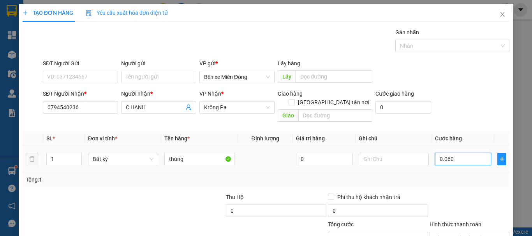
scroll to position [52, 0]
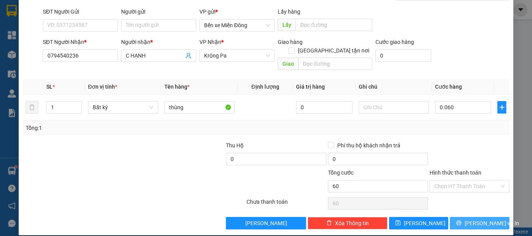
type input "60.000"
click at [462, 217] on button "[PERSON_NAME] và In" at bounding box center [480, 223] width 60 height 12
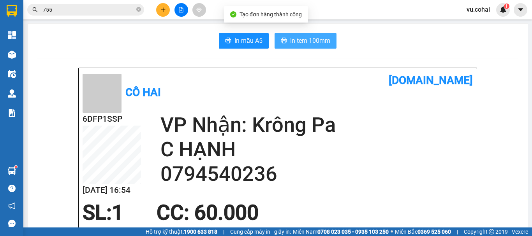
click at [312, 41] on span "In tem 100mm" at bounding box center [310, 41] width 40 height 10
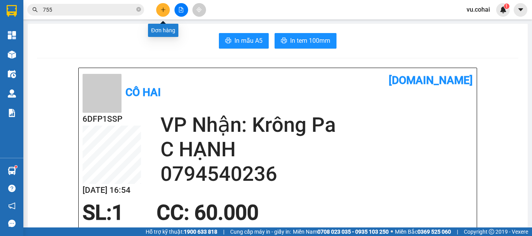
click at [160, 8] on icon "plus" at bounding box center [162, 9] width 5 height 5
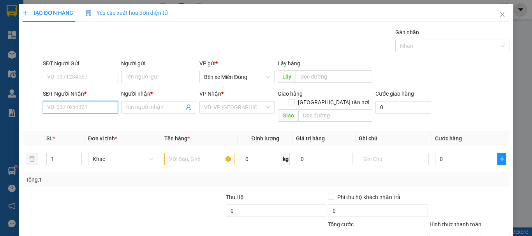
click at [74, 110] on input "SĐT Người Nhận *" at bounding box center [80, 107] width 75 height 12
click at [94, 126] on div "0964071825 - DIỆU LIÊN" at bounding box center [79, 123] width 65 height 9
type input "0964071825"
type input "DIỆU LIÊN"
type input "0964071825"
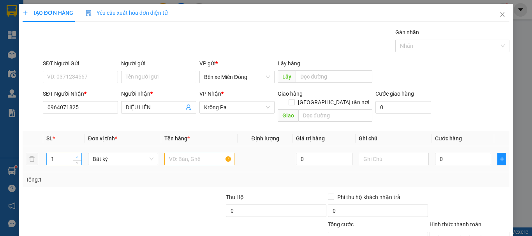
click at [81, 150] on td "1" at bounding box center [64, 159] width 42 height 26
click at [79, 153] on span "Increase Value" at bounding box center [77, 156] width 9 height 7
type input "3"
click at [79, 153] on span "Increase Value" at bounding box center [77, 156] width 9 height 7
drag, startPoint x: 205, startPoint y: 149, endPoint x: 206, endPoint y: 133, distance: 15.6
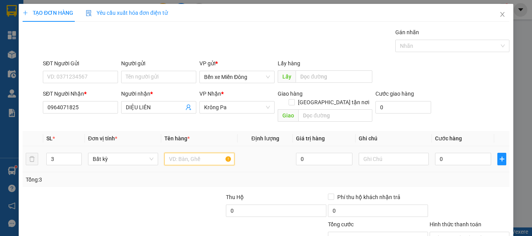
click at [205, 153] on input "text" at bounding box center [199, 159] width 70 height 12
type input "thùng"
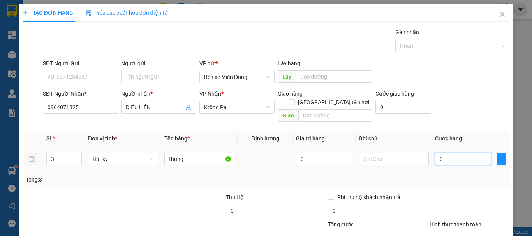
drag, startPoint x: 457, startPoint y: 150, endPoint x: 457, endPoint y: 144, distance: 6.2
click at [457, 153] on input "0" at bounding box center [463, 159] width 56 height 12
type input "001"
type input "1"
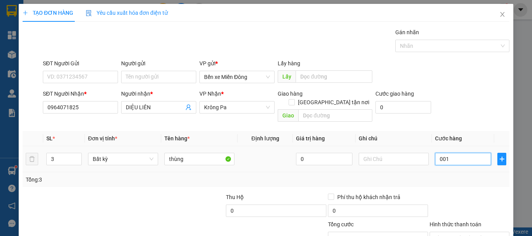
type input "0.015"
type input "15"
type input "00.150"
type input "150"
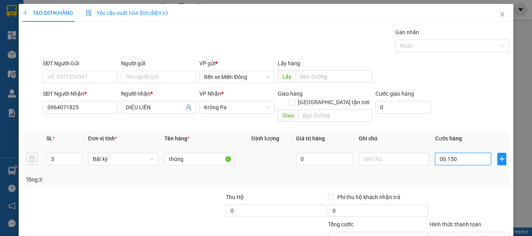
type input "150"
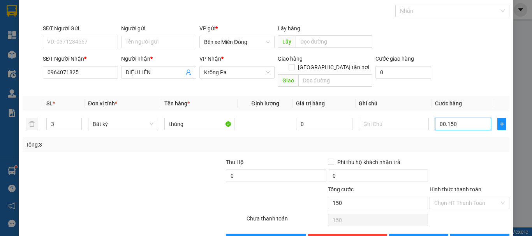
scroll to position [52, 0]
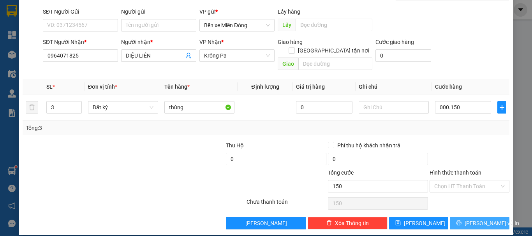
type input "150.000"
click at [473, 219] on span "[PERSON_NAME] và In" at bounding box center [492, 223] width 55 height 9
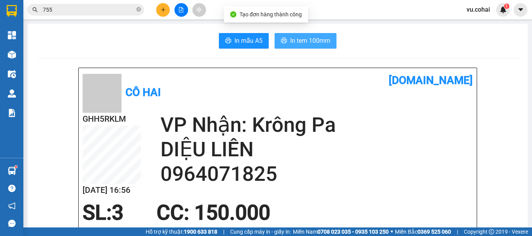
click at [306, 38] on span "In tem 100mm" at bounding box center [310, 41] width 40 height 10
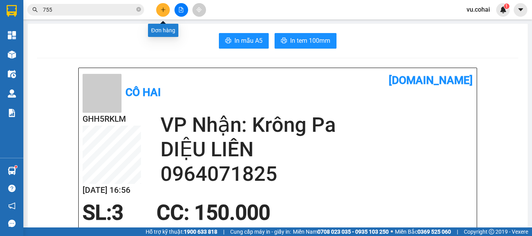
click at [162, 5] on button at bounding box center [163, 10] width 14 height 14
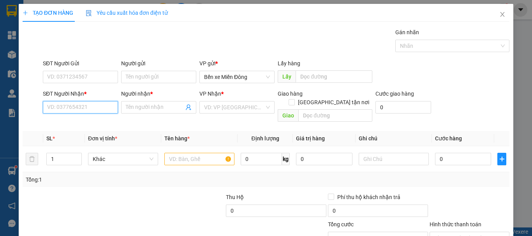
drag, startPoint x: 101, startPoint y: 111, endPoint x: 92, endPoint y: 94, distance: 18.5
click at [100, 106] on input "SĐT Người Nhận *" at bounding box center [80, 107] width 75 height 12
drag, startPoint x: 67, startPoint y: 108, endPoint x: 69, endPoint y: 104, distance: 4.4
click at [67, 107] on input "SĐT Người Nhận *" at bounding box center [80, 107] width 75 height 12
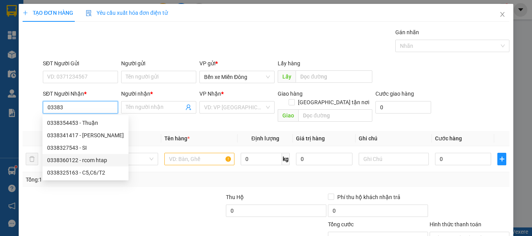
drag, startPoint x: 76, startPoint y: 159, endPoint x: 124, endPoint y: 136, distance: 53.1
click at [76, 159] on div "0338360122 - rcom htap" at bounding box center [85, 160] width 77 height 9
type input "0338360122"
type input "rcom htap"
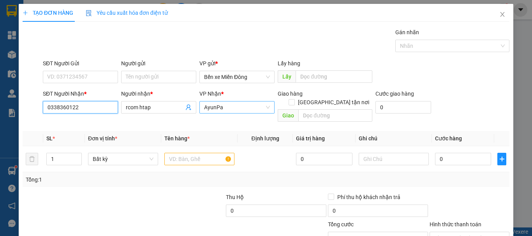
click at [236, 104] on span "AyunPa" at bounding box center [237, 108] width 66 height 12
type input "0338360122"
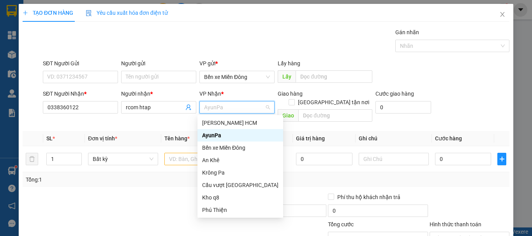
click at [125, 183] on div "Transit Pickup Surcharge Ids Transit Deliver Surcharge Ids Transit Deliver Surc…" at bounding box center [266, 155] width 487 height 254
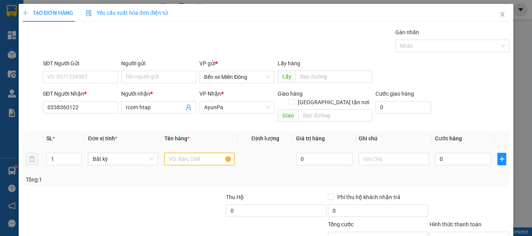
click at [185, 155] on input "text" at bounding box center [199, 159] width 70 height 12
type input "thùng"
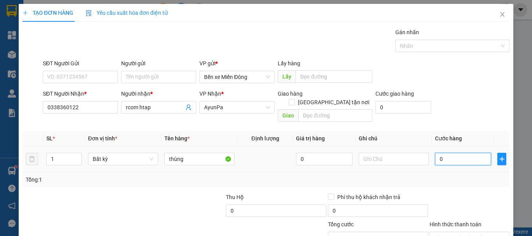
click at [460, 155] on input "0" at bounding box center [463, 159] width 56 height 12
type input "005"
type input "5"
type input "0.050"
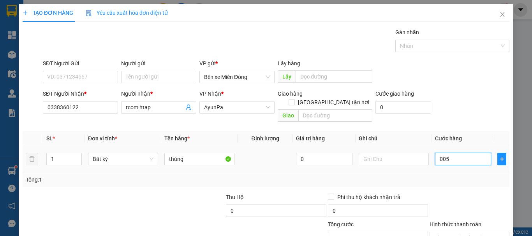
type input "50"
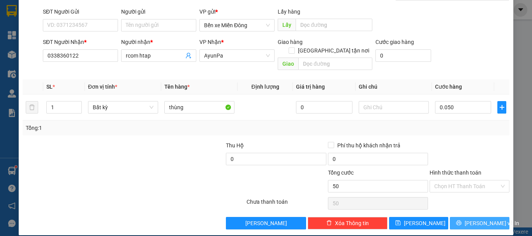
click at [476, 219] on span "[PERSON_NAME] và In" at bounding box center [492, 223] width 55 height 9
type input "50.000"
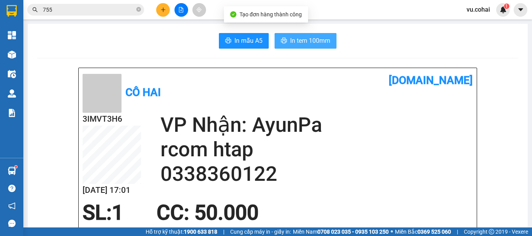
click at [309, 38] on span "In tem 100mm" at bounding box center [310, 41] width 40 height 10
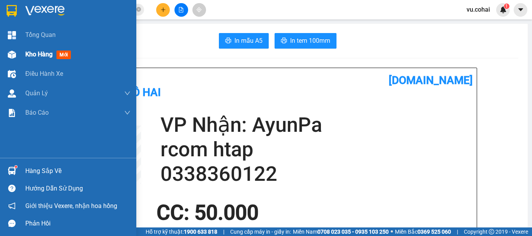
click at [30, 55] on span "Kho hàng" at bounding box center [38, 54] width 27 height 7
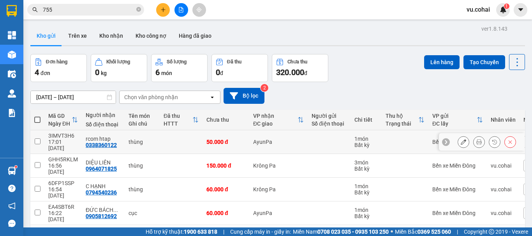
click at [33, 137] on td at bounding box center [37, 142] width 14 height 24
checkbox input "true"
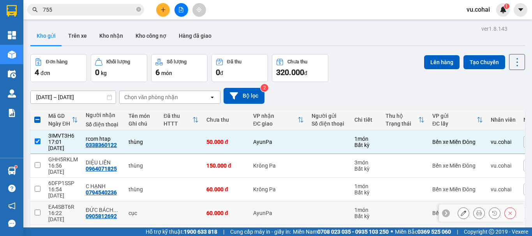
click at [35, 210] on input "checkbox" at bounding box center [38, 213] width 6 height 6
checkbox input "true"
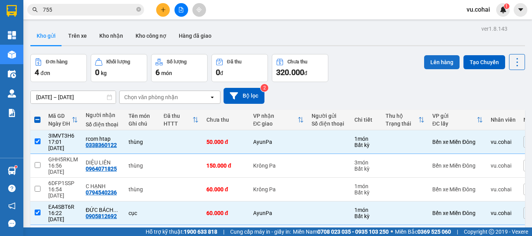
click at [429, 63] on button "Lên hàng" at bounding box center [441, 62] width 35 height 14
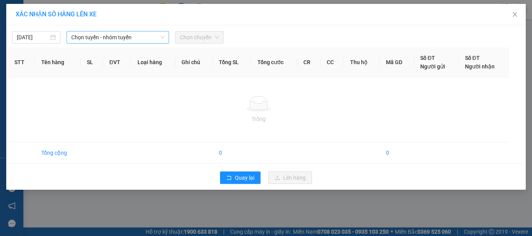
click at [97, 37] on span "Chọn tuyến - nhóm tuyến" at bounding box center [117, 38] width 93 height 12
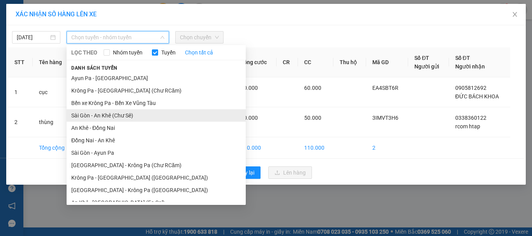
click at [129, 118] on li "Sài Gòn - An Khê (Chư Sê)" at bounding box center [156, 115] width 179 height 12
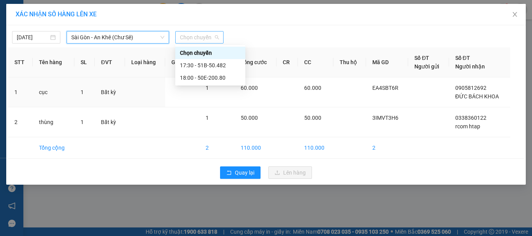
click at [205, 38] on span "Chọn chuyến" at bounding box center [199, 38] width 39 height 12
click at [216, 77] on div "18:00 - 50E-200.80" at bounding box center [210, 78] width 61 height 9
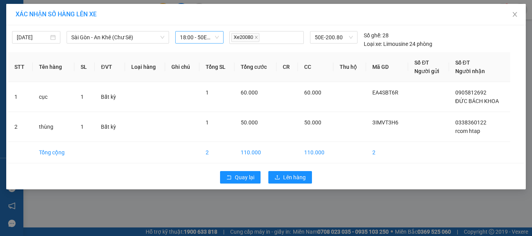
click at [197, 30] on div "[DATE] [GEOGRAPHIC_DATA] - [GEOGRAPHIC_DATA] ([GEOGRAPHIC_DATA]) LỌC THEO Nhóm …" at bounding box center [266, 37] width 516 height 21
click at [207, 33] on span "18:00 - 50E-200.80" at bounding box center [199, 38] width 39 height 12
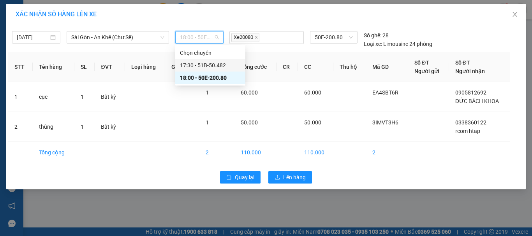
click at [215, 64] on div "17:30 - 51B-50.482" at bounding box center [210, 65] width 61 height 9
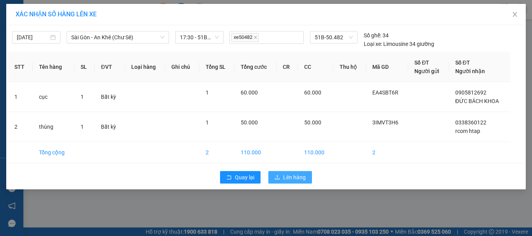
drag, startPoint x: 288, startPoint y: 180, endPoint x: 284, endPoint y: 178, distance: 4.2
click at [288, 180] on span "Lên hàng" at bounding box center [294, 177] width 23 height 9
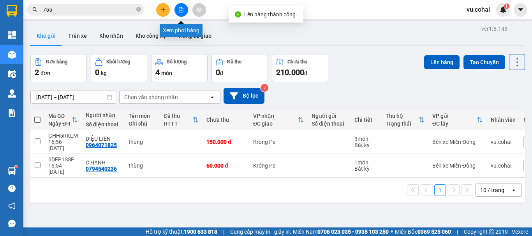
click at [178, 7] on button at bounding box center [182, 10] width 14 height 14
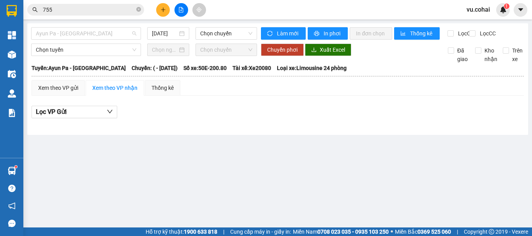
drag, startPoint x: 96, startPoint y: 31, endPoint x: 90, endPoint y: 45, distance: 15.2
click at [96, 31] on span "Ayun Pa - [GEOGRAPHIC_DATA]" at bounding box center [86, 34] width 100 height 12
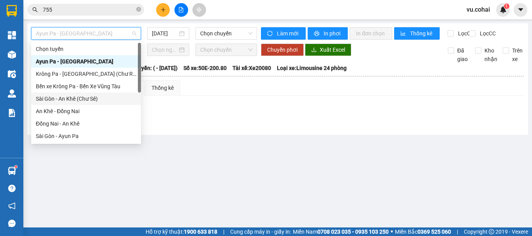
click at [95, 100] on div "Sài Gòn - An Khê (Chư Sê)" at bounding box center [86, 99] width 100 height 9
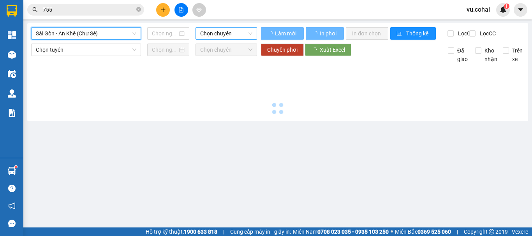
type input "[DATE]"
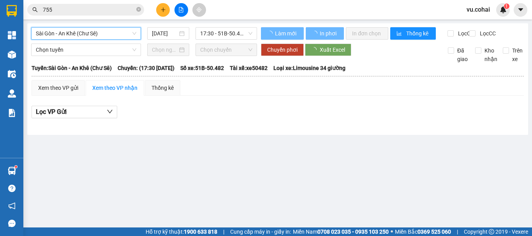
click at [234, 30] on span "17:30 - 51B-50.482" at bounding box center [226, 34] width 52 height 12
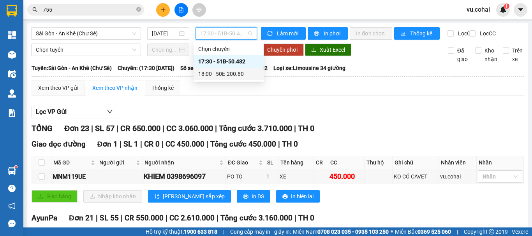
click at [238, 62] on div "17:30 - 51B-50.482" at bounding box center [228, 61] width 61 height 9
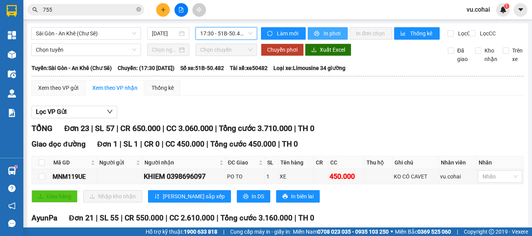
click at [328, 30] on span "In phơi" at bounding box center [333, 33] width 18 height 9
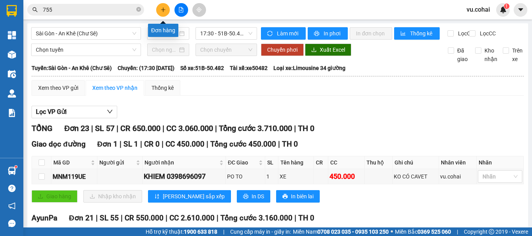
click at [166, 10] on button at bounding box center [163, 10] width 14 height 14
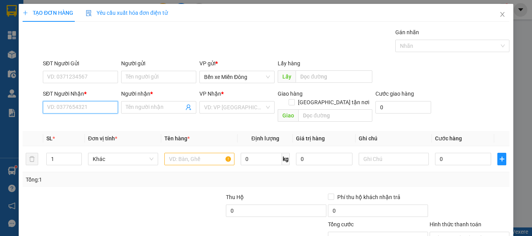
click at [67, 104] on input "SĐT Người Nhận *" at bounding box center [80, 107] width 75 height 12
click at [74, 119] on div "0389738881 - hoài" at bounding box center [79, 123] width 65 height 9
type input "0389738881"
type input "hoài"
type input "0389738881"
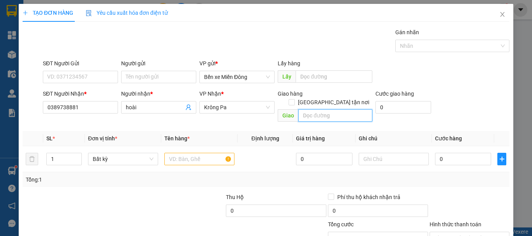
click at [326, 109] on input "text" at bounding box center [335, 115] width 74 height 12
type input "uar"
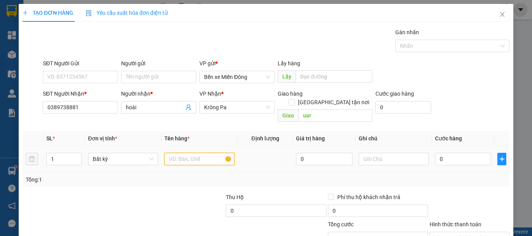
click at [206, 153] on input "text" at bounding box center [199, 159] width 70 height 12
type input "thùng"
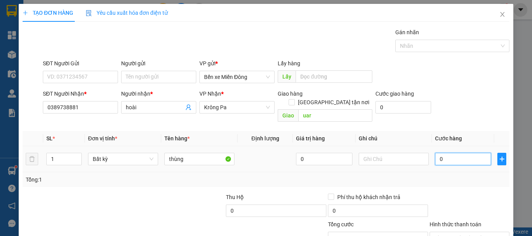
click at [465, 153] on input "0" at bounding box center [463, 159] width 56 height 12
type input "006"
type input "6"
type input "0.060"
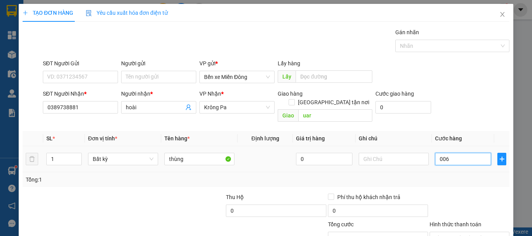
type input "60"
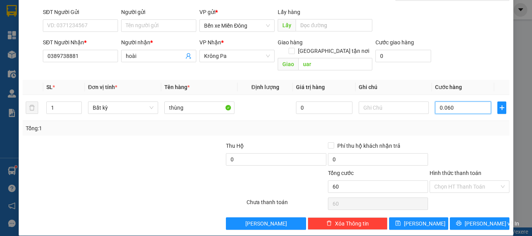
scroll to position [52, 0]
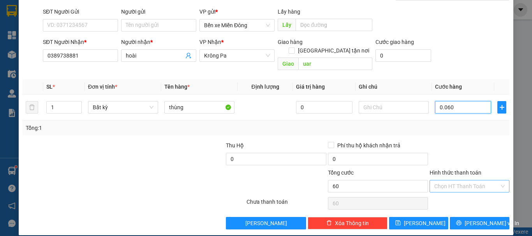
type input "0.060"
type input "60"
click at [457, 180] on div "Chọn HT Thanh Toán" at bounding box center [470, 186] width 80 height 12
type input "60.000"
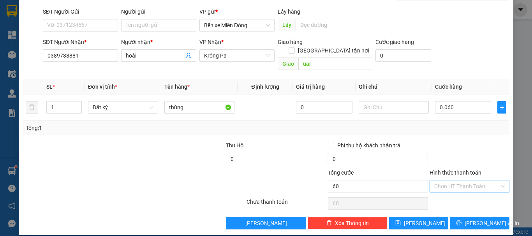
type input "60.000"
click at [443, 192] on div "Tại văn phòng" at bounding box center [465, 193] width 70 height 9
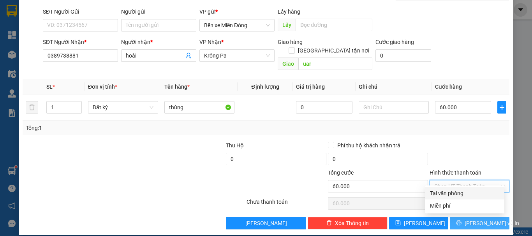
type input "0"
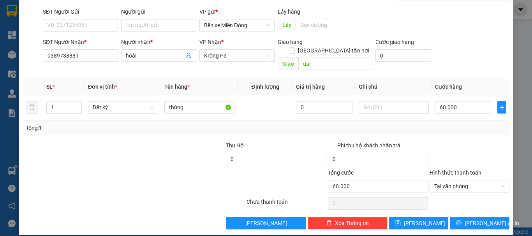
click at [477, 223] on div "TẠO ĐƠN HÀNG Yêu cầu xuất hóa đơn điện tử Transit Pickup Surcharge Ids Transit …" at bounding box center [266, 94] width 495 height 284
click at [477, 221] on button "[PERSON_NAME] và In" at bounding box center [480, 223] width 60 height 12
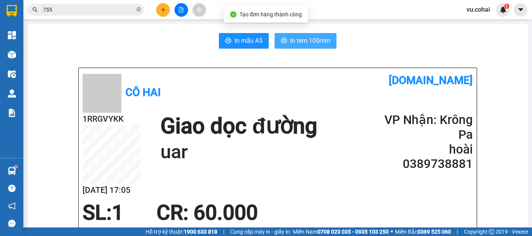
click at [310, 42] on span "In tem 100mm" at bounding box center [310, 41] width 40 height 10
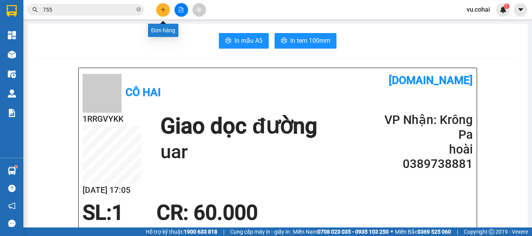
click at [164, 10] on icon "plus" at bounding box center [163, 9] width 4 height 0
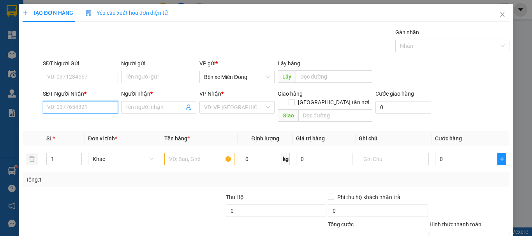
drag, startPoint x: 85, startPoint y: 108, endPoint x: 86, endPoint y: 99, distance: 9.4
click at [85, 102] on input "SĐT Người Nhận *" at bounding box center [80, 107] width 75 height 12
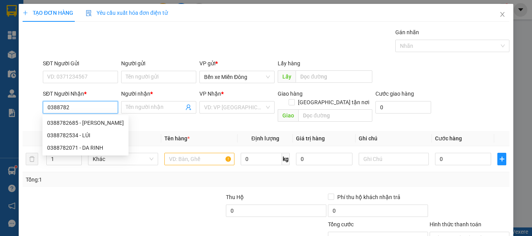
click at [97, 128] on div "0388782685 - [PERSON_NAME]" at bounding box center [85, 123] width 86 height 12
type input "0388782685"
type input "công khánh"
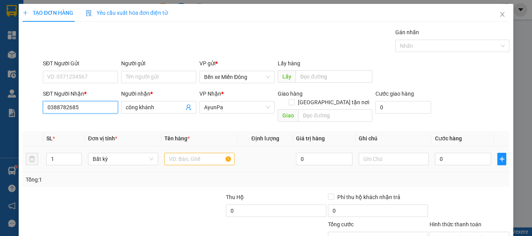
type input "0388782685"
click at [190, 153] on input "text" at bounding box center [199, 159] width 70 height 12
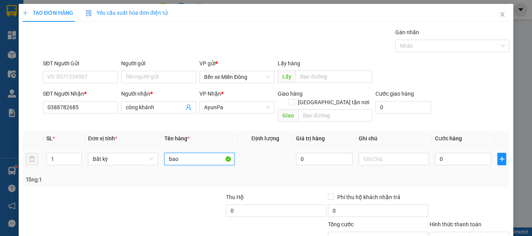
type input "bao"
drag, startPoint x: 450, startPoint y: 144, endPoint x: 443, endPoint y: 135, distance: 11.1
click at [450, 152] on div "0" at bounding box center [463, 160] width 56 height 16
click at [458, 153] on input "0" at bounding box center [463, 159] width 56 height 12
type input "005"
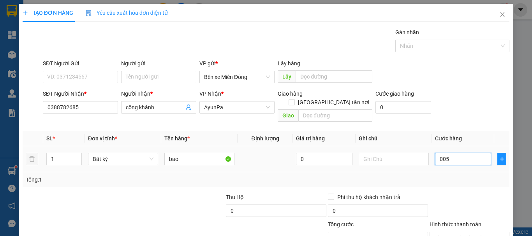
type input "5"
type input "0.050"
type input "50"
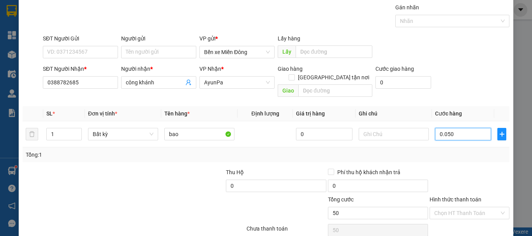
scroll to position [52, 0]
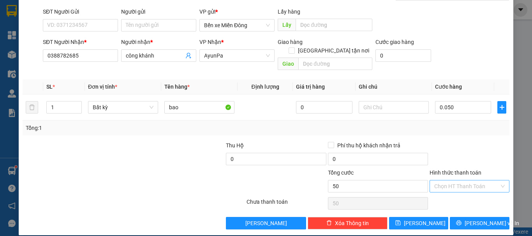
type input "50.000"
click at [451, 181] on input "Hình thức thanh toán" at bounding box center [466, 187] width 65 height 12
click at [450, 194] on div "Tại văn phòng" at bounding box center [465, 193] width 70 height 9
type input "0"
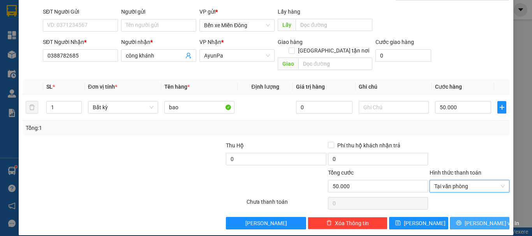
click at [476, 219] on span "[PERSON_NAME] và In" at bounding box center [492, 223] width 55 height 9
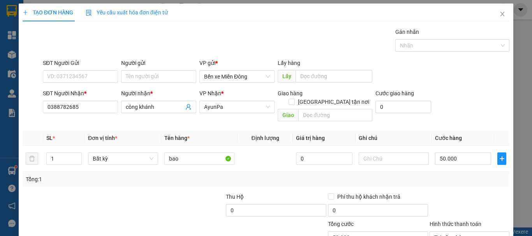
scroll to position [0, 0]
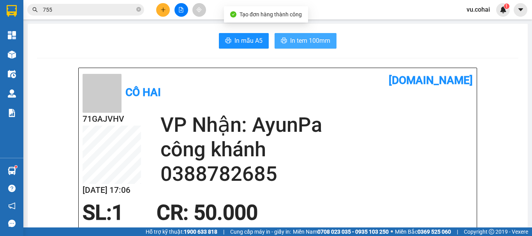
drag, startPoint x: 313, startPoint y: 28, endPoint x: 313, endPoint y: 43, distance: 14.4
click at [313, 43] on span "In tem 100mm" at bounding box center [310, 41] width 40 height 10
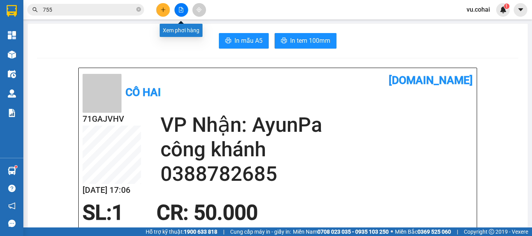
click at [182, 11] on icon "file-add" at bounding box center [180, 9] width 5 height 5
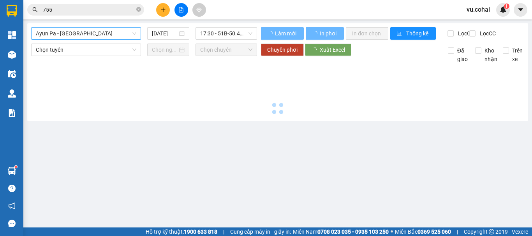
click at [74, 32] on span "Ayun Pa - [GEOGRAPHIC_DATA]" at bounding box center [86, 34] width 100 height 12
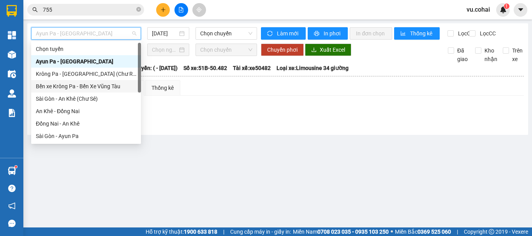
scroll to position [78, 0]
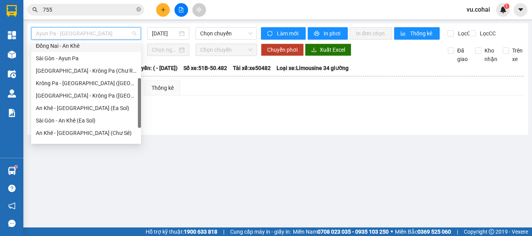
click at [78, 49] on div "Đồng Nai - An Khê" at bounding box center [86, 46] width 100 height 9
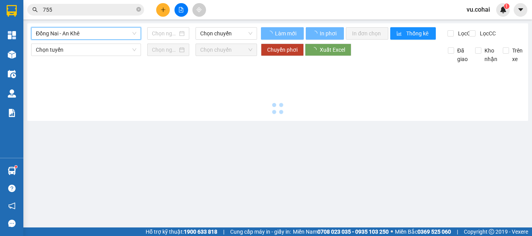
type input "[DATE]"
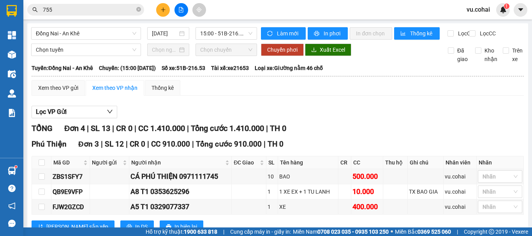
click at [86, 25] on div "Đồng Nai - An Khê [DATE] 15:00 - 51B-216.53 Làm mới In phơi In đơn chọn Thống k…" at bounding box center [277, 174] width 501 height 302
click at [75, 32] on span "Đồng Nai - An Khê" at bounding box center [86, 34] width 100 height 12
click at [105, 29] on span "Đồng Nai - An Khê" at bounding box center [86, 34] width 100 height 12
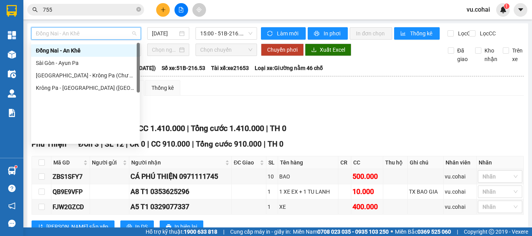
scroll to position [0, 0]
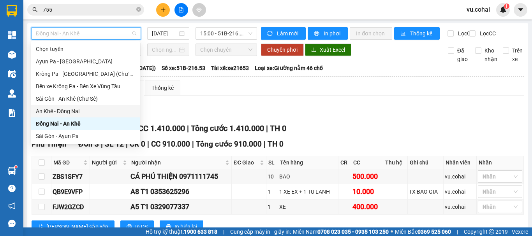
click at [69, 113] on div "An Khê - Đồng Nai" at bounding box center [85, 111] width 99 height 9
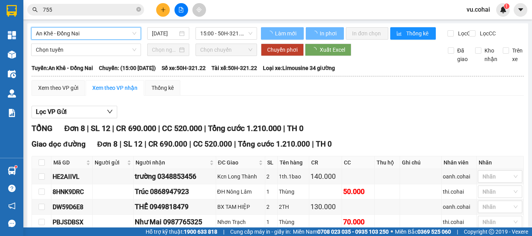
click at [161, 30] on input "[DATE]" at bounding box center [165, 33] width 26 height 9
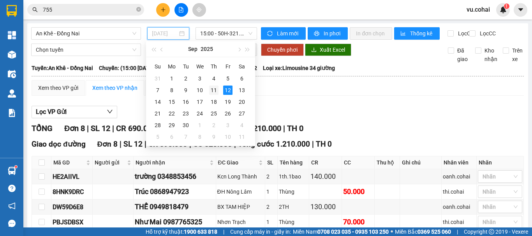
click at [214, 88] on div "11" at bounding box center [213, 90] width 9 height 9
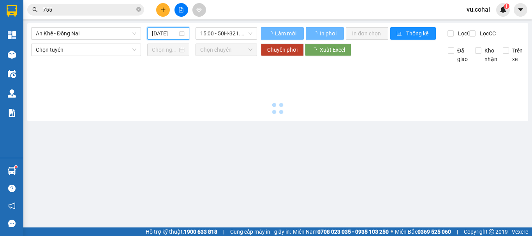
type input "[DATE]"
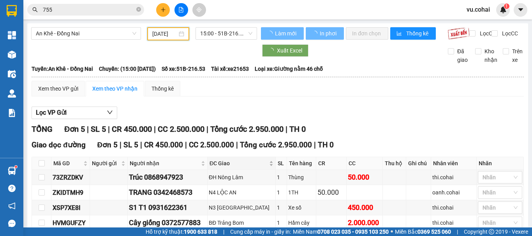
scroll to position [64, 0]
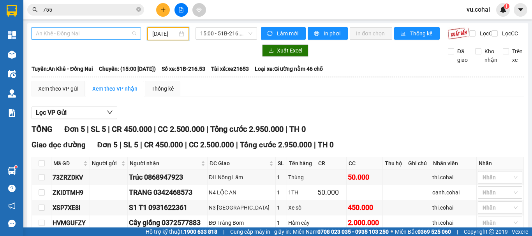
click at [97, 31] on span "An Khê - Đồng Nai" at bounding box center [86, 34] width 100 height 12
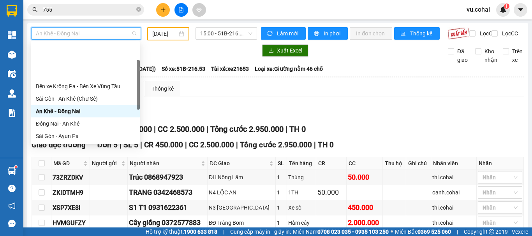
scroll to position [112, 0]
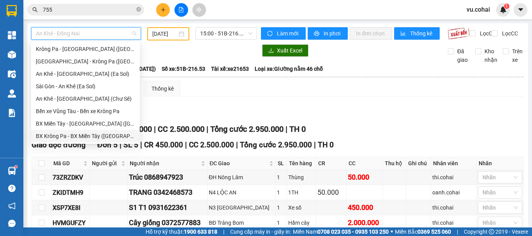
click at [81, 137] on div "BX Krông Pa - BX Miền Tây ([GEOGRAPHIC_DATA] - [GEOGRAPHIC_DATA])" at bounding box center [85, 136] width 99 height 9
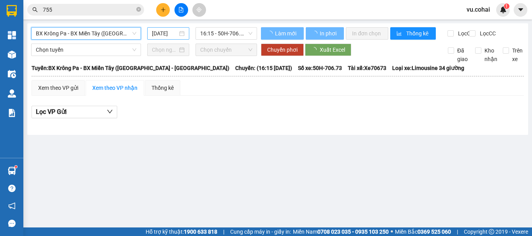
click at [172, 33] on input "[DATE]" at bounding box center [165, 33] width 26 height 9
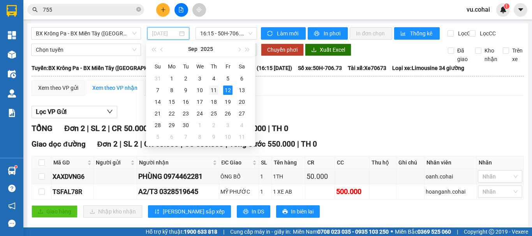
click at [214, 93] on div "11" at bounding box center [213, 90] width 9 height 9
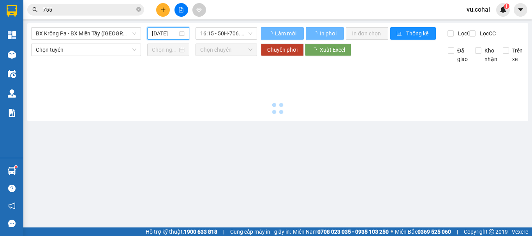
type input "[DATE]"
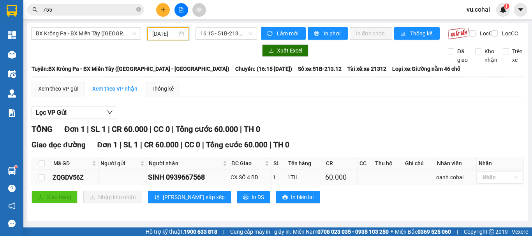
scroll to position [4, 0]
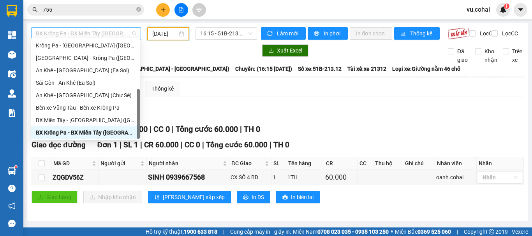
click at [98, 30] on span "BX Krông Pa - BX Miền Tây ([GEOGRAPHIC_DATA] - [GEOGRAPHIC_DATA])" at bounding box center [86, 34] width 100 height 12
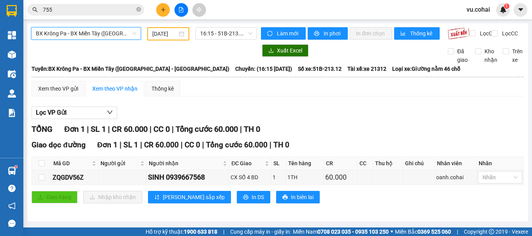
scroll to position [0, 0]
click at [85, 35] on span "BX Krông Pa - BX Miền Tây ([GEOGRAPHIC_DATA] - [GEOGRAPHIC_DATA])" at bounding box center [86, 34] width 100 height 12
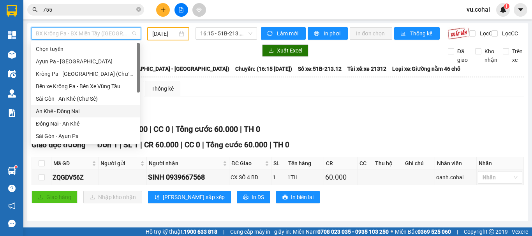
drag, startPoint x: 75, startPoint y: 111, endPoint x: 141, endPoint y: 67, distance: 79.5
click at [75, 111] on div "An Khê - Đồng Nai" at bounding box center [85, 111] width 99 height 9
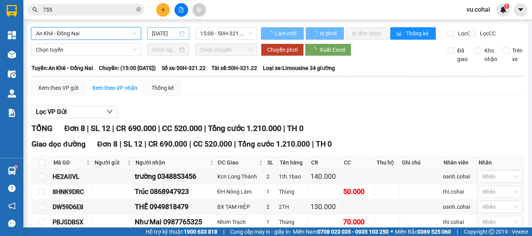
click at [164, 32] on input "[DATE]" at bounding box center [165, 33] width 26 height 9
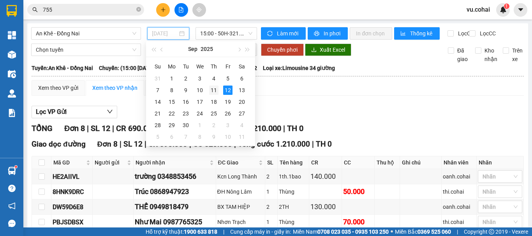
click at [213, 94] on div "11" at bounding box center [213, 90] width 9 height 9
type input "[DATE]"
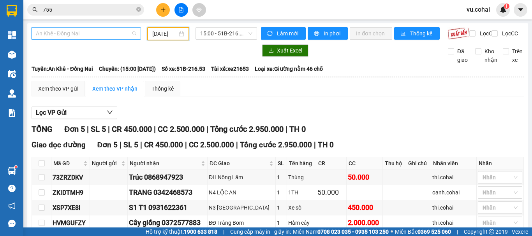
click at [102, 30] on span "An Khê - Đồng Nai" at bounding box center [86, 34] width 100 height 12
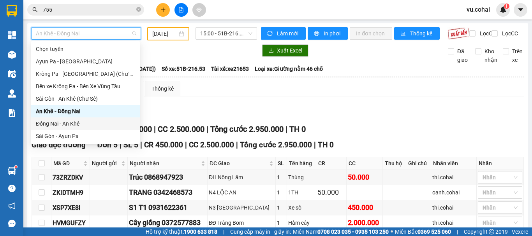
drag, startPoint x: 74, startPoint y: 124, endPoint x: 74, endPoint y: 114, distance: 10.1
click at [74, 117] on div "Chọn tuyến [GEOGRAPHIC_DATA] - [GEOGRAPHIC_DATA] [GEOGRAPHIC_DATA] - [GEOGRAPHI…" at bounding box center [85, 105] width 109 height 125
click at [74, 123] on div "Đồng Nai - An Khê" at bounding box center [85, 124] width 99 height 9
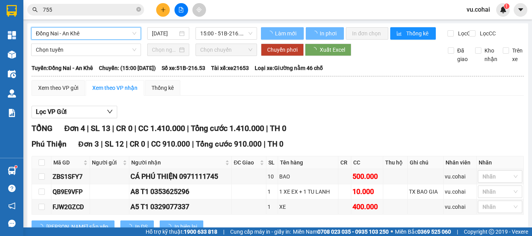
click at [163, 34] on input "[DATE]" at bounding box center [165, 33] width 26 height 9
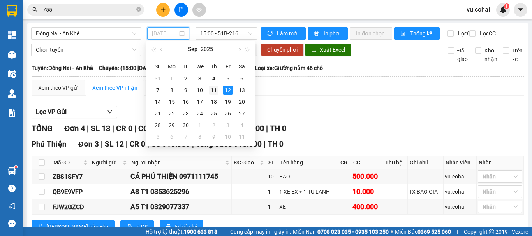
click at [213, 92] on div "11" at bounding box center [213, 90] width 9 height 9
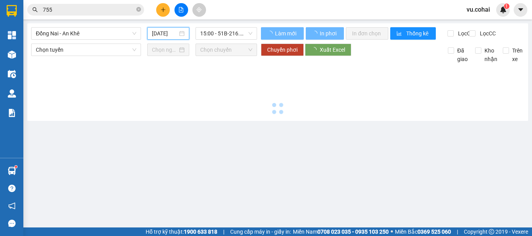
type input "[DATE]"
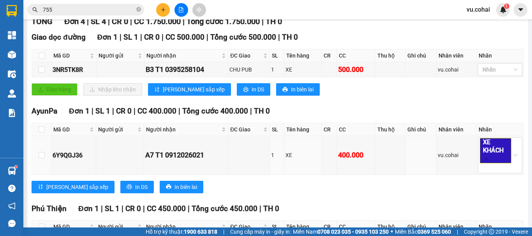
scroll to position [147, 0]
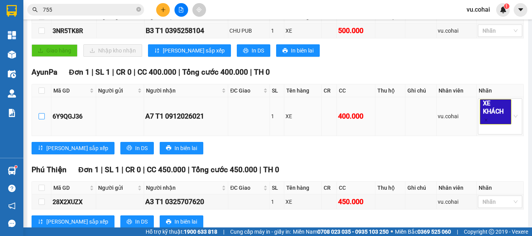
click at [42, 120] on input "checkbox" at bounding box center [42, 116] width 6 height 6
checkbox input "true"
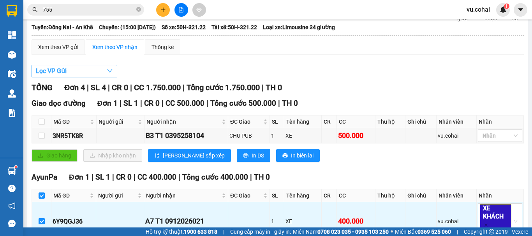
scroll to position [39, 0]
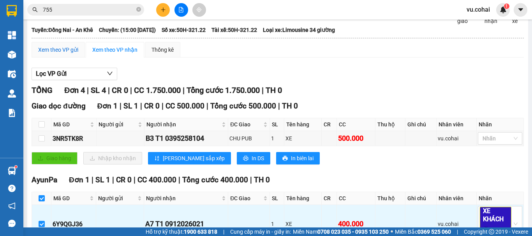
click at [69, 54] on div "Xem theo VP gửi" at bounding box center [58, 50] width 40 height 9
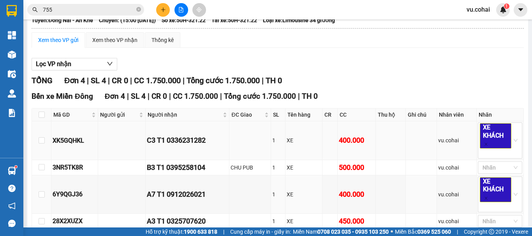
scroll to position [96, 0]
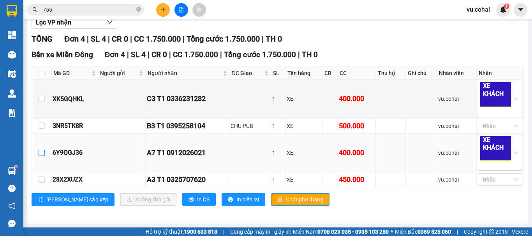
click at [42, 152] on input "checkbox" at bounding box center [42, 153] width 6 height 6
checkbox input "true"
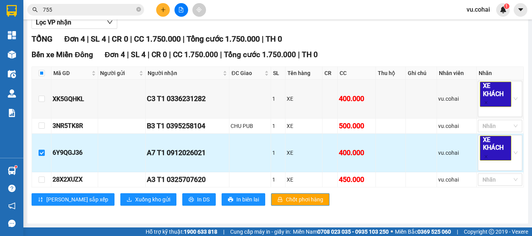
click at [220, 158] on div "A7 T1 0912026021" at bounding box center [187, 153] width 81 height 11
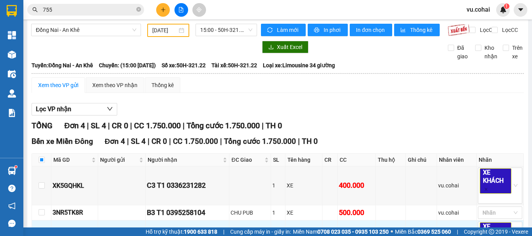
scroll to position [0, 0]
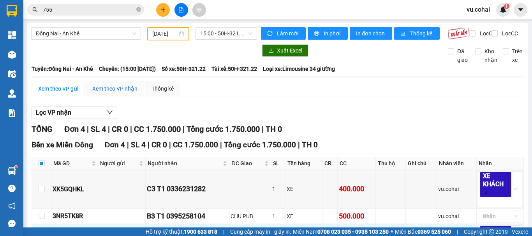
drag, startPoint x: 118, startPoint y: 91, endPoint x: 127, endPoint y: 96, distance: 10.8
click at [118, 92] on div "Xem theo VP nhận" at bounding box center [114, 89] width 45 height 9
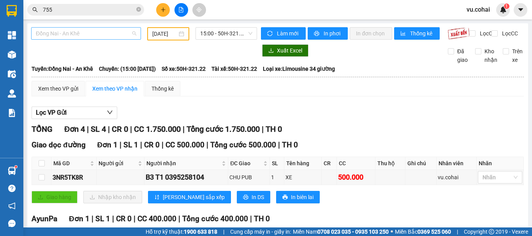
click at [84, 33] on span "Đồng Nai - An Khê" at bounding box center [86, 34] width 100 height 12
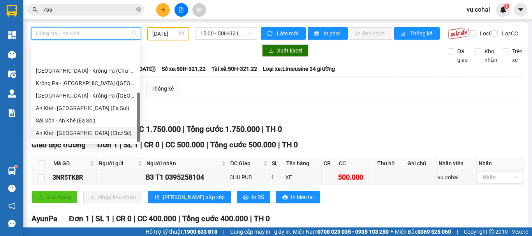
scroll to position [112, 0]
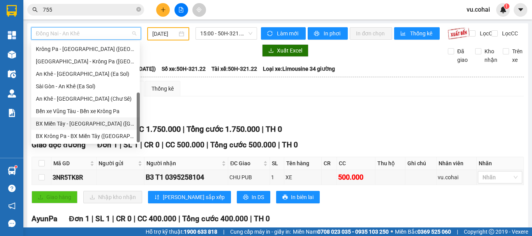
click at [86, 126] on div "BX Miền Tây - [GEOGRAPHIC_DATA] ([GEOGRAPHIC_DATA] - [GEOGRAPHIC_DATA])" at bounding box center [85, 124] width 99 height 9
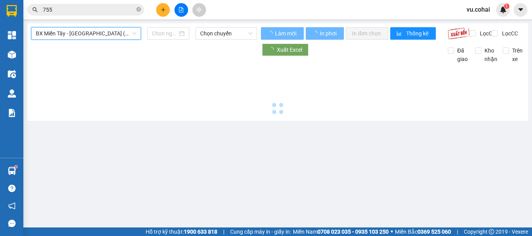
type input "[DATE]"
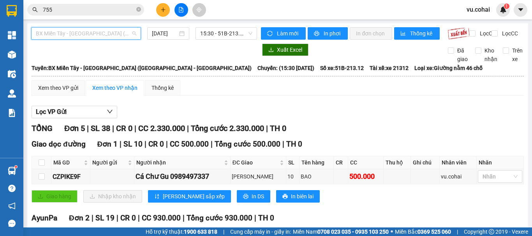
click at [84, 33] on span "BX Miền Tây - [GEOGRAPHIC_DATA] ([GEOGRAPHIC_DATA] - [GEOGRAPHIC_DATA])" at bounding box center [86, 34] width 100 height 12
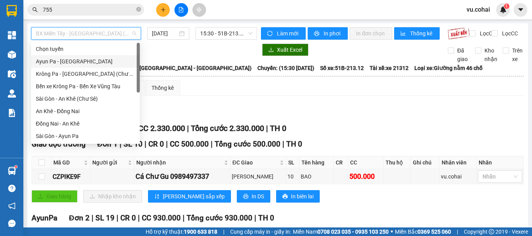
scroll to position [39, 0]
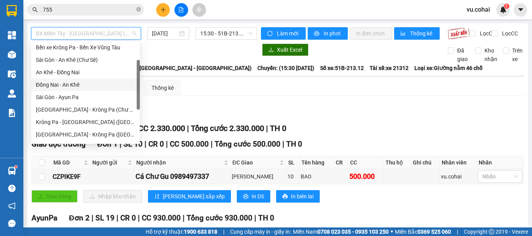
drag, startPoint x: 74, startPoint y: 85, endPoint x: 110, endPoint y: 53, distance: 48.3
click at [74, 85] on div "Đồng Nai - An Khê" at bounding box center [85, 85] width 99 height 9
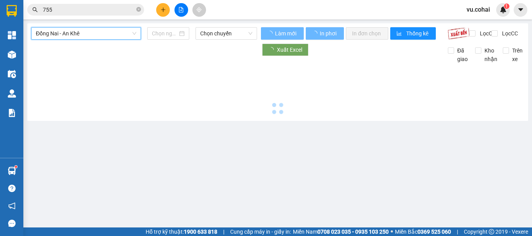
type input "[DATE]"
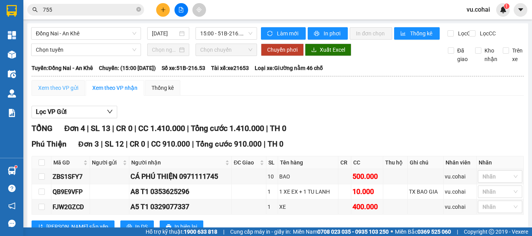
click at [67, 88] on div "Xem theo VP gửi" at bounding box center [58, 88] width 53 height 16
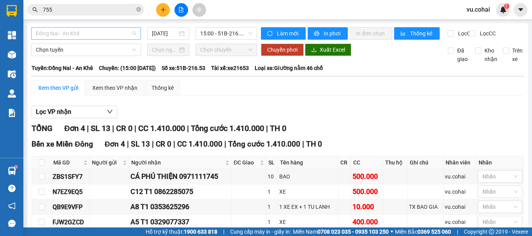
click at [96, 32] on span "Đồng Nai - An Khê" at bounding box center [86, 34] width 100 height 12
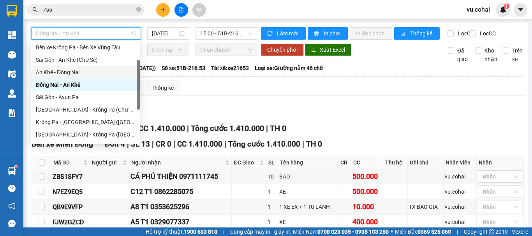
click at [79, 72] on div "An Khê - Đồng Nai" at bounding box center [85, 72] width 99 height 9
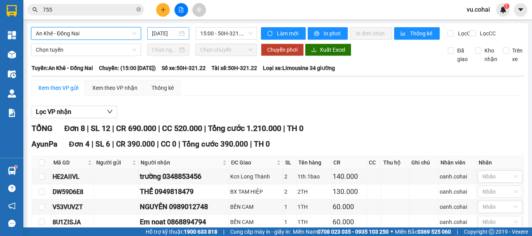
click at [168, 32] on input "[DATE]" at bounding box center [165, 33] width 26 height 9
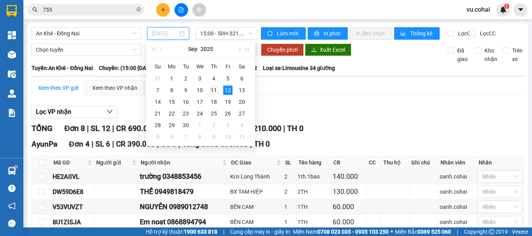
click at [213, 88] on div "11" at bounding box center [213, 90] width 9 height 9
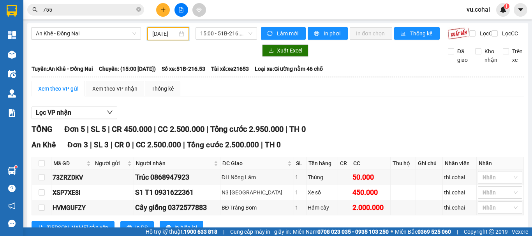
click at [167, 30] on input "[DATE]" at bounding box center [164, 34] width 25 height 9
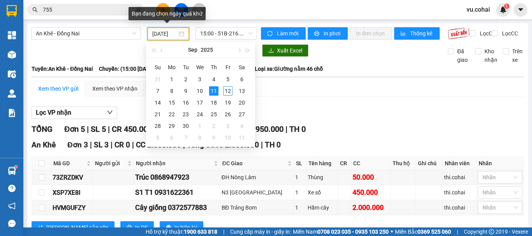
type input "[DATE]"
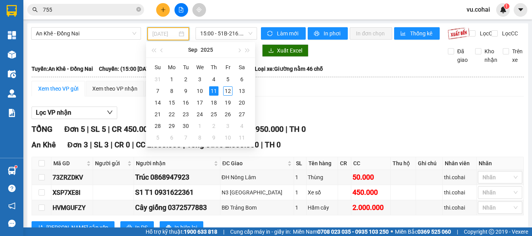
drag, startPoint x: 213, startPoint y: 93, endPoint x: 190, endPoint y: 88, distance: 23.7
click at [212, 93] on div "11" at bounding box center [213, 90] width 9 height 9
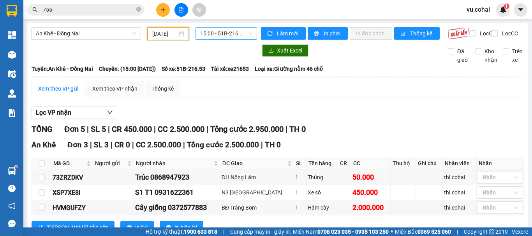
click at [228, 32] on span "15:00 - 51B-216.53" at bounding box center [226, 34] width 52 height 12
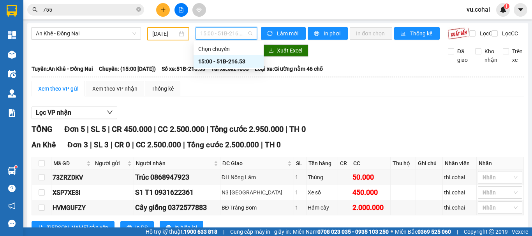
drag, startPoint x: 225, startPoint y: 62, endPoint x: 137, endPoint y: 59, distance: 88.5
click at [212, 62] on div "15:00 - 51B-216.53" at bounding box center [228, 61] width 61 height 9
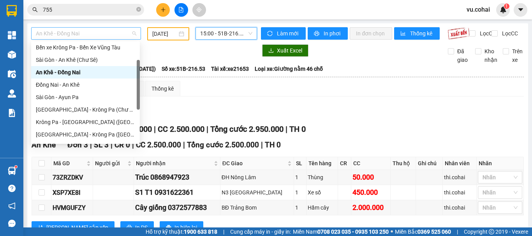
click at [95, 37] on span "An Khê - Đồng Nai" at bounding box center [86, 34] width 100 height 12
click at [61, 84] on div "Đồng Nai - An Khê" at bounding box center [85, 85] width 99 height 9
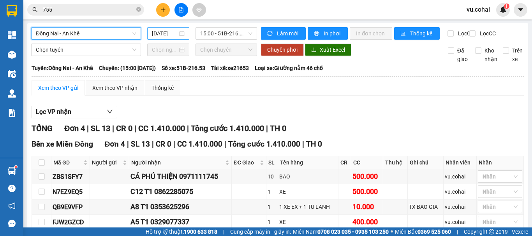
click at [167, 35] on input "[DATE]" at bounding box center [165, 33] width 26 height 9
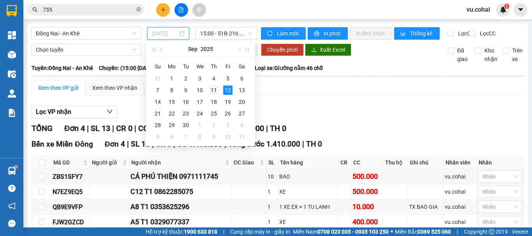
click at [213, 91] on div "11" at bounding box center [213, 90] width 9 height 9
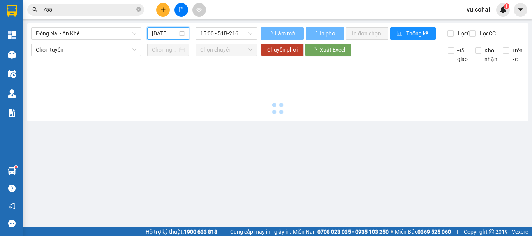
type input "[DATE]"
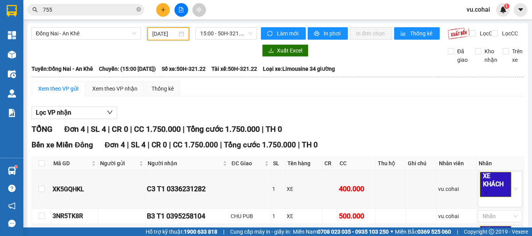
click at [62, 93] on div "Xem theo VP gửi" at bounding box center [58, 89] width 40 height 9
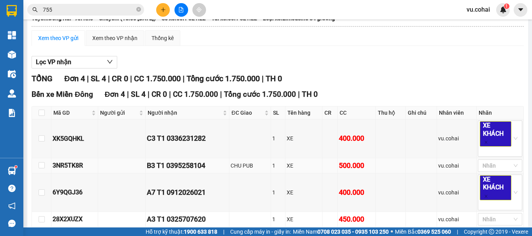
scroll to position [96, 0]
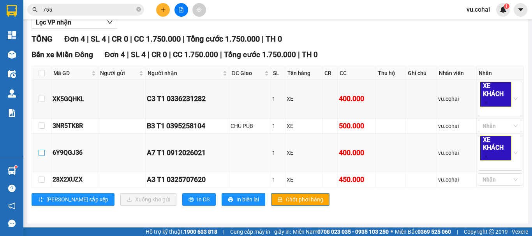
drag, startPoint x: 42, startPoint y: 154, endPoint x: 70, endPoint y: 158, distance: 27.9
click at [44, 154] on input "checkbox" at bounding box center [42, 153] width 6 height 6
checkbox input "true"
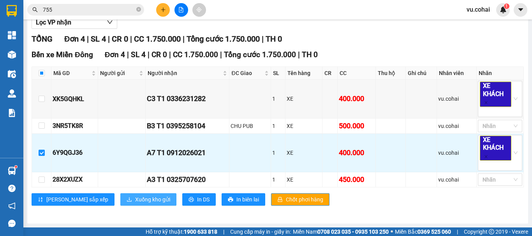
click at [135, 200] on span "Xuống kho gửi" at bounding box center [152, 200] width 35 height 9
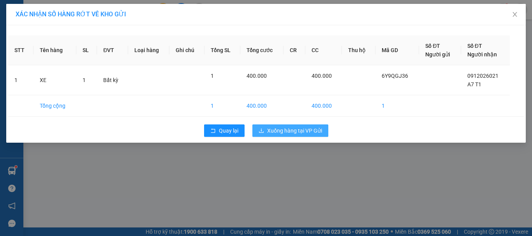
drag, startPoint x: 282, startPoint y: 129, endPoint x: 277, endPoint y: 128, distance: 4.8
click at [277, 128] on span "Xuống hàng tại VP Gửi" at bounding box center [294, 131] width 55 height 9
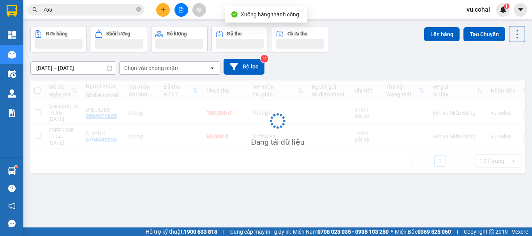
scroll to position [36, 0]
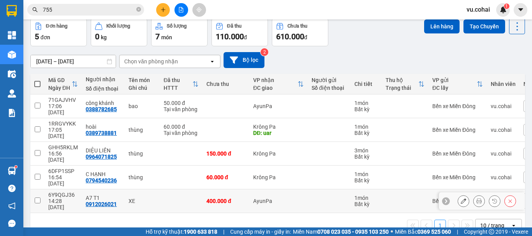
drag, startPoint x: 37, startPoint y: 177, endPoint x: 92, endPoint y: 165, distance: 56.9
click at [41, 190] on td at bounding box center [37, 202] width 14 height 24
checkbox input "true"
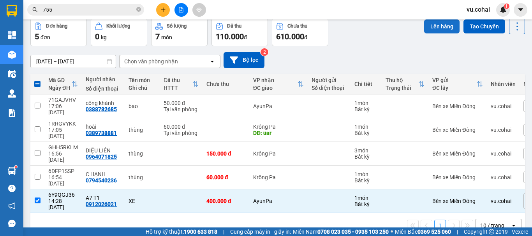
drag, startPoint x: 428, startPoint y: 24, endPoint x: 422, endPoint y: 25, distance: 6.3
click at [426, 25] on button "Lên hàng" at bounding box center [441, 26] width 35 height 14
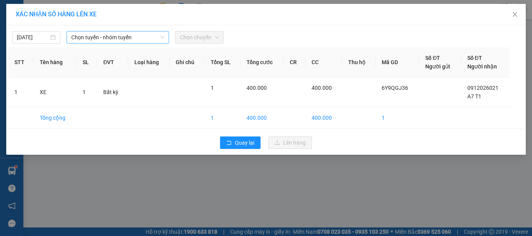
drag, startPoint x: 125, startPoint y: 32, endPoint x: 118, endPoint y: 41, distance: 11.1
click at [125, 32] on span "Chọn tuyến - nhóm tuyến" at bounding box center [117, 38] width 93 height 12
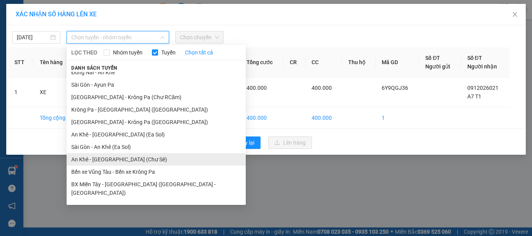
scroll to position [69, 0]
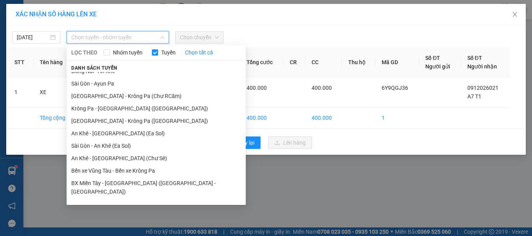
click at [304, 186] on div "XÁC NHẬN SỐ HÀNG LÊN XE [DATE] Chọn tuyến - nhóm tuyến LỌC THEO Nhóm tuyến Tuyế…" at bounding box center [266, 118] width 532 height 236
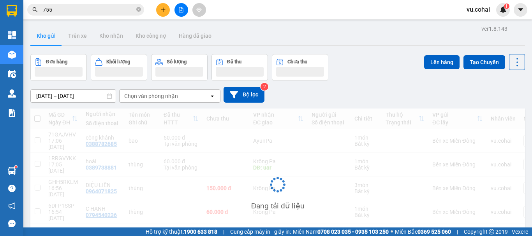
click at [233, 152] on div "Đang tải dữ liệu" at bounding box center [277, 191] width 495 height 164
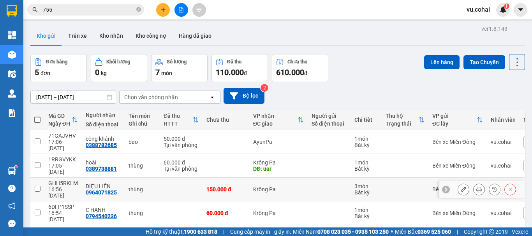
scroll to position [36, 0]
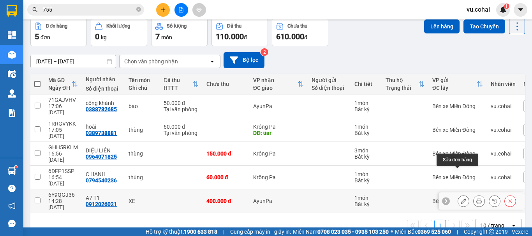
click at [461, 199] on icon at bounding box center [463, 201] width 5 height 5
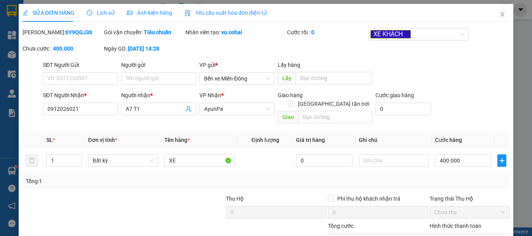
type input "0912026021"
type input "A7 T1"
type input "400.000"
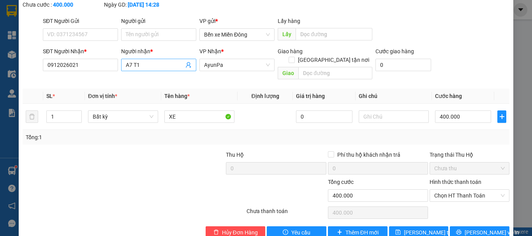
click at [144, 64] on input "A7 T1" at bounding box center [155, 65] width 58 height 9
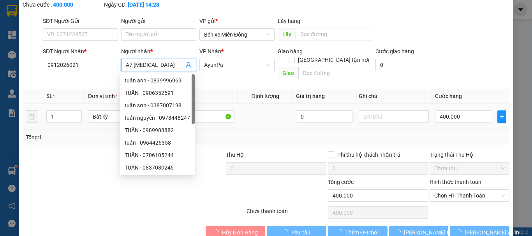
scroll to position [53, 0]
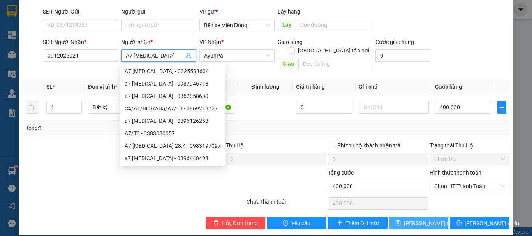
type input "A7 [MEDICAL_DATA]"
click at [418, 219] on span "[PERSON_NAME] thay đổi" at bounding box center [435, 223] width 62 height 9
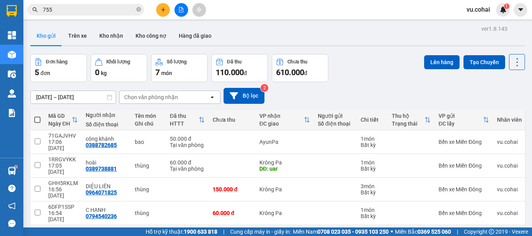
click at [38, 234] on input "checkbox" at bounding box center [38, 237] width 6 height 6
checkbox input "true"
drag, startPoint x: 433, startPoint y: 65, endPoint x: 420, endPoint y: 62, distance: 13.6
click at [425, 63] on button "Lên hàng" at bounding box center [441, 62] width 35 height 14
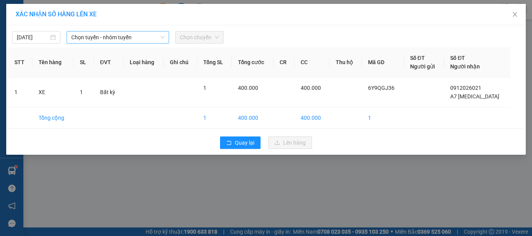
click at [89, 38] on span "Chọn tuyến - nhóm tuyến" at bounding box center [117, 38] width 93 height 12
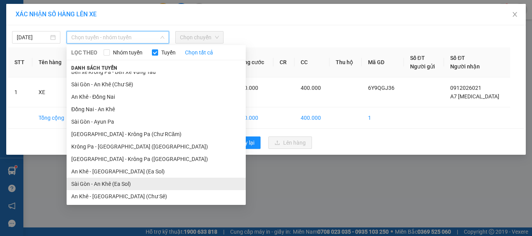
scroll to position [69, 0]
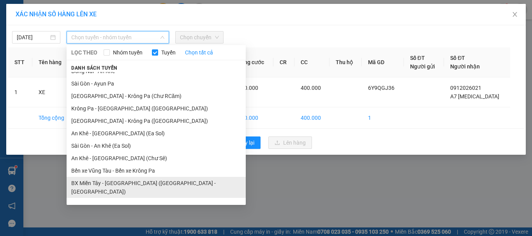
click at [130, 182] on li "BX Miền Tây - [GEOGRAPHIC_DATA] ([GEOGRAPHIC_DATA] - [GEOGRAPHIC_DATA])" at bounding box center [156, 187] width 179 height 21
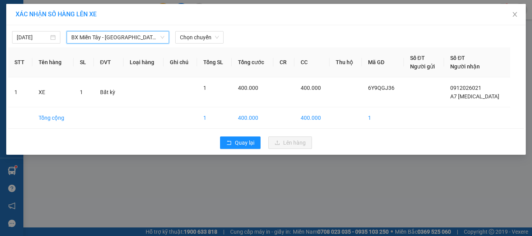
click at [109, 33] on span "BX Miền Tây - [GEOGRAPHIC_DATA] ([GEOGRAPHIC_DATA] - [GEOGRAPHIC_DATA])" at bounding box center [117, 38] width 93 height 12
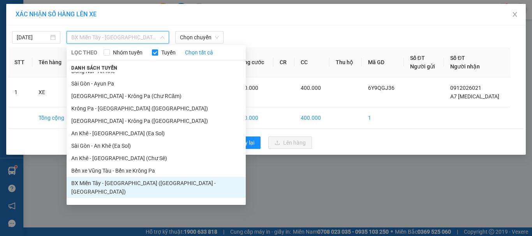
drag, startPoint x: 95, startPoint y: 189, endPoint x: 111, endPoint y: 183, distance: 17.0
click at [97, 189] on li "BX Miền Tây - [GEOGRAPHIC_DATA] ([GEOGRAPHIC_DATA] - [GEOGRAPHIC_DATA])" at bounding box center [156, 187] width 179 height 21
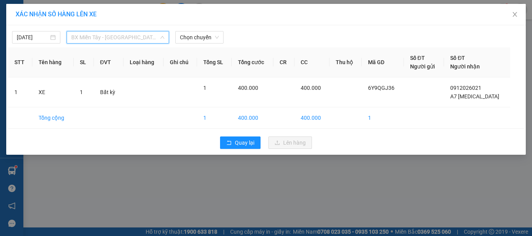
click at [141, 35] on span "BX Miền Tây - [GEOGRAPHIC_DATA] ([GEOGRAPHIC_DATA] - [GEOGRAPHIC_DATA])" at bounding box center [117, 38] width 93 height 12
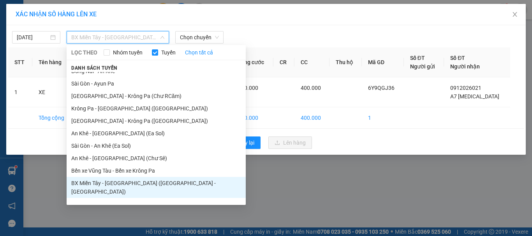
drag, startPoint x: 142, startPoint y: 187, endPoint x: 145, endPoint y: 171, distance: 15.4
click at [142, 186] on li "BX Miền Tây - [GEOGRAPHIC_DATA] ([GEOGRAPHIC_DATA] - [GEOGRAPHIC_DATA])" at bounding box center [156, 187] width 179 height 21
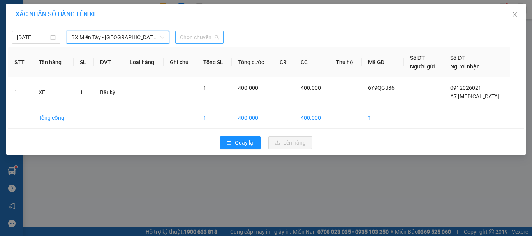
click at [190, 37] on span "Chọn chuyến" at bounding box center [199, 38] width 39 height 12
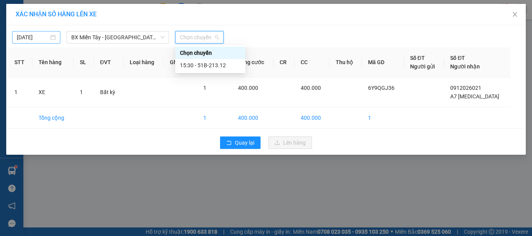
click at [40, 33] on div "[DATE]" at bounding box center [36, 37] width 48 height 12
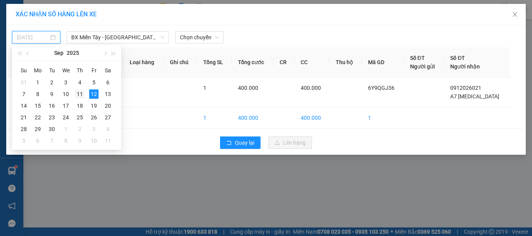
click at [81, 94] on div "11" at bounding box center [79, 94] width 9 height 9
type input "[DATE]"
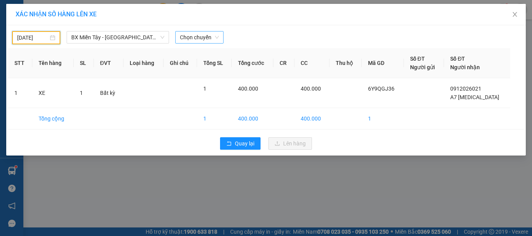
click at [212, 35] on span "Chọn chuyến" at bounding box center [199, 38] width 39 height 12
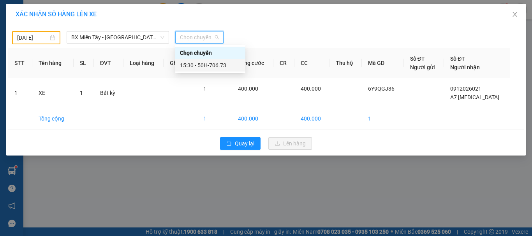
click at [210, 64] on div "15:30 - 50H-706.73" at bounding box center [210, 65] width 61 height 9
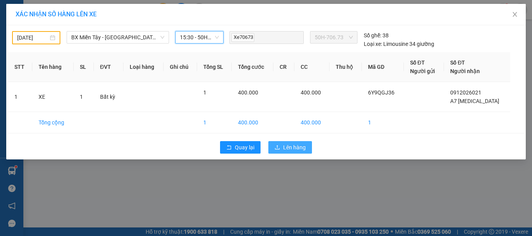
click at [296, 146] on span "Lên hàng" at bounding box center [294, 147] width 23 height 9
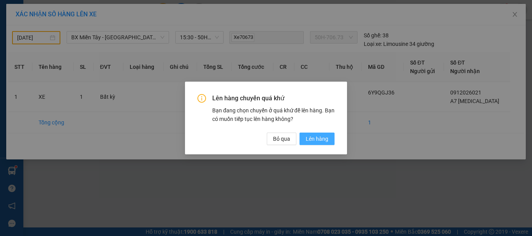
click at [320, 141] on span "Lên hàng" at bounding box center [317, 139] width 23 height 9
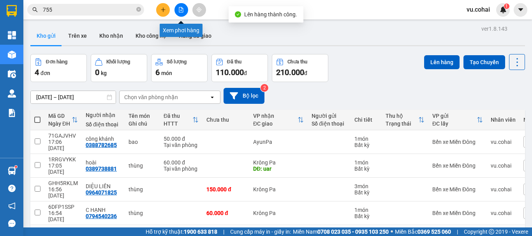
click at [184, 10] on button at bounding box center [182, 10] width 14 height 14
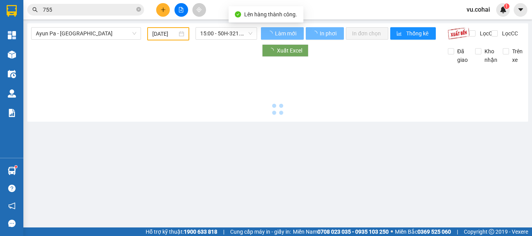
type input "[DATE]"
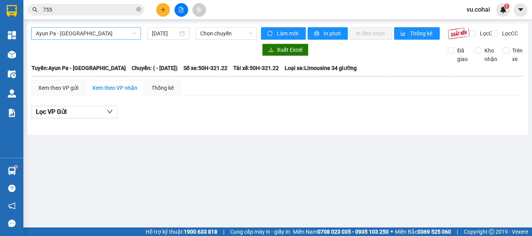
click at [90, 33] on span "Ayun Pa - [GEOGRAPHIC_DATA]" at bounding box center [86, 34] width 100 height 12
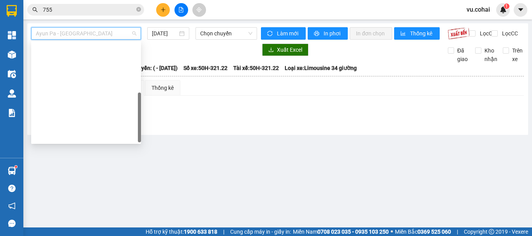
scroll to position [112, 0]
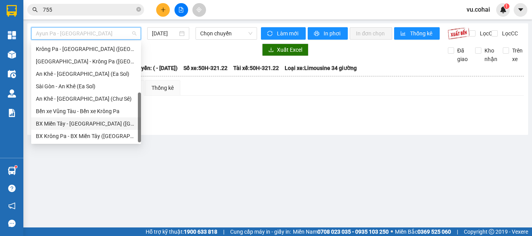
click at [81, 123] on div "BX Miền Tây - [GEOGRAPHIC_DATA] ([GEOGRAPHIC_DATA] - [GEOGRAPHIC_DATA])" at bounding box center [86, 124] width 100 height 9
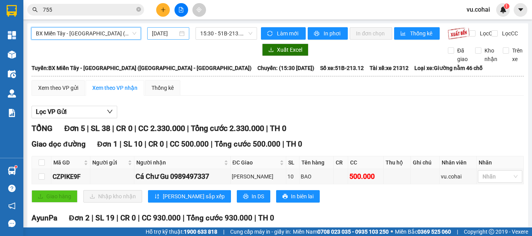
click at [168, 30] on div "[DATE]" at bounding box center [168, 33] width 42 height 12
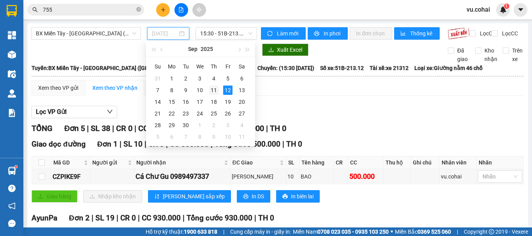
click at [215, 92] on div "11" at bounding box center [213, 90] width 9 height 9
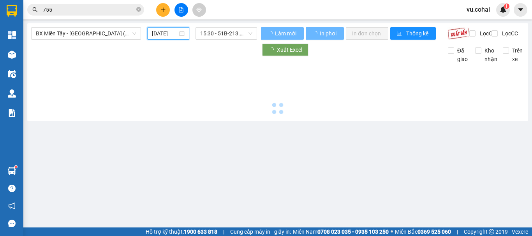
type input "[DATE]"
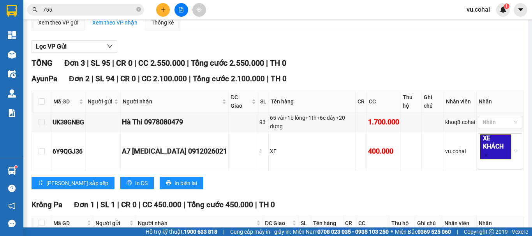
scroll to position [39, 0]
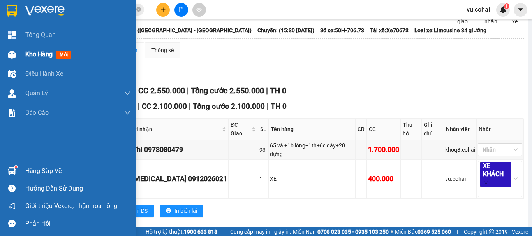
click at [35, 53] on span "Kho hàng" at bounding box center [38, 54] width 27 height 7
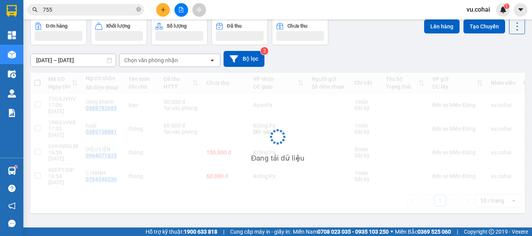
scroll to position [36, 0]
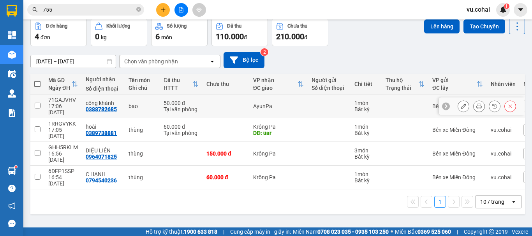
drag, startPoint x: 40, startPoint y: 104, endPoint x: 73, endPoint y: 99, distance: 33.5
click at [40, 104] on input "checkbox" at bounding box center [38, 106] width 6 height 6
checkbox input "true"
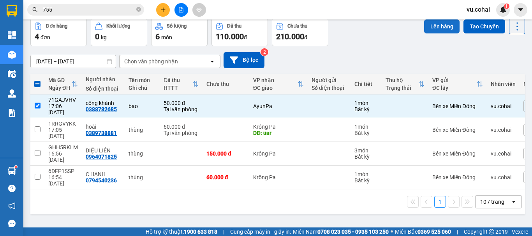
click at [430, 23] on button "Lên hàng" at bounding box center [441, 26] width 35 height 14
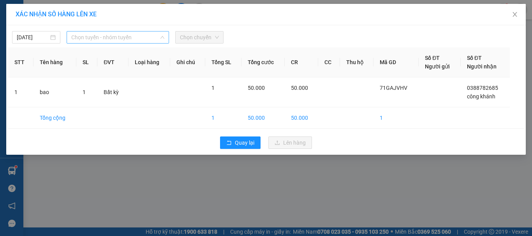
click at [110, 35] on span "Chọn tuyến - nhóm tuyến" at bounding box center [117, 38] width 93 height 12
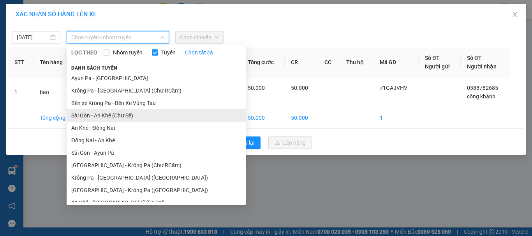
click at [127, 116] on li "Sài Gòn - An Khê (Chư Sê)" at bounding box center [156, 115] width 179 height 12
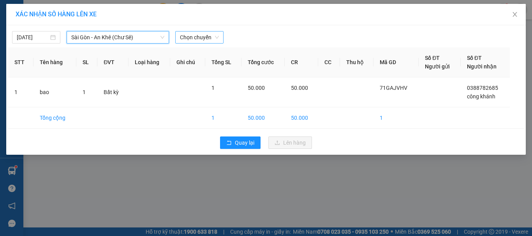
drag, startPoint x: 213, startPoint y: 34, endPoint x: 214, endPoint y: 42, distance: 8.6
click at [213, 35] on span "Chọn chuyến" at bounding box center [199, 38] width 39 height 12
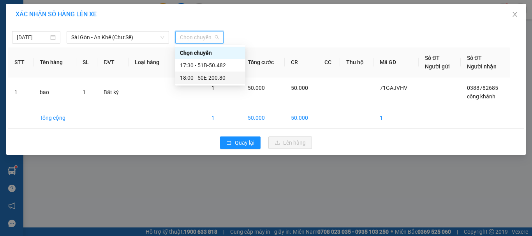
click at [217, 79] on div "18:00 - 50E-200.80" at bounding box center [210, 78] width 61 height 9
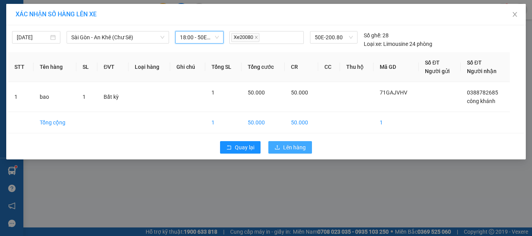
click at [299, 149] on span "Lên hàng" at bounding box center [294, 147] width 23 height 9
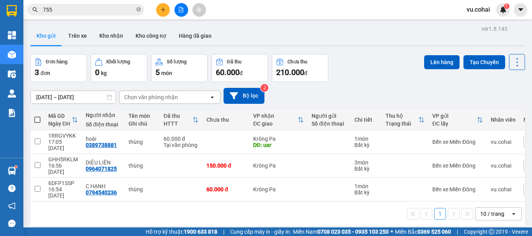
click at [36, 117] on span at bounding box center [37, 120] width 6 height 6
click at [37, 116] on input "checkbox" at bounding box center [37, 116] width 0 height 0
checkbox input "true"
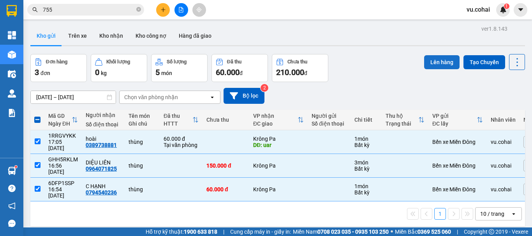
click at [435, 65] on button "Lên hàng" at bounding box center [441, 62] width 35 height 14
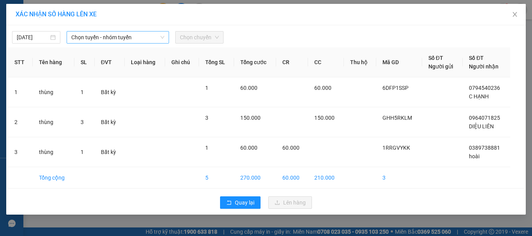
click at [136, 33] on span "Chọn tuyến - nhóm tuyến" at bounding box center [117, 38] width 93 height 12
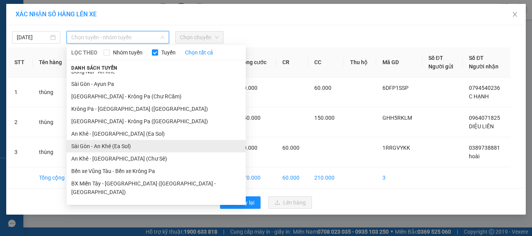
scroll to position [69, 0]
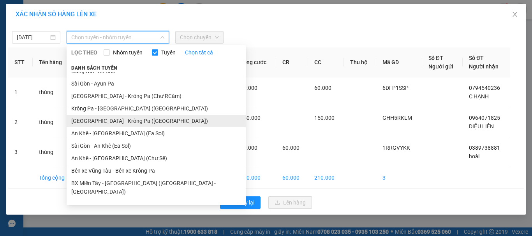
click at [114, 124] on li "[GEOGRAPHIC_DATA] - Krông Pa ([GEOGRAPHIC_DATA])" at bounding box center [156, 121] width 179 height 12
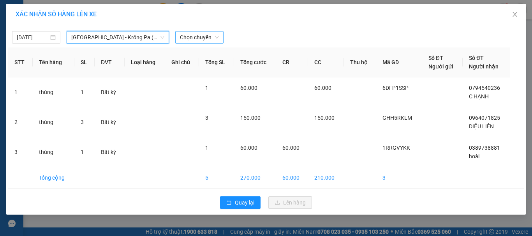
click at [204, 41] on span "Chọn chuyến" at bounding box center [199, 38] width 39 height 12
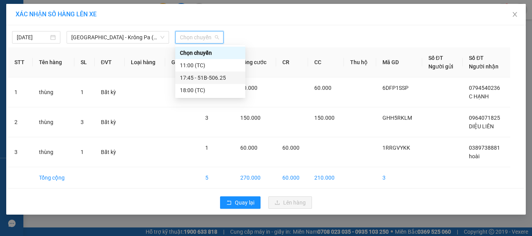
click at [211, 78] on div "17:45 - 51B-506.25" at bounding box center [210, 78] width 61 height 9
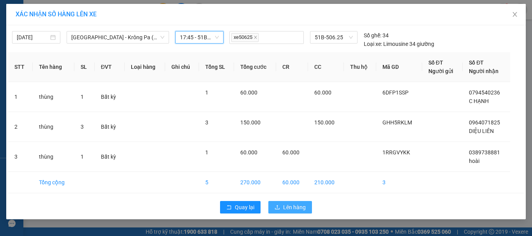
click at [301, 206] on span "Lên hàng" at bounding box center [294, 207] width 23 height 9
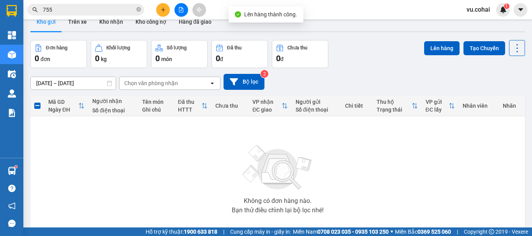
scroll to position [39, 0]
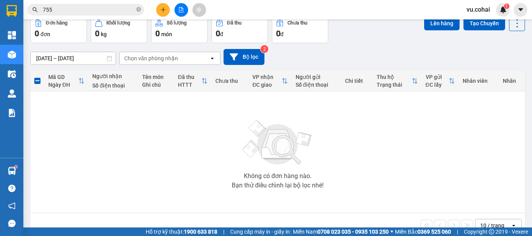
click at [179, 13] on button at bounding box center [182, 10] width 14 height 14
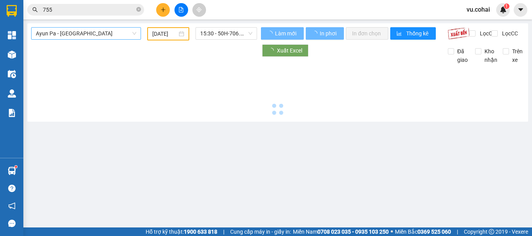
type input "[DATE]"
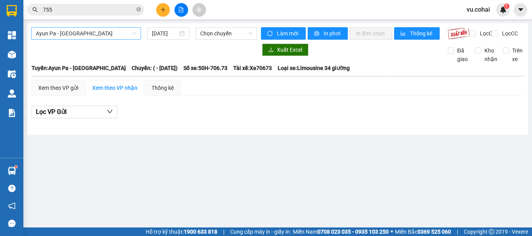
click at [91, 31] on span "Ayun Pa - [GEOGRAPHIC_DATA]" at bounding box center [86, 34] width 100 height 12
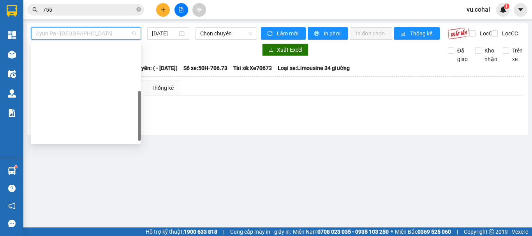
scroll to position [109, 0]
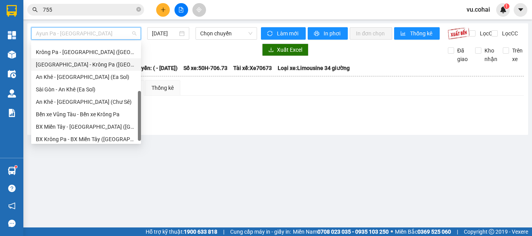
click at [90, 69] on div "[GEOGRAPHIC_DATA] - Krông Pa ([GEOGRAPHIC_DATA])" at bounding box center [86, 64] width 110 height 12
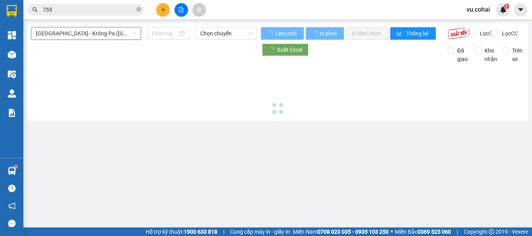
type input "[DATE]"
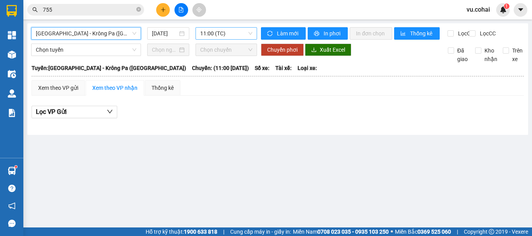
click at [217, 34] on span "11:00 (TC)" at bounding box center [226, 34] width 52 height 12
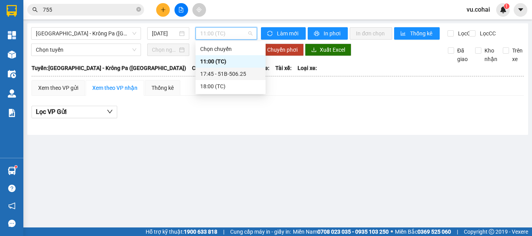
click at [229, 72] on div "17:45 - 51B-506.25" at bounding box center [230, 74] width 61 height 9
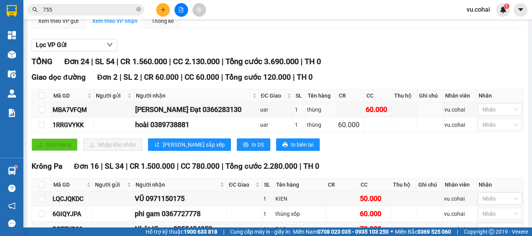
scroll to position [78, 0]
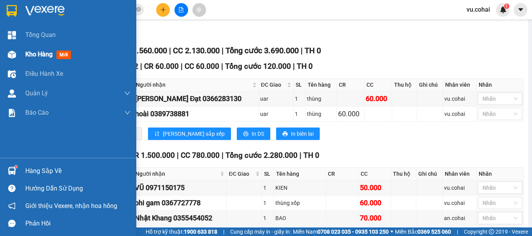
click at [46, 57] on span "Kho hàng" at bounding box center [38, 54] width 27 height 7
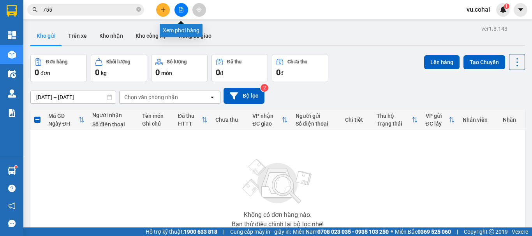
click at [180, 2] on div "Kết quả tìm kiếm ( 241 ) Bộ lọc Mã ĐH Trạng thái Món hàng Thu hộ Tổng cước Chưa…" at bounding box center [266, 9] width 532 height 19
click at [183, 12] on button at bounding box center [182, 10] width 14 height 14
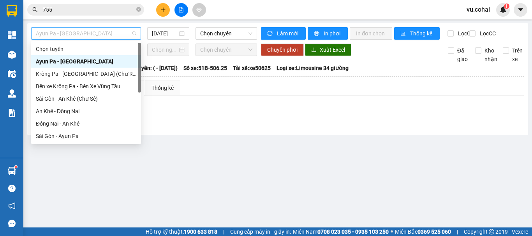
click at [109, 35] on span "Ayun Pa - [GEOGRAPHIC_DATA]" at bounding box center [86, 34] width 100 height 12
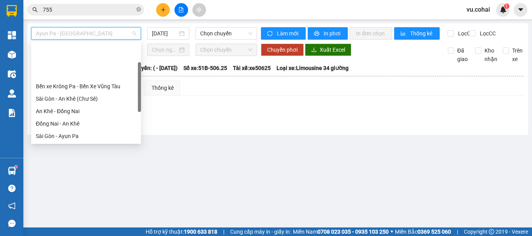
scroll to position [78, 0]
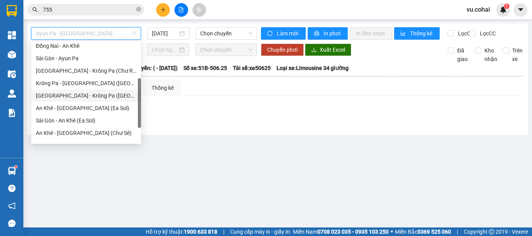
click at [77, 95] on div "[GEOGRAPHIC_DATA] - Krông Pa ([GEOGRAPHIC_DATA])" at bounding box center [86, 96] width 100 height 9
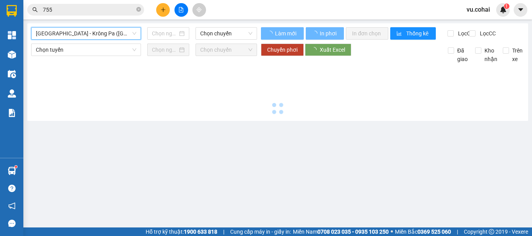
type input "[DATE]"
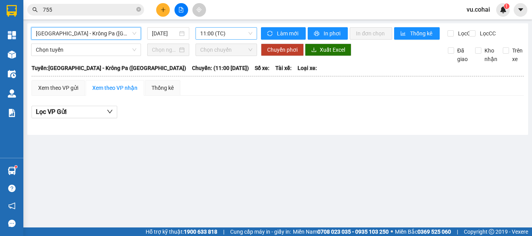
click at [221, 34] on span "11:00 (TC)" at bounding box center [226, 34] width 52 height 12
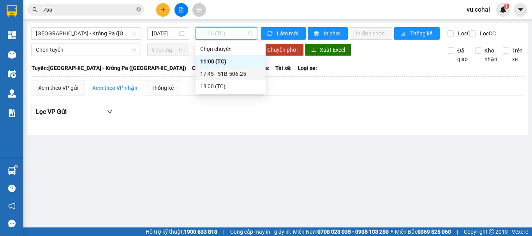
click at [235, 71] on div "17:45 - 51B-506.25" at bounding box center [230, 74] width 61 height 9
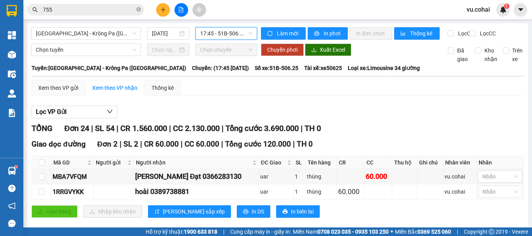
click at [221, 35] on span "17:45 - 51B-506.25" at bounding box center [226, 34] width 52 height 12
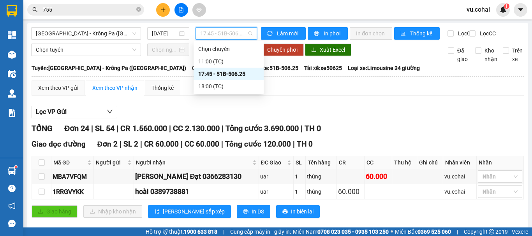
click at [234, 73] on div "17:45 - 51B-506.25" at bounding box center [228, 74] width 61 height 9
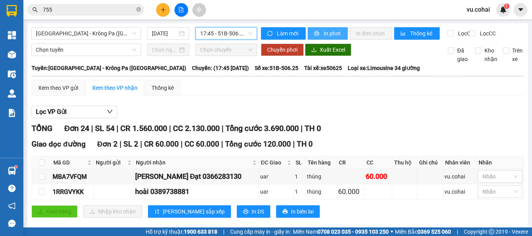
click at [324, 36] on span "In phơi" at bounding box center [333, 33] width 18 height 9
click at [405, 119] on div "Lọc VP Gửi" at bounding box center [278, 112] width 492 height 13
click at [93, 37] on span "[GEOGRAPHIC_DATA] - Krông Pa ([GEOGRAPHIC_DATA])" at bounding box center [86, 34] width 100 height 12
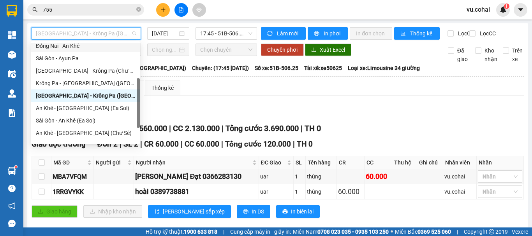
click at [82, 43] on div "Đồng Nai - An Khê" at bounding box center [85, 46] width 99 height 9
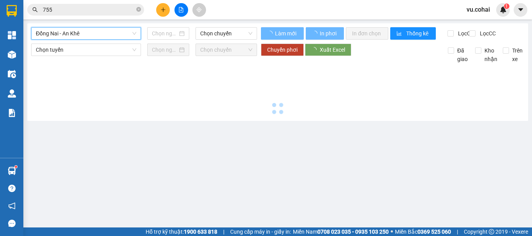
type input "[DATE]"
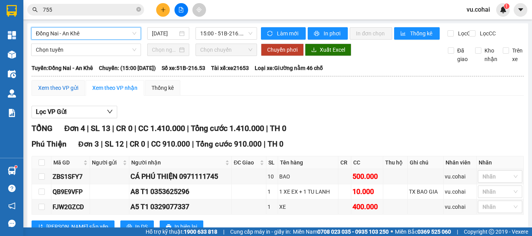
click at [57, 92] on div "Xem theo VP gửi" at bounding box center [58, 88] width 40 height 9
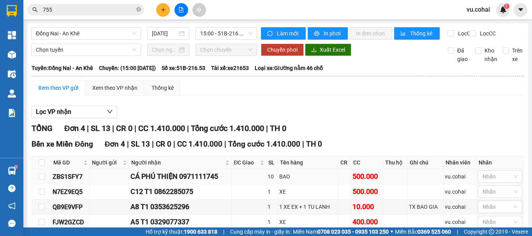
scroll to position [49, 0]
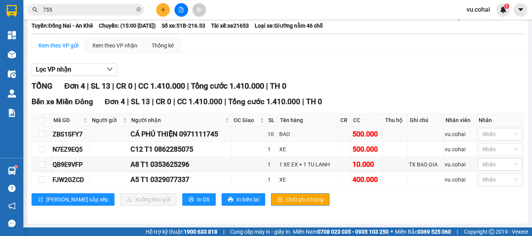
click at [46, 135] on td at bounding box center [41, 134] width 19 height 15
click at [42, 133] on input "checkbox" at bounding box center [42, 134] width 6 height 6
checkbox input "true"
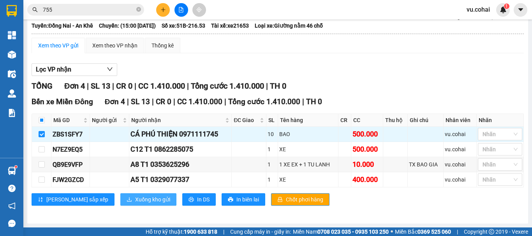
click at [135, 202] on span "Xuống kho gửi" at bounding box center [152, 200] width 35 height 9
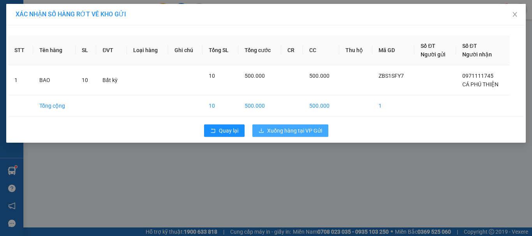
click at [283, 131] on span "Xuống hàng tại VP Gửi" at bounding box center [294, 131] width 55 height 9
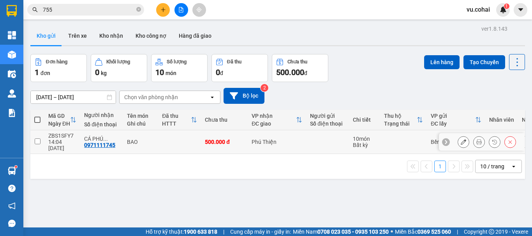
drag, startPoint x: 36, startPoint y: 137, endPoint x: 87, endPoint y: 102, distance: 62.0
click at [37, 139] on input "checkbox" at bounding box center [38, 142] width 6 height 6
checkbox input "true"
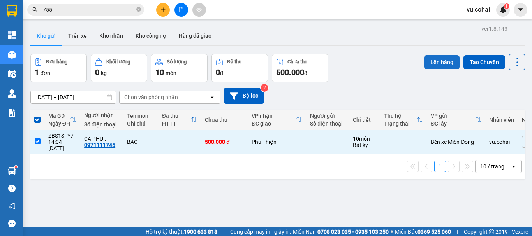
click at [435, 61] on button "Lên hàng" at bounding box center [441, 62] width 35 height 14
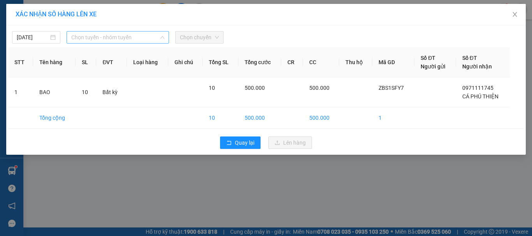
click at [108, 37] on span "Chọn tuyến - nhóm tuyến" at bounding box center [117, 38] width 93 height 12
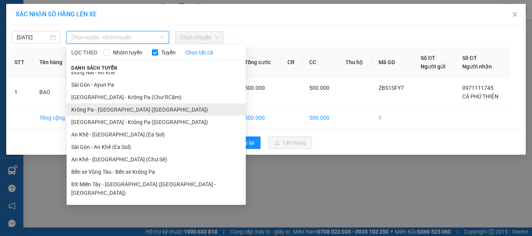
scroll to position [69, 0]
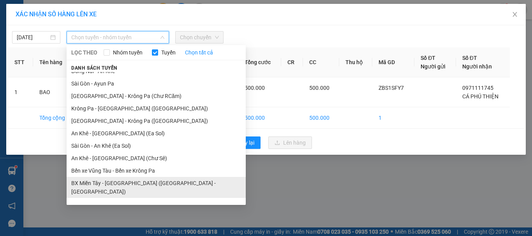
click at [131, 182] on li "BX Miền Tây - [GEOGRAPHIC_DATA] ([GEOGRAPHIC_DATA] - [GEOGRAPHIC_DATA])" at bounding box center [156, 187] width 179 height 21
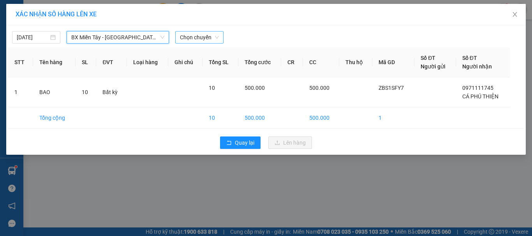
click at [204, 35] on span "Chọn chuyến" at bounding box center [199, 38] width 39 height 12
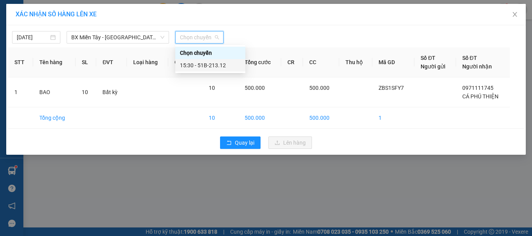
click at [217, 64] on div "15:30 - 51B-213.12" at bounding box center [210, 65] width 61 height 9
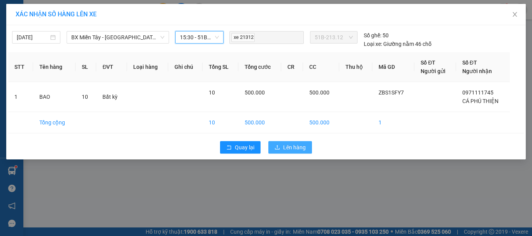
click at [293, 145] on span "Lên hàng" at bounding box center [294, 147] width 23 height 9
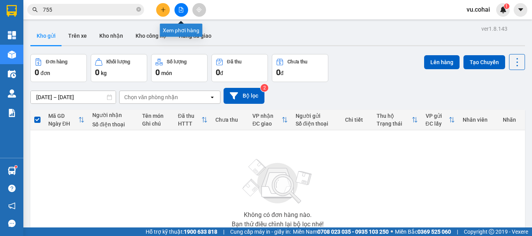
click at [179, 14] on button at bounding box center [182, 10] width 14 height 14
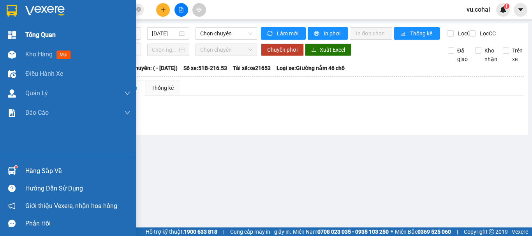
click at [101, 31] on div "Tổng Quan" at bounding box center [77, 34] width 105 height 19
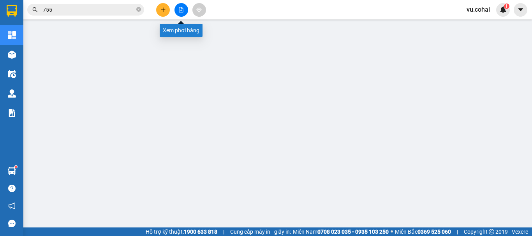
click at [177, 12] on button at bounding box center [182, 10] width 14 height 14
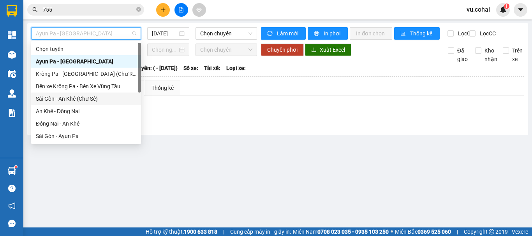
click at [80, 99] on div "Sài Gòn - An Khê (Chư Sê)" at bounding box center [86, 99] width 100 height 9
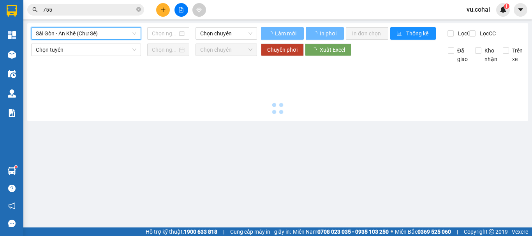
type input "[DATE]"
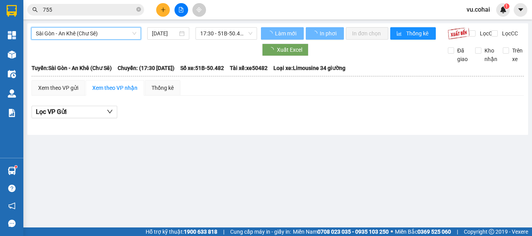
click at [231, 34] on span "17:30 - 51B-50.482" at bounding box center [226, 34] width 52 height 12
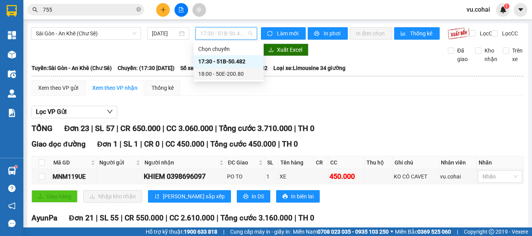
click at [229, 74] on div "18:00 - 50E-200.80" at bounding box center [228, 74] width 61 height 9
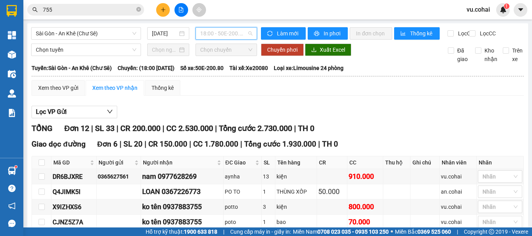
click at [219, 28] on span "18:00 - 50E-200.80" at bounding box center [226, 34] width 52 height 12
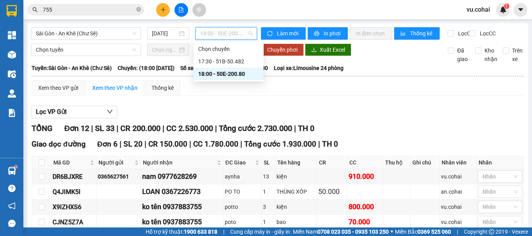
click at [238, 72] on div "18:00 - 50E-200.80" at bounding box center [228, 74] width 61 height 9
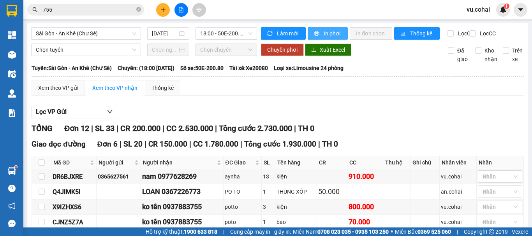
click at [331, 33] on span "In phơi" at bounding box center [333, 33] width 18 height 9
click at [108, 31] on span "Sài Gòn - An Khê (Chư Sê)" at bounding box center [86, 34] width 100 height 12
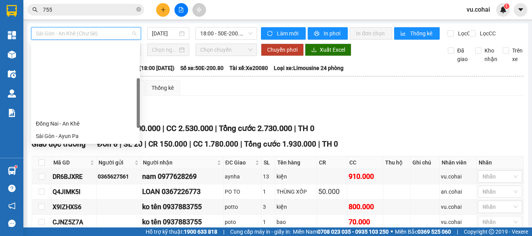
scroll to position [78, 0]
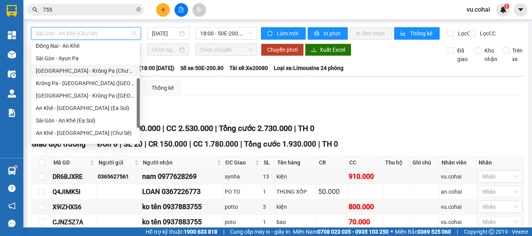
click at [106, 72] on div "[GEOGRAPHIC_DATA] - Krông Pa (Chư RCăm)" at bounding box center [85, 71] width 99 height 9
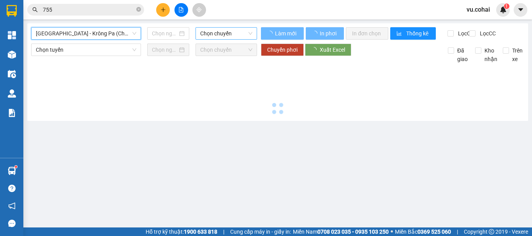
type input "[DATE]"
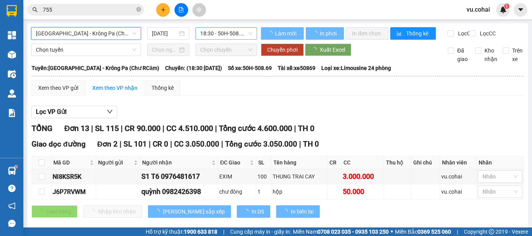
click at [231, 36] on span "18:30 - 50H-508.69" at bounding box center [226, 34] width 52 height 12
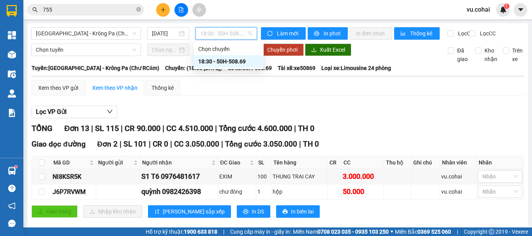
click at [232, 63] on div "18:30 - 50H-508.69" at bounding box center [228, 61] width 61 height 9
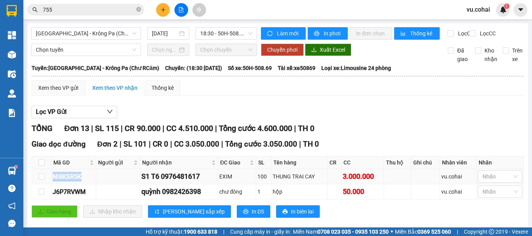
drag, startPoint x: 86, startPoint y: 182, endPoint x: 48, endPoint y: 186, distance: 38.4
click at [48, 185] on tr "NI8KSR5K S1 T6 0976481617 EXIM 100 THUNG TRAI CAY 3.000.000 vu.cohai Nhãn" at bounding box center [278, 176] width 492 height 15
copy tr "NI8KSR5K"
click at [141, 9] on icon "close-circle" at bounding box center [138, 9] width 5 height 5
click at [91, 14] on span at bounding box center [85, 10] width 117 height 12
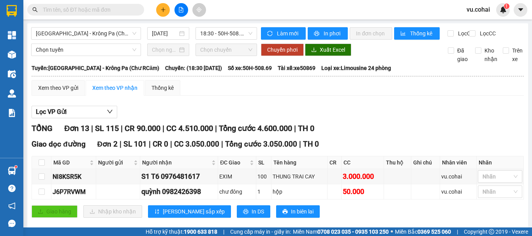
click at [90, 11] on input "text" at bounding box center [89, 9] width 92 height 9
paste input "NI8KSR5K"
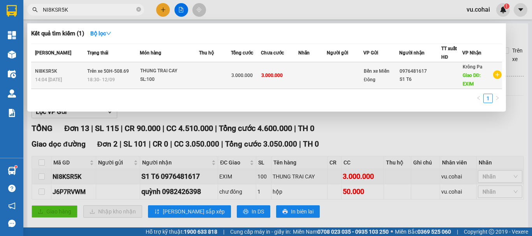
type input "NI8KSR5K"
click at [307, 74] on td at bounding box center [312, 75] width 28 height 27
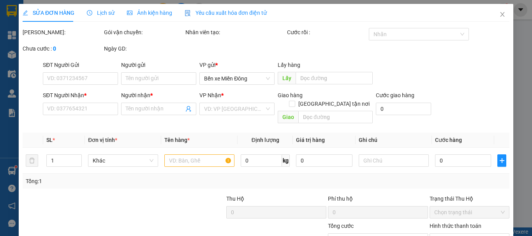
type input "0976481617"
type input "S1 T6"
type input "EXIM"
type input "3.000.000"
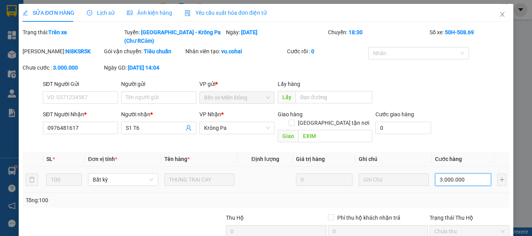
click at [471, 174] on input "3.000.000" at bounding box center [463, 180] width 56 height 12
click at [492, 12] on span "Close" at bounding box center [503, 15] width 22 height 22
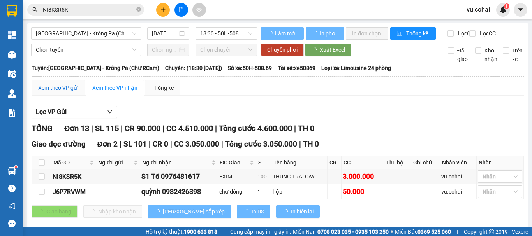
click at [65, 91] on div "Xem theo VP gửi" at bounding box center [58, 88] width 40 height 9
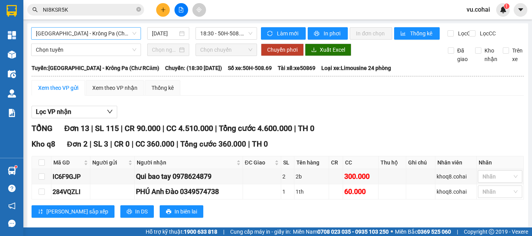
click at [110, 35] on span "[GEOGRAPHIC_DATA] - Krông Pa (Chư RCăm)" at bounding box center [86, 34] width 100 height 12
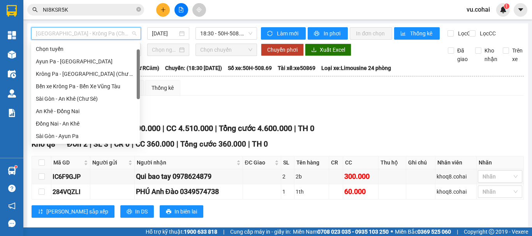
scroll to position [12, 0]
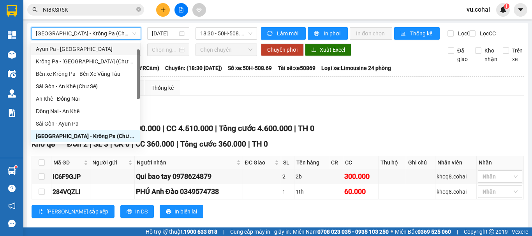
click at [109, 33] on span "[GEOGRAPHIC_DATA] - Krông Pa (Chư RCăm)" at bounding box center [86, 34] width 100 height 12
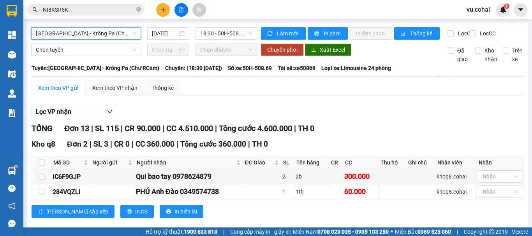
click at [70, 92] on div "Xem theo VP gửi" at bounding box center [58, 88] width 40 height 9
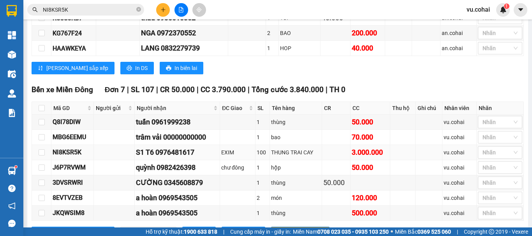
scroll to position [273, 0]
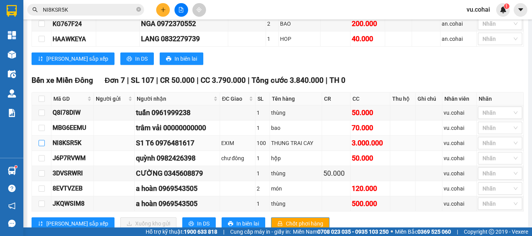
click at [42, 146] on input "checkbox" at bounding box center [42, 143] width 6 height 6
checkbox input "true"
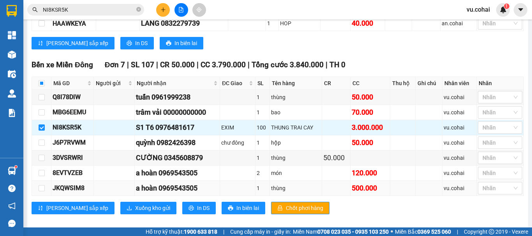
scroll to position [303, 0]
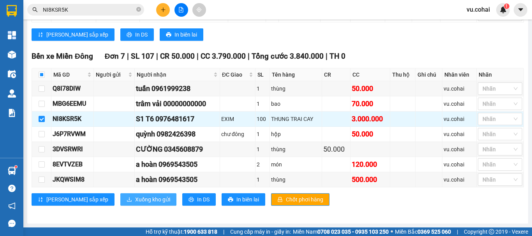
click at [135, 202] on span "Xuống kho gửi" at bounding box center [152, 200] width 35 height 9
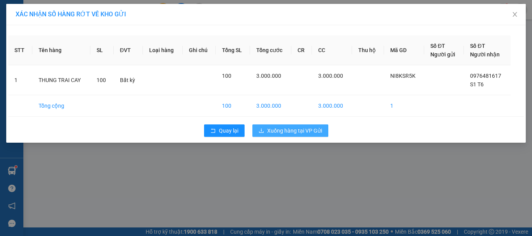
click at [299, 133] on span "Xuống hàng tại VP Gửi" at bounding box center [294, 131] width 55 height 9
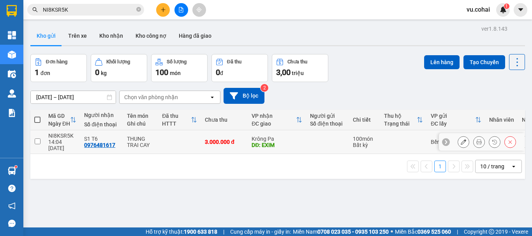
click at [461, 139] on icon at bounding box center [463, 141] width 5 height 5
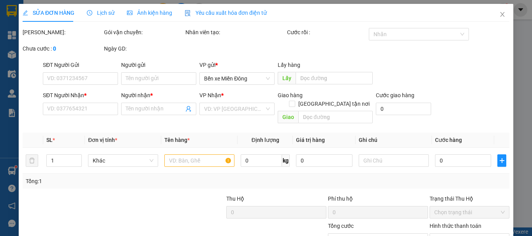
type input "0976481617"
type input "S1 T6"
type input "EXIM"
type input "3.000.000"
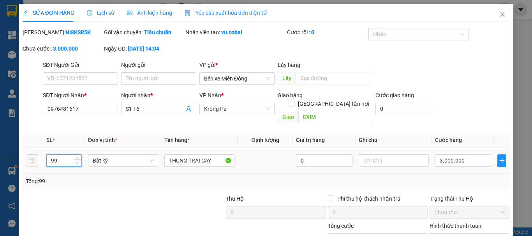
click at [76, 162] on icon "down" at bounding box center [77, 163] width 3 height 3
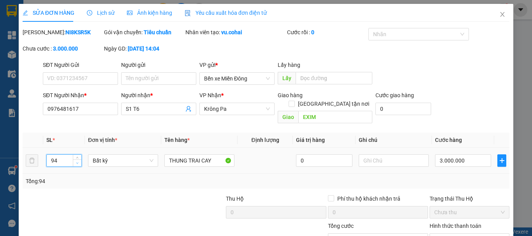
click at [76, 162] on icon "down" at bounding box center [77, 163] width 3 height 3
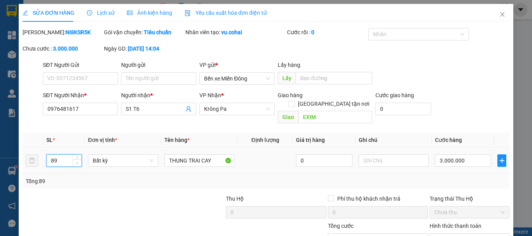
click at [76, 162] on icon "down" at bounding box center [77, 163] width 3 height 3
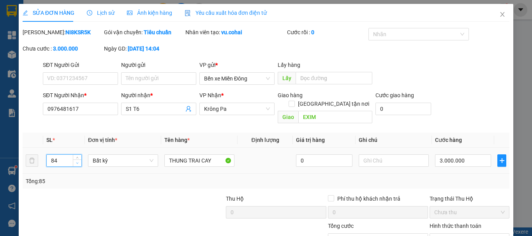
click at [76, 162] on icon "down" at bounding box center [77, 163] width 3 height 3
type input "80"
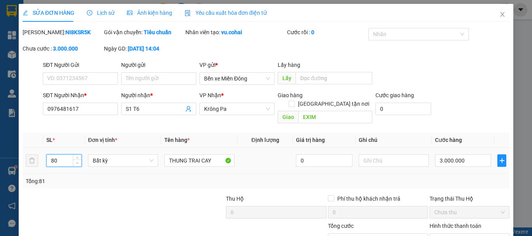
click at [76, 162] on icon "down" at bounding box center [77, 163] width 3 height 3
click at [472, 155] on input "3.000.000" at bounding box center [463, 161] width 56 height 12
click at [469, 155] on input "3.000.000" at bounding box center [463, 161] width 56 height 12
type input "300.000"
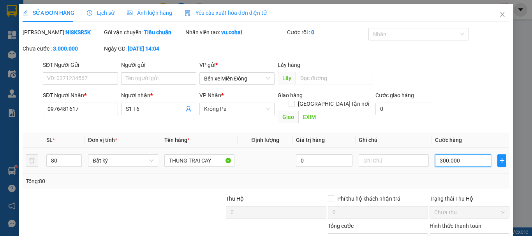
type input "30.000"
type input "3.000"
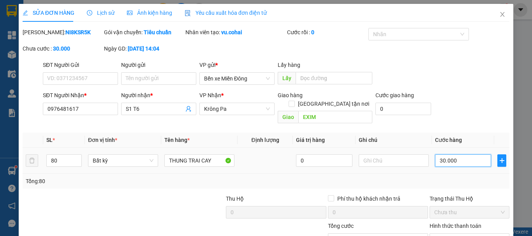
type input "3.000"
type input "300"
type input "30"
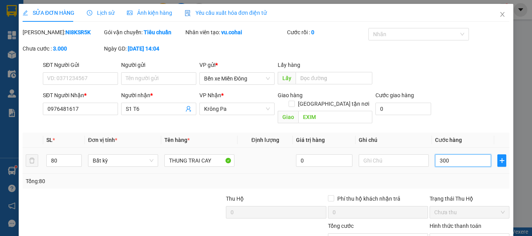
type input "30"
type input "3"
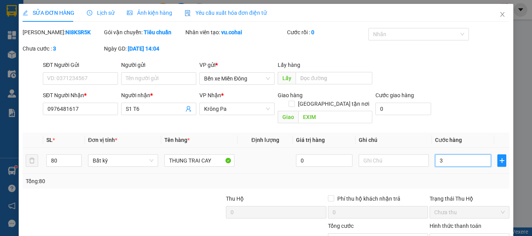
type input "0"
type input "2"
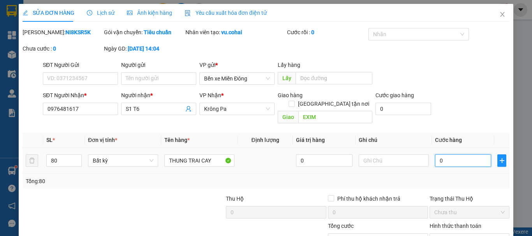
type input "002"
type input "24"
type input "00.240"
type input "240"
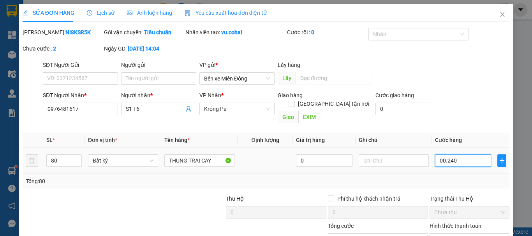
type input "240"
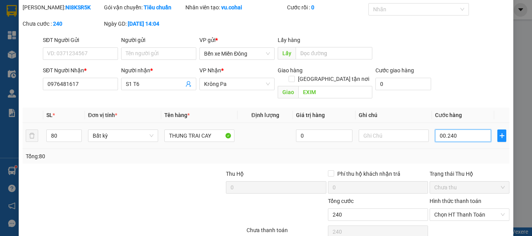
scroll to position [39, 0]
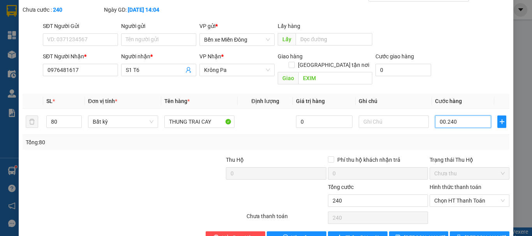
type input "0.002.400"
type input "2.400"
type input "000.024.000"
type input "24.000"
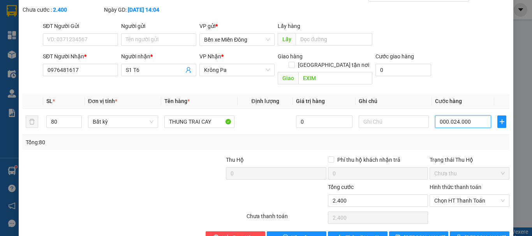
type input "24.000"
type input "00.000.240.000"
type input "240.000"
type input "000.000.240.000"
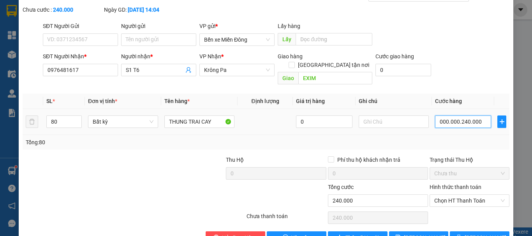
click at [479, 116] on input "000.000.240.000" at bounding box center [463, 122] width 56 height 12
type input "2.400.000"
type input "0.000.002.400.000"
click at [415, 234] on span "[PERSON_NAME] thay đổi" at bounding box center [435, 238] width 62 height 9
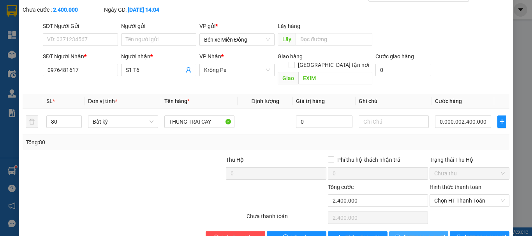
type input "2.400.000"
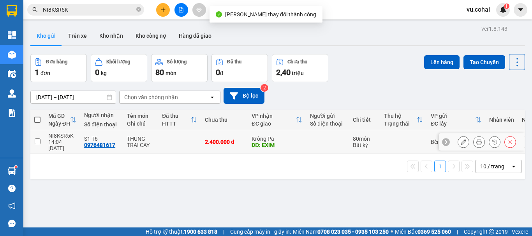
click at [40, 139] on input "checkbox" at bounding box center [38, 142] width 6 height 6
checkbox input "true"
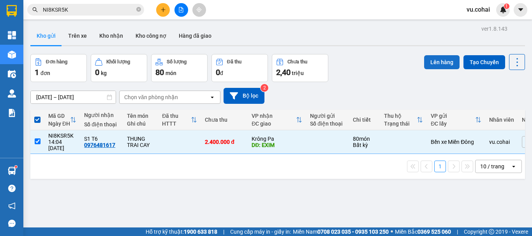
click at [432, 60] on button "Lên hàng" at bounding box center [441, 62] width 35 height 14
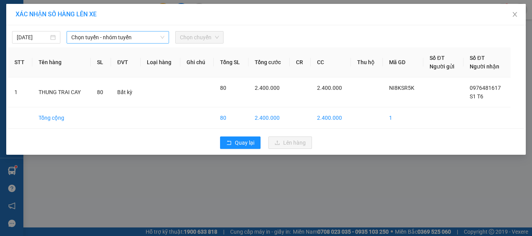
drag, startPoint x: 104, startPoint y: 28, endPoint x: 102, endPoint y: 34, distance: 6.2
click at [102, 34] on div "[DATE] Chọn tuyến - nhóm tuyến Chọn chuyến" at bounding box center [266, 35] width 516 height 16
click at [100, 41] on span "Chọn tuyến - nhóm tuyến" at bounding box center [117, 38] width 93 height 12
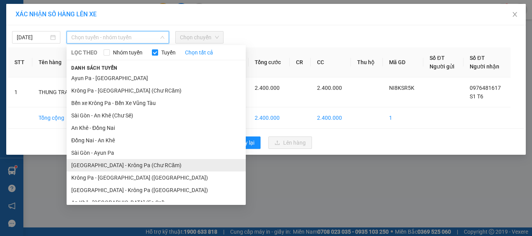
click at [140, 167] on li "[GEOGRAPHIC_DATA] - Krông Pa (Chư RCăm)" at bounding box center [156, 165] width 179 height 12
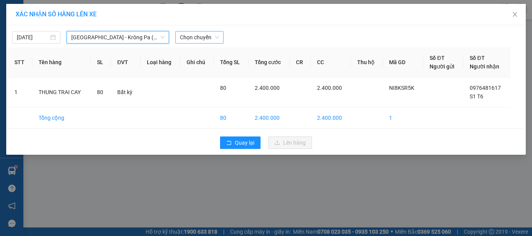
click at [196, 35] on span "Chọn chuyến" at bounding box center [199, 38] width 39 height 12
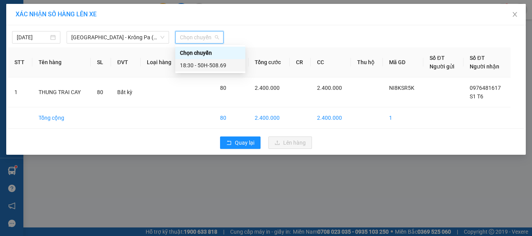
click at [218, 63] on div "18:30 - 50H-508.69" at bounding box center [210, 65] width 61 height 9
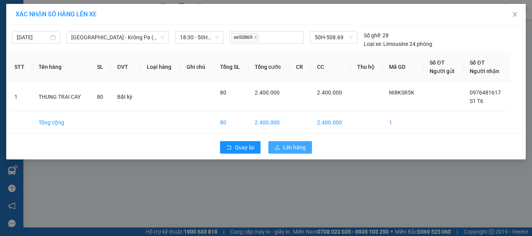
click at [296, 145] on span "Lên hàng" at bounding box center [294, 147] width 23 height 9
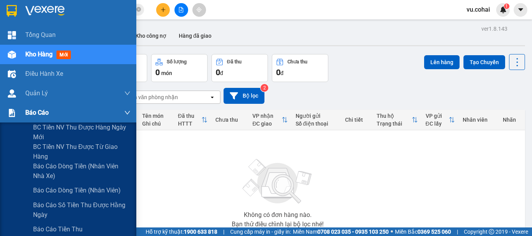
click at [39, 113] on span "Báo cáo" at bounding box center [36, 113] width 23 height 10
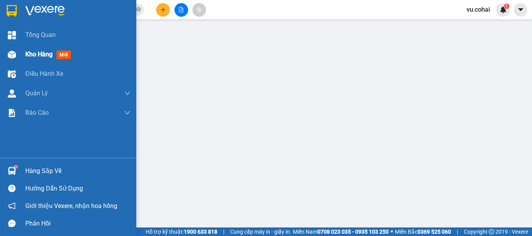
click at [40, 58] on span "Kho hàng" at bounding box center [38, 54] width 27 height 7
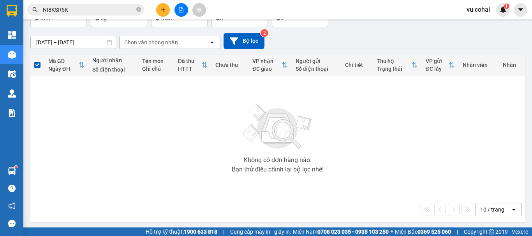
scroll to position [56, 0]
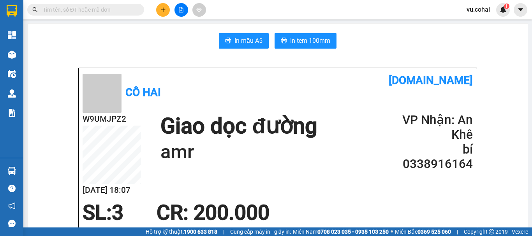
click at [180, 11] on icon "file-add" at bounding box center [180, 9] width 5 height 5
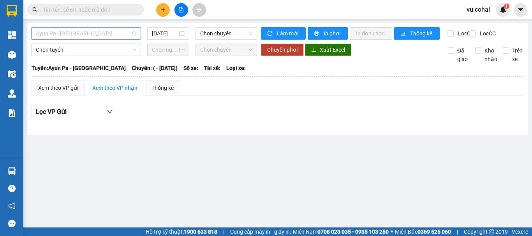
drag, startPoint x: 93, startPoint y: 37, endPoint x: 86, endPoint y: 35, distance: 7.9
click at [92, 37] on span "Ayun Pa - [GEOGRAPHIC_DATA]" at bounding box center [86, 34] width 100 height 12
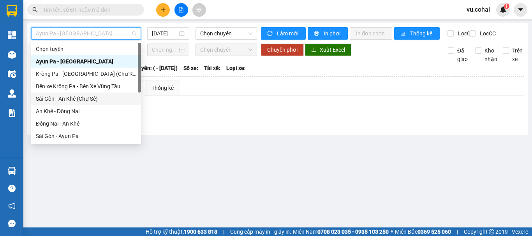
click at [90, 100] on div "Sài Gòn - An Khê (Chư Sê)" at bounding box center [86, 99] width 100 height 9
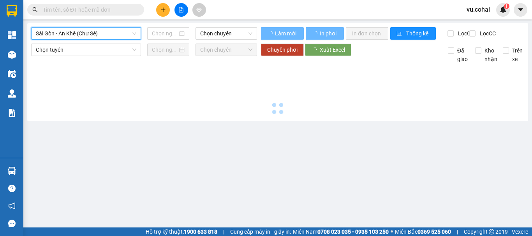
type input "[DATE]"
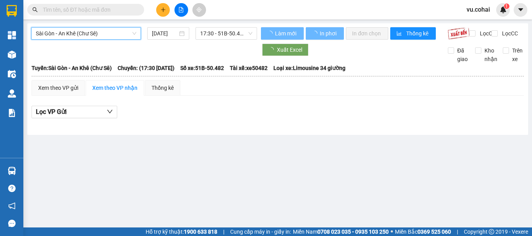
click at [212, 32] on span "17:30 - 51B-50.482" at bounding box center [226, 34] width 52 height 12
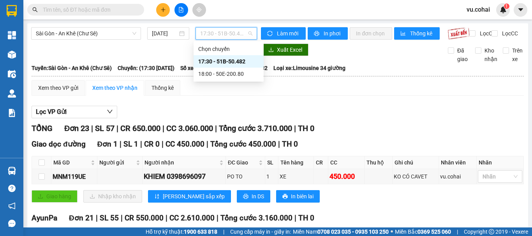
click at [227, 60] on div "17:30 - 51B-50.482" at bounding box center [228, 61] width 61 height 9
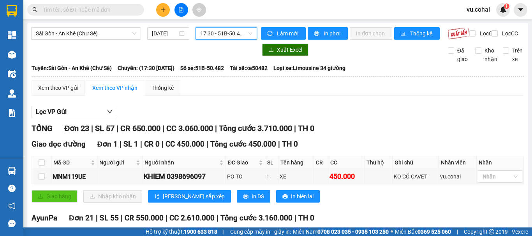
drag, startPoint x: 221, startPoint y: 25, endPoint x: 224, endPoint y: 28, distance: 5.0
click at [222, 33] on span "17:30 - 51B-50.482" at bounding box center [226, 34] width 52 height 12
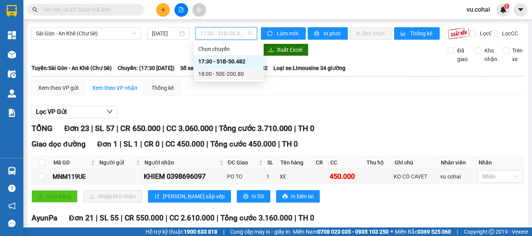
click at [234, 73] on div "18:00 - 50E-200.80" at bounding box center [228, 74] width 61 height 9
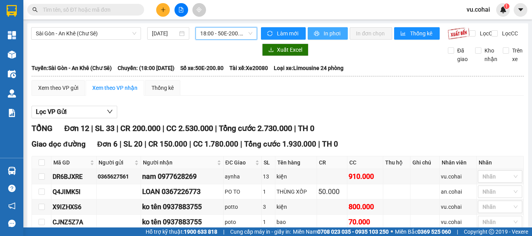
click at [324, 34] on span "In phơi" at bounding box center [333, 33] width 18 height 9
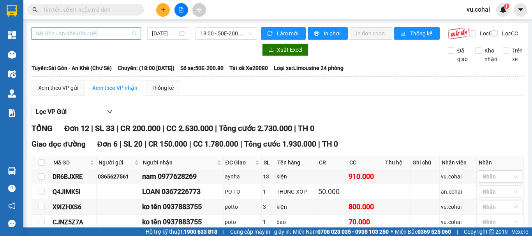
click at [116, 30] on span "Sài Gòn - An Khê (Chư Sê)" at bounding box center [86, 34] width 100 height 12
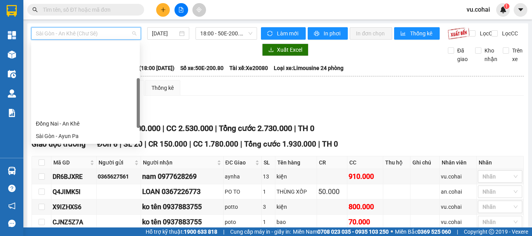
click at [95, 143] on div "[GEOGRAPHIC_DATA] - Krông Pa (Chư RCăm)" at bounding box center [85, 149] width 109 height 12
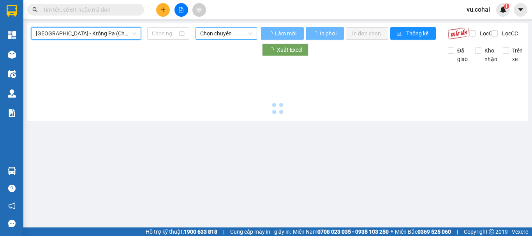
type input "[DATE]"
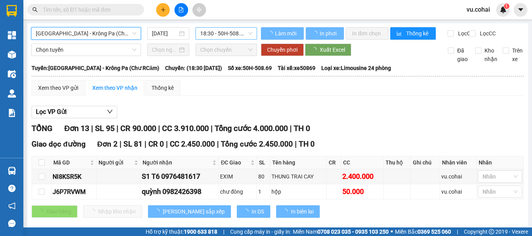
click at [227, 37] on span "18:30 - 50H-508.69" at bounding box center [226, 34] width 52 height 12
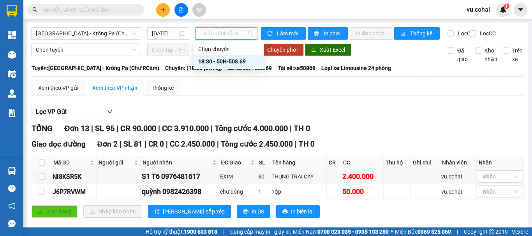
click at [231, 59] on div "18:30 - 50H-508.69" at bounding box center [228, 61] width 61 height 9
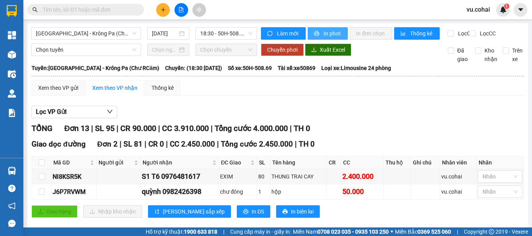
click at [329, 31] on span "In phơi" at bounding box center [333, 33] width 18 height 9
